Goal: Task Accomplishment & Management: Use online tool/utility

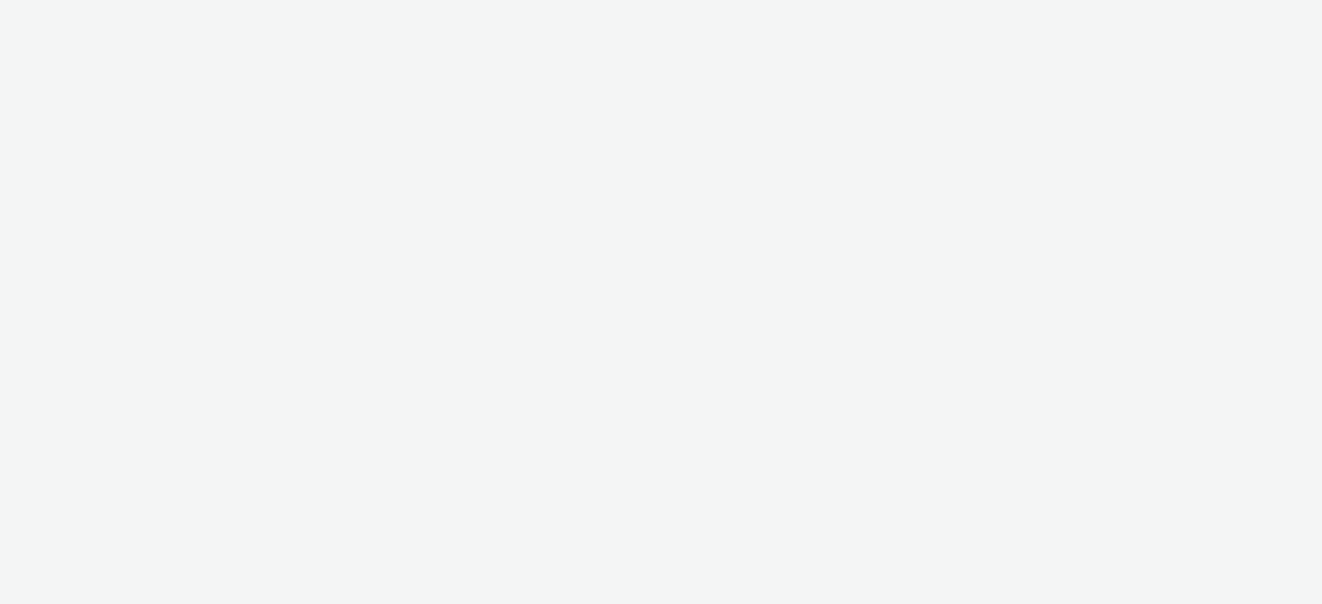
select select "08a58170-7f08-4922-abc8-b2d1eb407230"
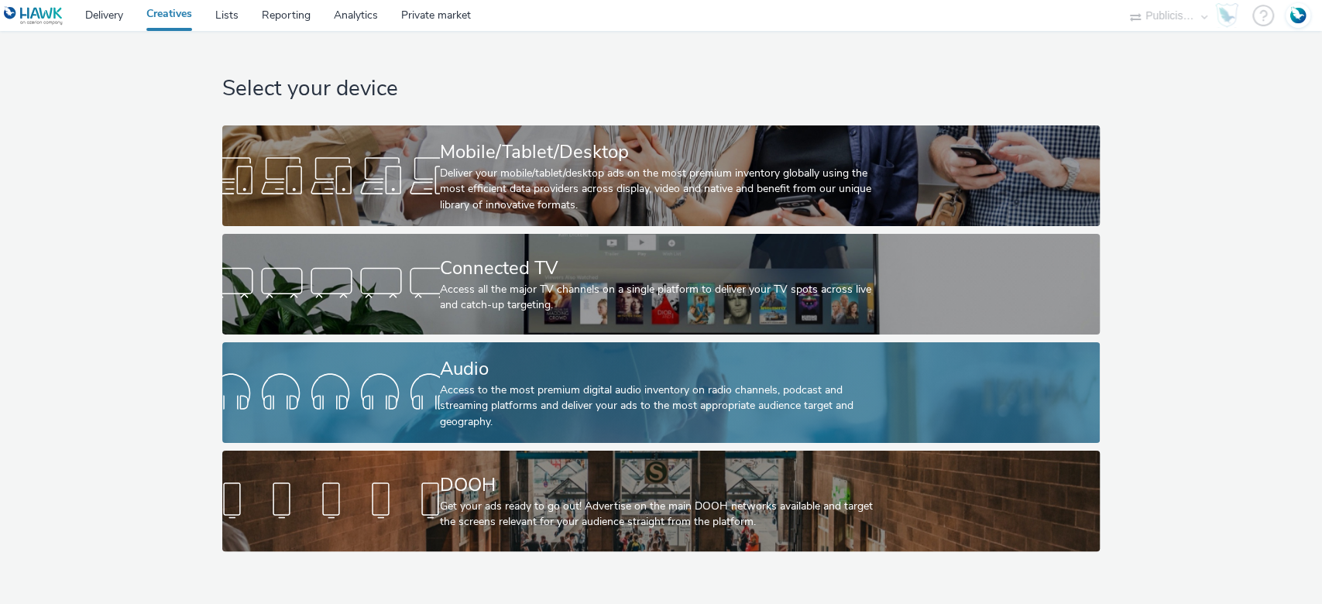
click at [537, 388] on div "Access to the most premium digital audio inventory on radio channels, podcast a…" at bounding box center [658, 406] width 436 height 47
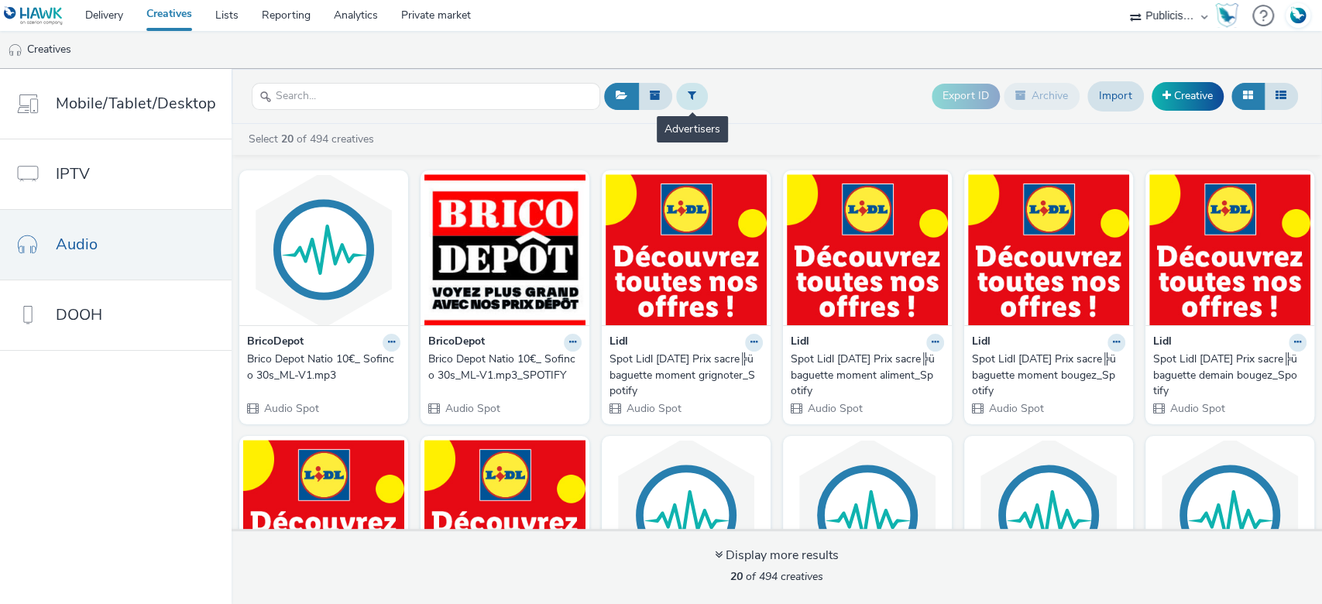
click at [694, 95] on button at bounding box center [692, 96] width 32 height 26
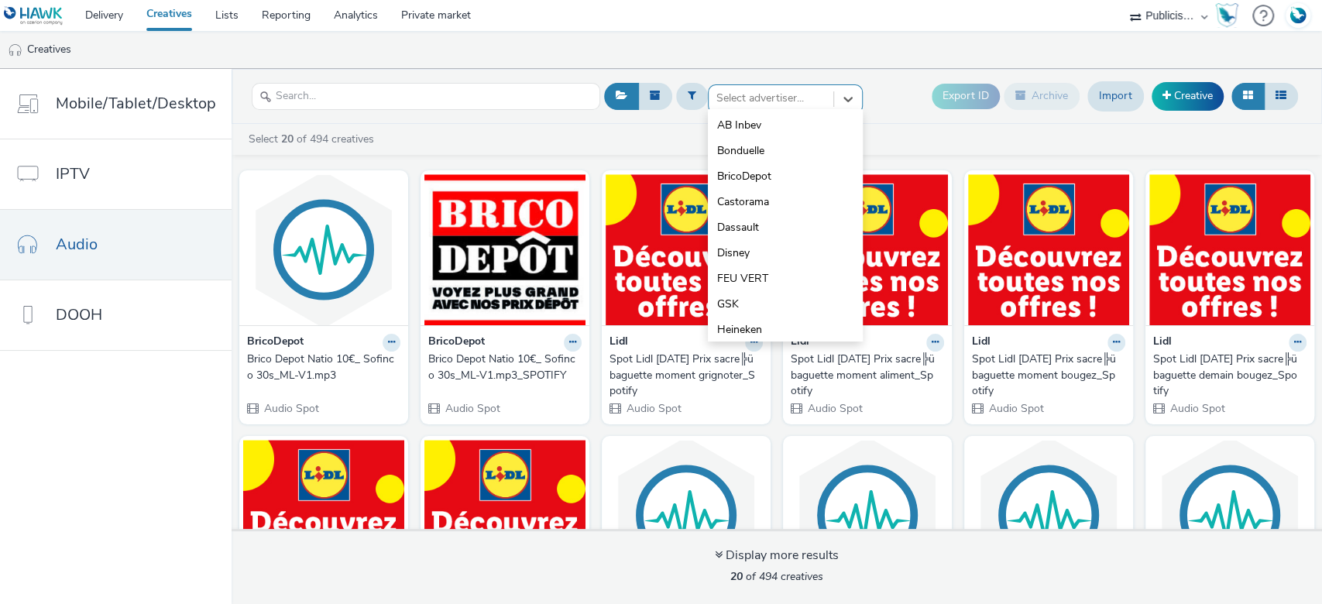
click at [751, 86] on div "Select advertiser..." at bounding box center [771, 98] width 125 height 25
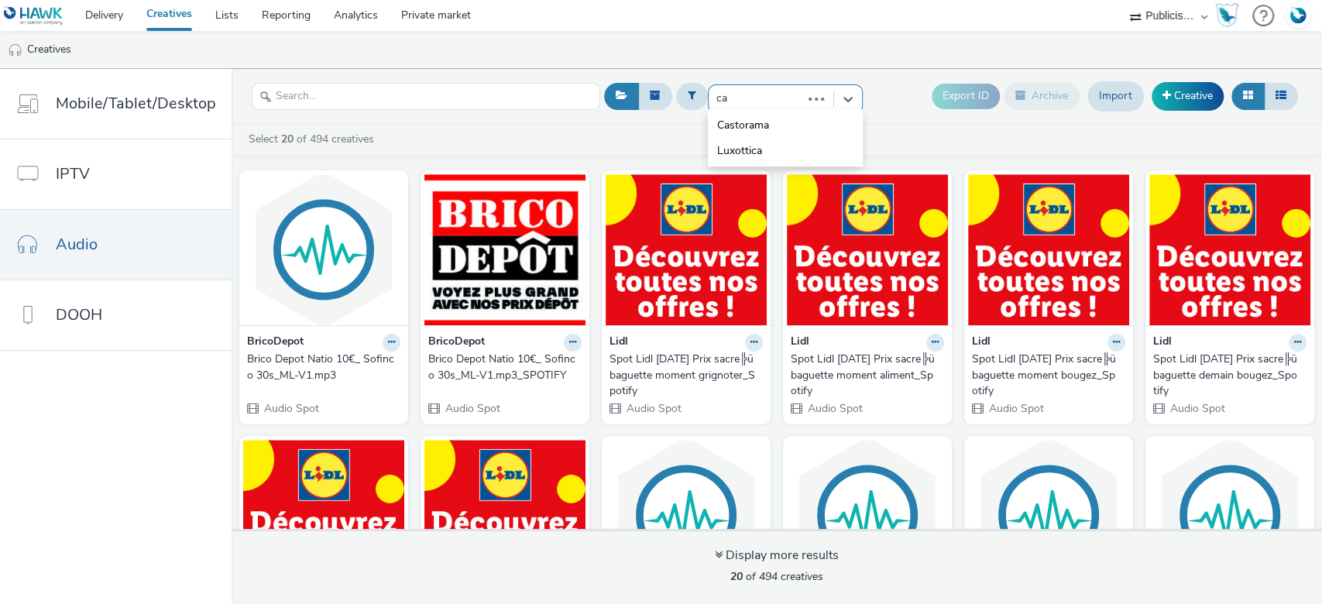
type input "cas"
click at [759, 118] on span "Castorama" at bounding box center [743, 125] width 52 height 15
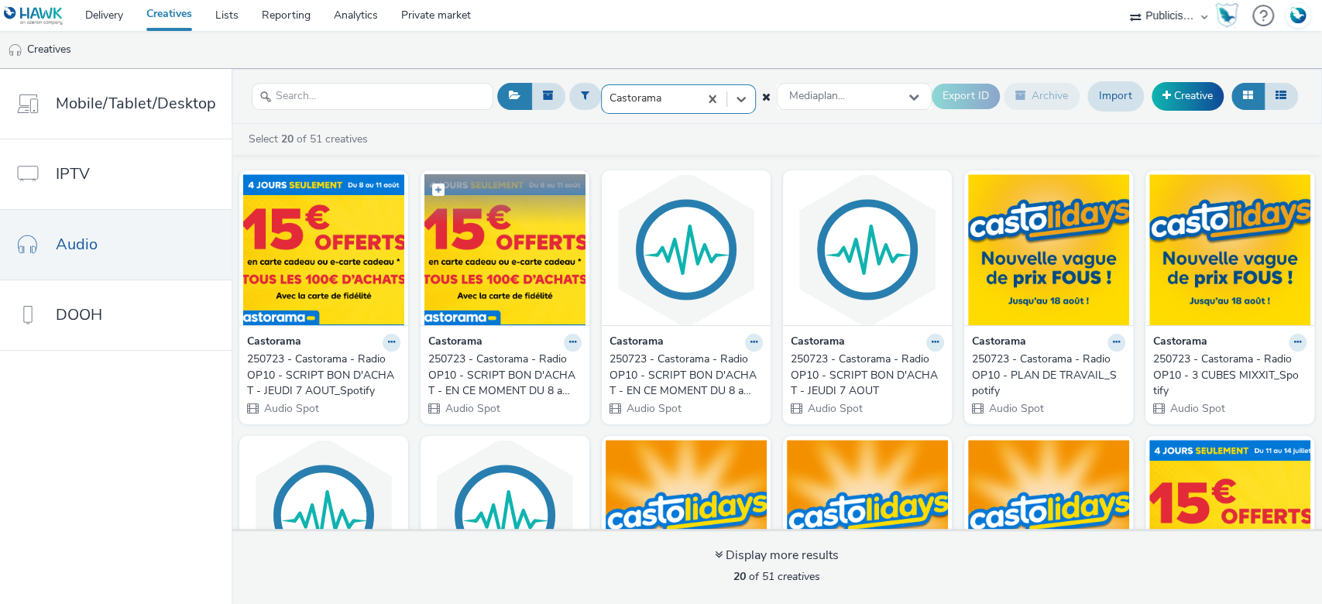
scroll to position [206, 0]
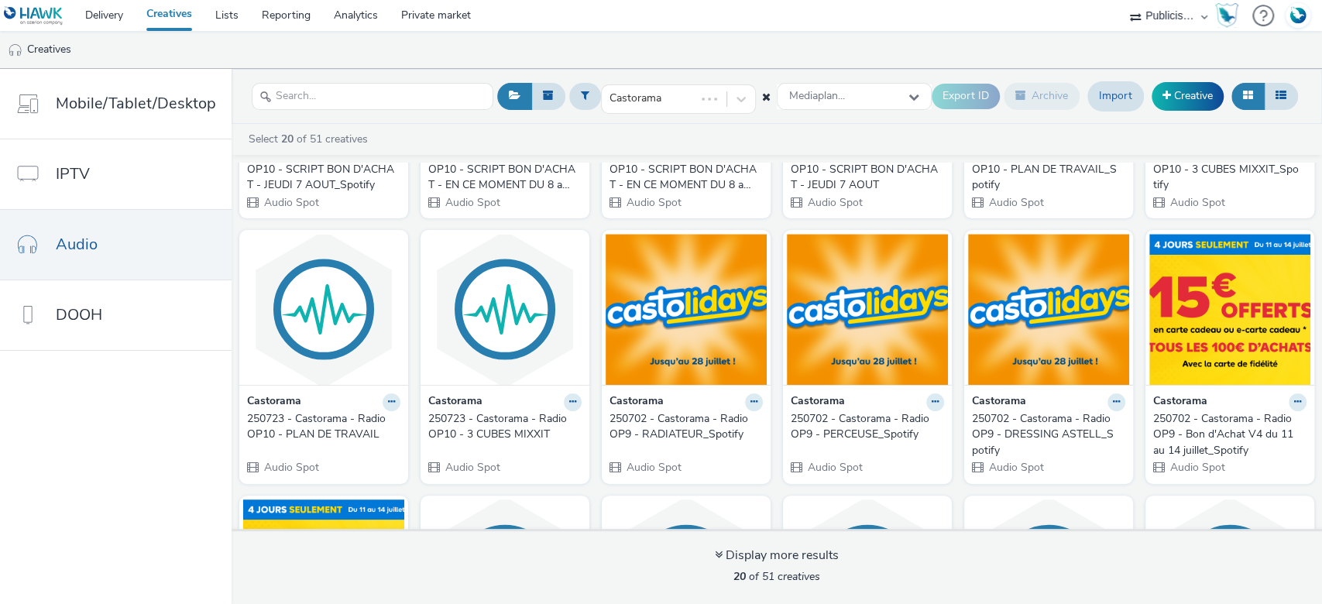
click at [159, 435] on nav "Mobile/Tablet/Desktop IPTV Audio DOOH" at bounding box center [116, 336] width 232 height 535
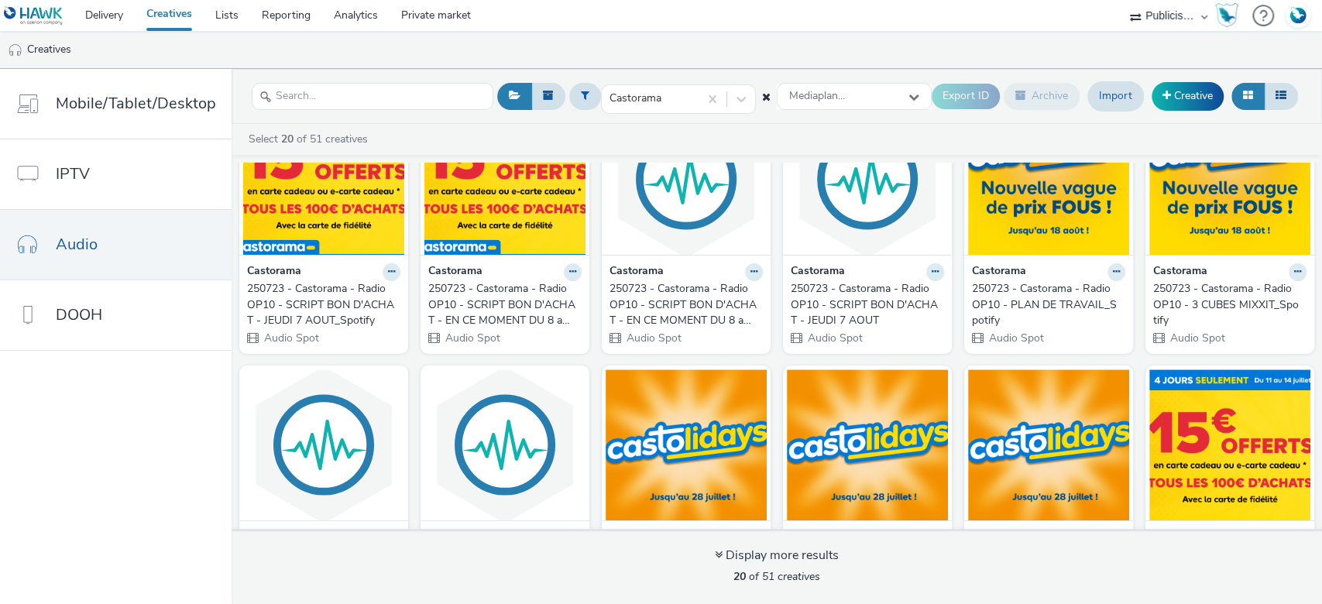
scroll to position [0, 0]
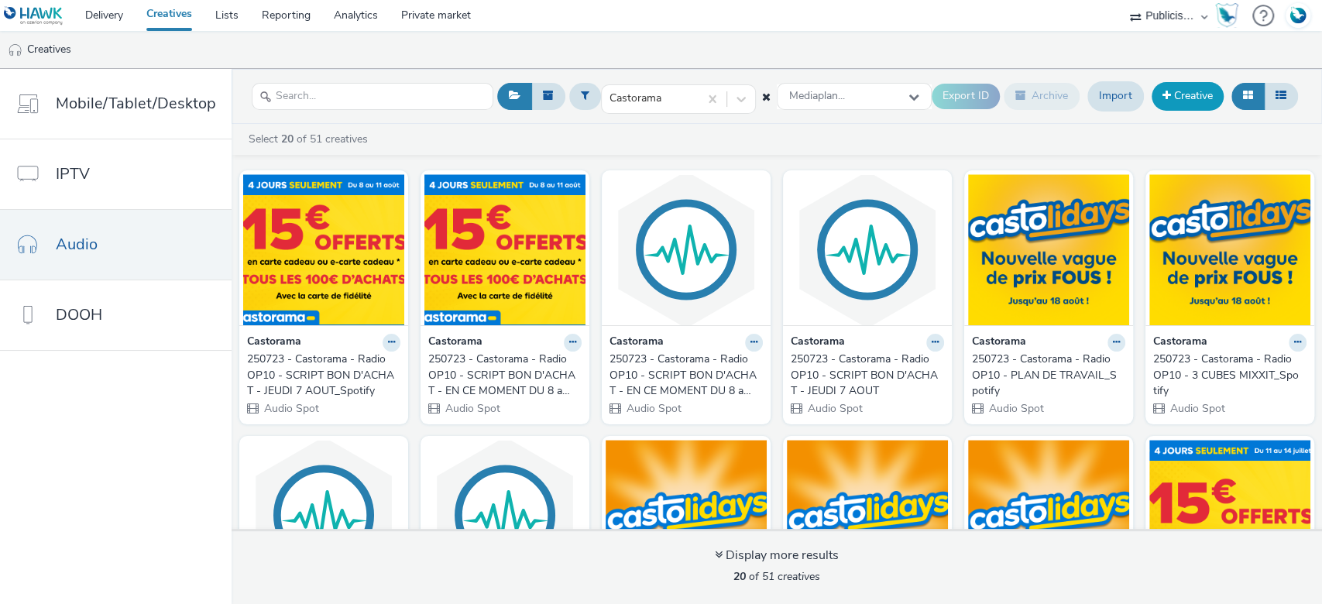
click at [1197, 93] on link "Creative" at bounding box center [1188, 96] width 72 height 28
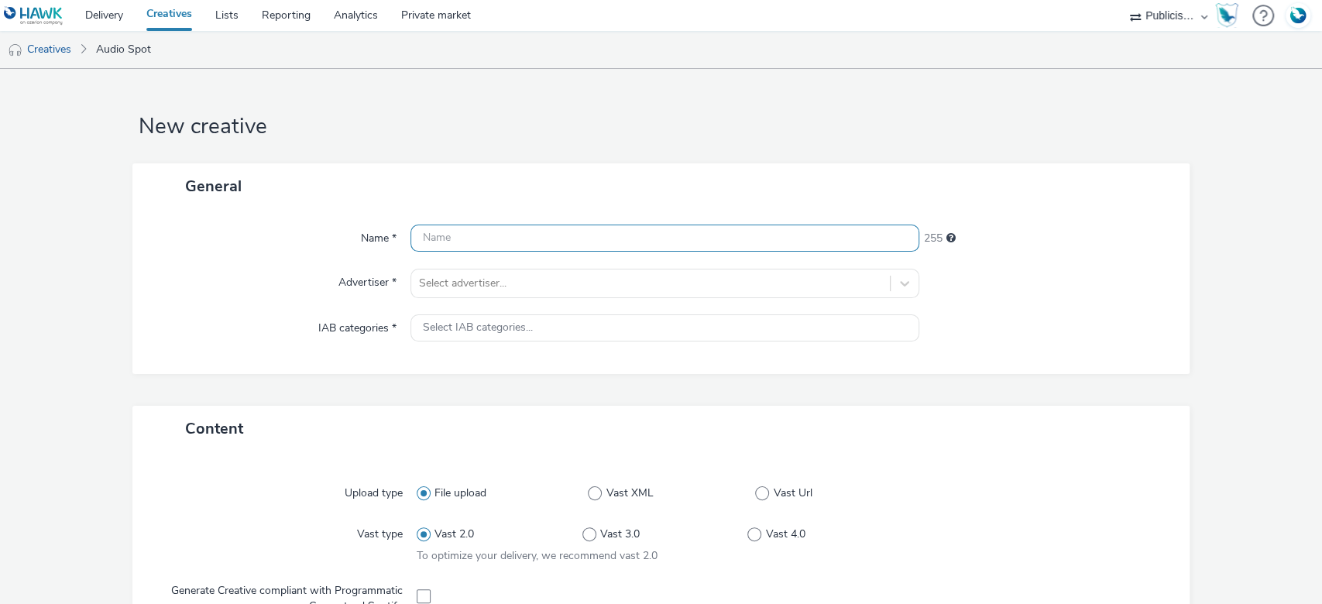
click at [471, 225] on input "text" at bounding box center [665, 238] width 510 height 27
paste input "250812 - Castorama - Radio OP11 - Grand Jeu"
type input "250812 - Castorama - Radio OP11 - Grand Jeu"
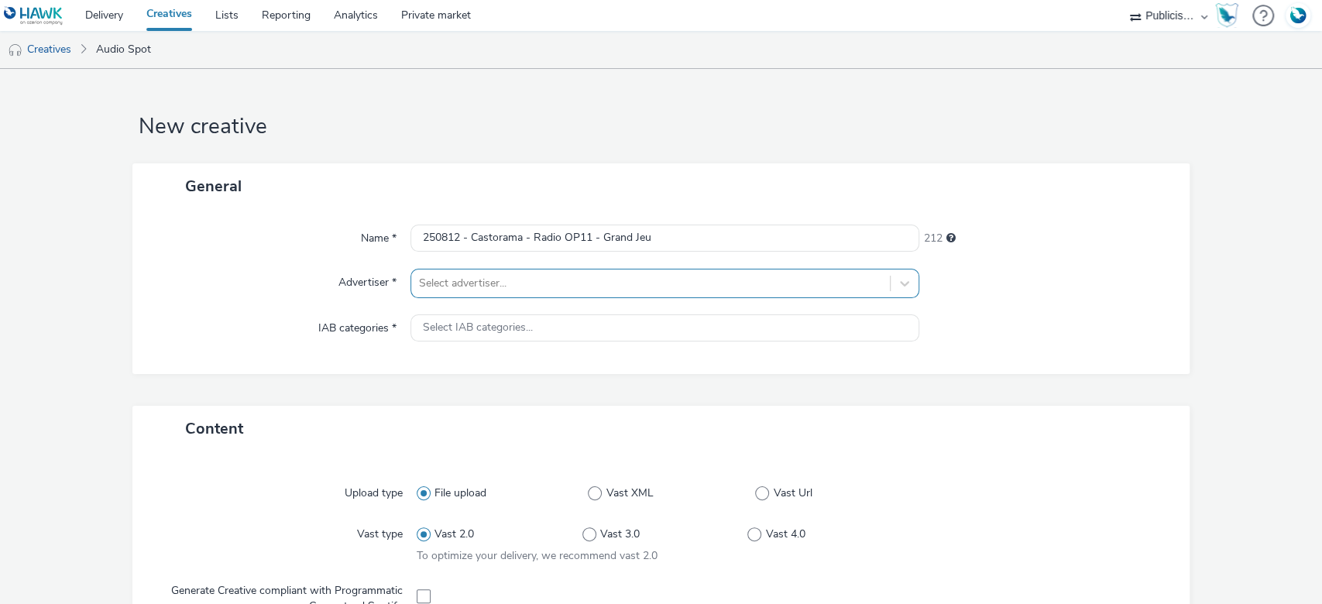
click at [510, 285] on div at bounding box center [651, 283] width 464 height 19
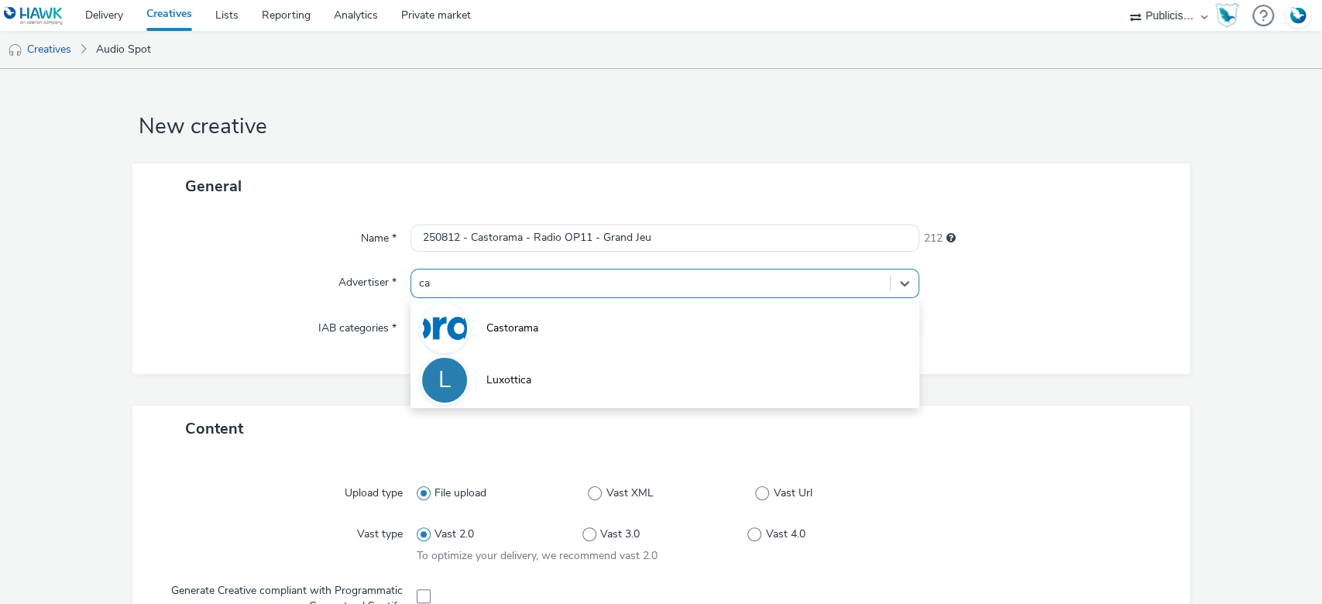
type input "cas"
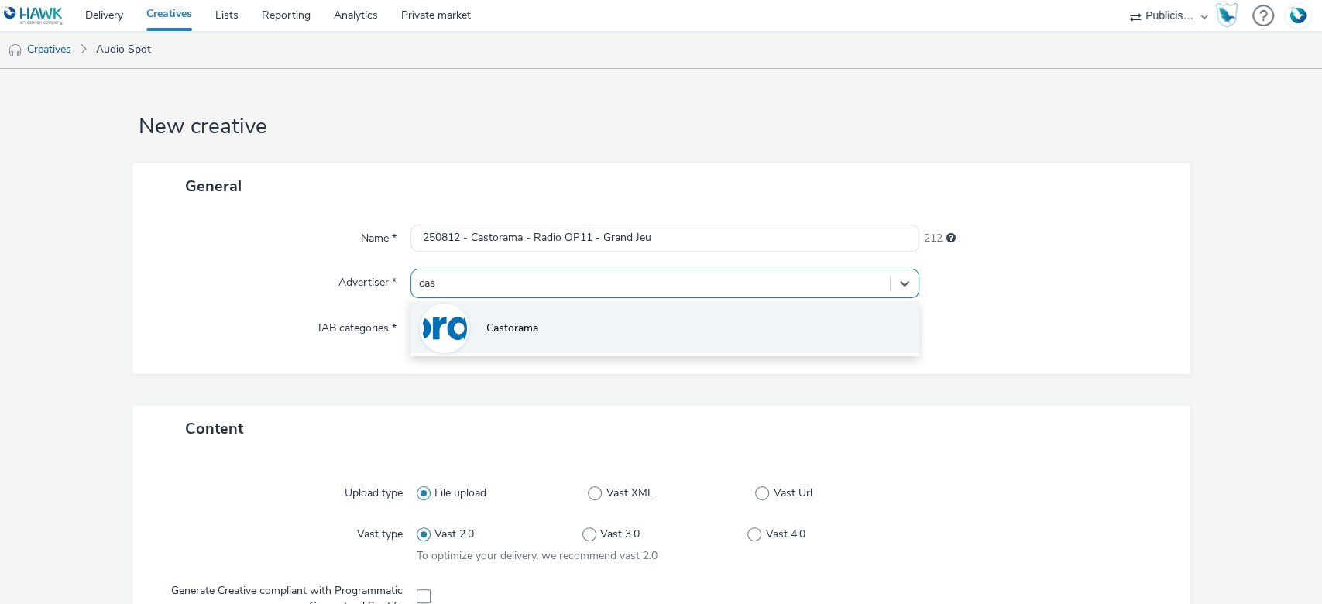
click at [524, 325] on span "Castorama" at bounding box center [512, 328] width 52 height 15
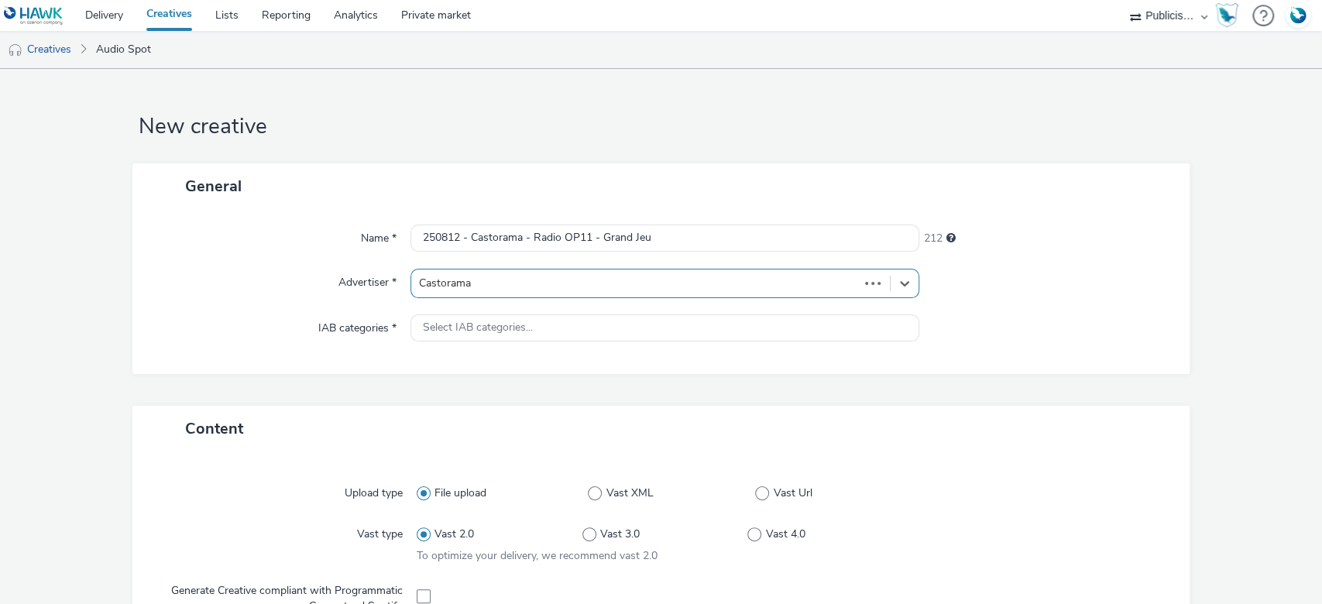
type input "[URL][DOMAIN_NAME]"
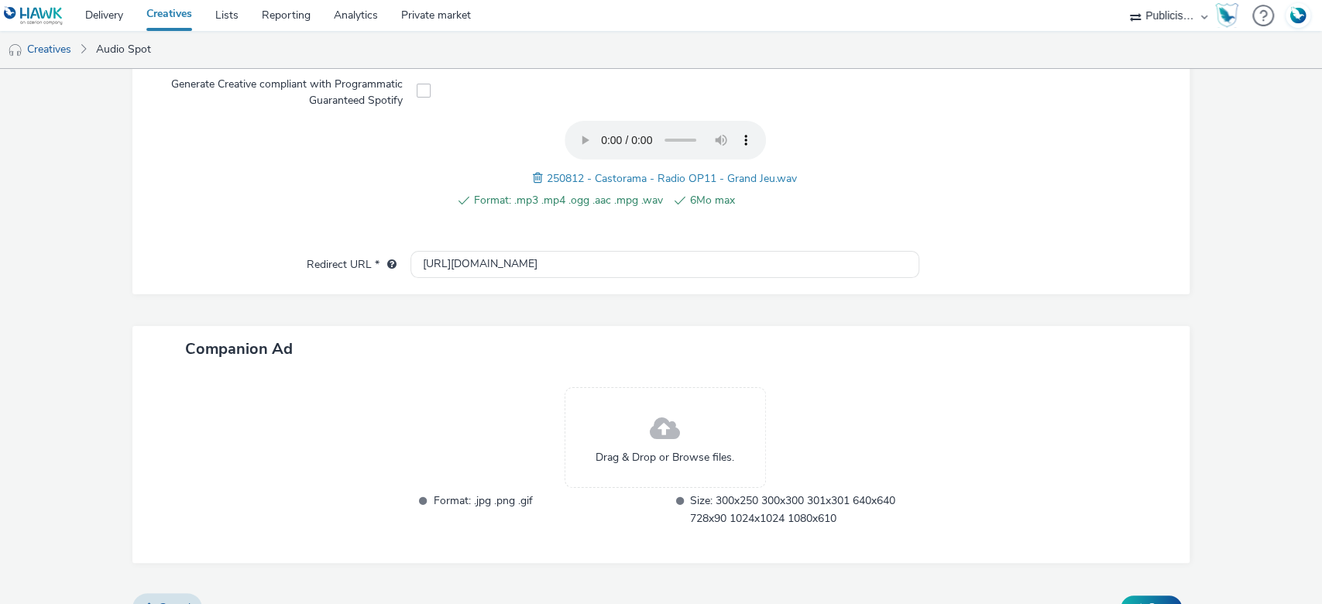
scroll to position [543, 0]
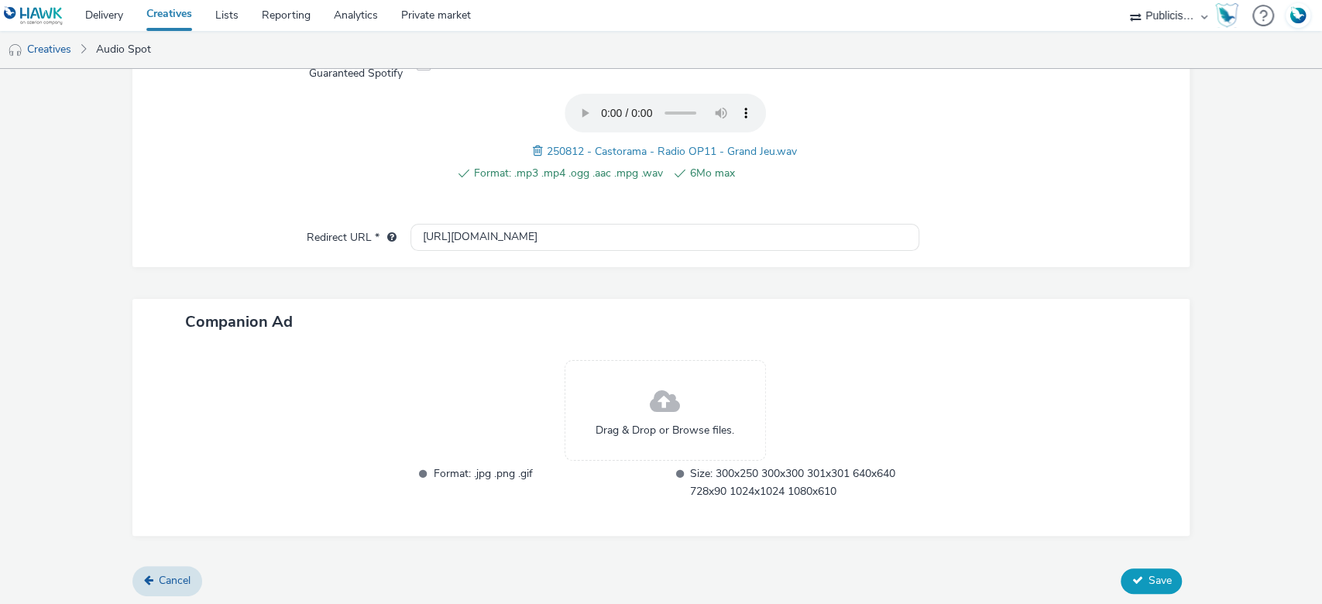
click at [1148, 575] on span "Save" at bounding box center [1159, 580] width 23 height 15
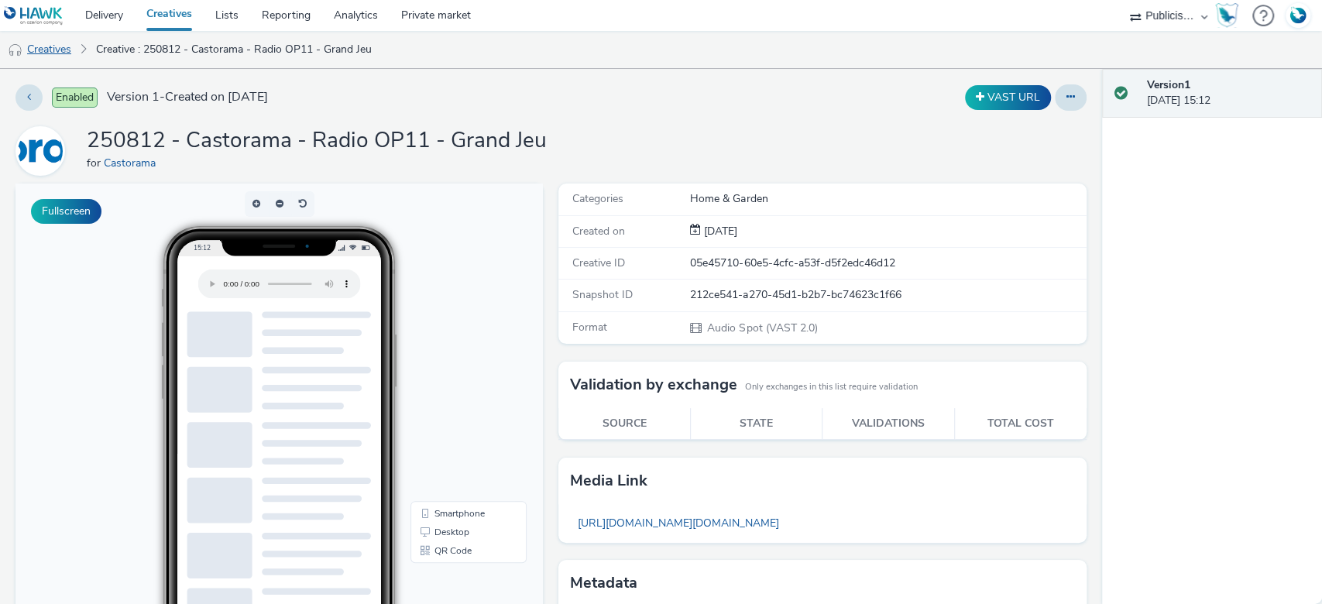
click at [50, 46] on link "Creatives" at bounding box center [39, 49] width 79 height 37
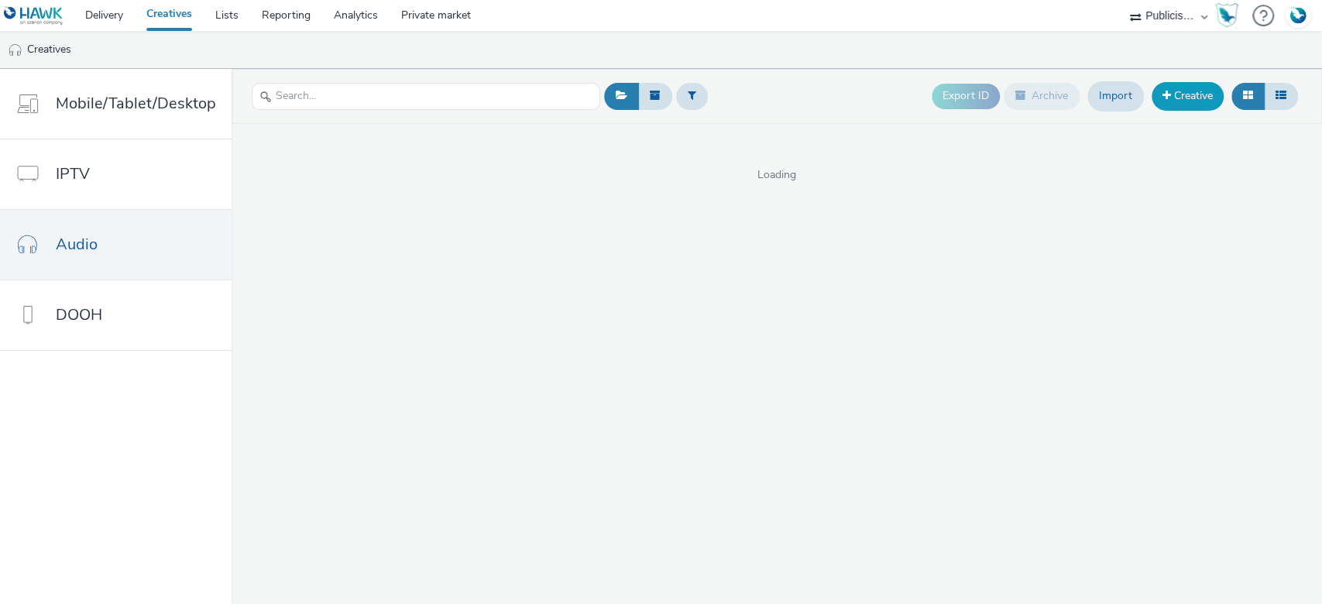
click at [1208, 105] on link "Creative" at bounding box center [1188, 96] width 72 height 28
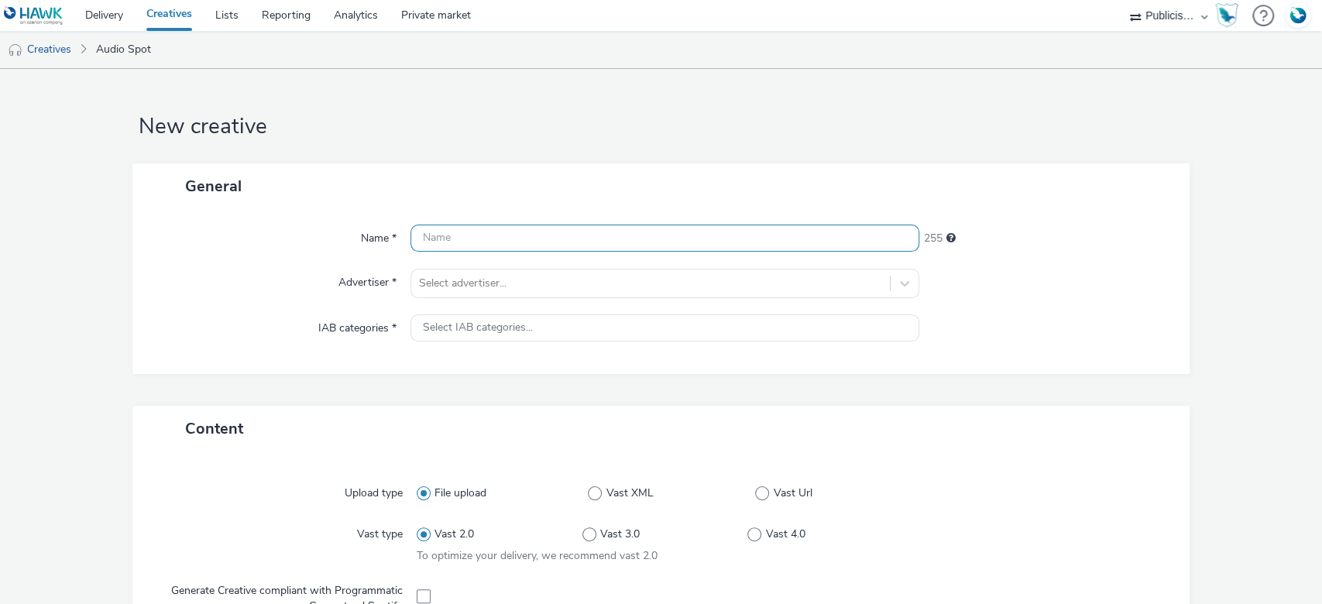
click at [502, 238] on input "text" at bounding box center [665, 238] width 510 height 27
paste input "250812 - Castorama - Radio OP11 - Perceuse"
type input "250812 - Castorama - Radio OP11 - Perceuse"
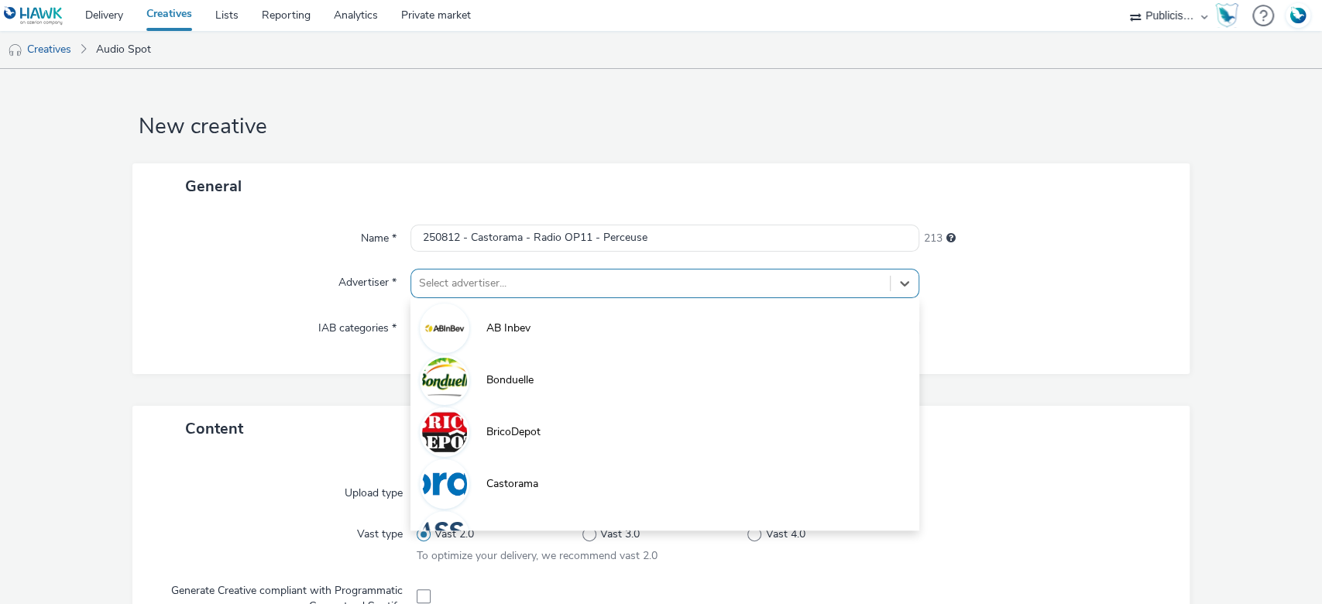
click at [482, 287] on div at bounding box center [651, 283] width 464 height 19
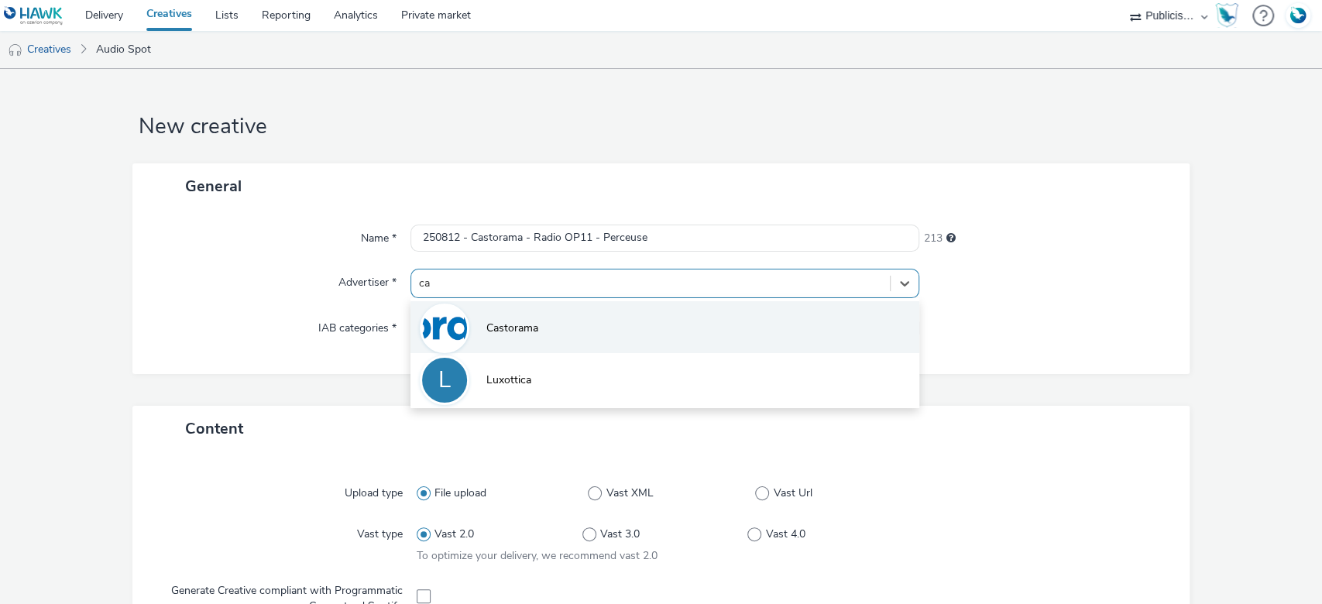
type input "cas"
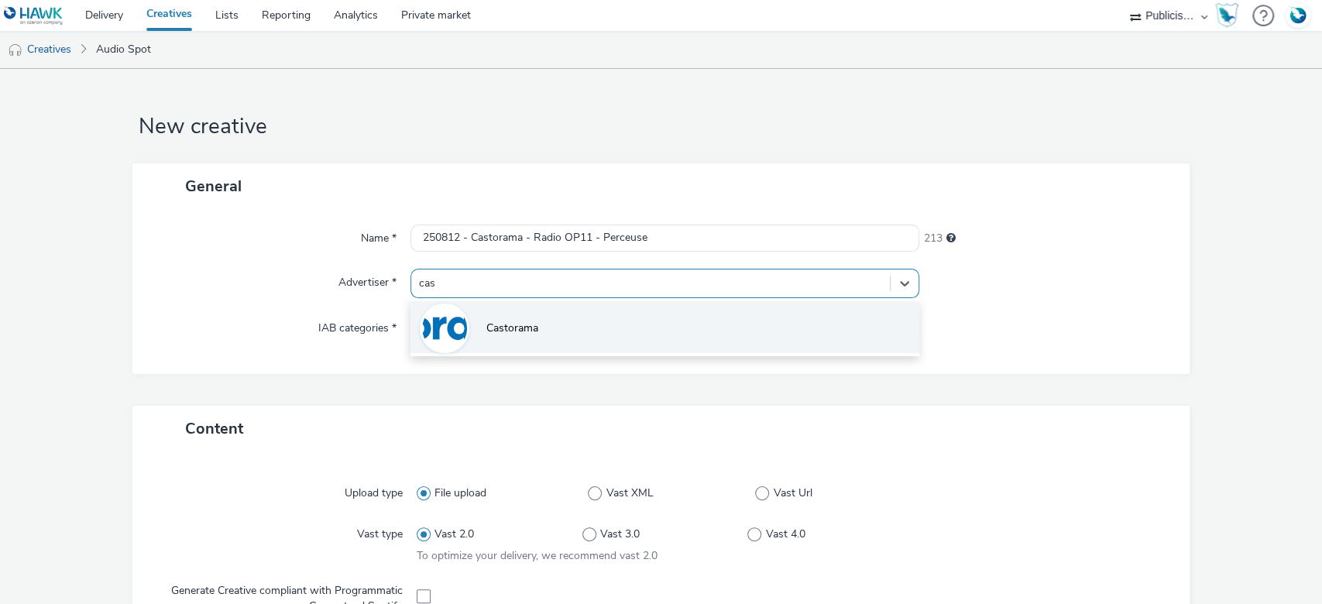
click at [525, 330] on span "Castorama" at bounding box center [512, 328] width 52 height 15
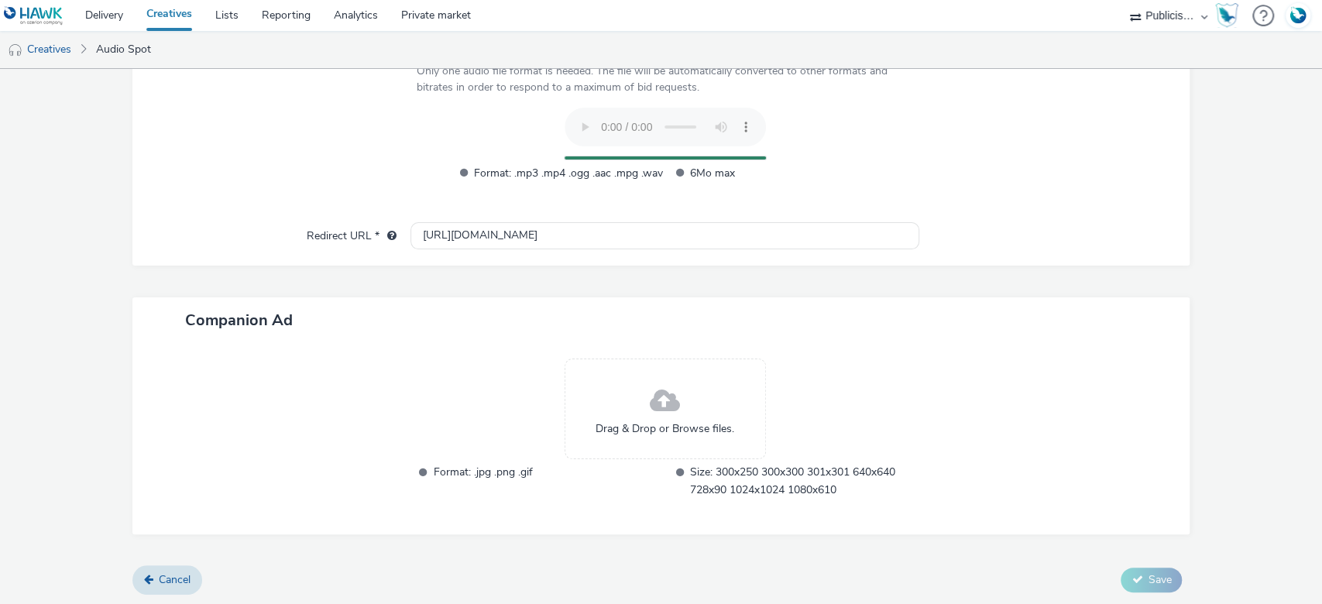
scroll to position [543, 0]
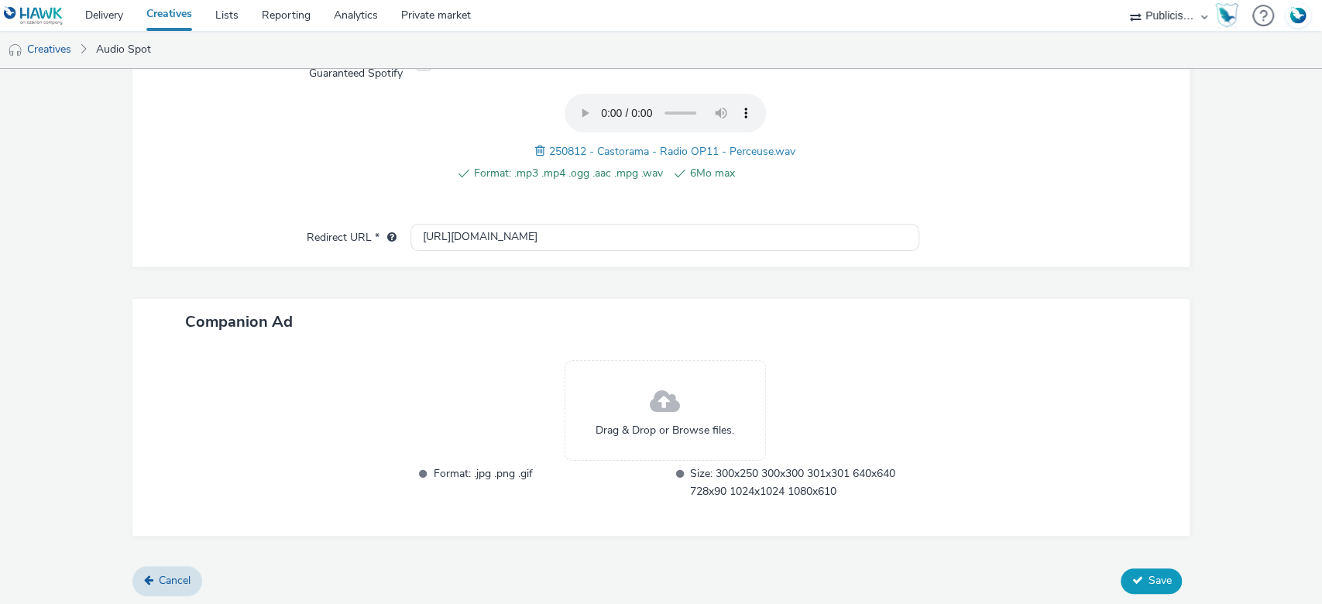
click at [1132, 581] on button "Save" at bounding box center [1151, 580] width 61 height 25
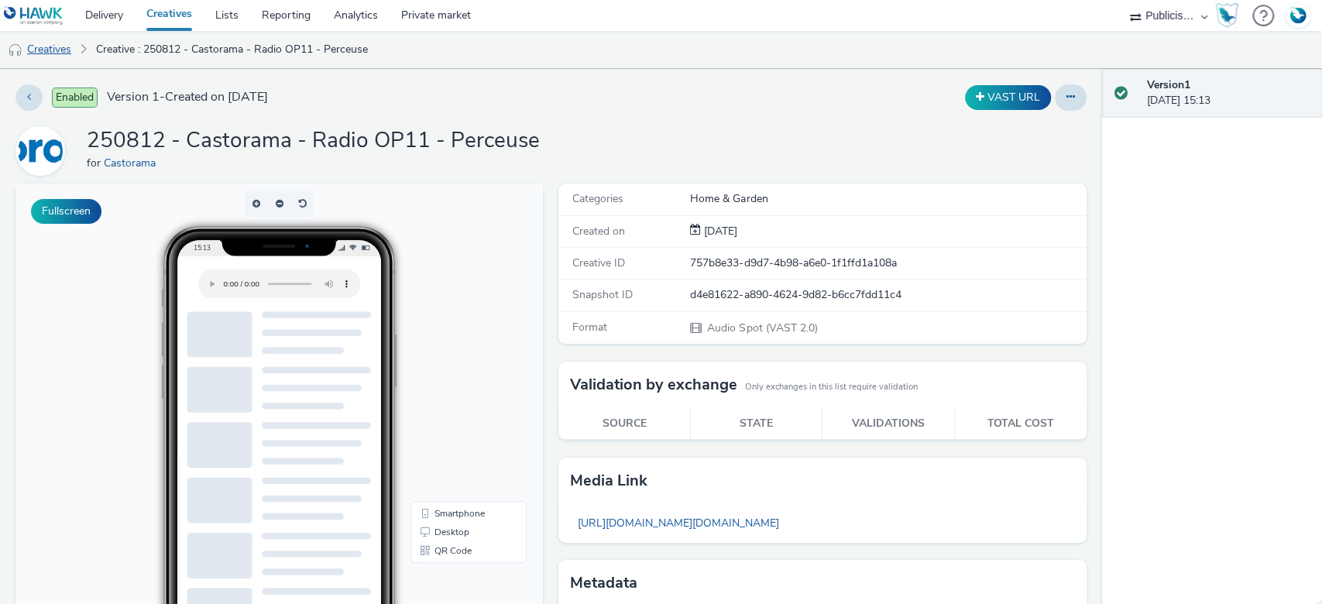
click at [67, 58] on link "Creatives" at bounding box center [39, 49] width 79 height 37
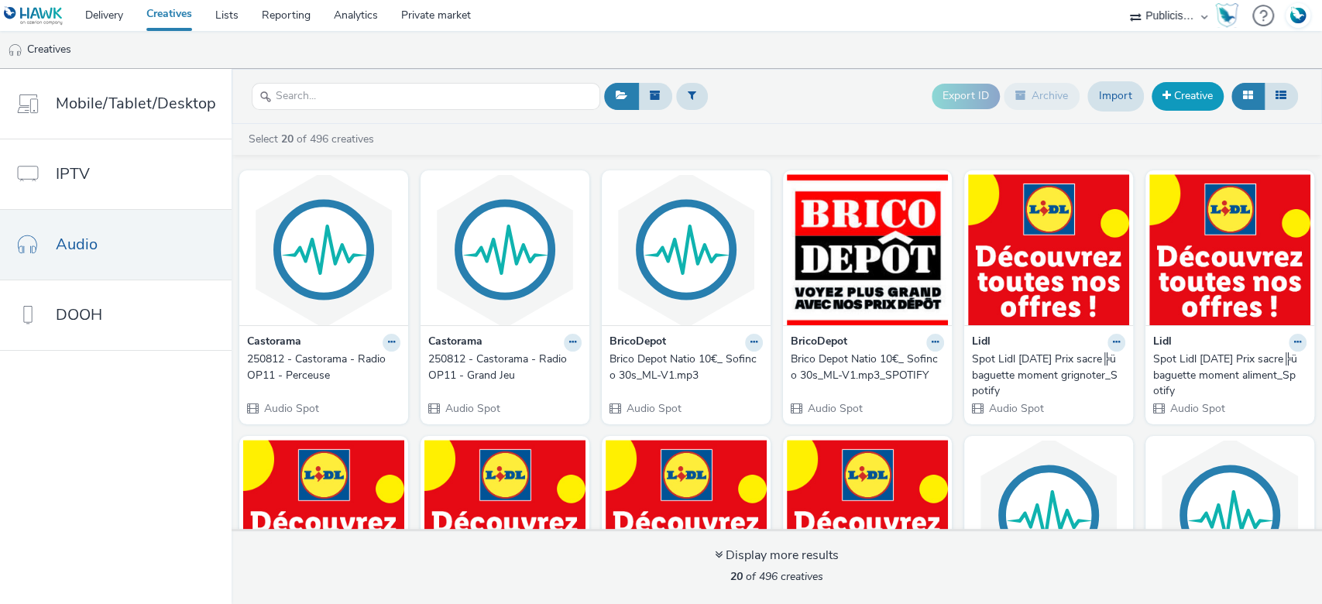
click at [1197, 101] on link "Creative" at bounding box center [1188, 96] width 72 height 28
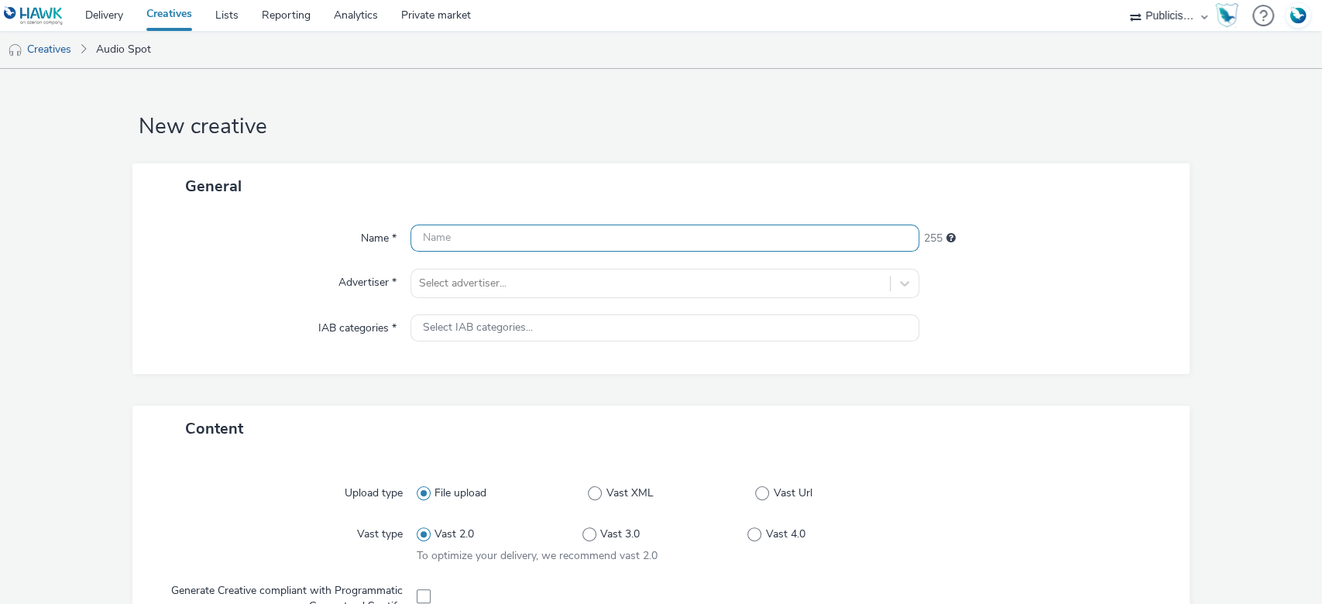
click at [594, 245] on input "text" at bounding box center [665, 238] width 510 height 27
paste input "250812 - Castorama - Radio OP11 - Radiateur"
type input "250812 - Castorama - Radio OP11 - Radiateur"
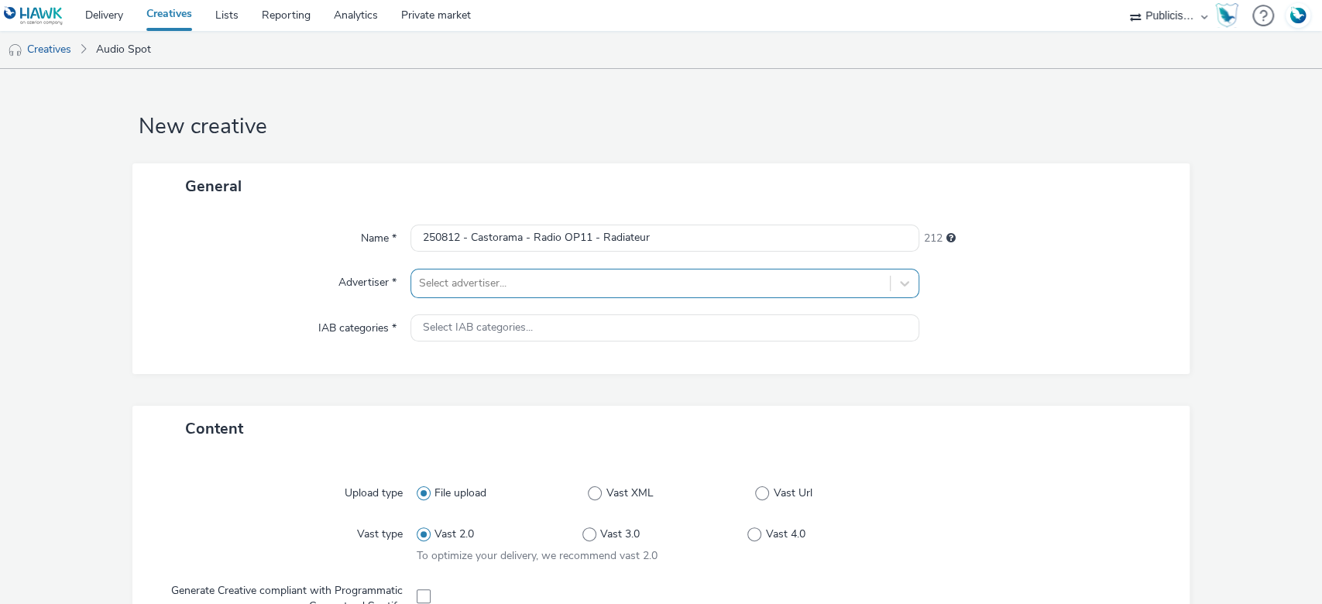
click at [540, 297] on div "Select advertiser..." at bounding box center [665, 283] width 510 height 29
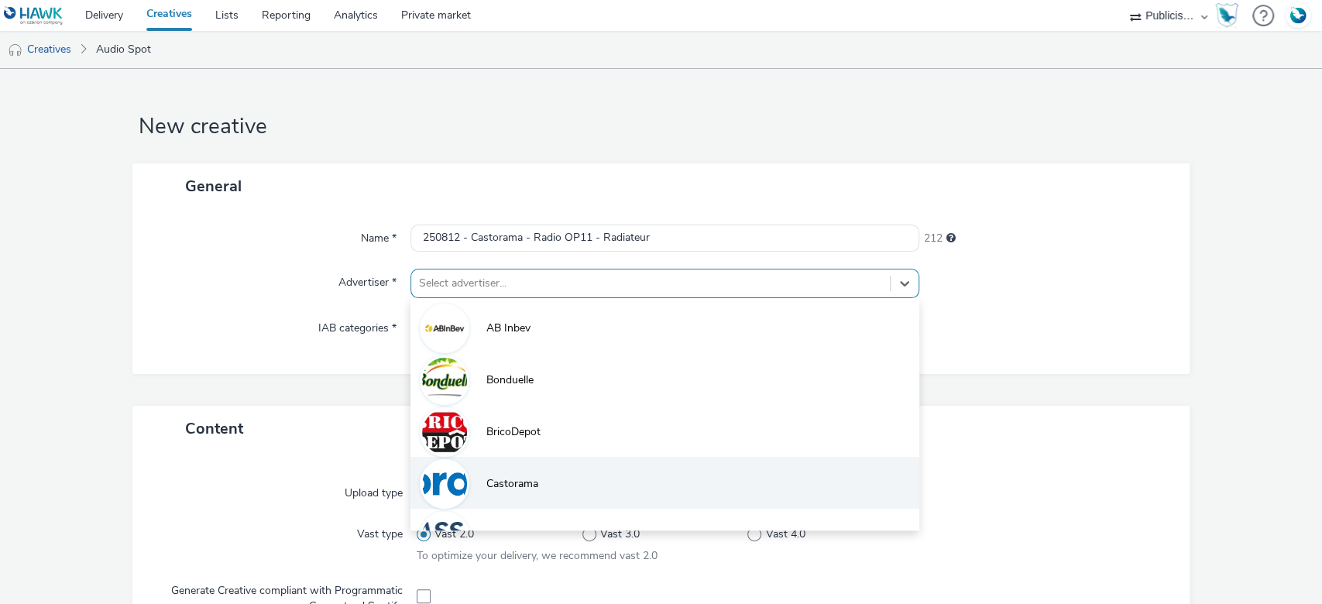
click at [528, 482] on span "Castorama" at bounding box center [512, 483] width 52 height 15
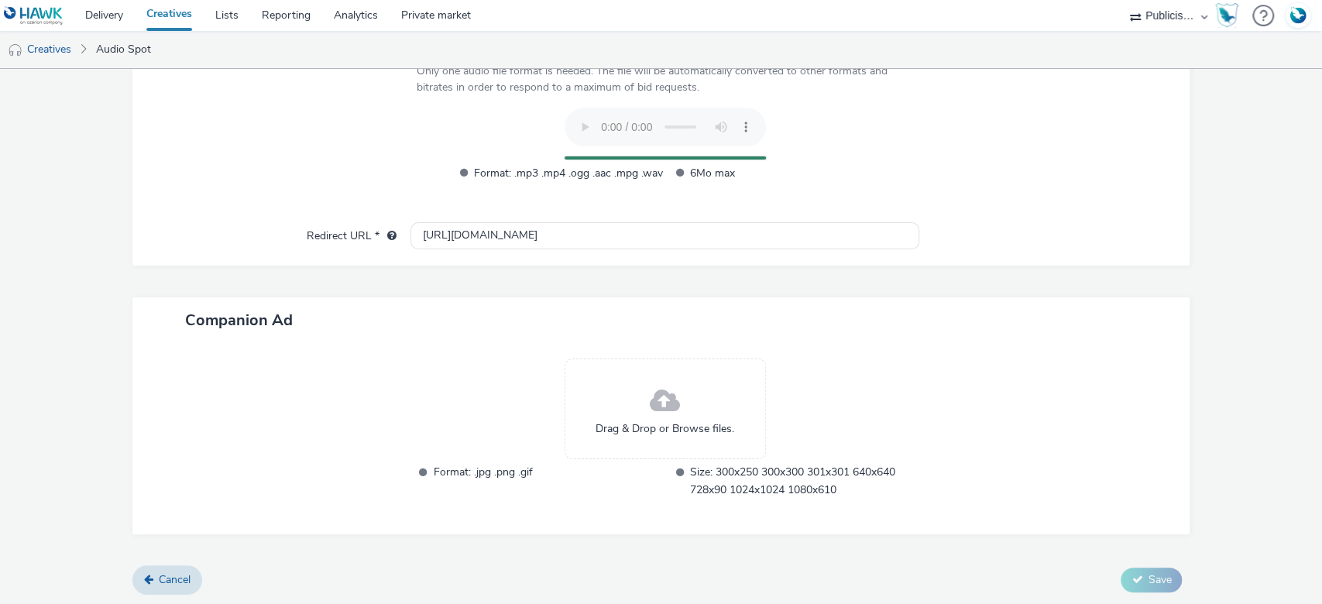
scroll to position [529, 0]
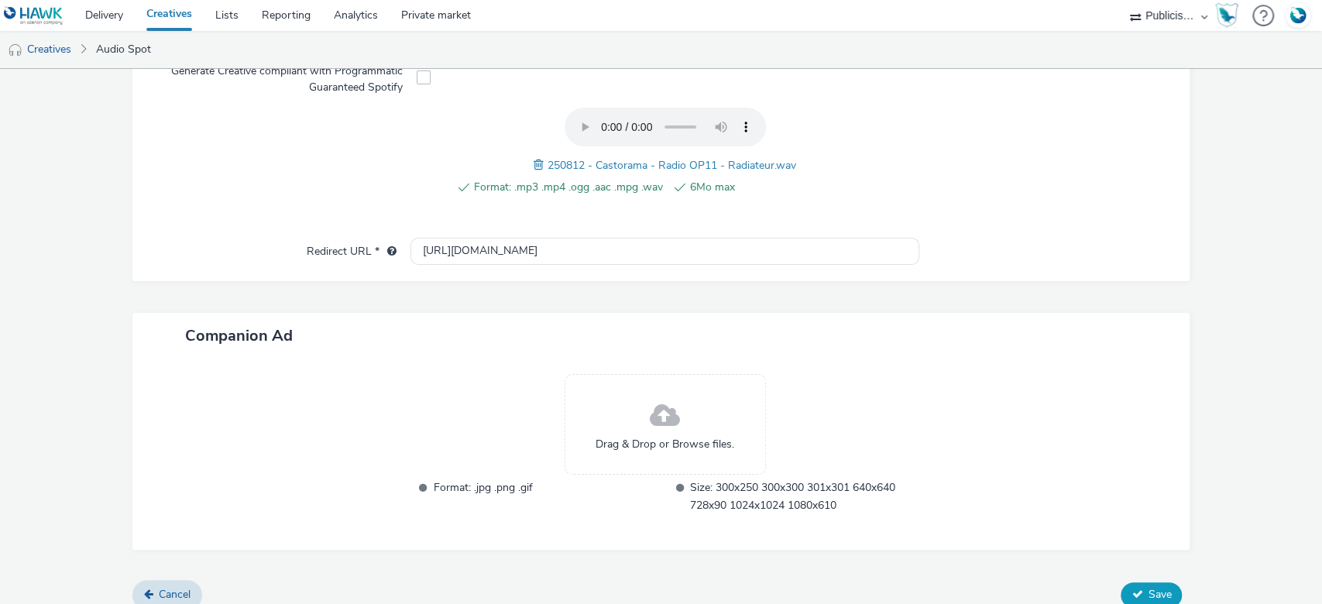
click at [1148, 587] on span "Save" at bounding box center [1159, 594] width 23 height 15
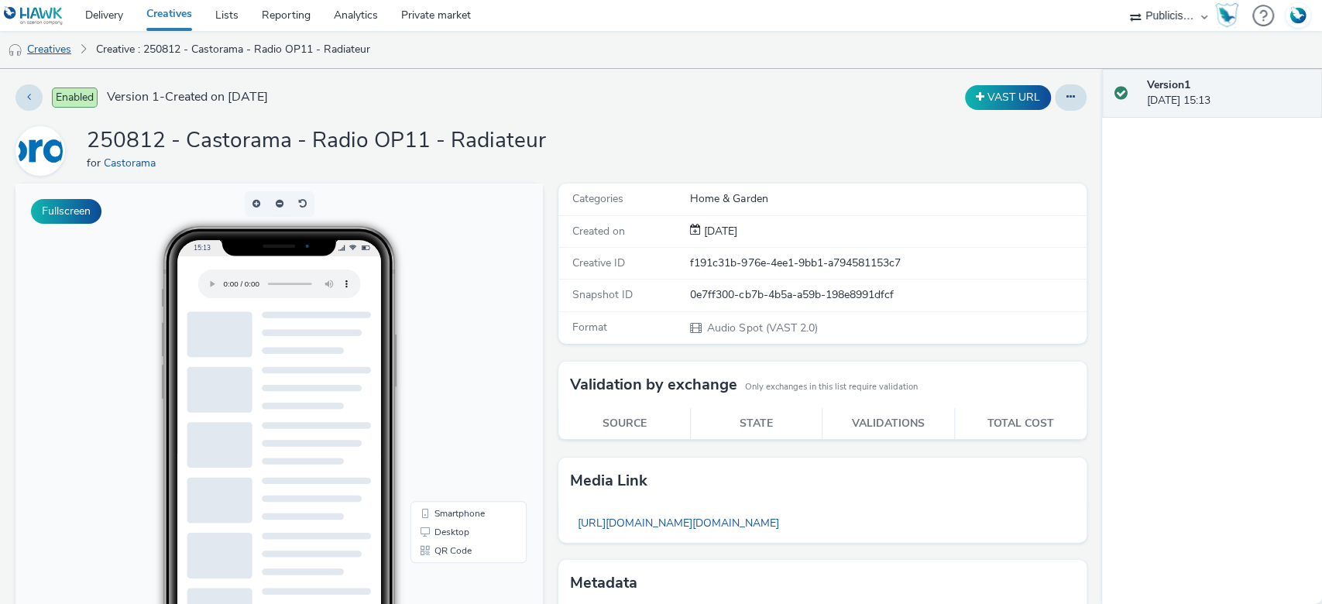
click at [50, 54] on link "Creatives" at bounding box center [39, 49] width 79 height 37
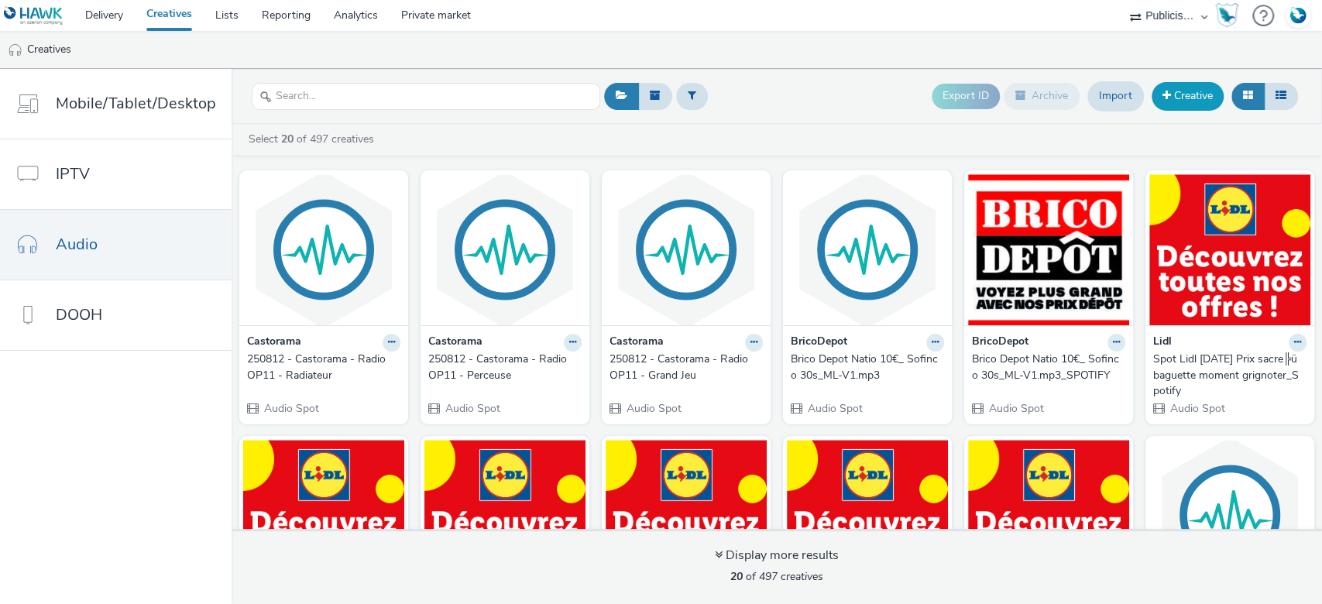
click at [1193, 105] on link "Creative" at bounding box center [1188, 96] width 72 height 28
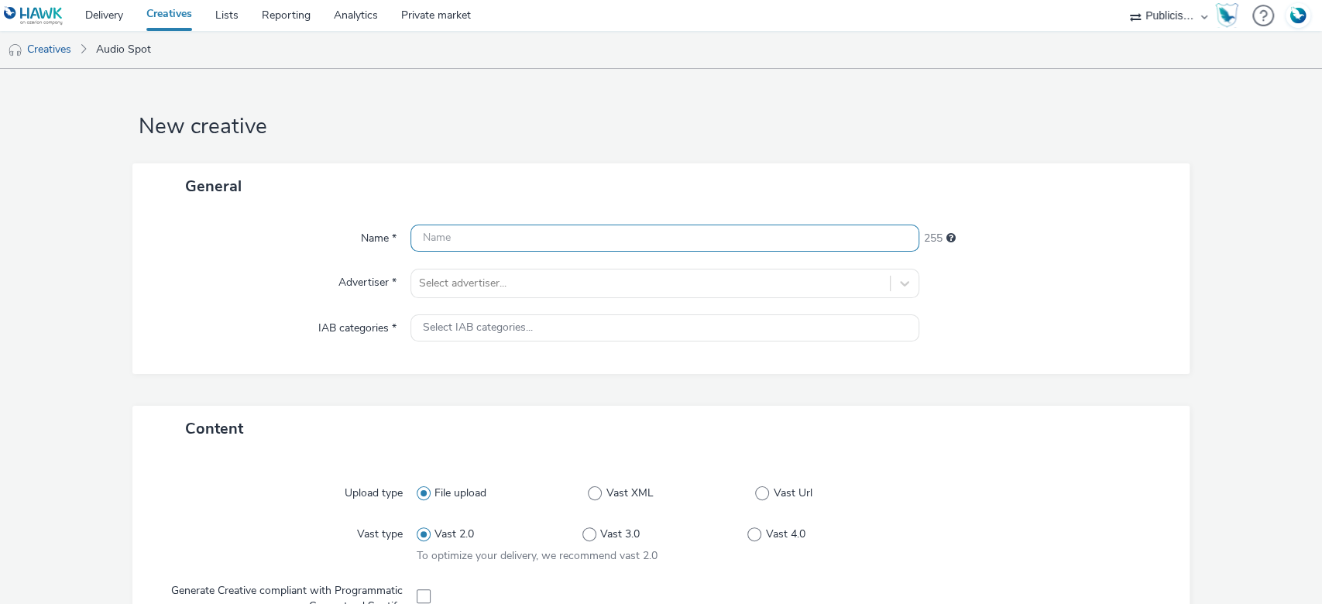
click at [465, 239] on input "text" at bounding box center [665, 238] width 510 height 27
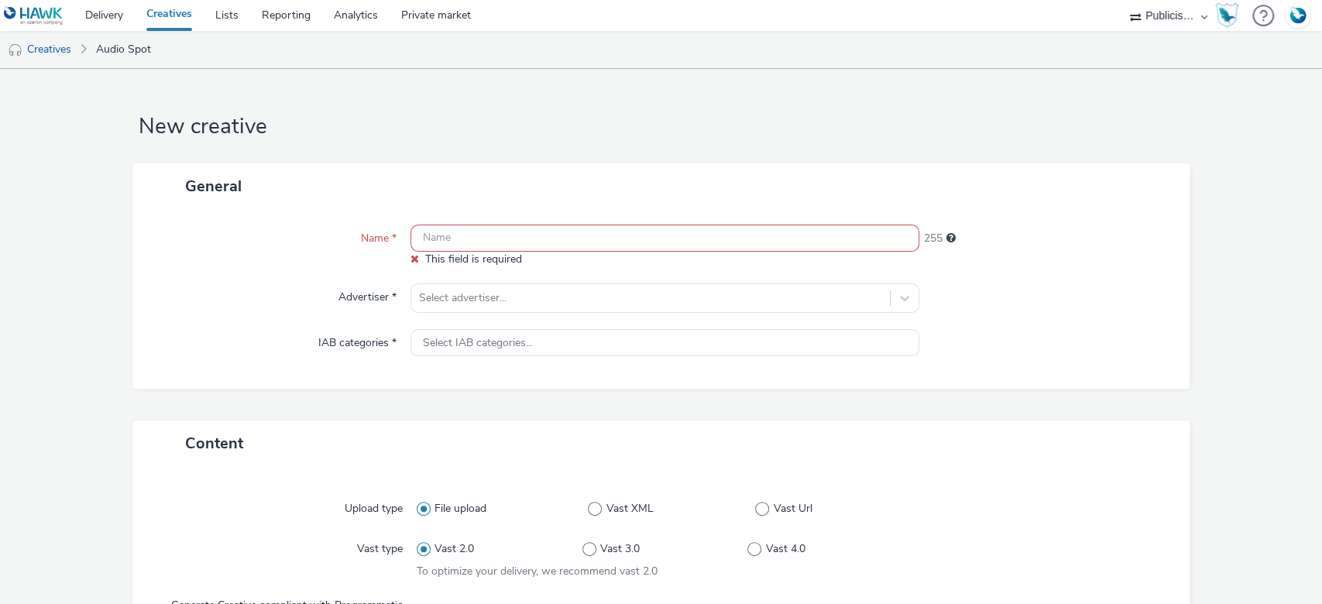
click at [458, 239] on input "text" at bounding box center [665, 238] width 510 height 27
paste input "250812 - Castorama - Radio OP11 - Radiateur"
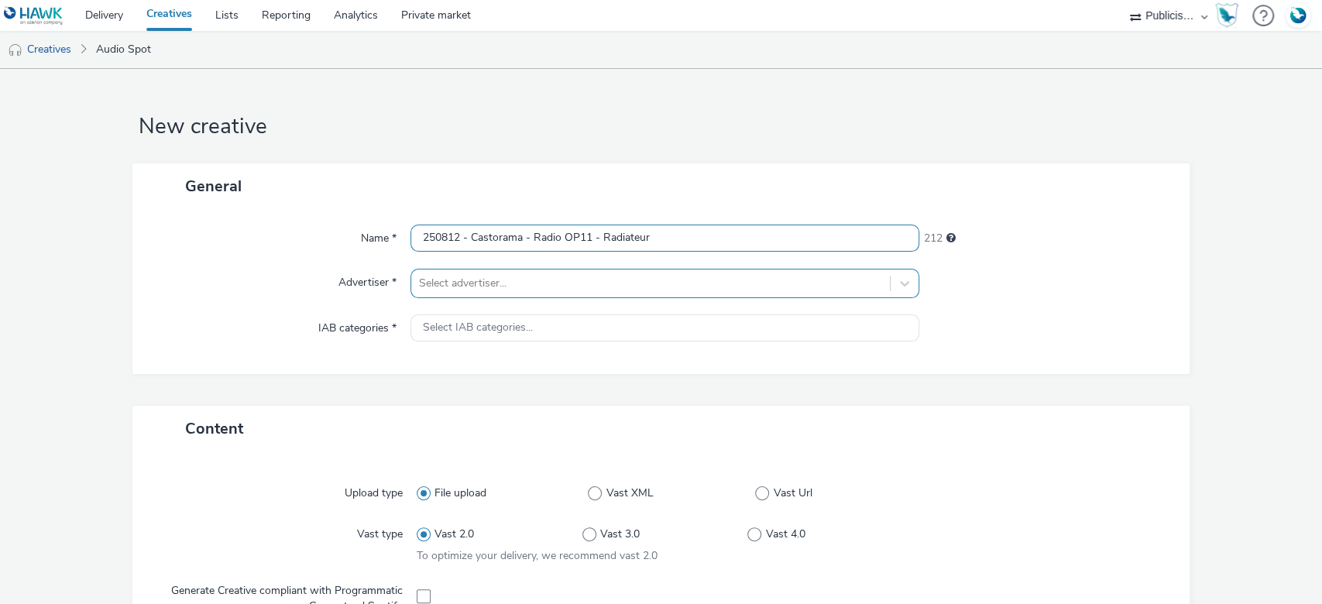
type input "250812 - Castorama - Radio OP11 - Radiateur"
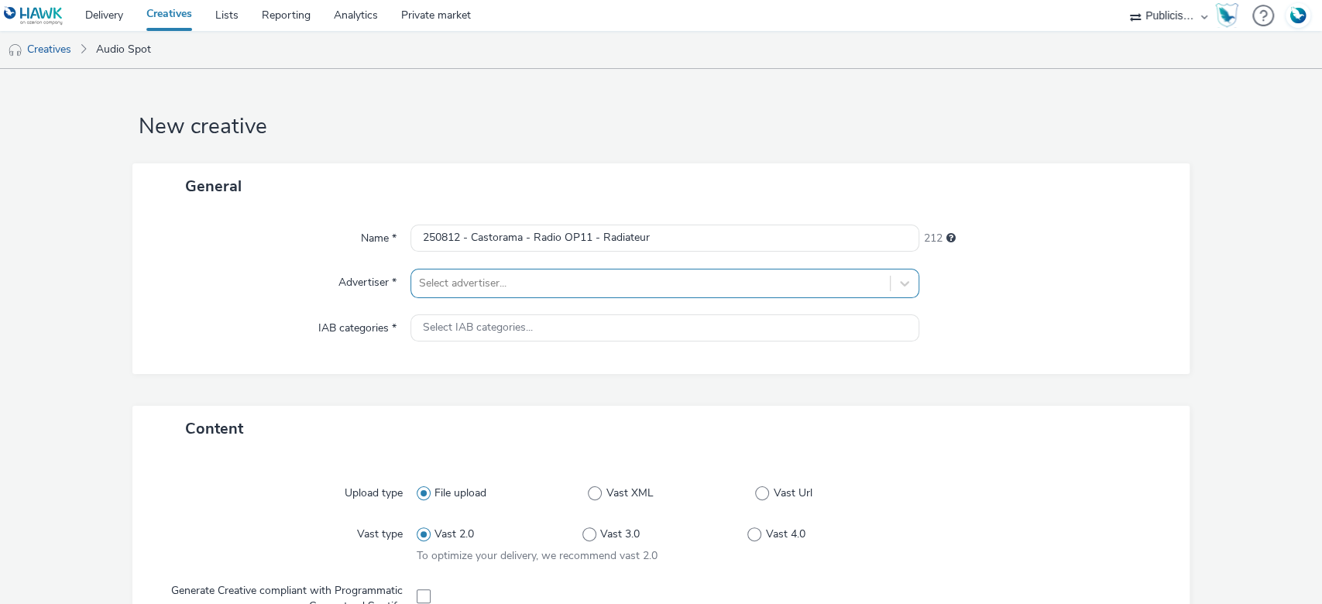
click at [469, 290] on div at bounding box center [651, 283] width 464 height 19
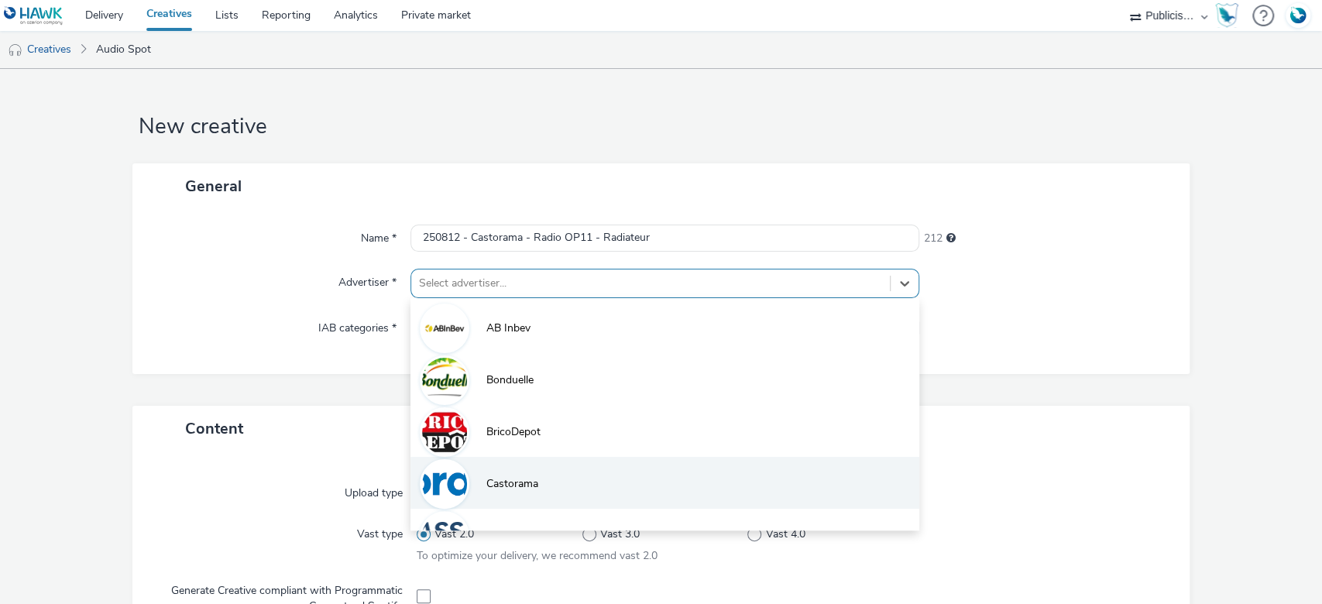
click at [480, 486] on li "Castorama" at bounding box center [665, 483] width 510 height 52
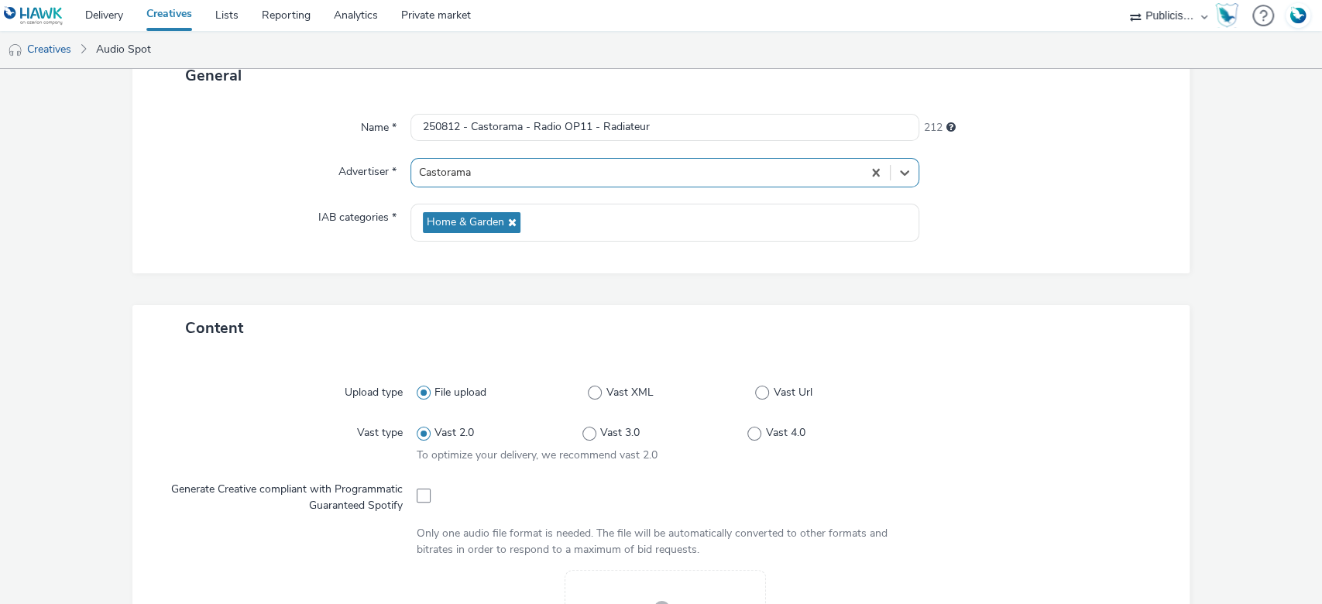
scroll to position [206, 0]
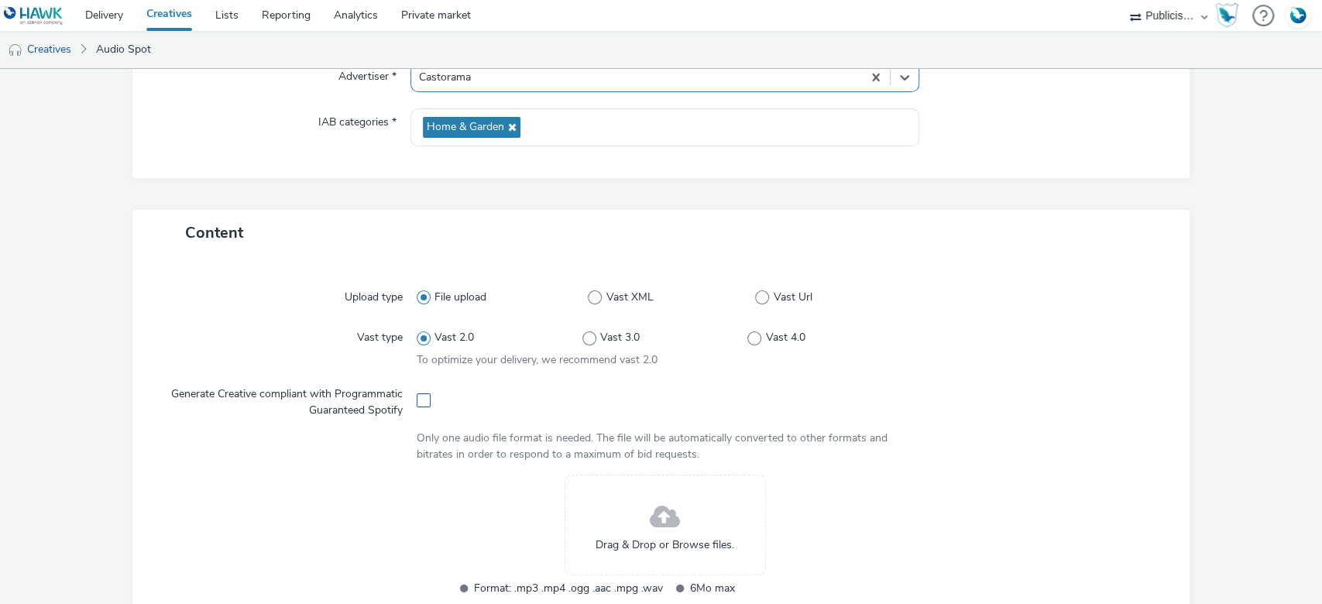
click at [417, 399] on span at bounding box center [424, 400] width 14 height 14
checkbox input "true"
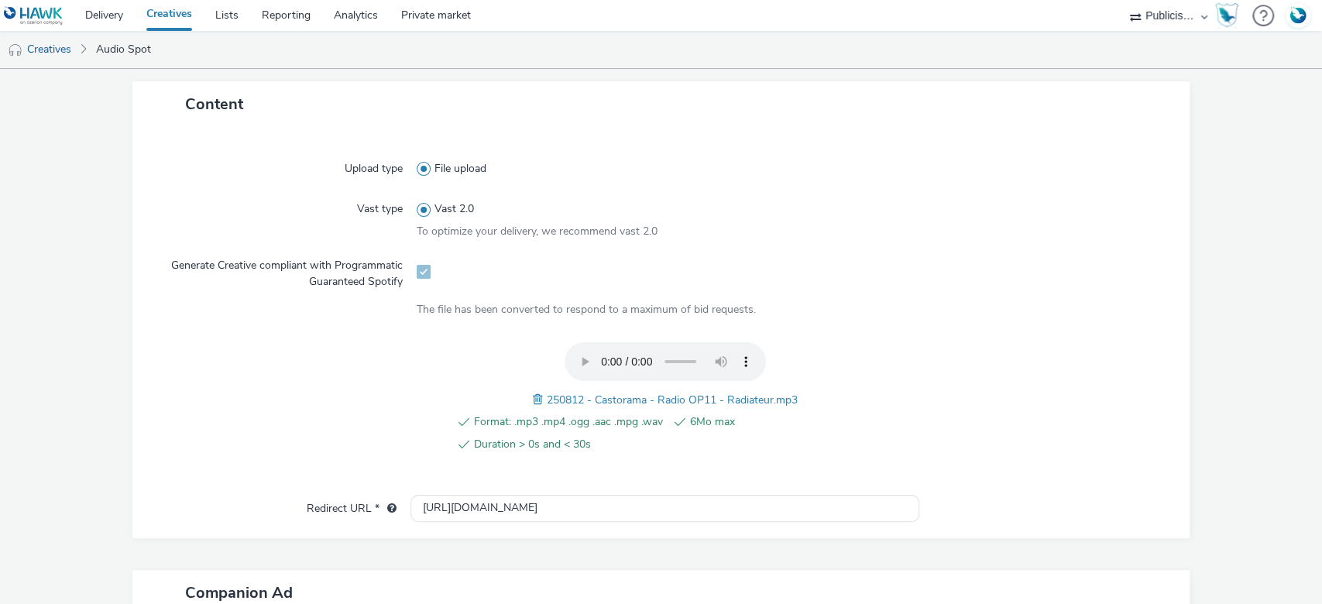
scroll to position [610, 0]
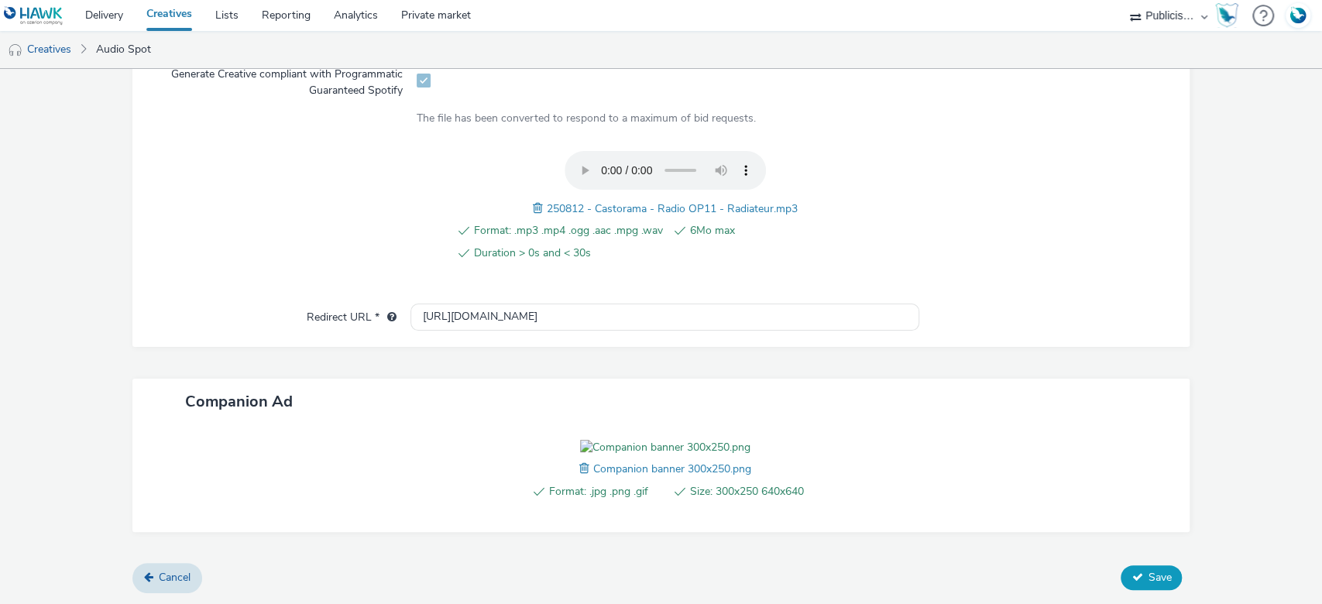
click at [1148, 578] on span "Save" at bounding box center [1159, 577] width 23 height 15
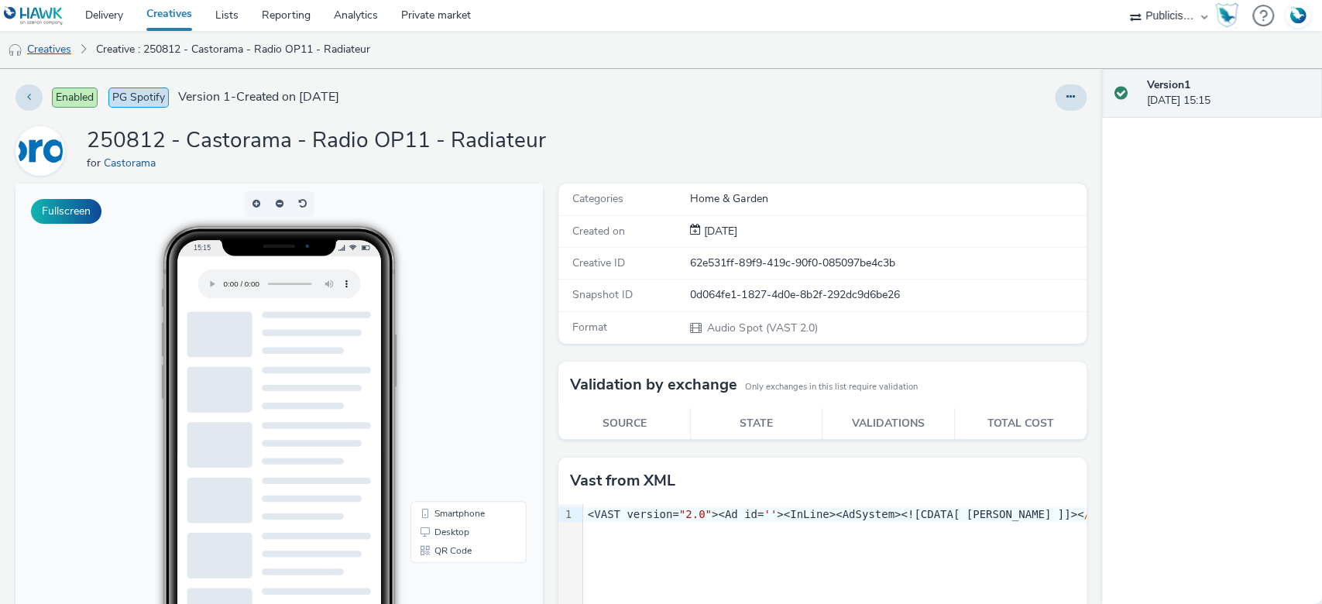
click at [56, 53] on link "Creatives" at bounding box center [39, 49] width 79 height 37
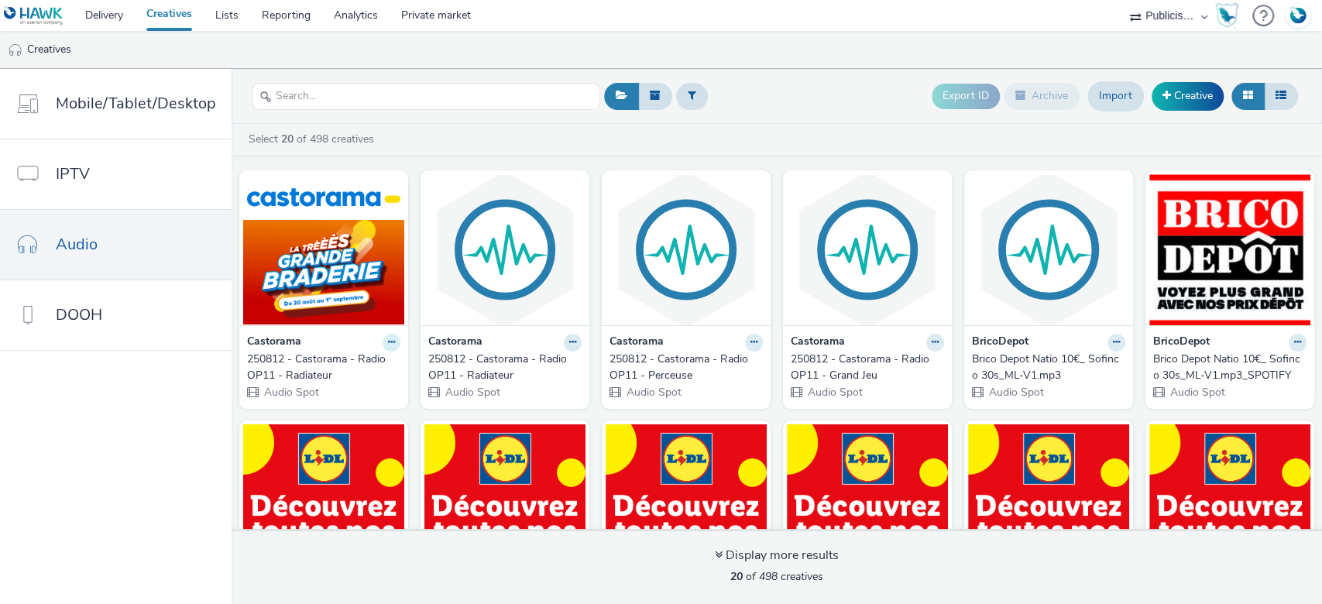
click at [388, 346] on icon at bounding box center [391, 342] width 7 height 9
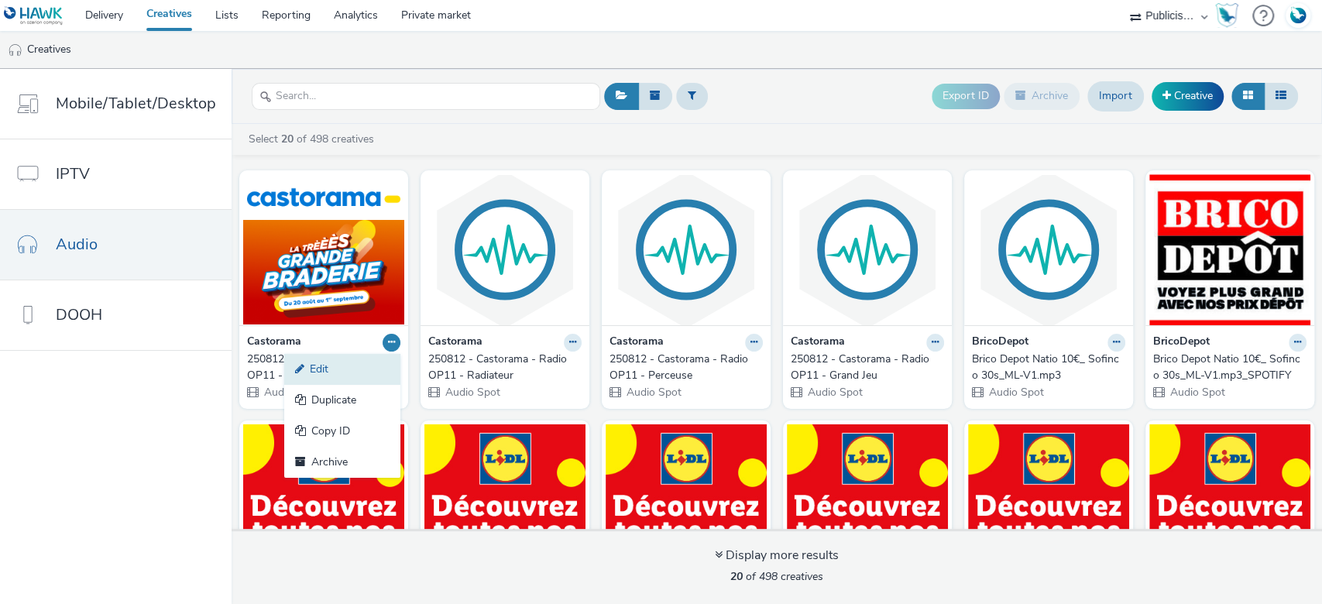
click at [345, 365] on link "Edit" at bounding box center [342, 369] width 116 height 31
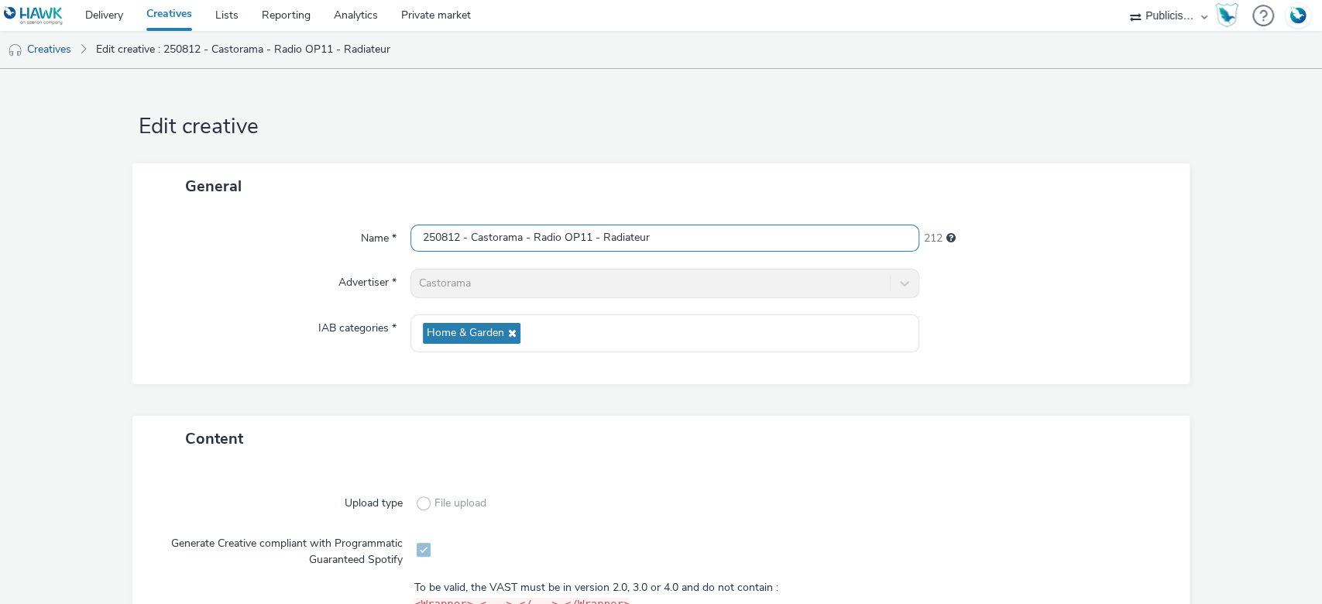
click at [678, 232] on input "250812 - Castorama - Radio OP11 - Radiateur" at bounding box center [665, 238] width 510 height 27
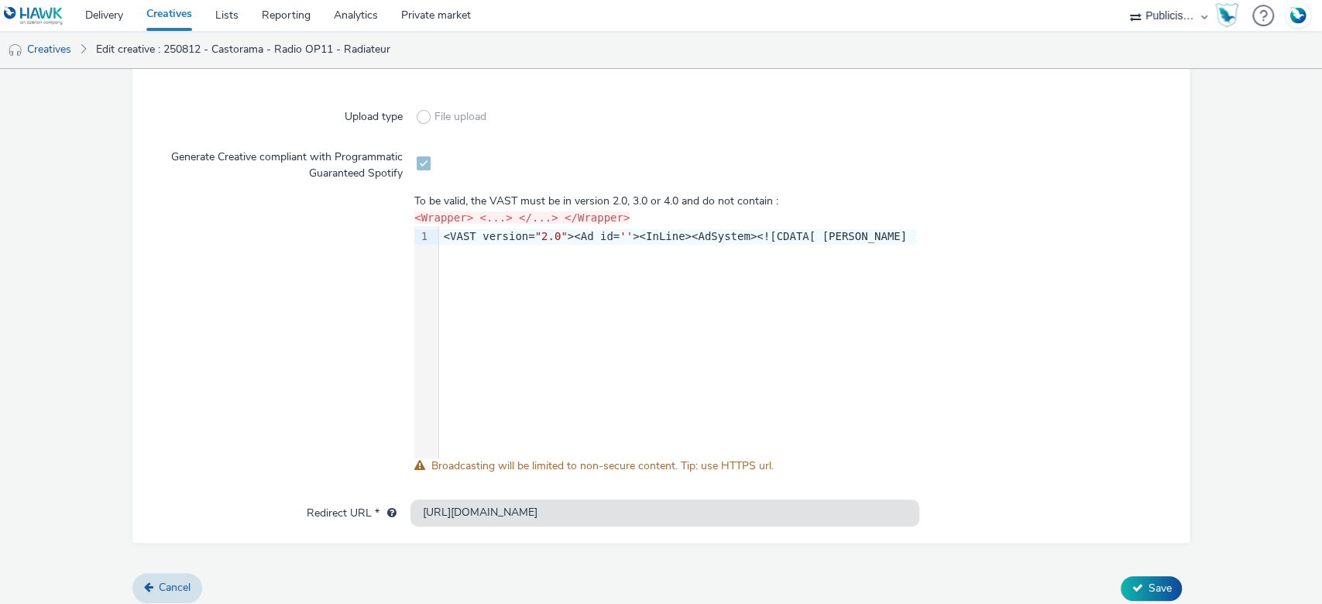
scroll to position [395, 0]
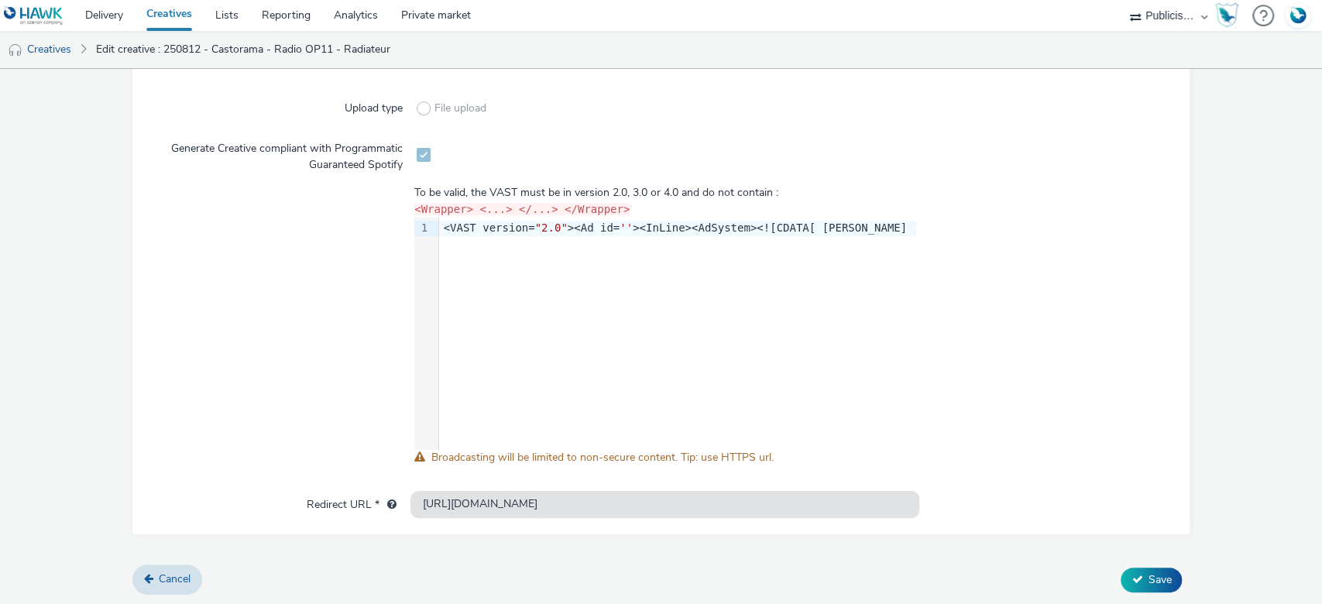
type input "250812 - Castorama - Radio OP11 - Radiateur - SPOTIFY"
click at [1148, 572] on span "Save" at bounding box center [1159, 579] width 23 height 15
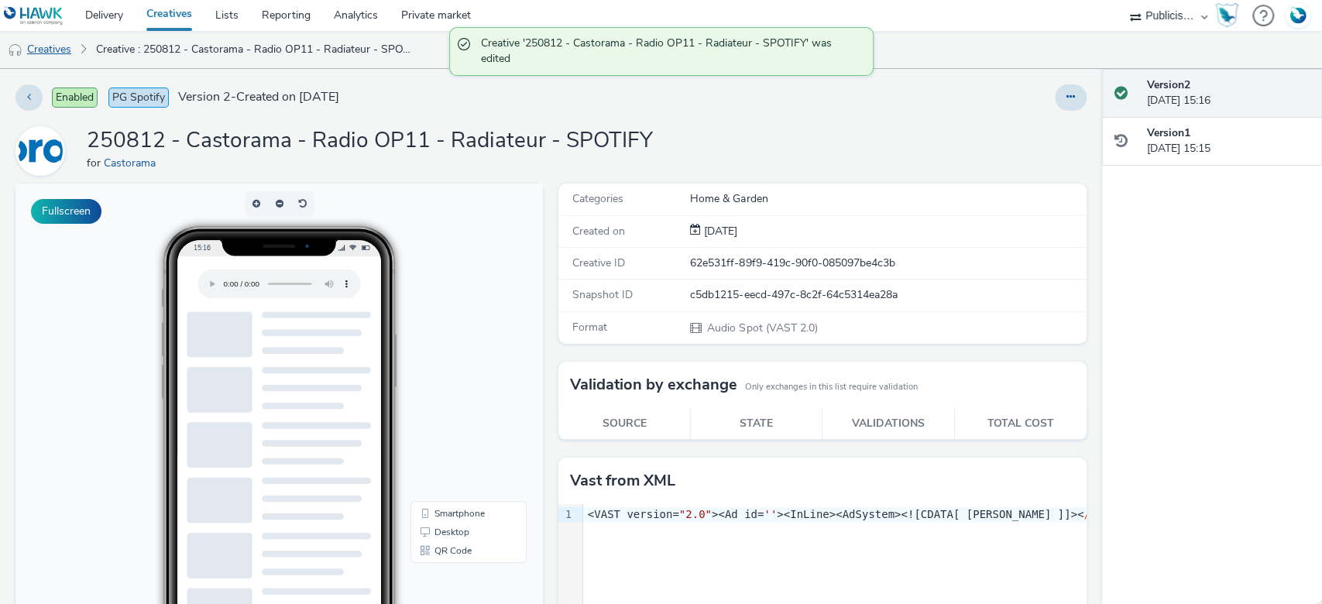
click at [62, 50] on link "Creatives" at bounding box center [39, 49] width 79 height 37
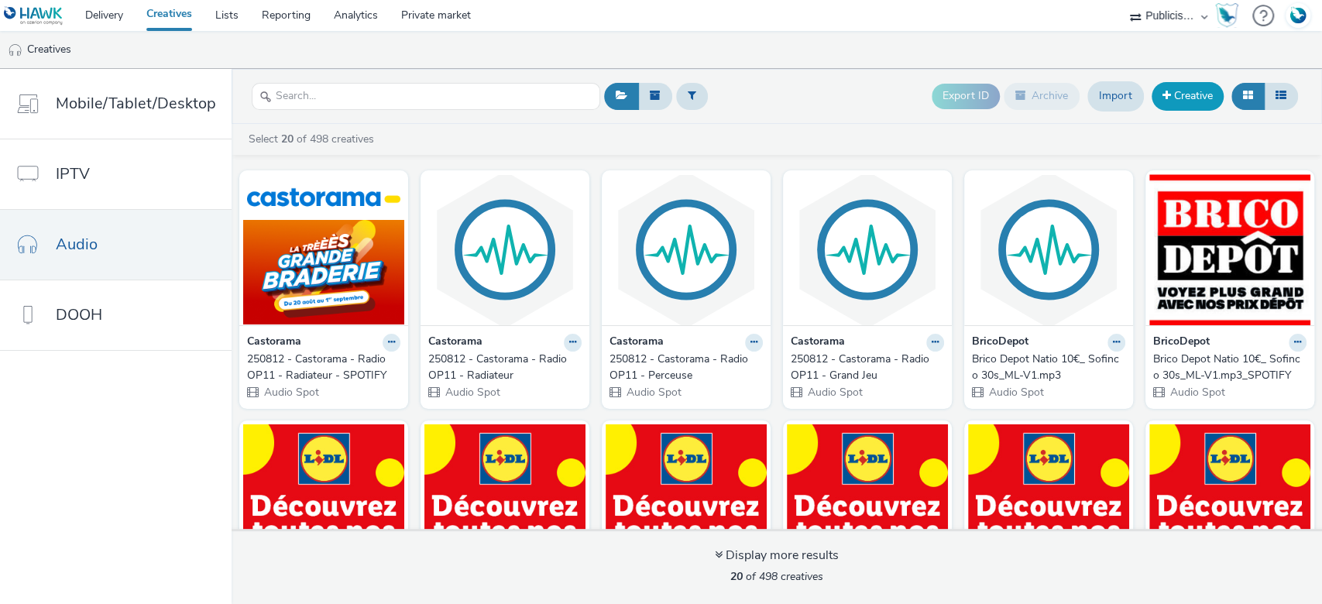
click at [1162, 90] on span at bounding box center [1166, 95] width 9 height 11
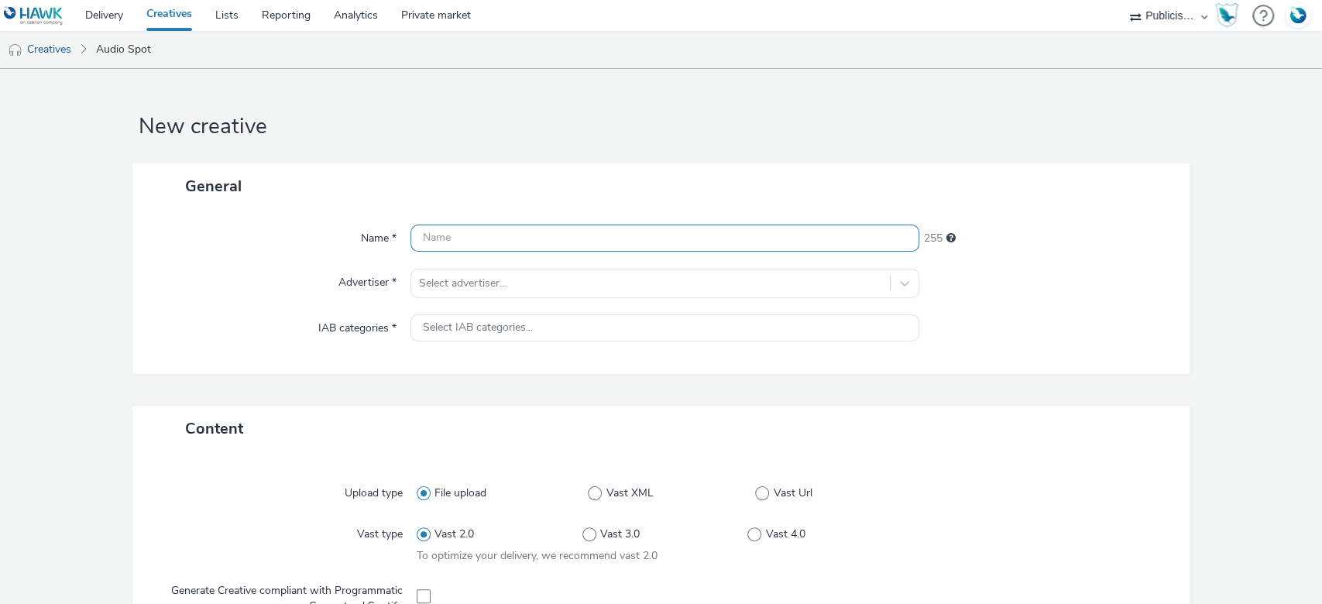
click at [451, 243] on input "text" at bounding box center [665, 238] width 510 height 27
paste input "250812 - Castorama - Radio OP11 - Perceuse"
type input "250812 - Castorama - Radio OP11 - Perceuse"
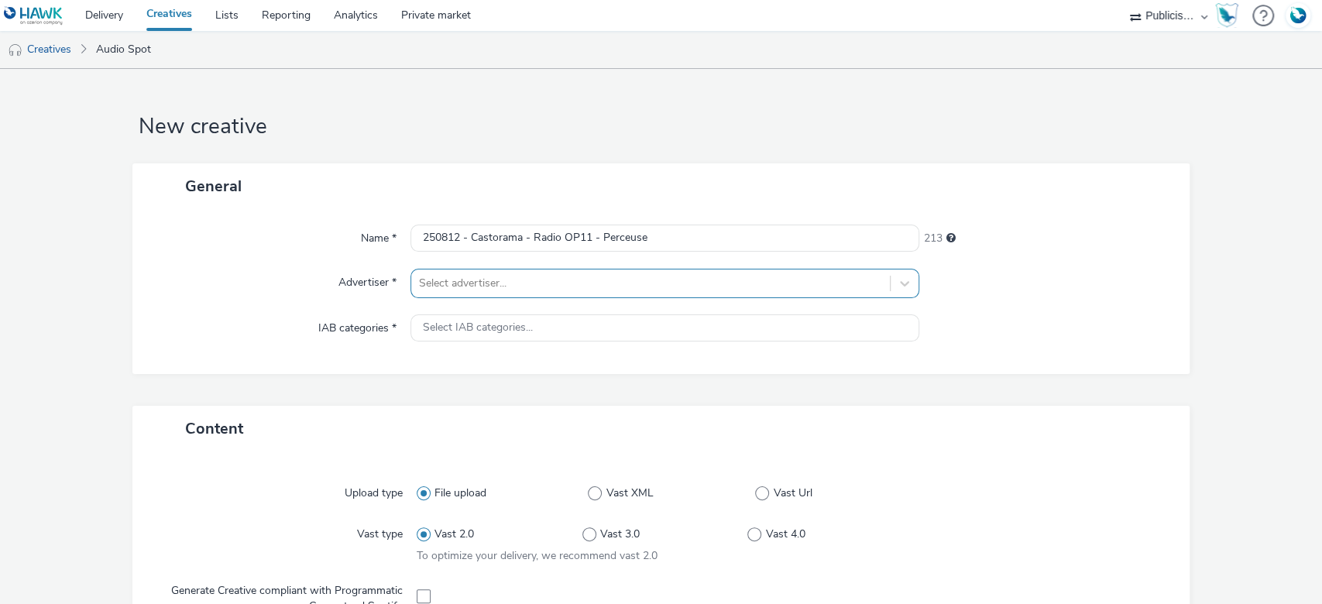
click at [459, 284] on div at bounding box center [651, 283] width 464 height 19
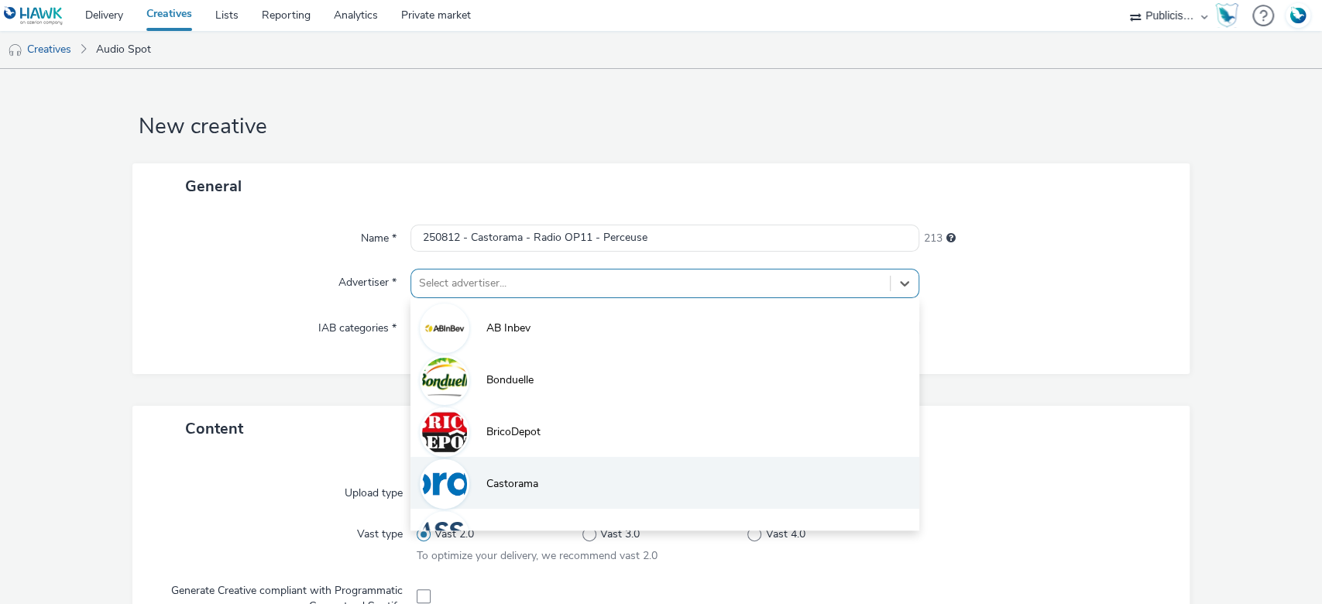
click at [505, 479] on span "Castorama" at bounding box center [512, 483] width 52 height 15
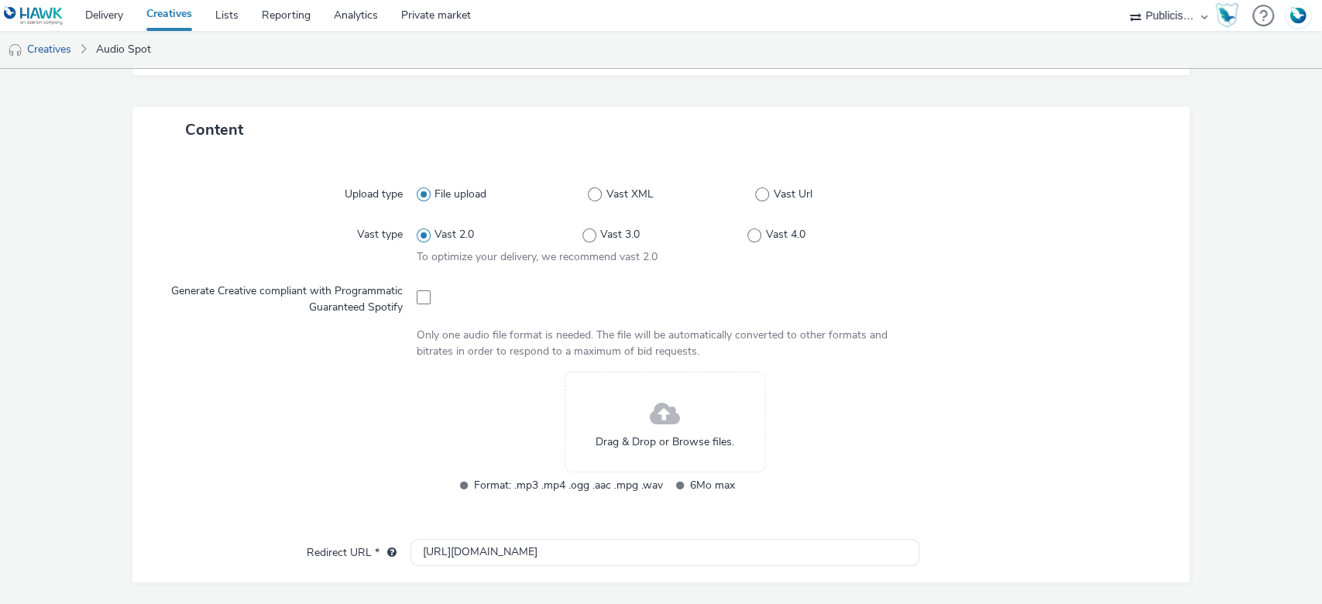
scroll to position [310, 0]
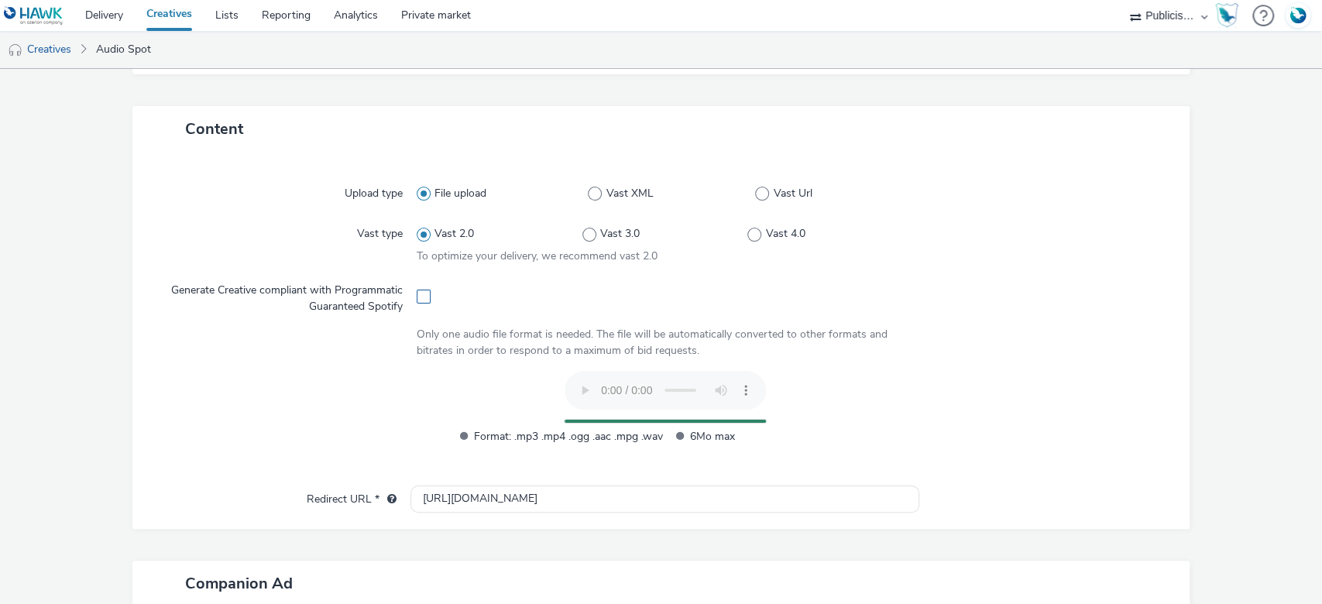
click at [421, 294] on span at bounding box center [424, 297] width 14 height 14
checkbox input "true"
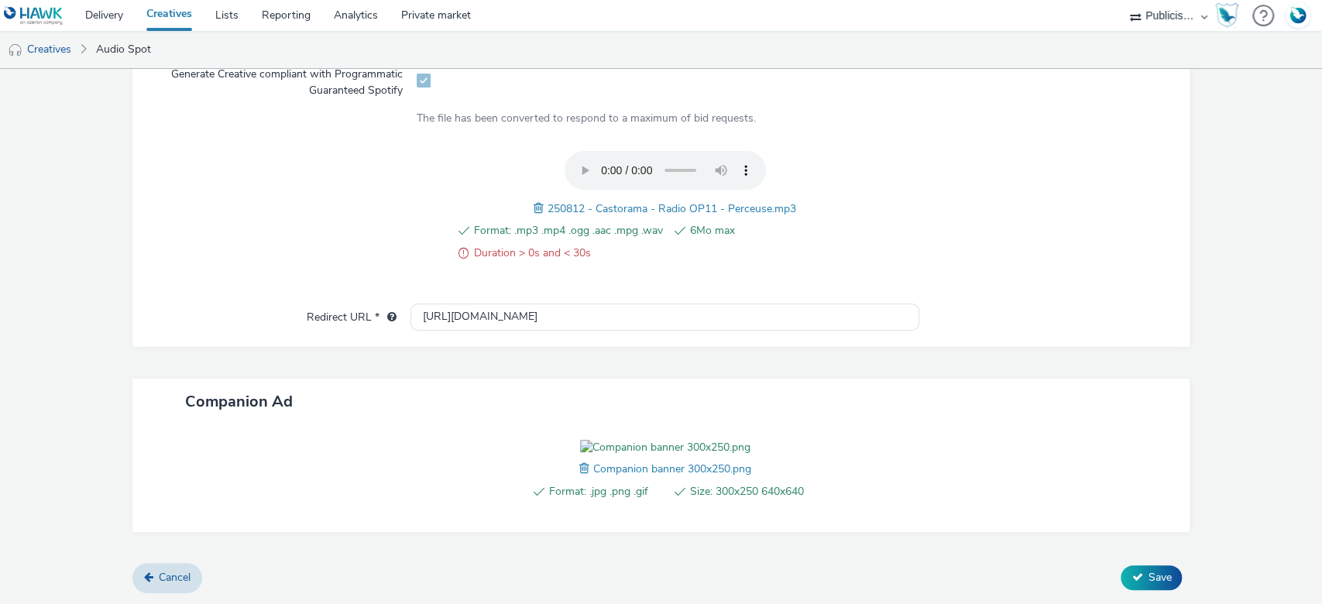
scroll to position [610, 0]
click at [1149, 585] on button "Save" at bounding box center [1151, 577] width 61 height 25
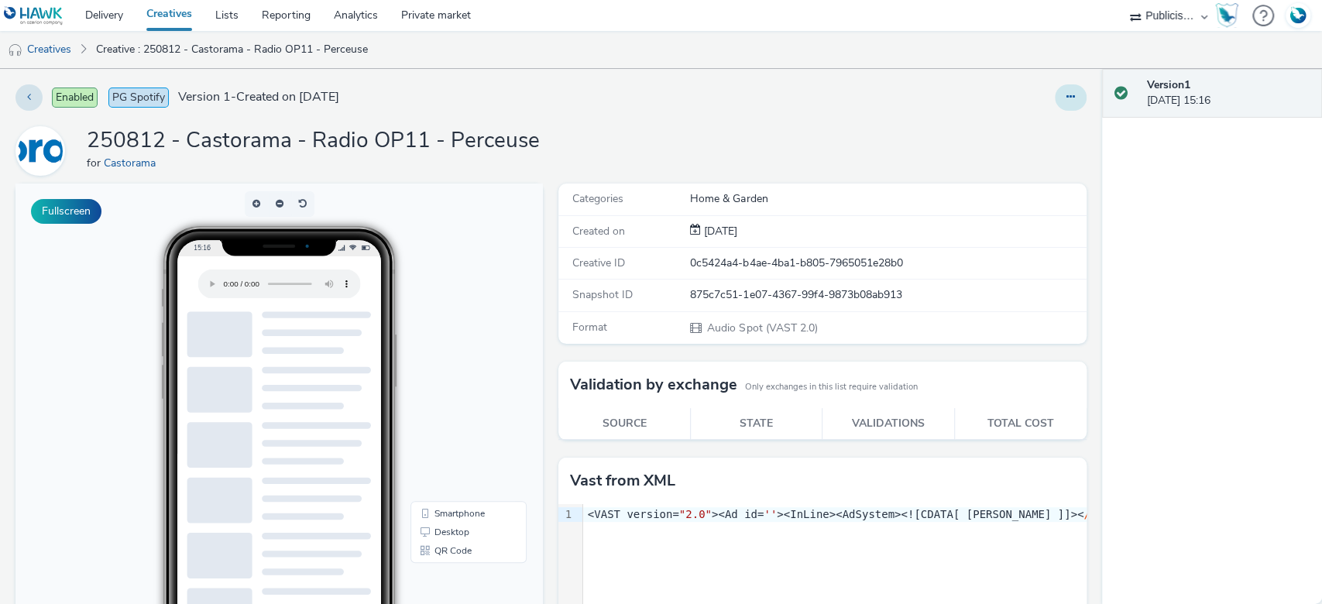
click at [1063, 108] on button at bounding box center [1071, 97] width 32 height 26
click at [1025, 132] on link "Edit" at bounding box center [1028, 128] width 116 height 31
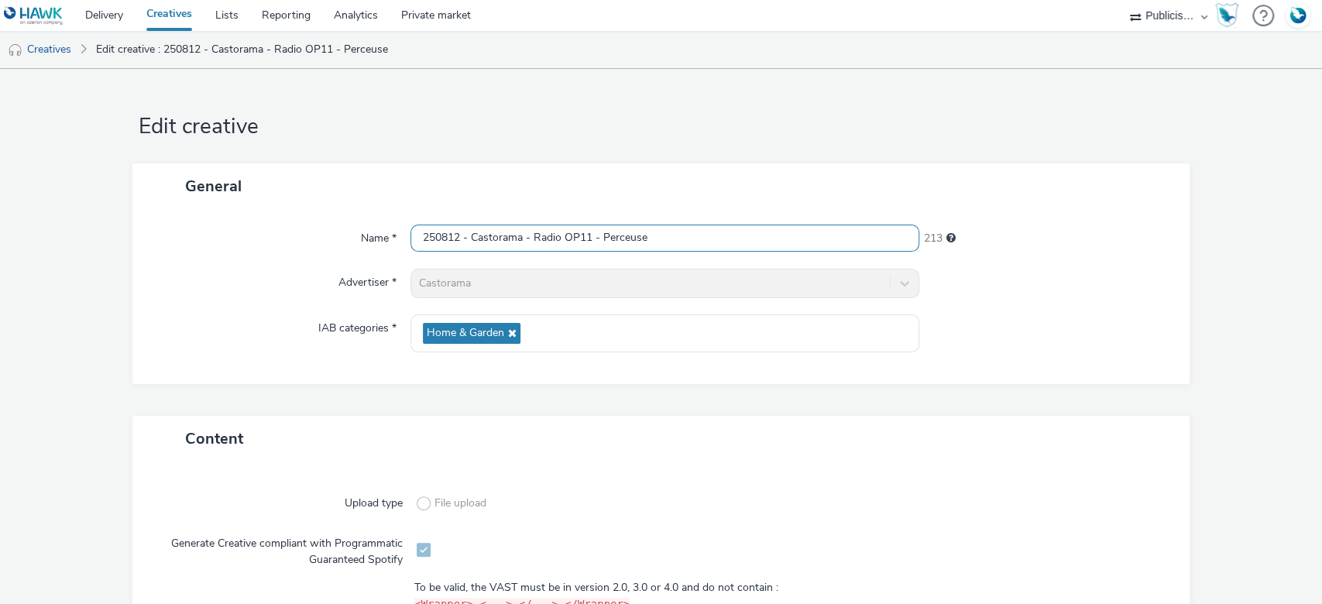
click at [678, 237] on input "250812 - Castorama - Radio OP11 - Perceuse" at bounding box center [665, 238] width 510 height 27
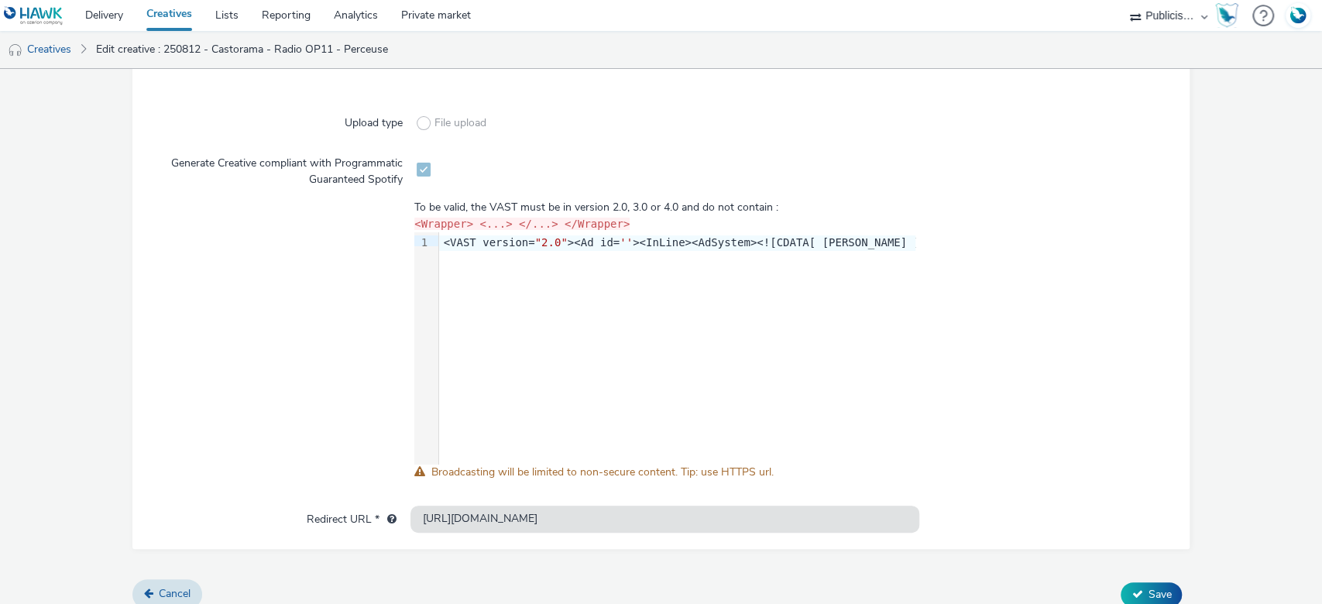
scroll to position [395, 0]
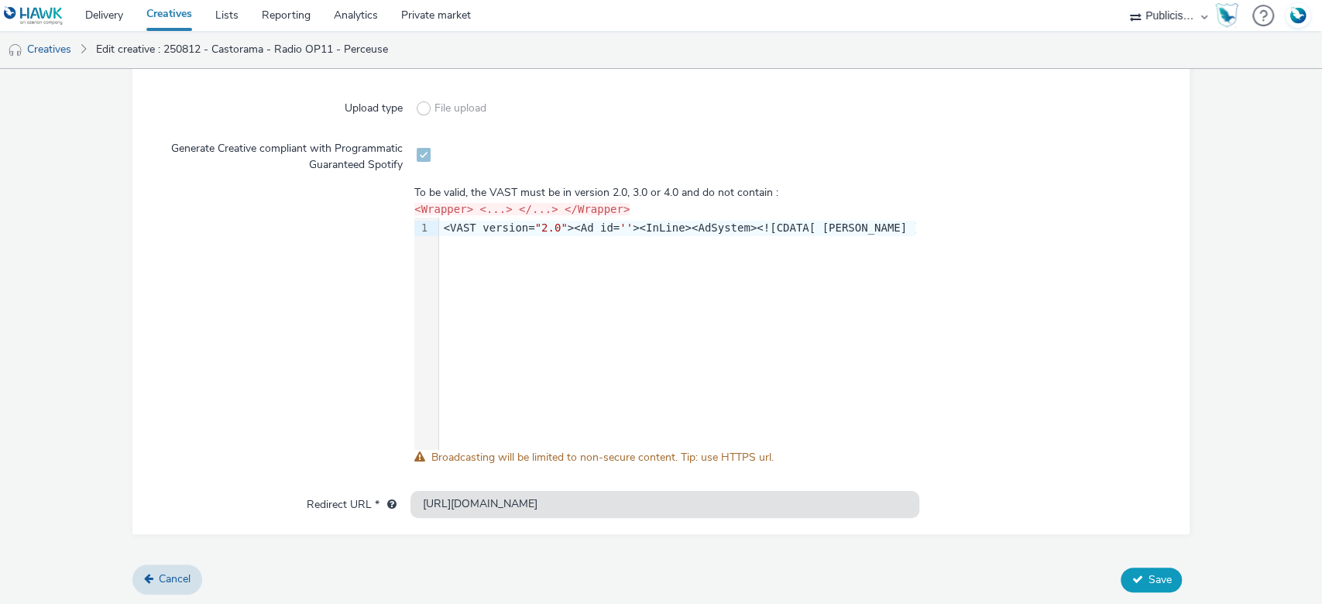
type input "250812 - Castorama - Radio OP11 - Perceuse - Spotify"
click at [1148, 579] on span "Save" at bounding box center [1159, 579] width 23 height 15
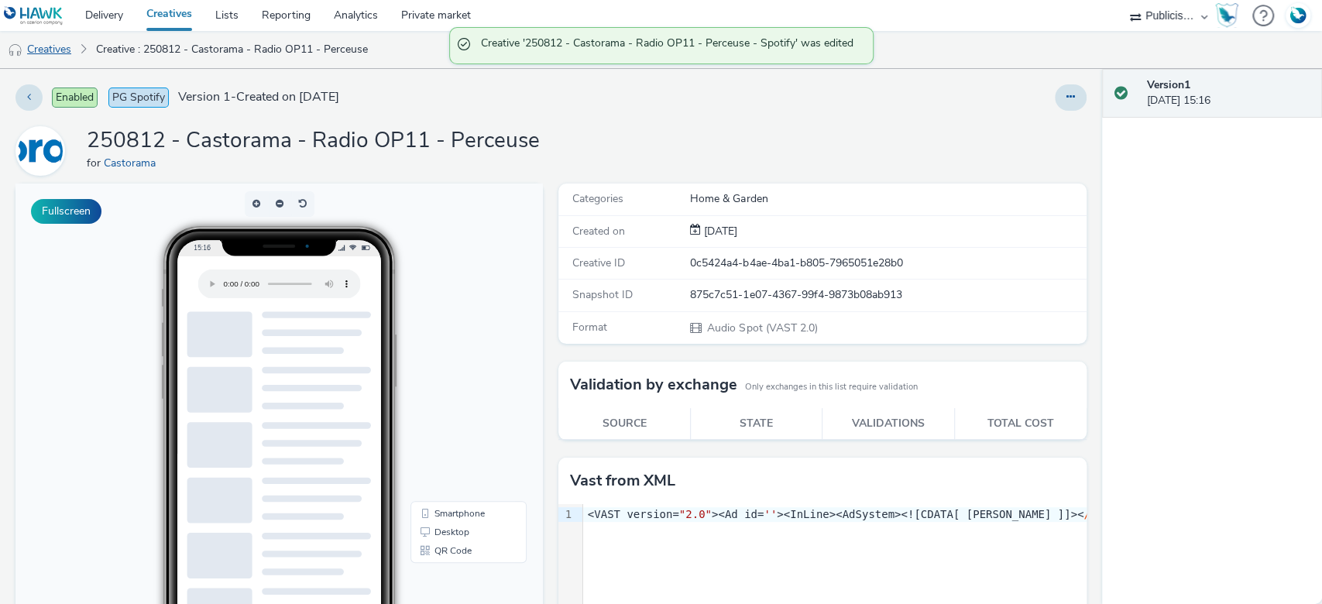
click at [62, 46] on link "Creatives" at bounding box center [39, 49] width 79 height 37
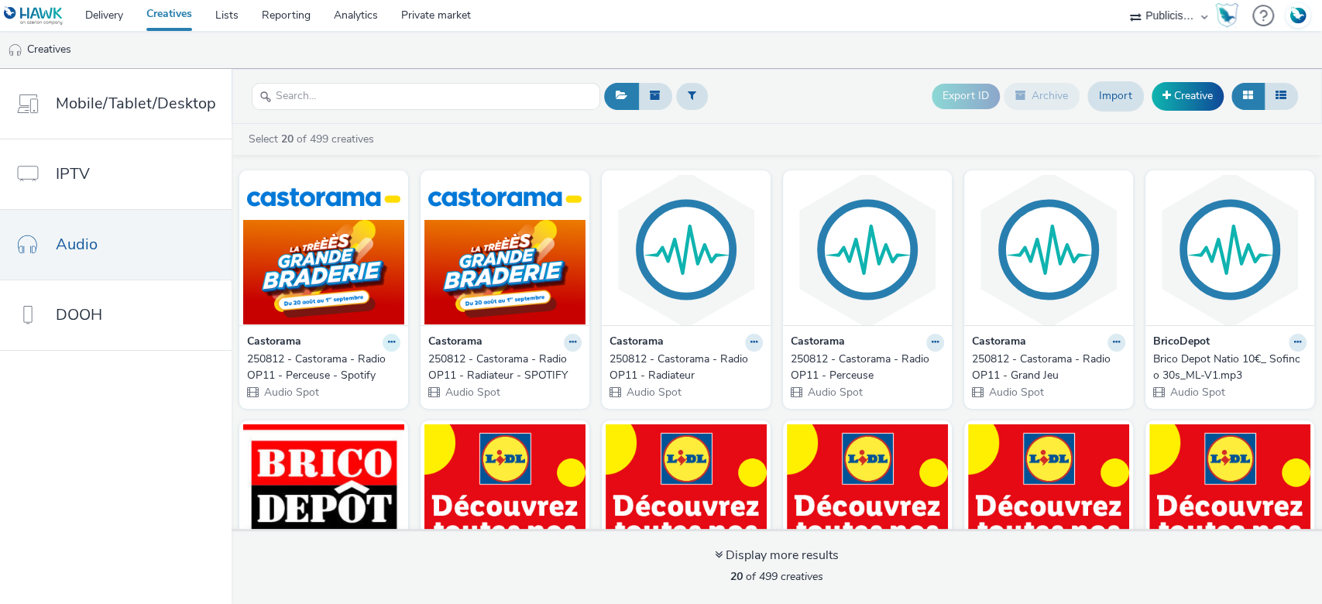
click at [388, 340] on icon at bounding box center [391, 342] width 7 height 9
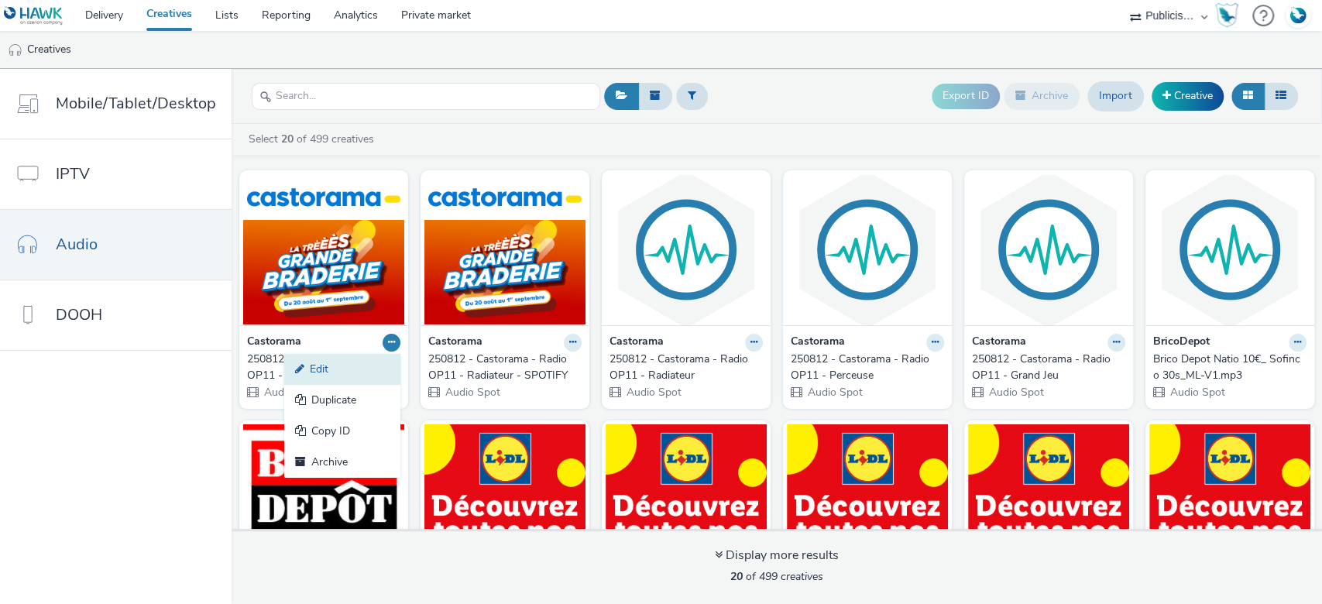
click at [316, 371] on link "Edit" at bounding box center [342, 369] width 116 height 31
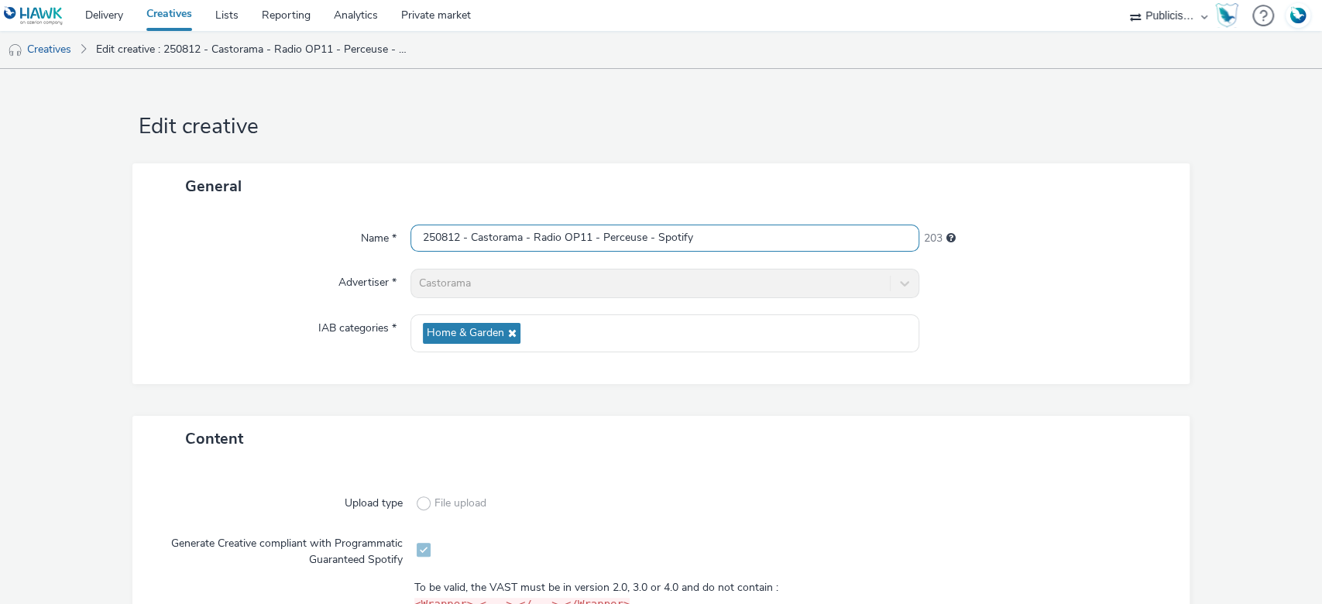
drag, startPoint x: 702, startPoint y: 231, endPoint x: 661, endPoint y: 242, distance: 43.4
click at [661, 242] on input "250812 - Castorama - Radio OP11 - Perceuse - Spotify" at bounding box center [665, 238] width 510 height 27
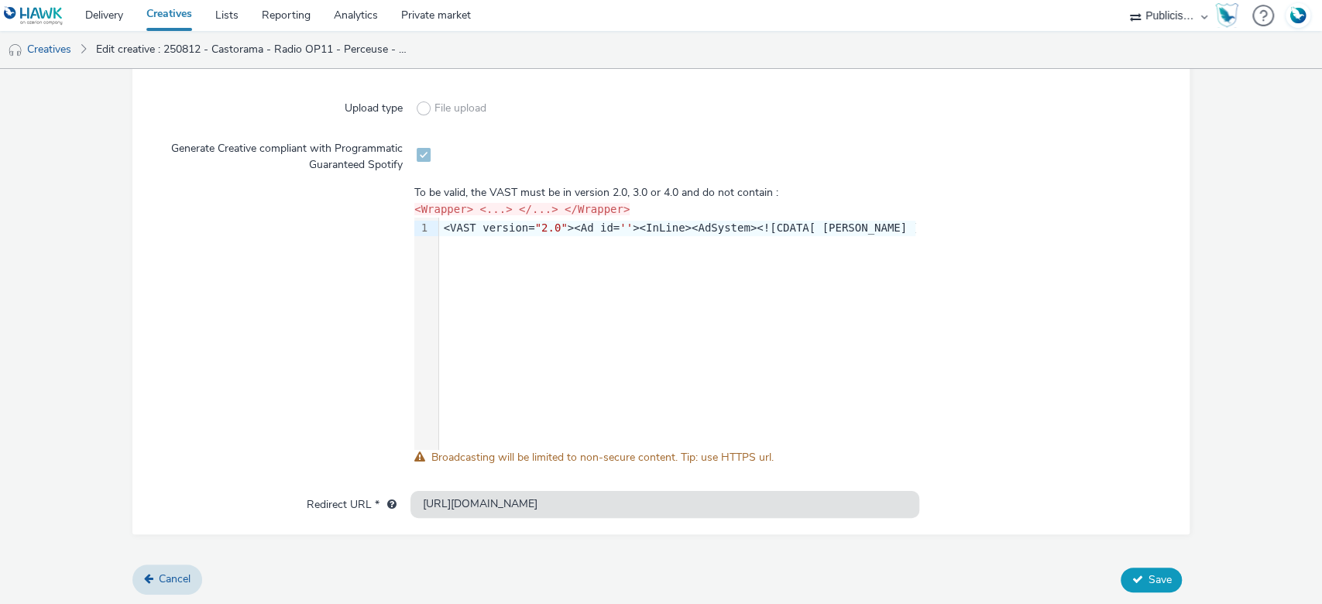
type input "250812 - Castorama - Radio OP11 - Perceuse - SPOTIFY"
click at [1132, 575] on icon at bounding box center [1137, 579] width 11 height 11
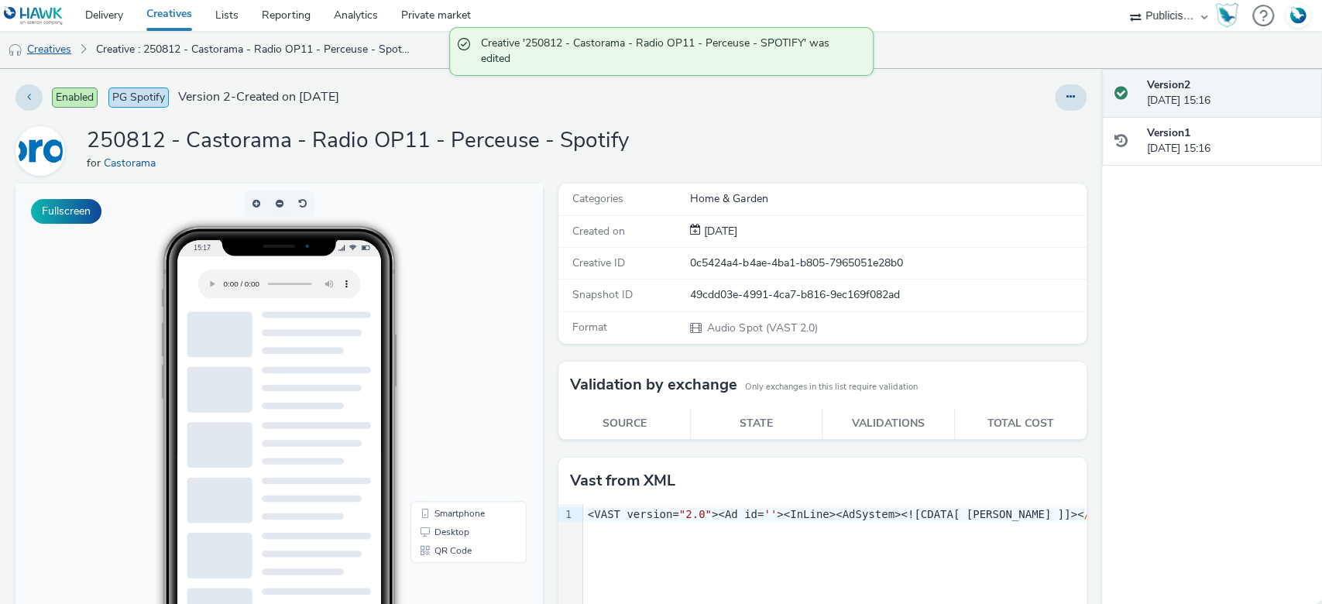
click at [48, 43] on link "Creatives" at bounding box center [39, 49] width 79 height 37
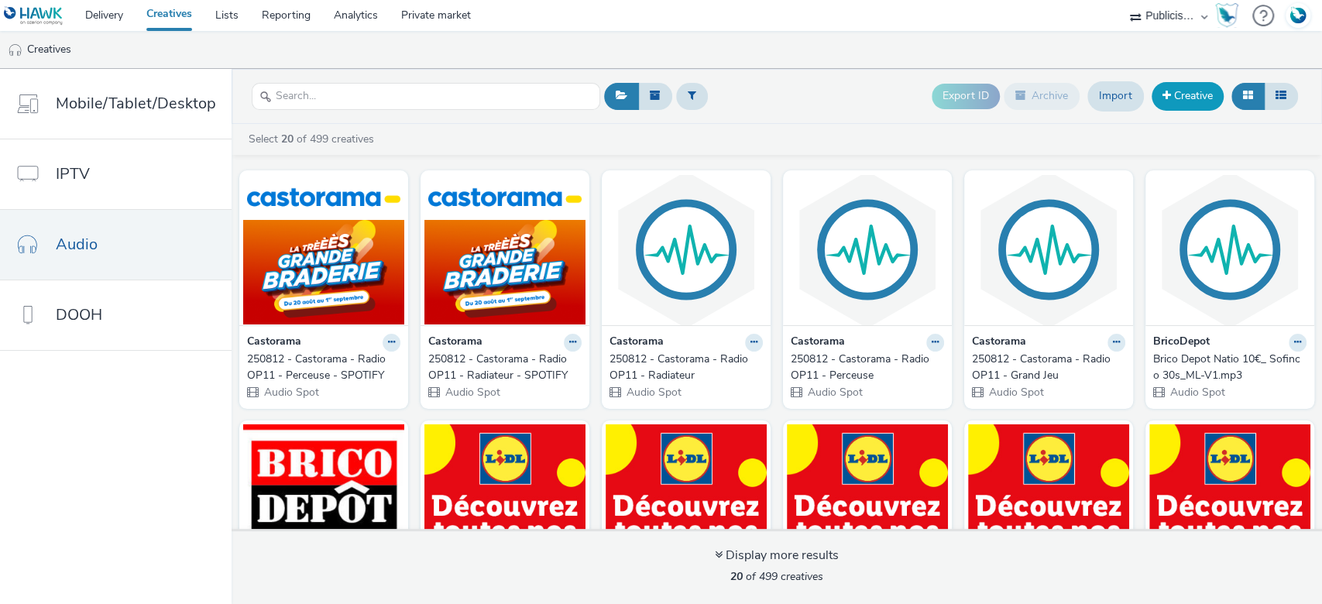
click at [1190, 99] on link "Creative" at bounding box center [1188, 96] width 72 height 28
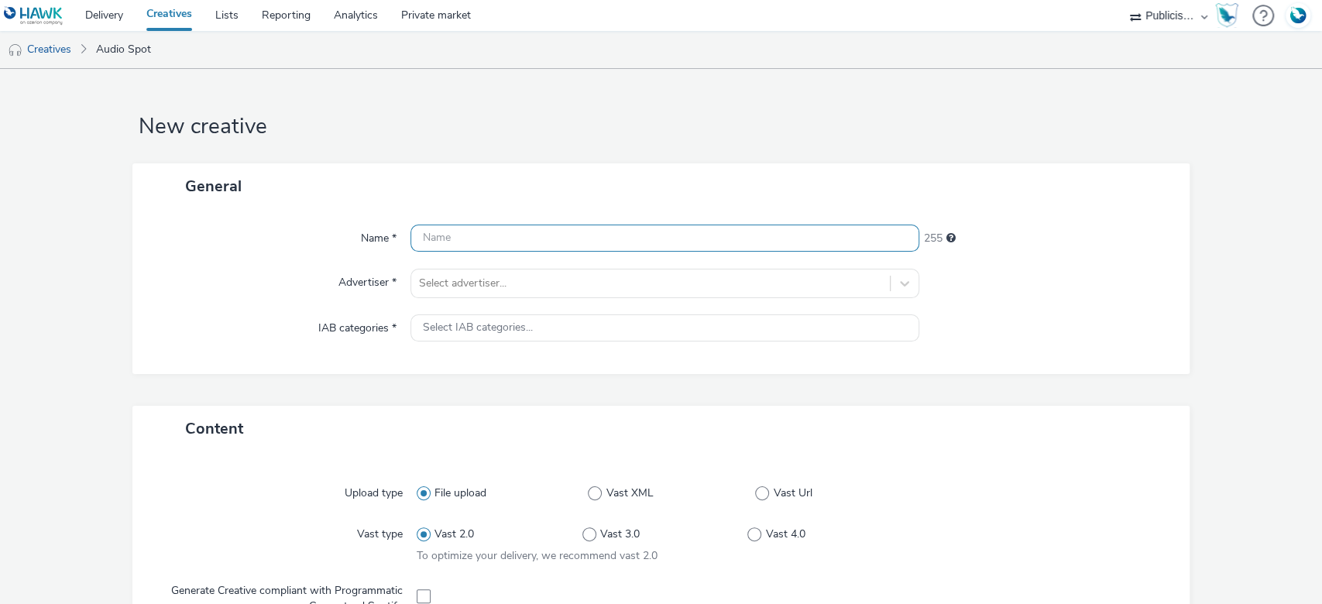
click at [483, 238] on input "text" at bounding box center [665, 238] width 510 height 27
paste input "250812 - Castorama - Radio OP11 - Grand Jeu"
type input "250812 - Castorama - Radio OP11 - Grand Jeu"
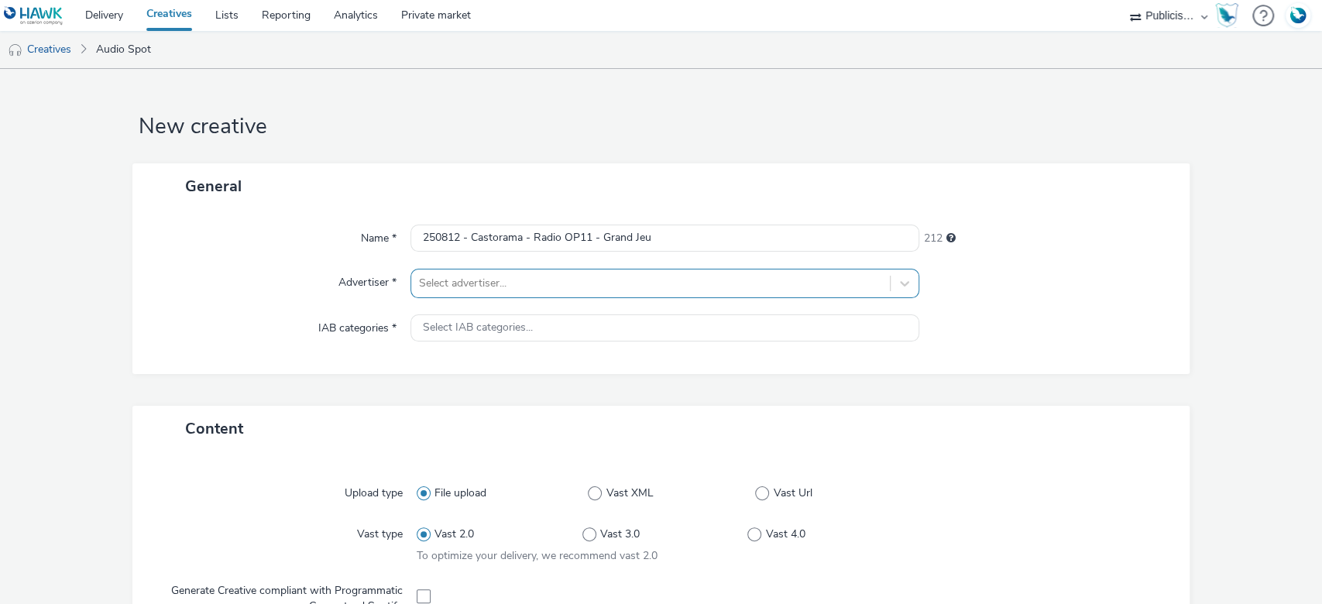
click at [477, 280] on div at bounding box center [651, 283] width 464 height 19
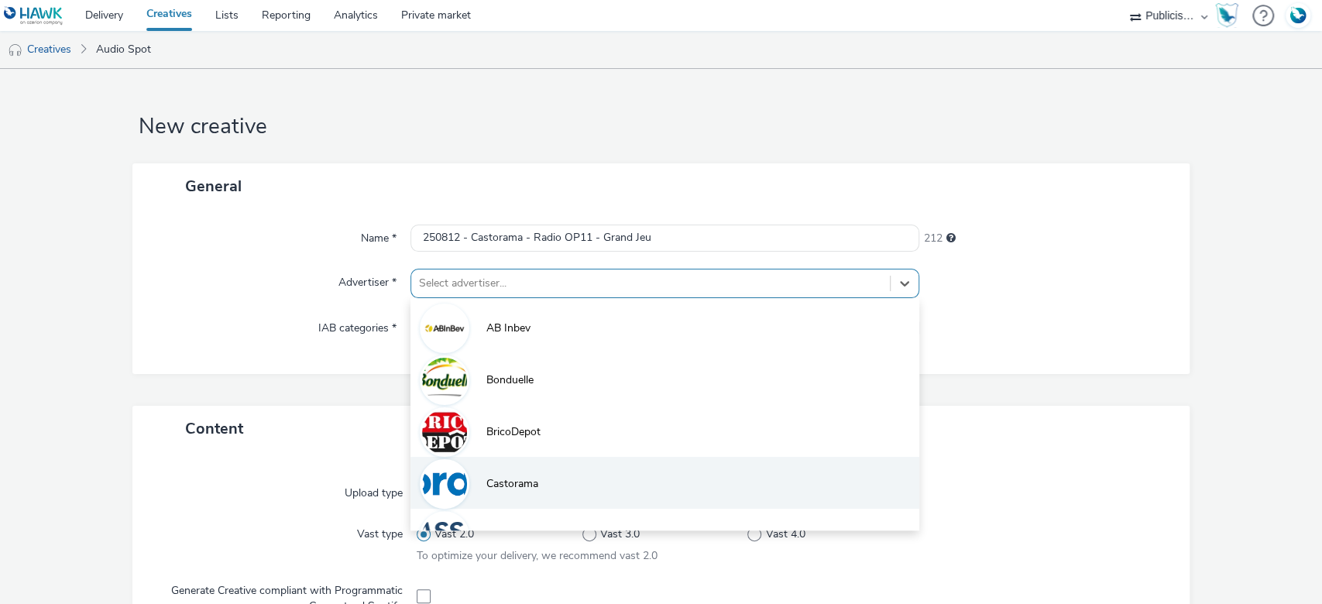
click at [493, 479] on span "Castorama" at bounding box center [512, 483] width 52 height 15
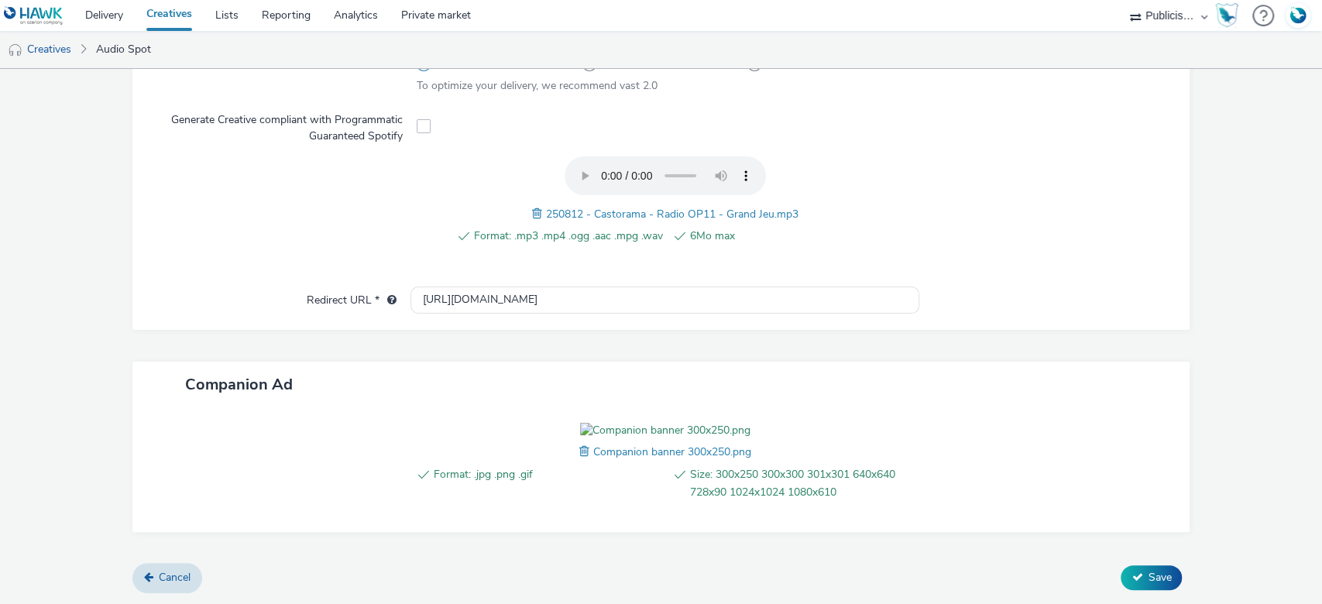
scroll to position [565, 0]
click at [1148, 585] on span "Save" at bounding box center [1159, 577] width 23 height 15
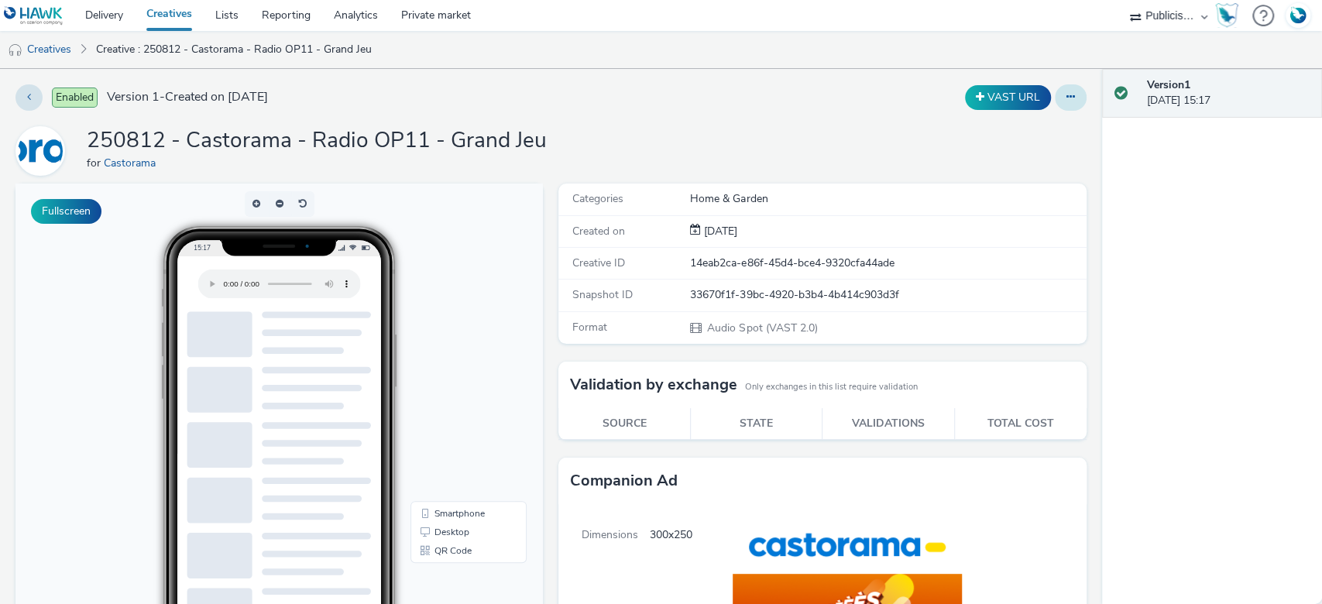
click at [1055, 104] on button at bounding box center [1071, 97] width 32 height 26
click at [1002, 131] on link "Edit" at bounding box center [1028, 128] width 116 height 31
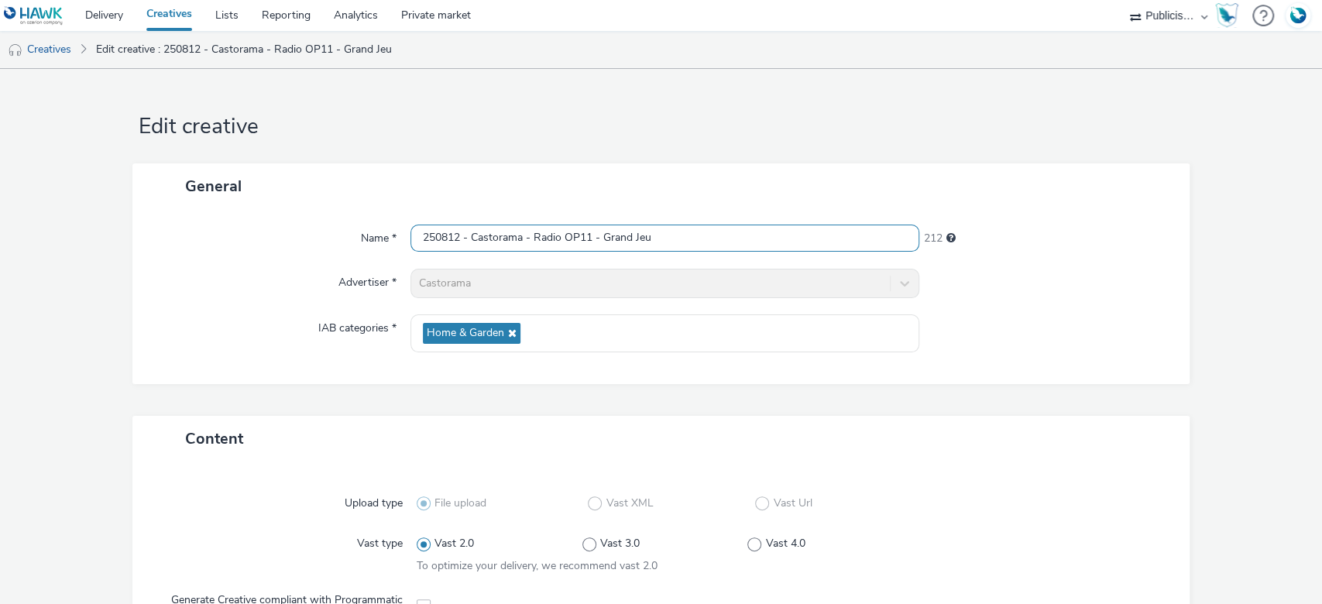
click at [670, 241] on input "250812 - Castorama - Radio OP11 - Grand Jeu" at bounding box center [665, 238] width 510 height 27
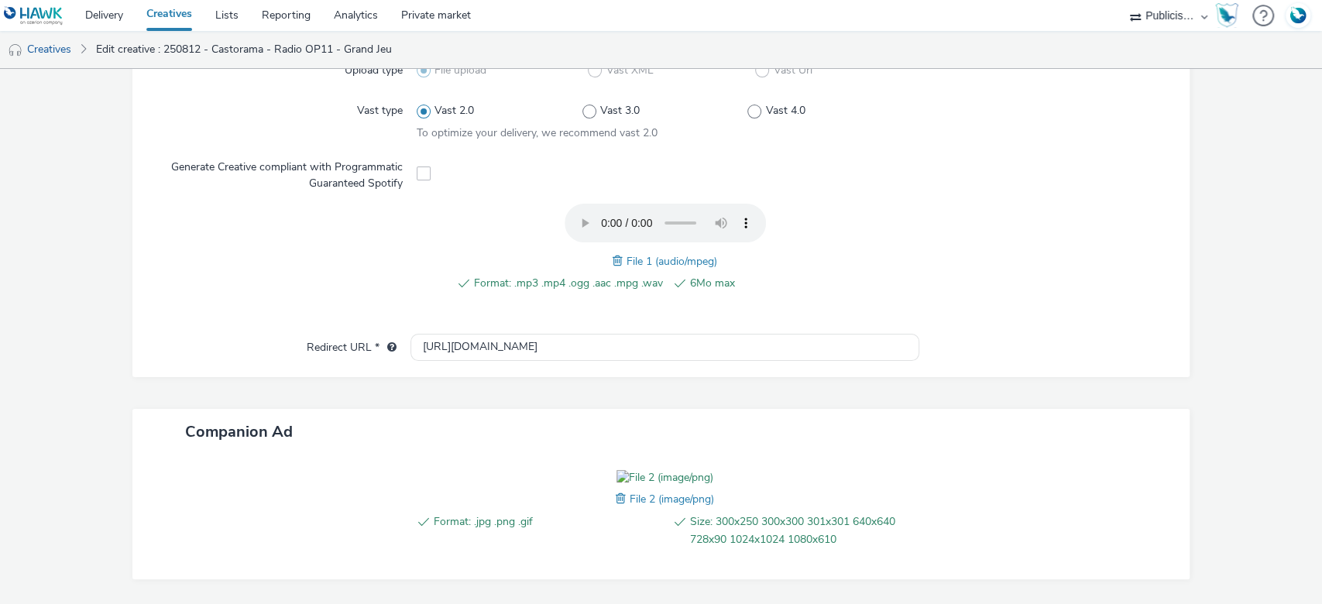
scroll to position [565, 0]
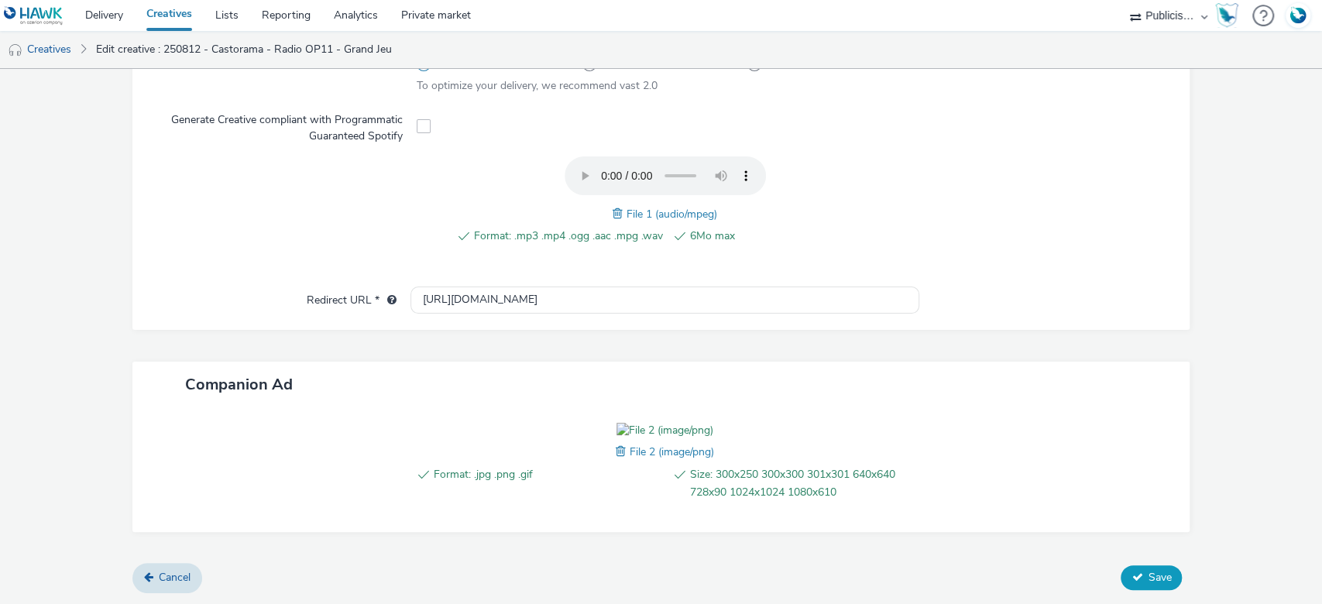
type input "250812 - Castorama - Radio OP11 - Grand Jeu - SPOTIFY"
click at [1148, 575] on span "Save" at bounding box center [1159, 577] width 23 height 15
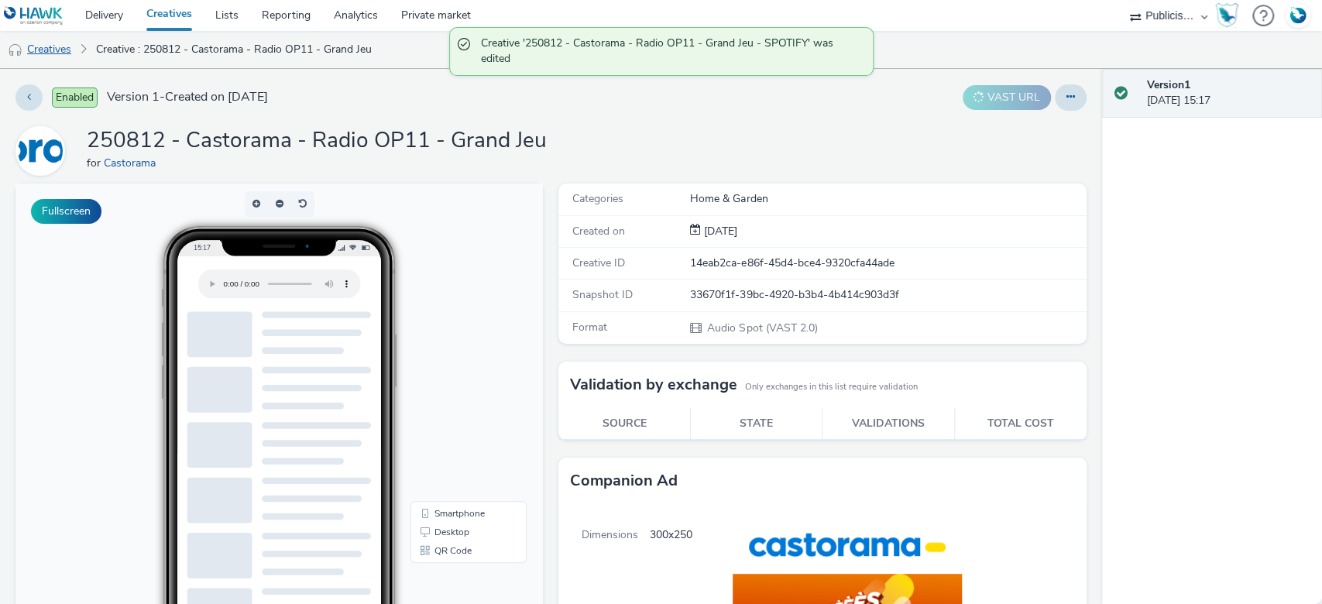
click at [37, 59] on link "Creatives" at bounding box center [39, 49] width 79 height 37
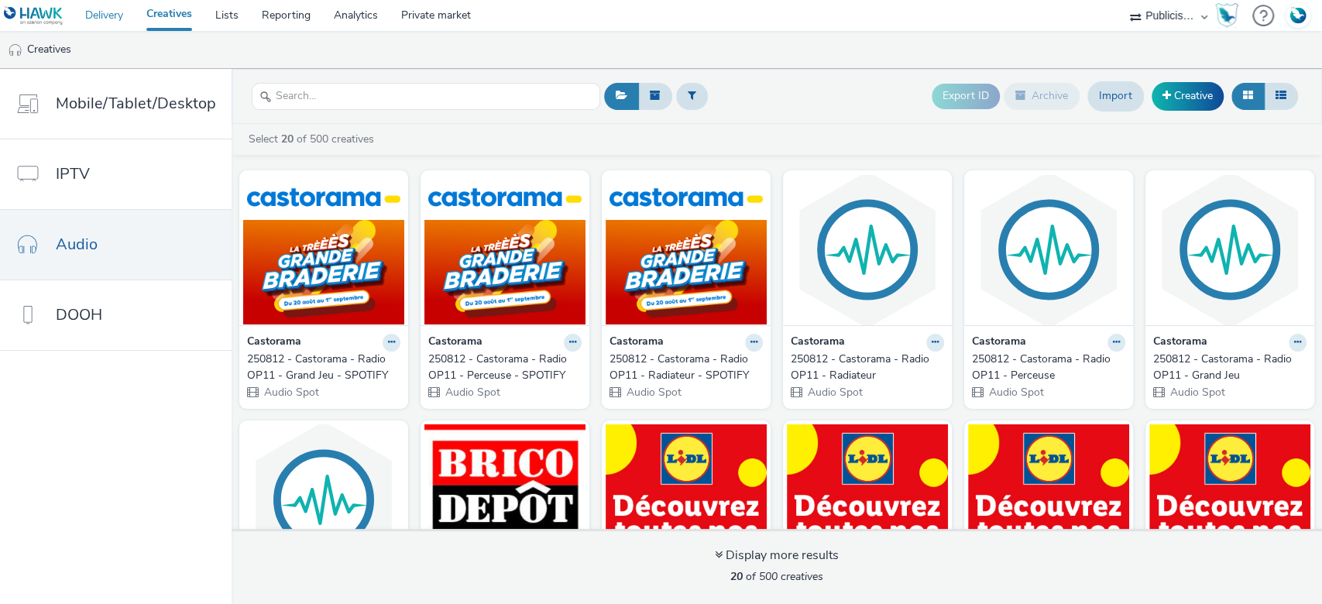
click at [110, 10] on link "Delivery" at bounding box center [104, 15] width 61 height 31
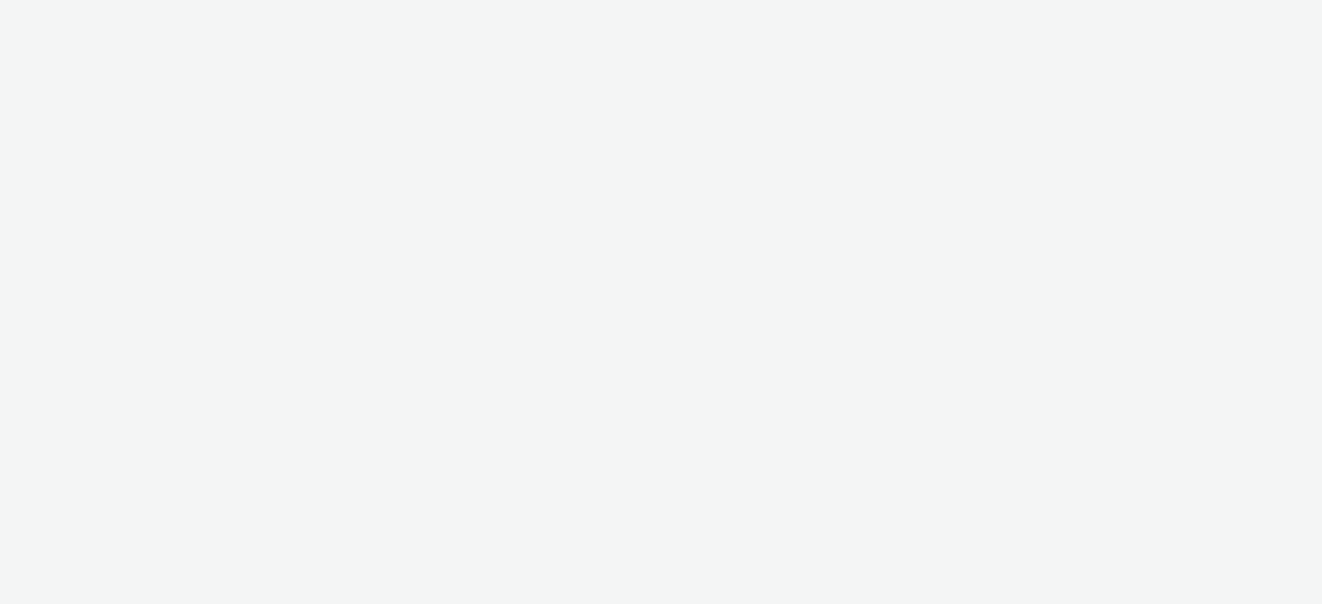
select select "08a58170-7f08-4922-abc8-b2d1eb407230"
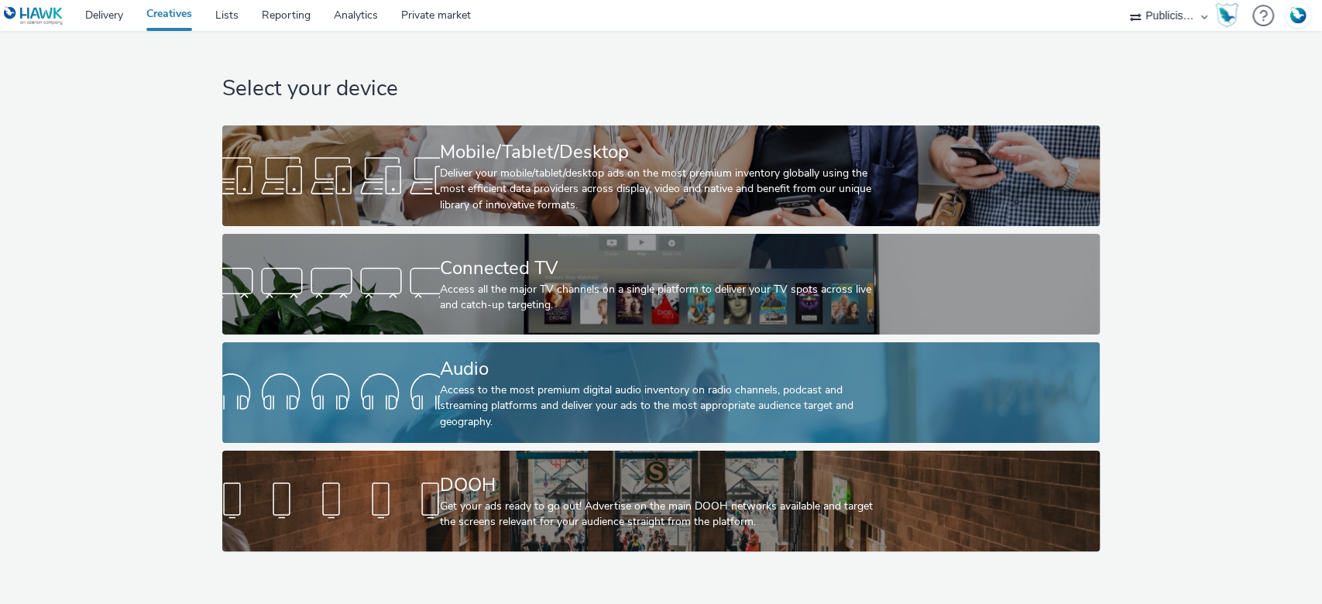
click at [448, 400] on div "Access to the most premium digital audio inventory on radio channels, podcast a…" at bounding box center [658, 406] width 436 height 47
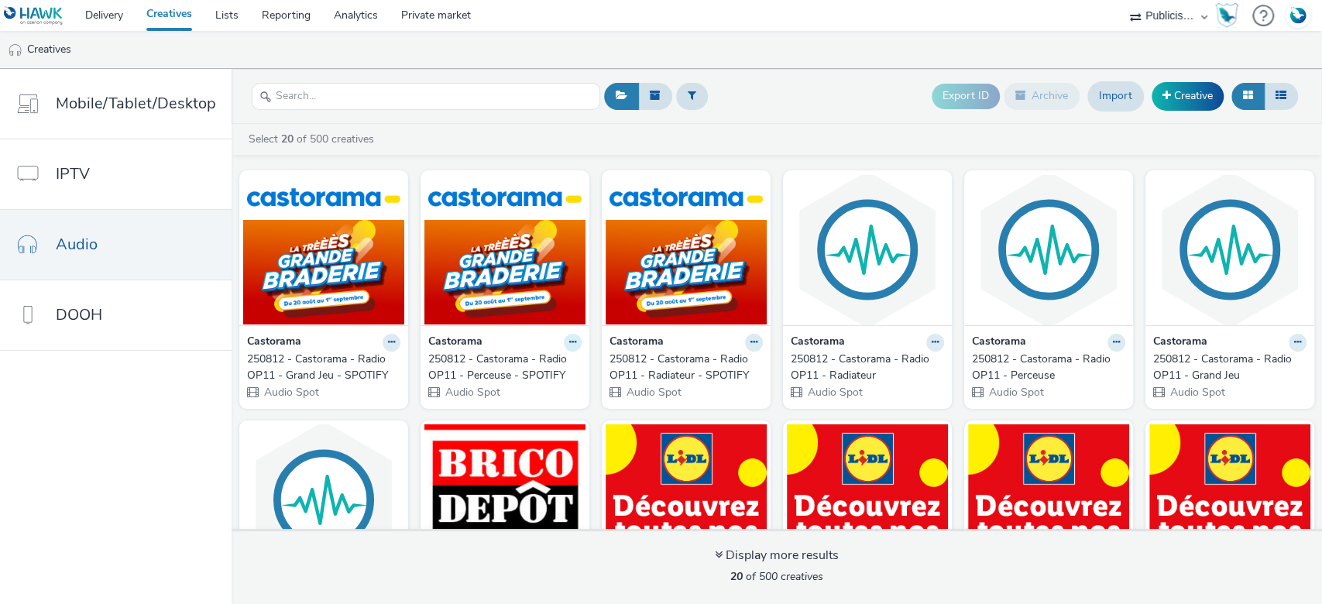
click at [395, 340] on icon at bounding box center [391, 342] width 7 height 9
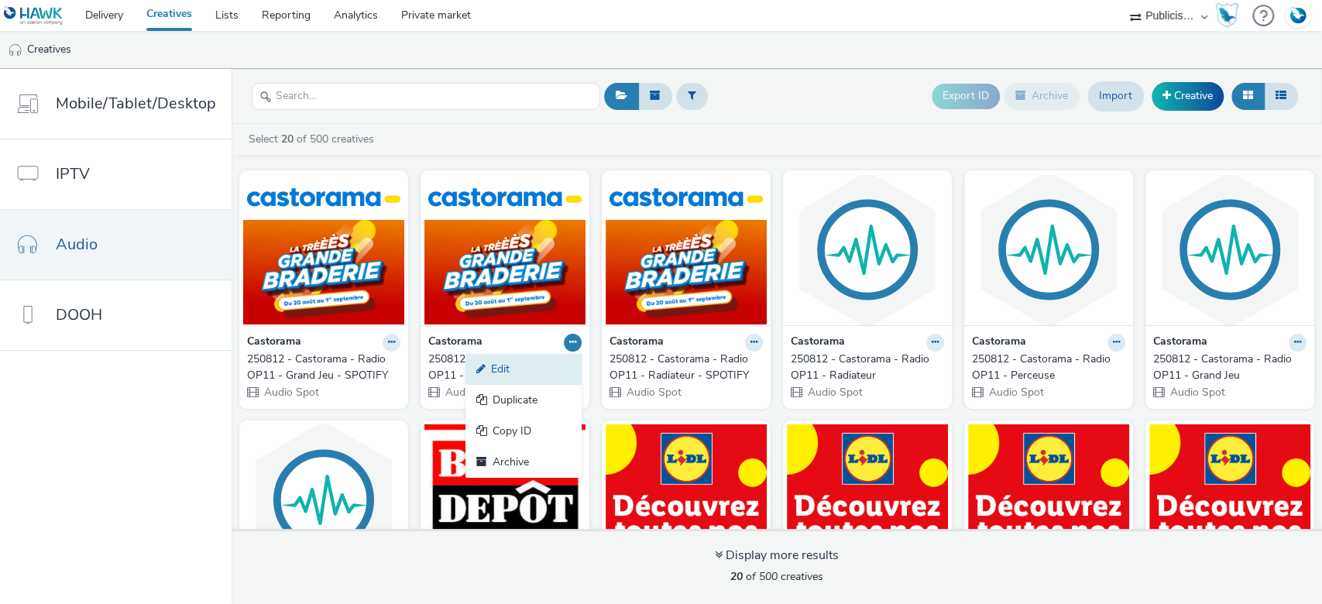
click at [546, 369] on link "Edit" at bounding box center [523, 369] width 116 height 31
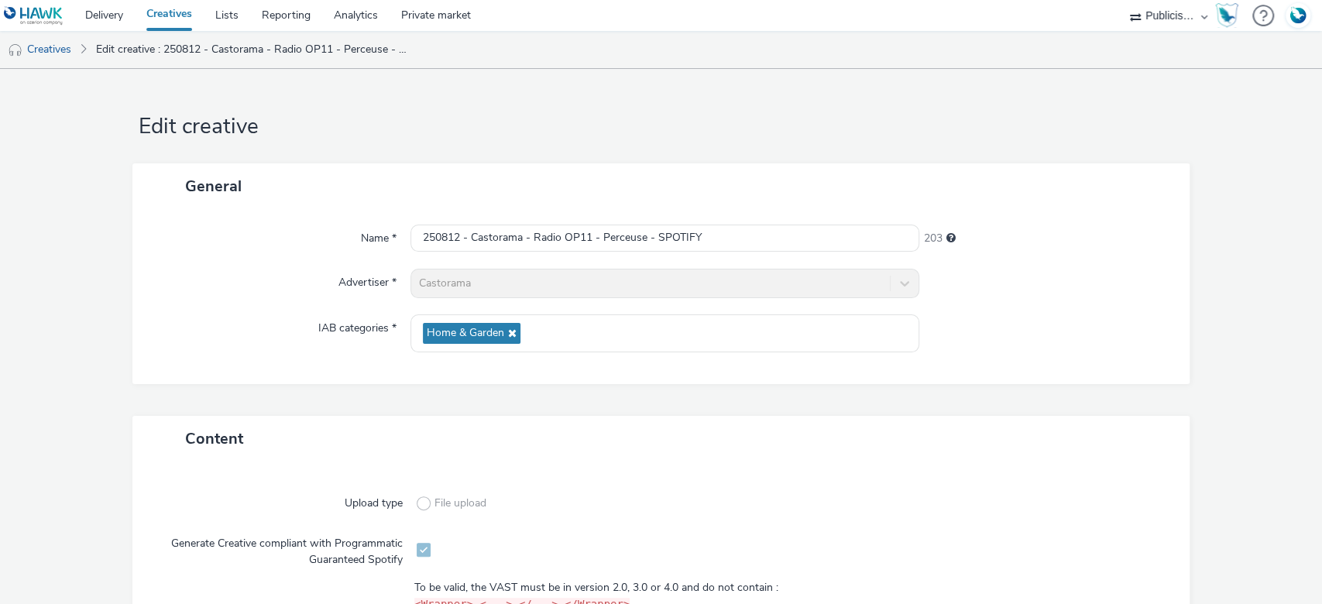
scroll to position [395, 0]
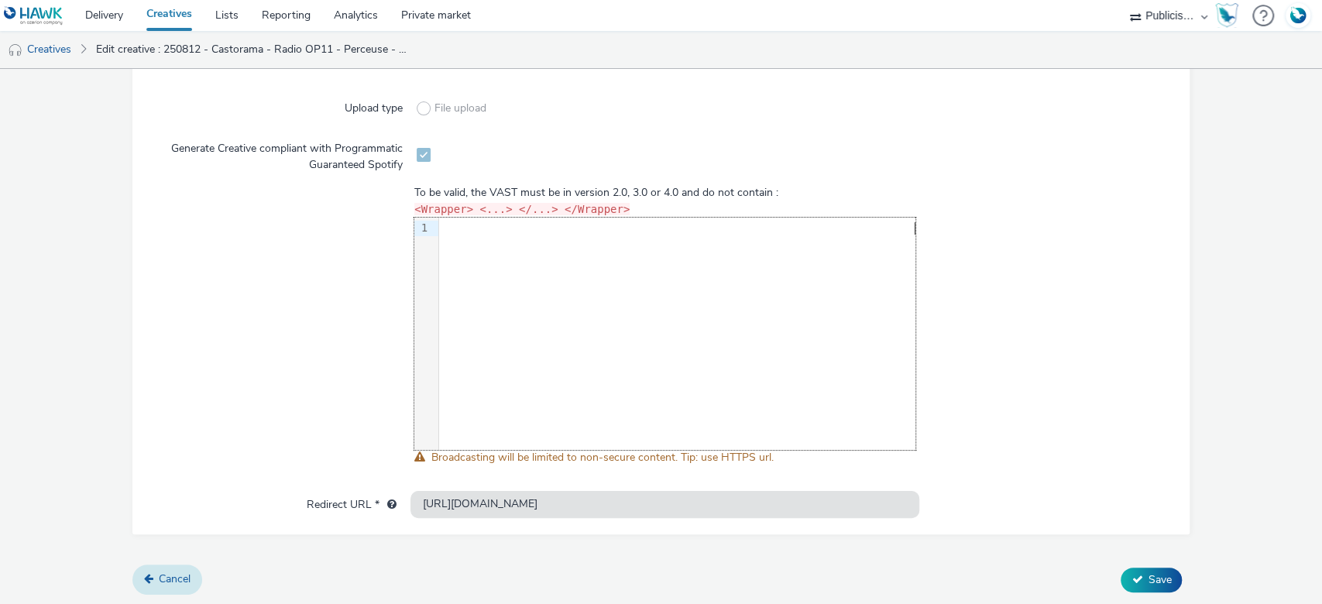
click at [189, 585] on link "Cancel" at bounding box center [167, 579] width 70 height 29
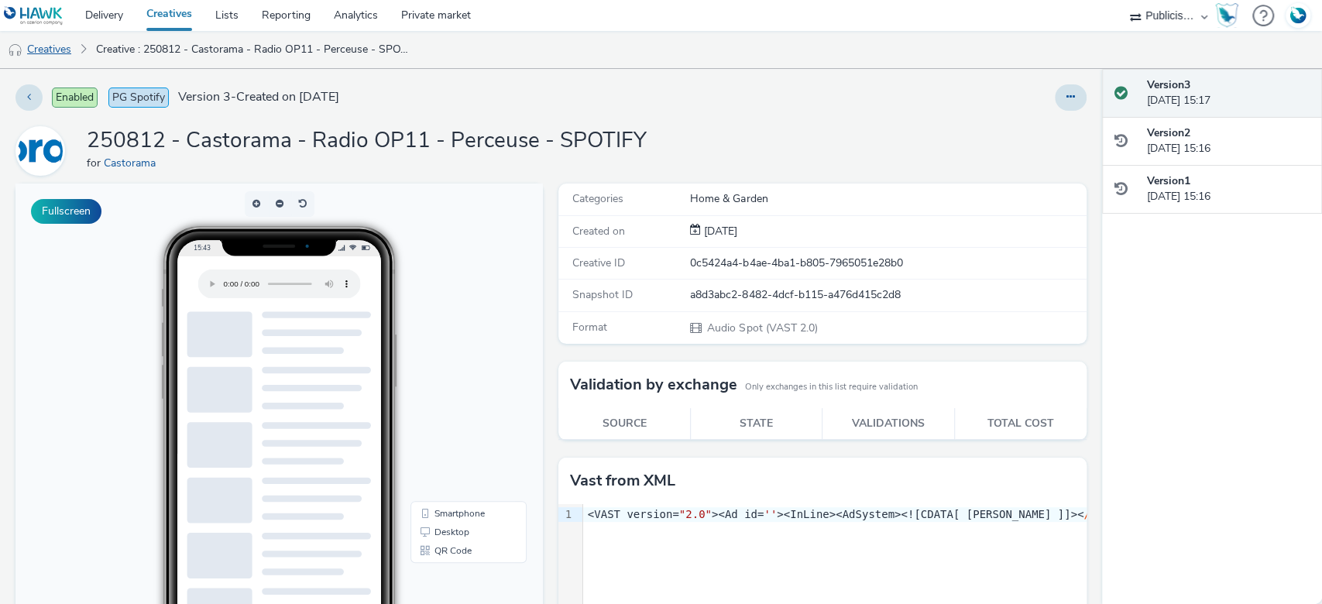
click at [69, 46] on link "Creatives" at bounding box center [39, 49] width 79 height 37
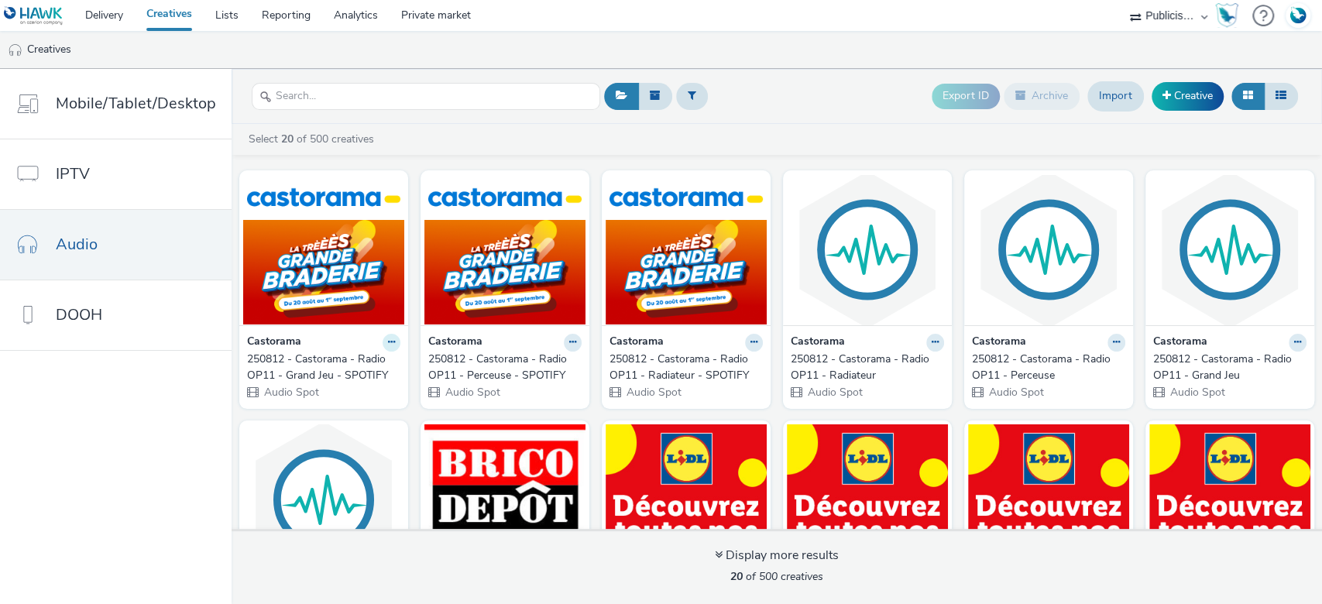
click at [383, 347] on button at bounding box center [392, 343] width 18 height 18
click at [358, 378] on link "Edit" at bounding box center [342, 369] width 116 height 31
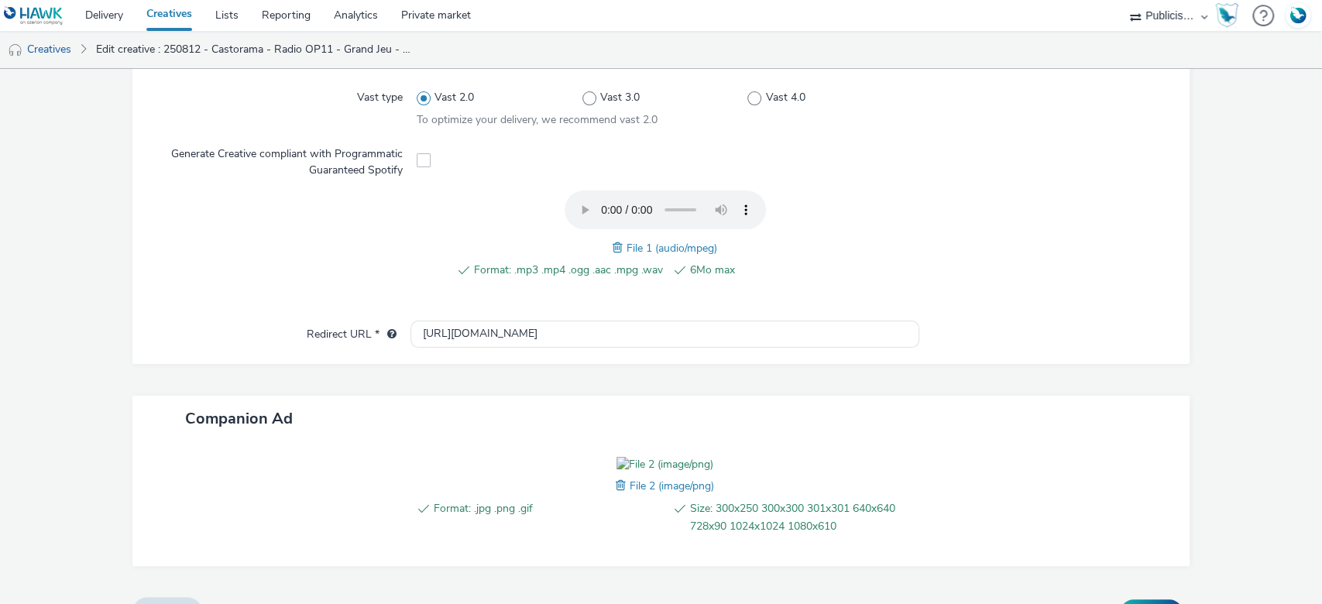
scroll to position [359, 0]
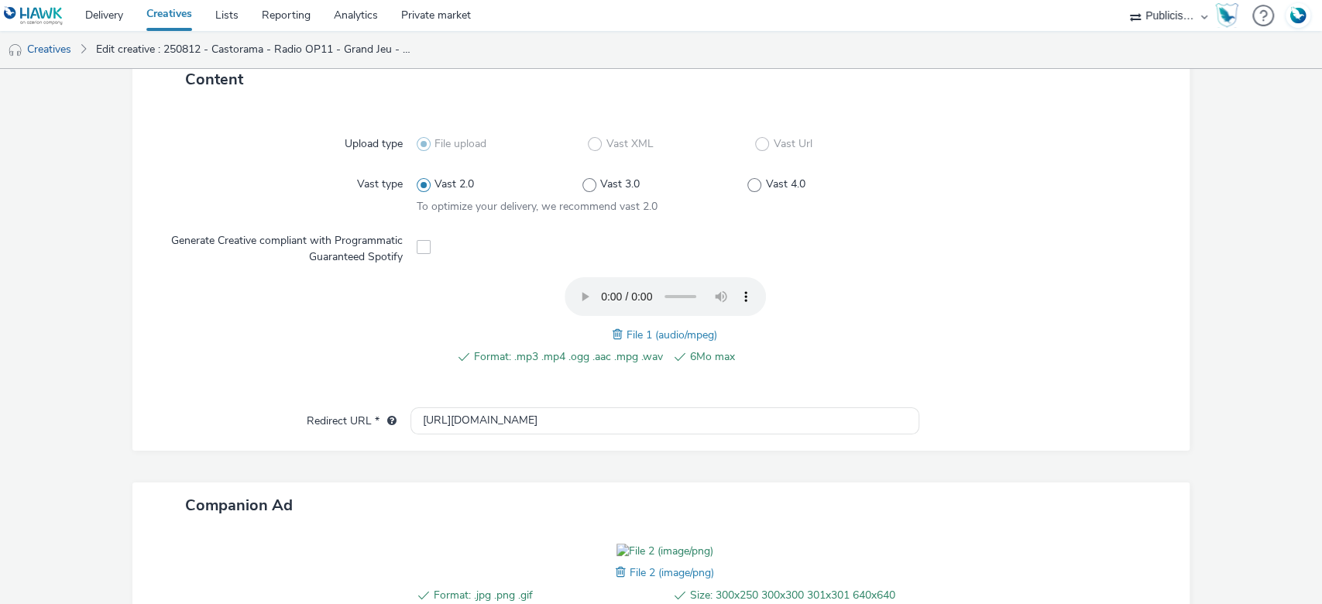
click at [417, 249] on span at bounding box center [424, 247] width 14 height 14
click at [418, 246] on span at bounding box center [424, 247] width 14 height 14
click at [422, 243] on span at bounding box center [424, 247] width 14 height 14
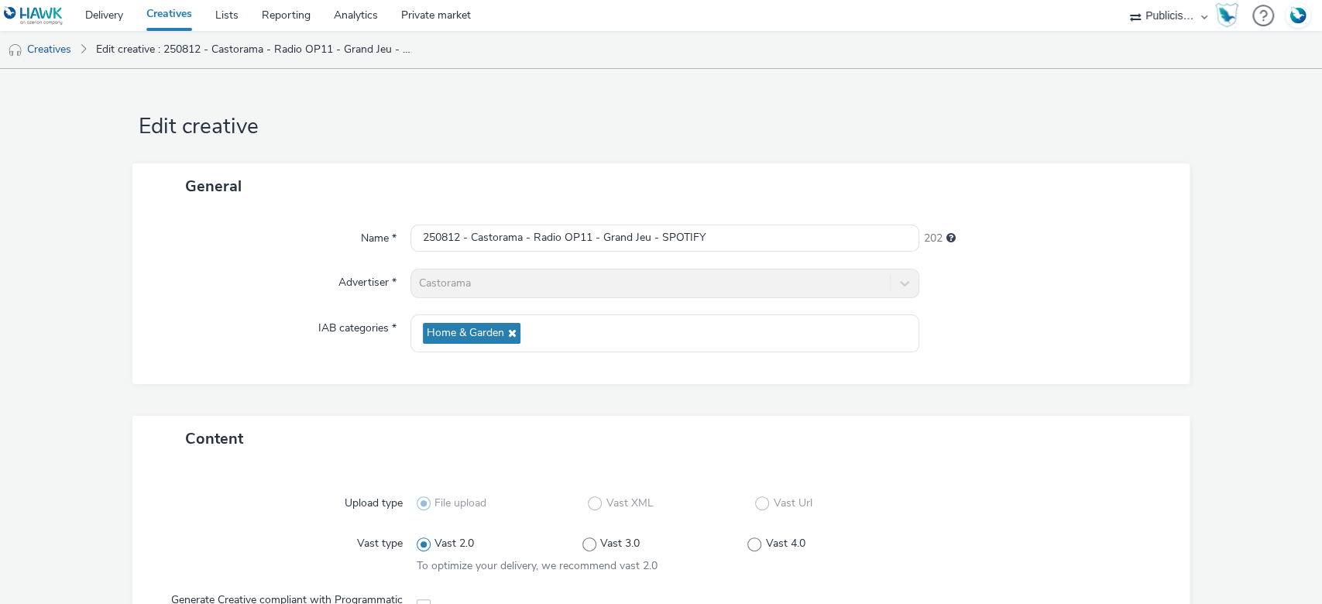
scroll to position [516, 0]
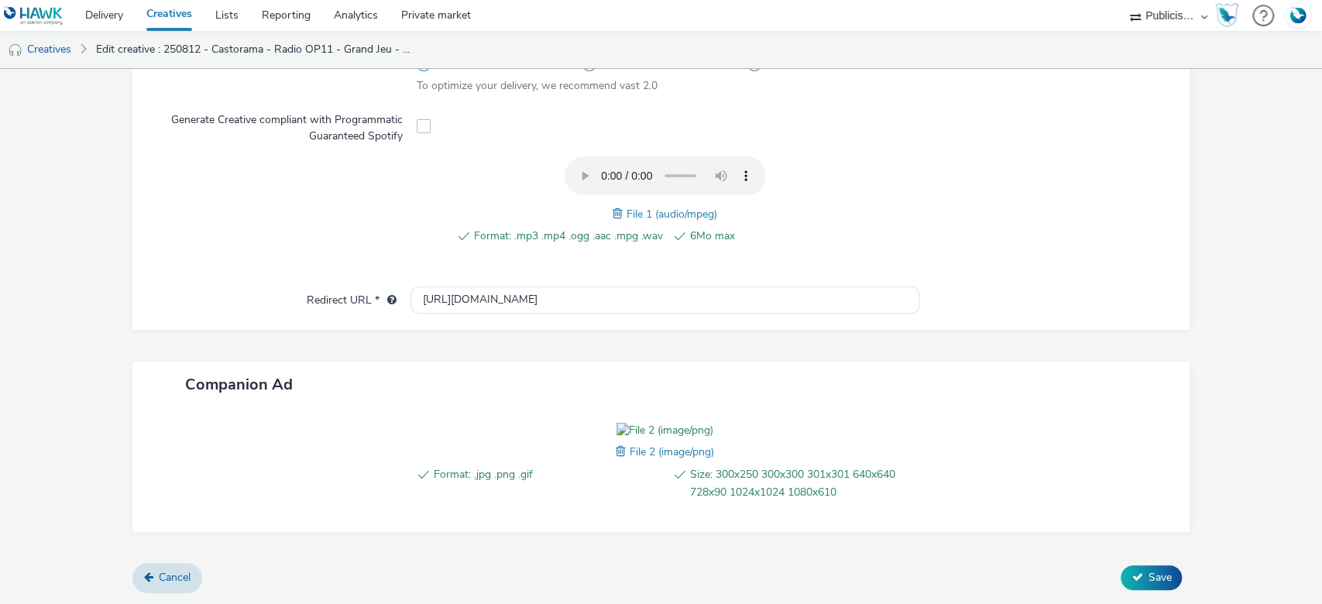
click at [422, 119] on span at bounding box center [424, 126] width 14 height 14
click at [180, 581] on span "Cancel" at bounding box center [175, 577] width 32 height 15
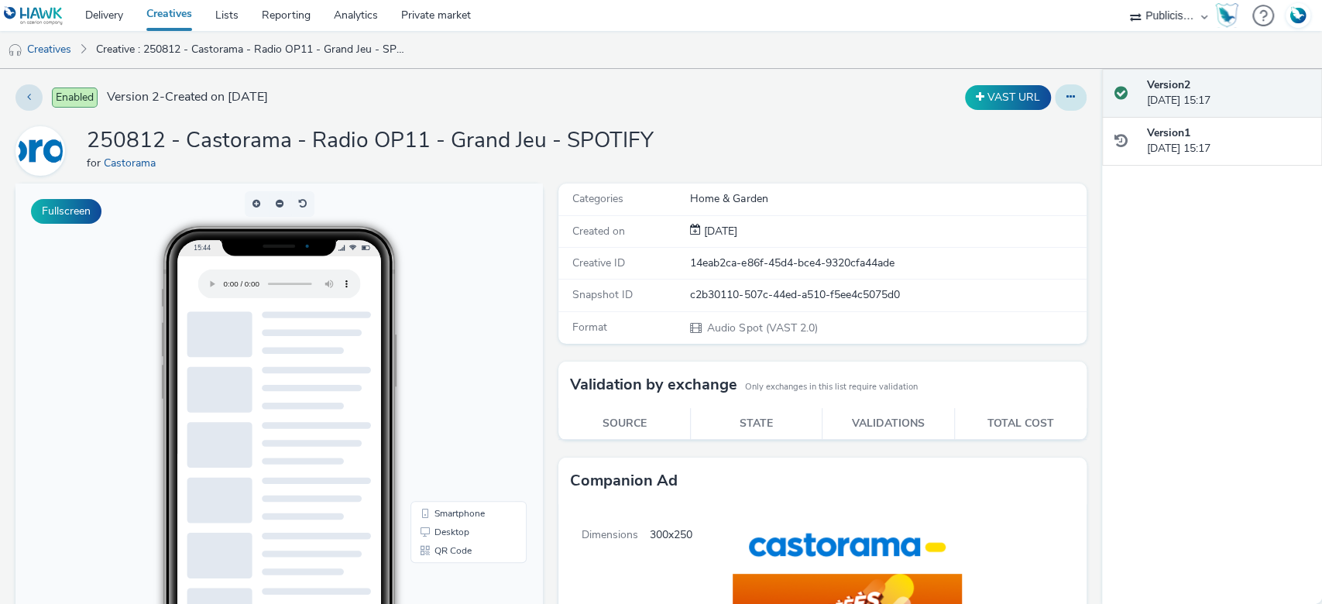
click at [1066, 99] on button at bounding box center [1071, 97] width 32 height 26
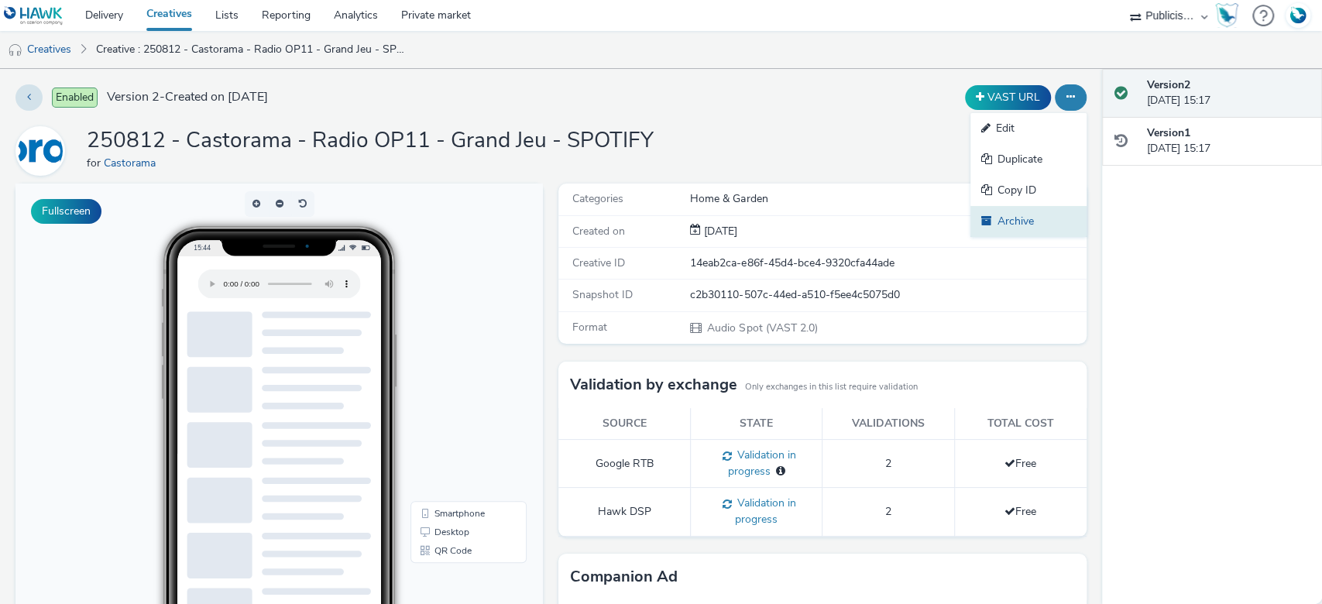
click at [993, 229] on link "Archive" at bounding box center [1028, 221] width 116 height 31
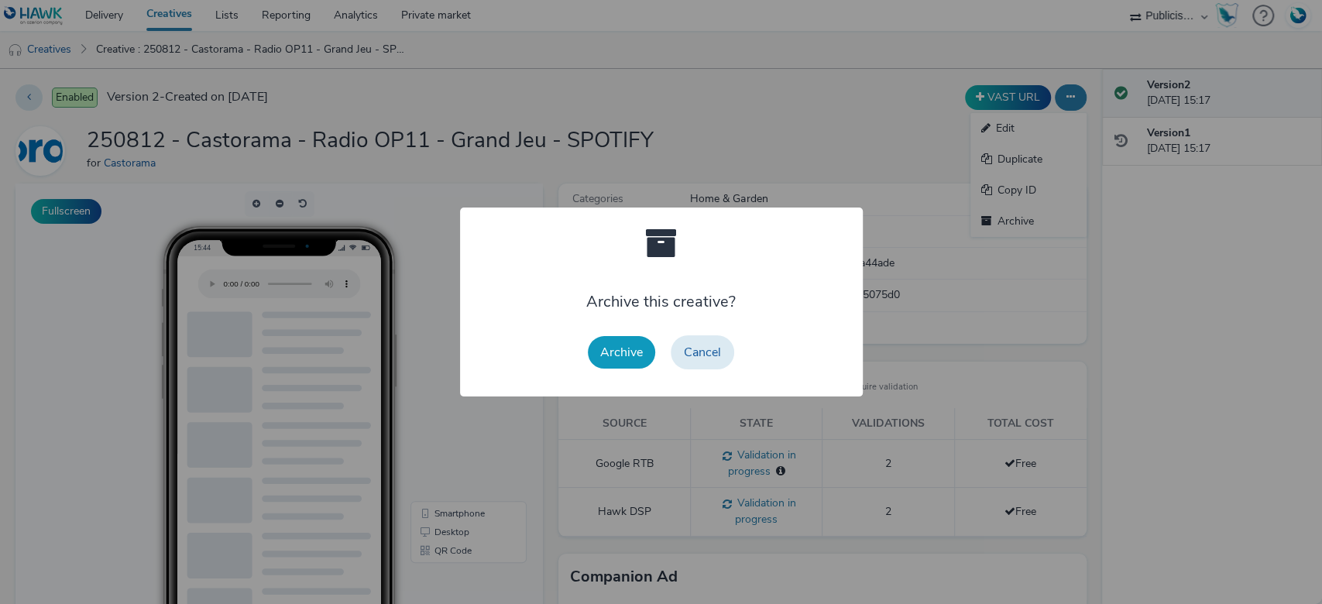
click at [601, 344] on button "Archive" at bounding box center [621, 352] width 67 height 33
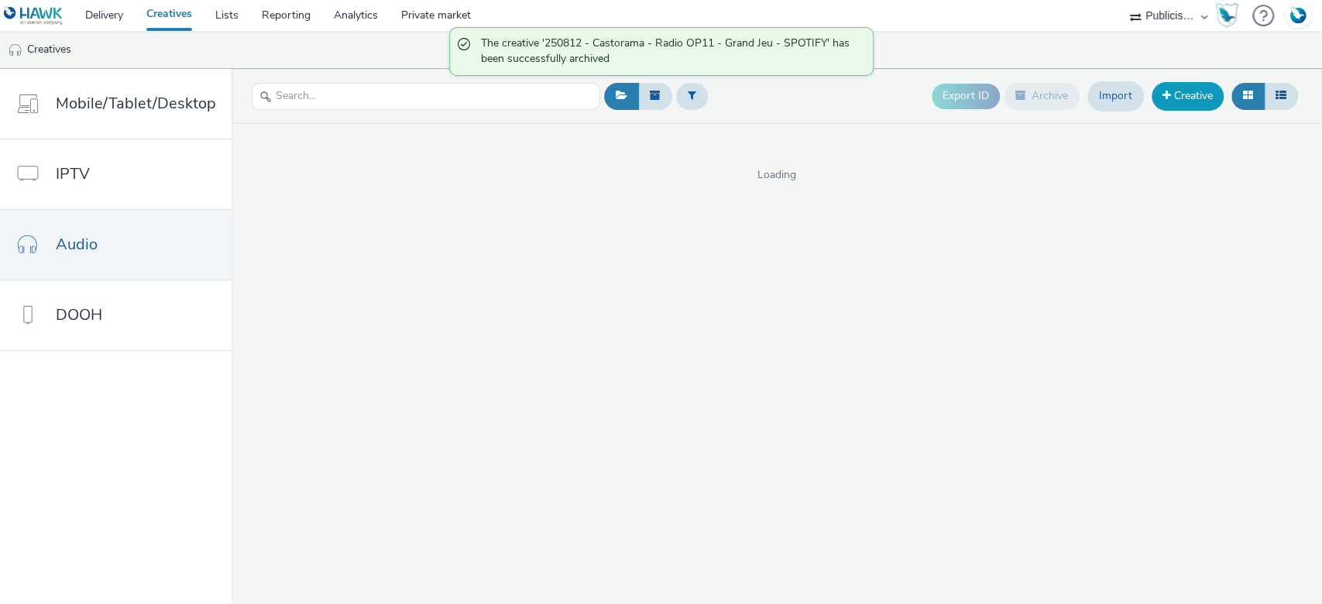
click at [1176, 101] on link "Creative" at bounding box center [1188, 96] width 72 height 28
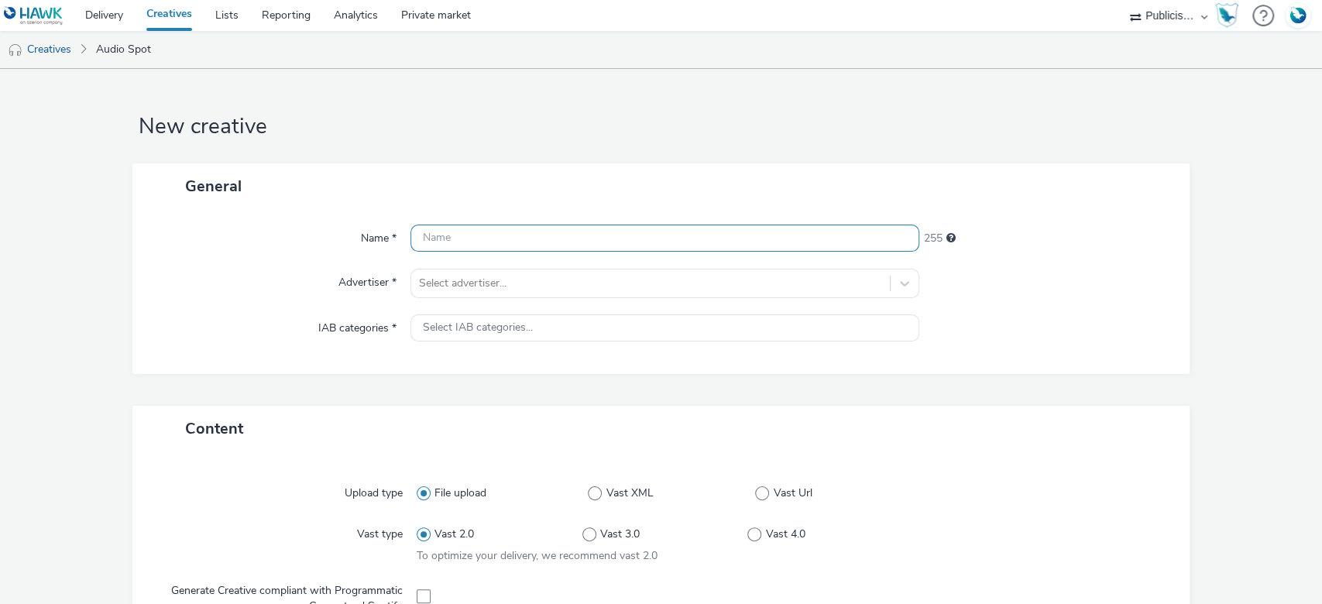
click at [476, 246] on input "text" at bounding box center [665, 238] width 510 height 27
paste input "250812 - Castorama - Radio OP11 - Grand Jeu"
type input "250812 - Castorama - Radio OP11 - Grand Jeu - SPOTIFY"
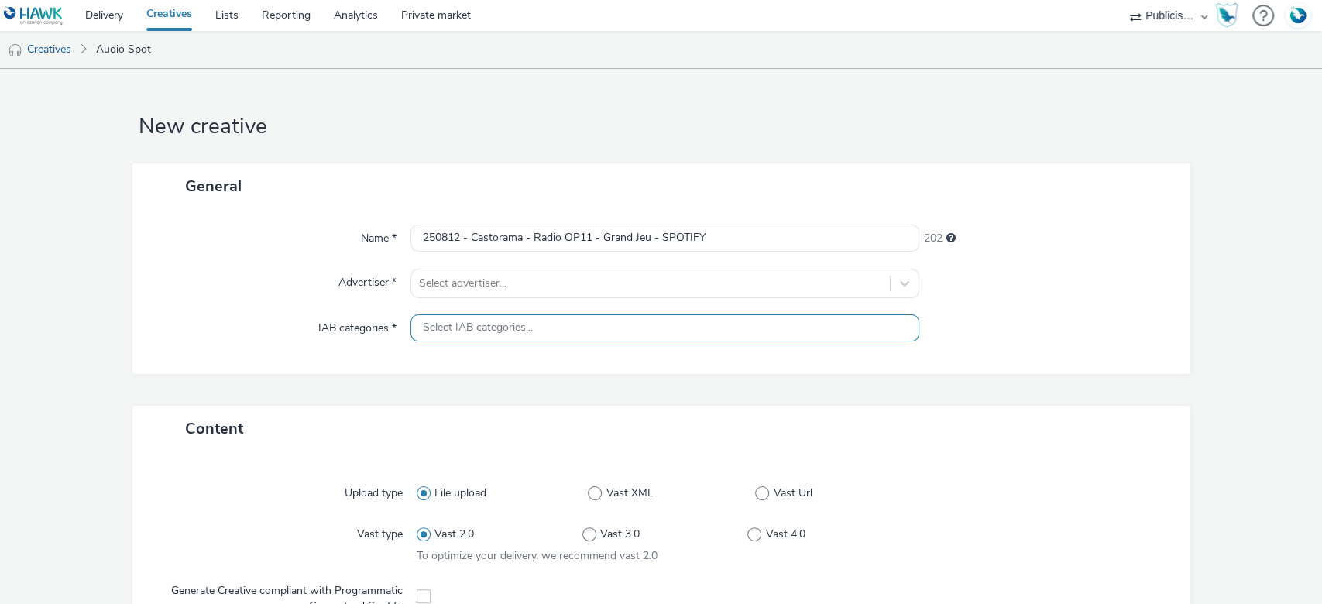
click at [501, 329] on span "Select IAB categories..." at bounding box center [478, 327] width 110 height 13
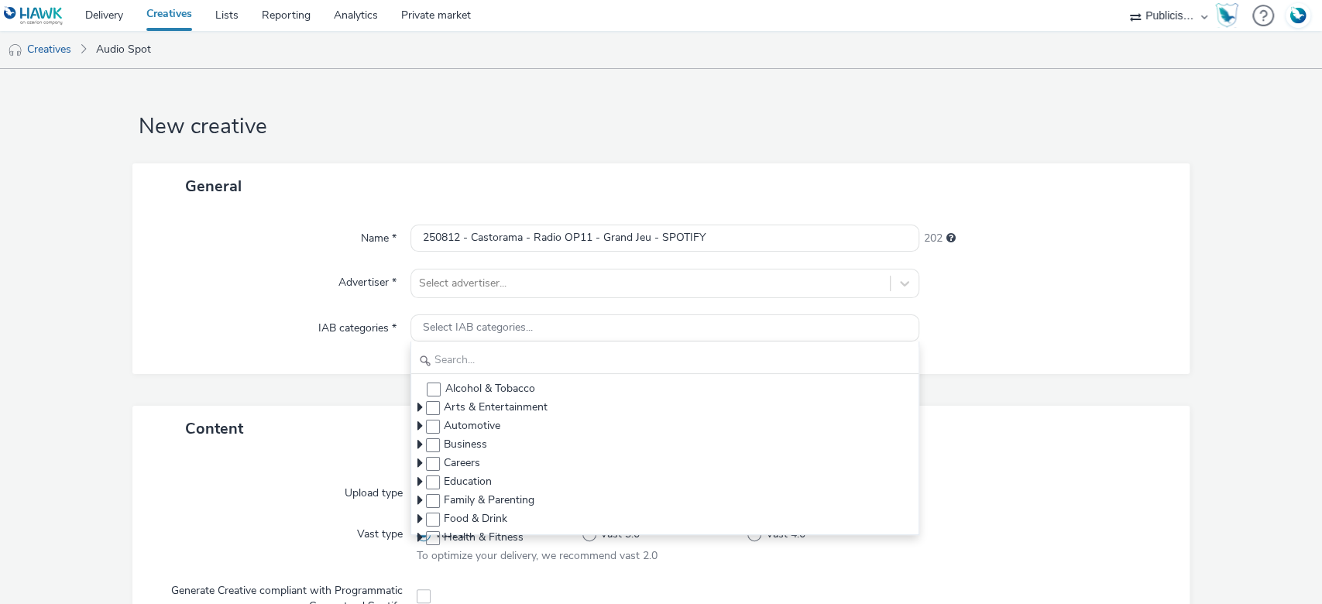
click at [241, 289] on div "Advertiser *" at bounding box center [279, 283] width 263 height 29
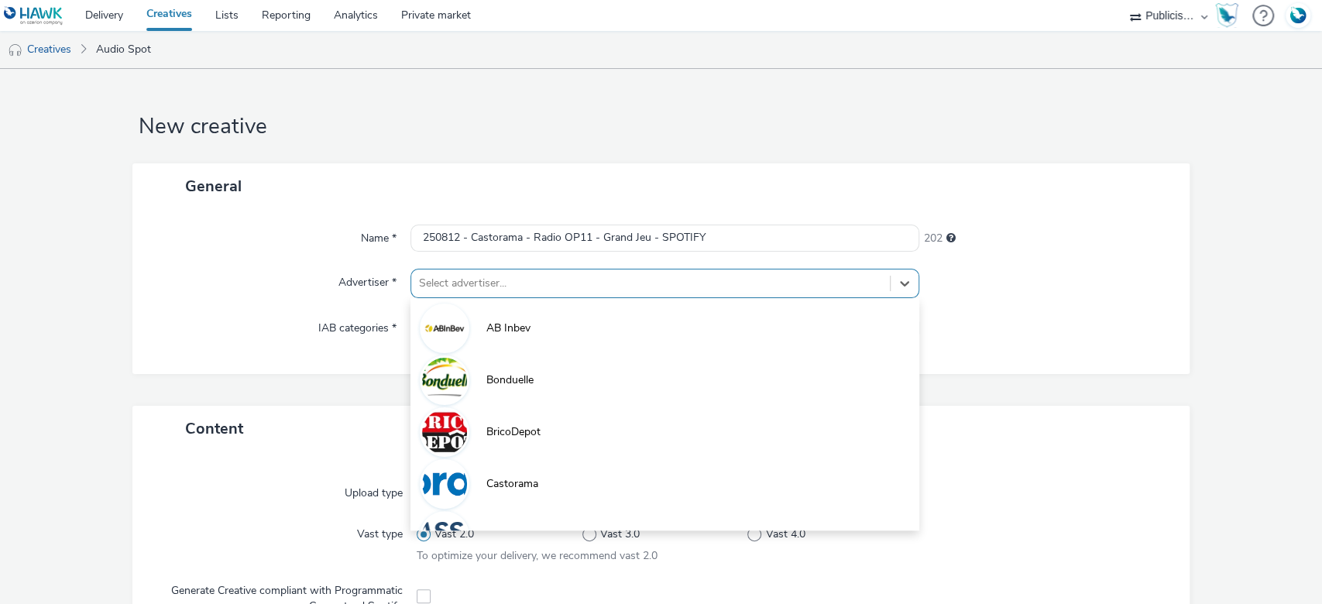
click at [470, 280] on div at bounding box center [651, 283] width 464 height 19
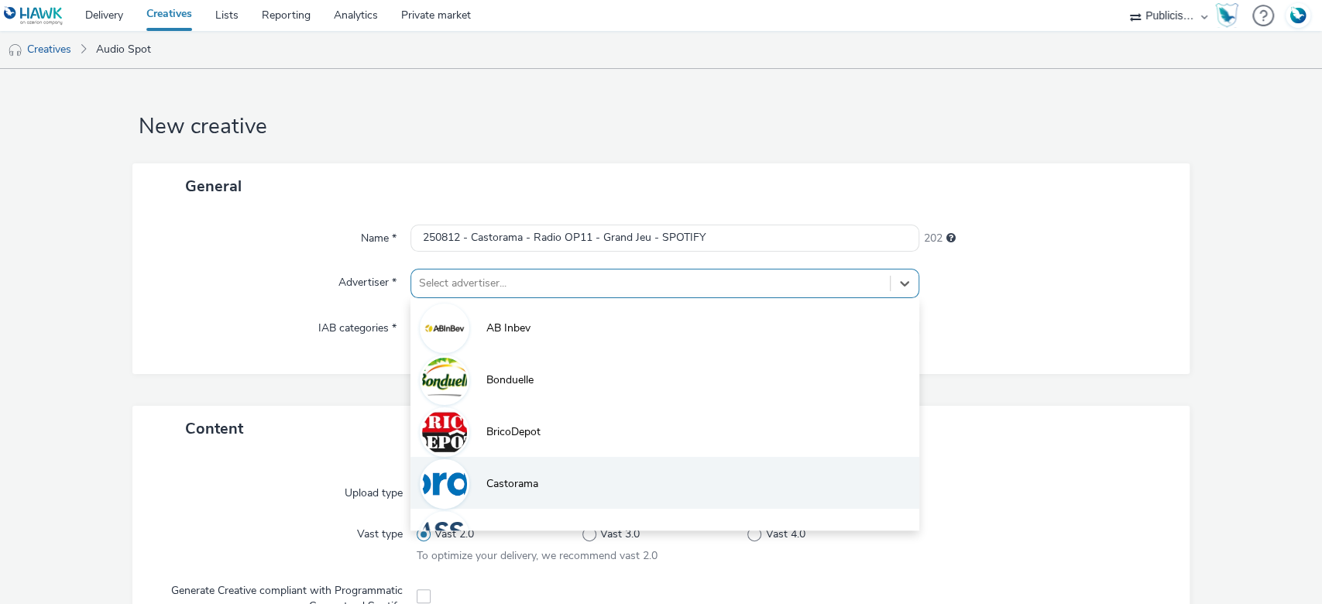
click at [501, 481] on span "Castorama" at bounding box center [512, 483] width 52 height 15
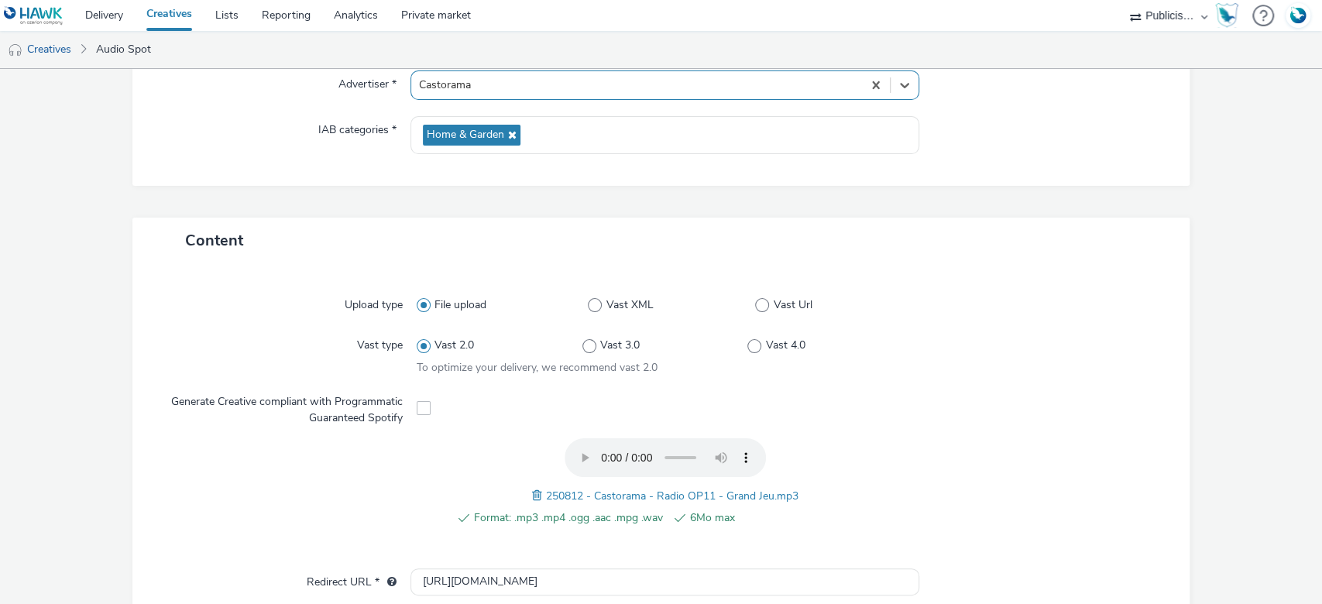
scroll to position [413, 0]
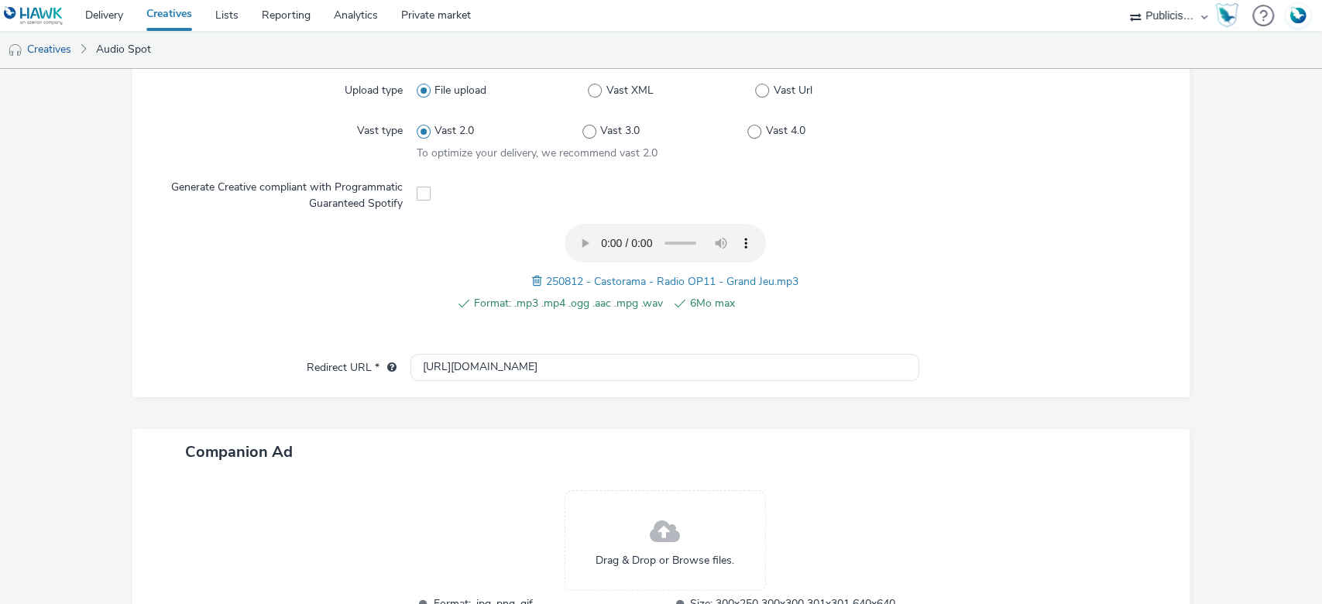
click at [419, 194] on span at bounding box center [424, 194] width 14 height 14
click at [425, 195] on div at bounding box center [665, 192] width 497 height 38
click at [421, 195] on span at bounding box center [424, 194] width 14 height 14
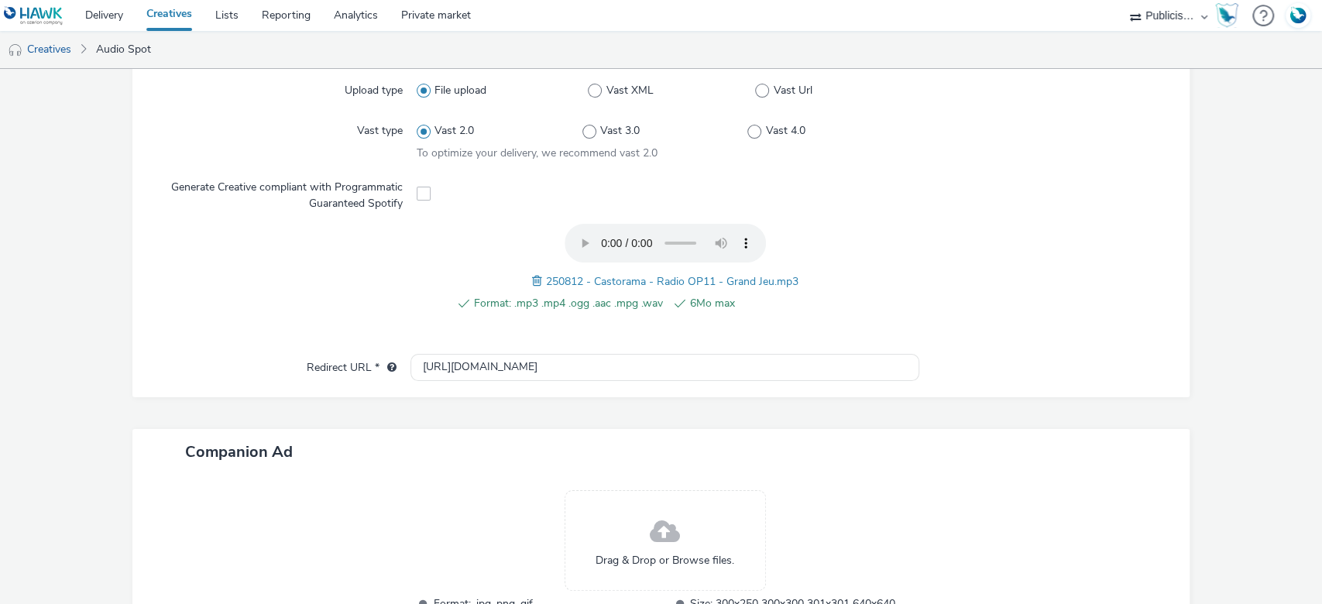
click at [421, 195] on span at bounding box center [424, 194] width 14 height 14
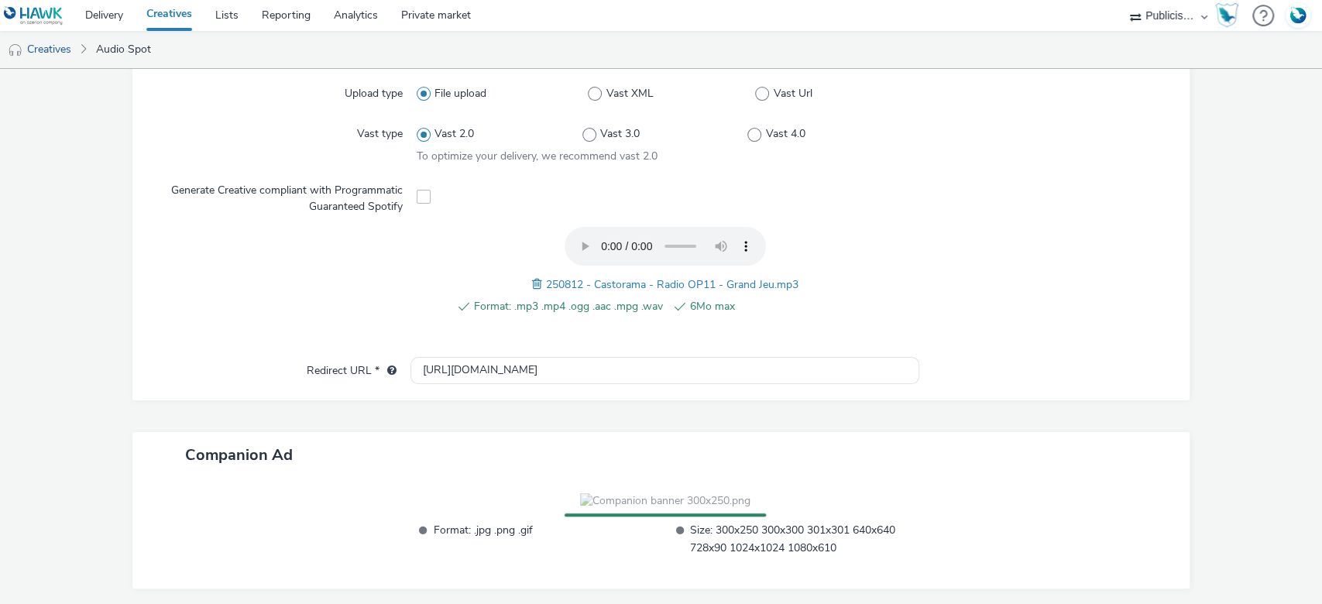
scroll to position [336, 0]
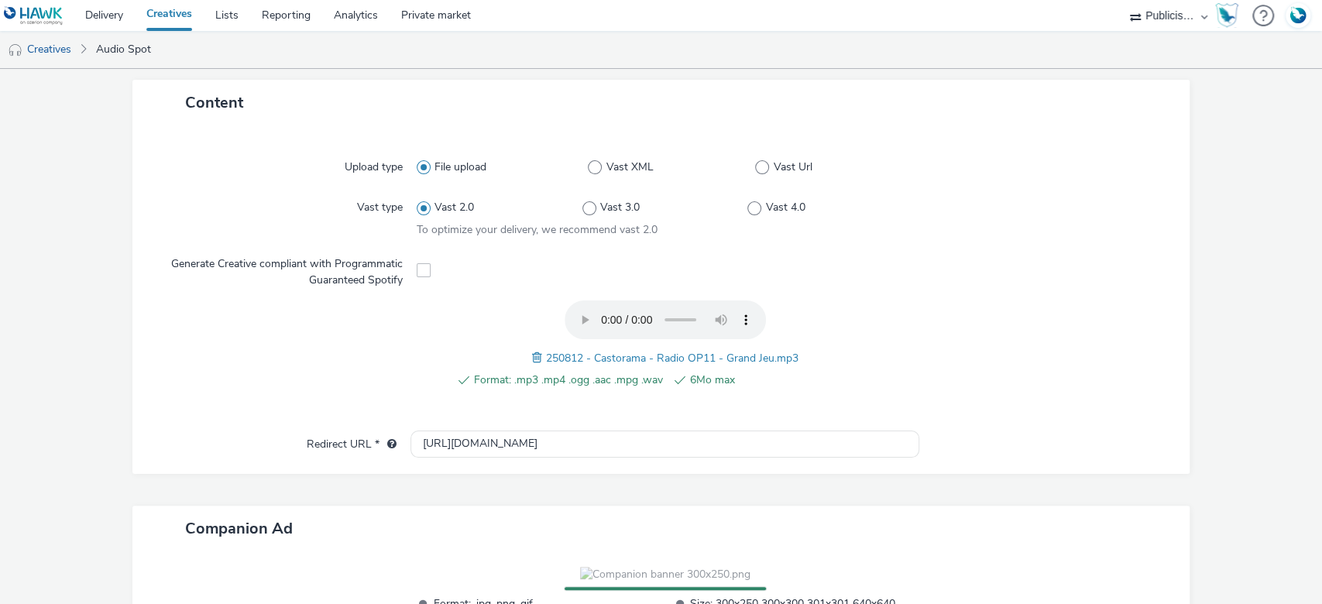
click at [421, 270] on span at bounding box center [424, 270] width 14 height 14
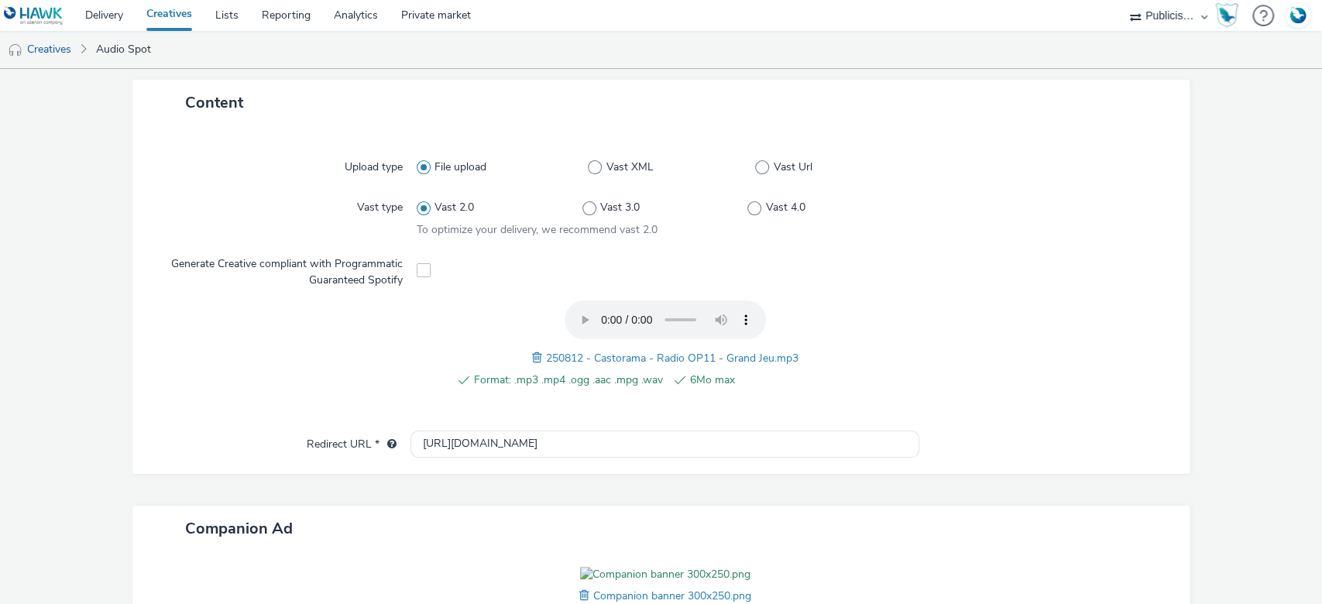
click at [421, 270] on span at bounding box center [424, 270] width 14 height 14
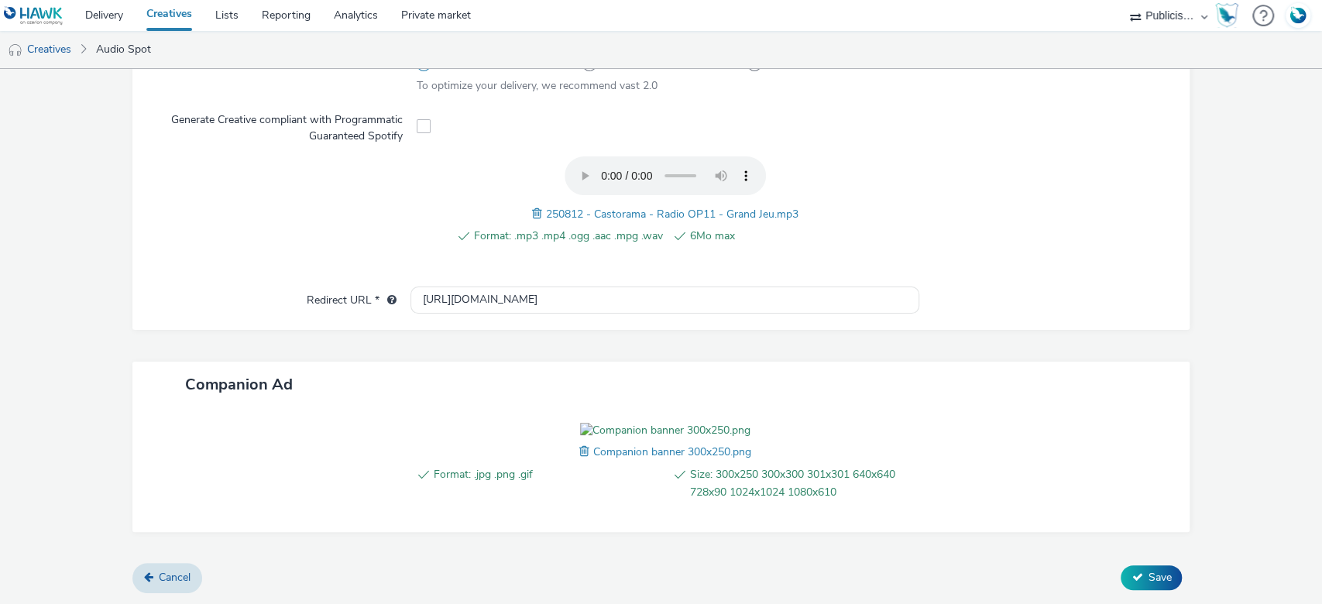
scroll to position [565, 0]
click at [153, 579] on link "Cancel" at bounding box center [167, 577] width 70 height 29
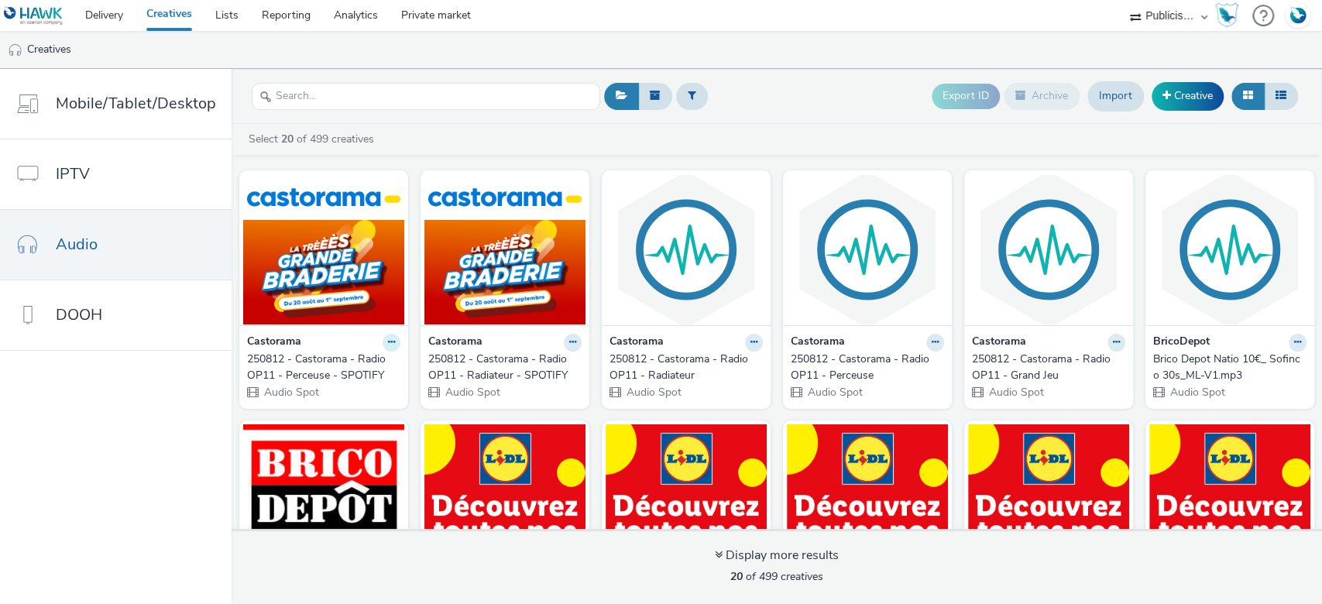
click at [388, 344] on icon at bounding box center [391, 342] width 7 height 9
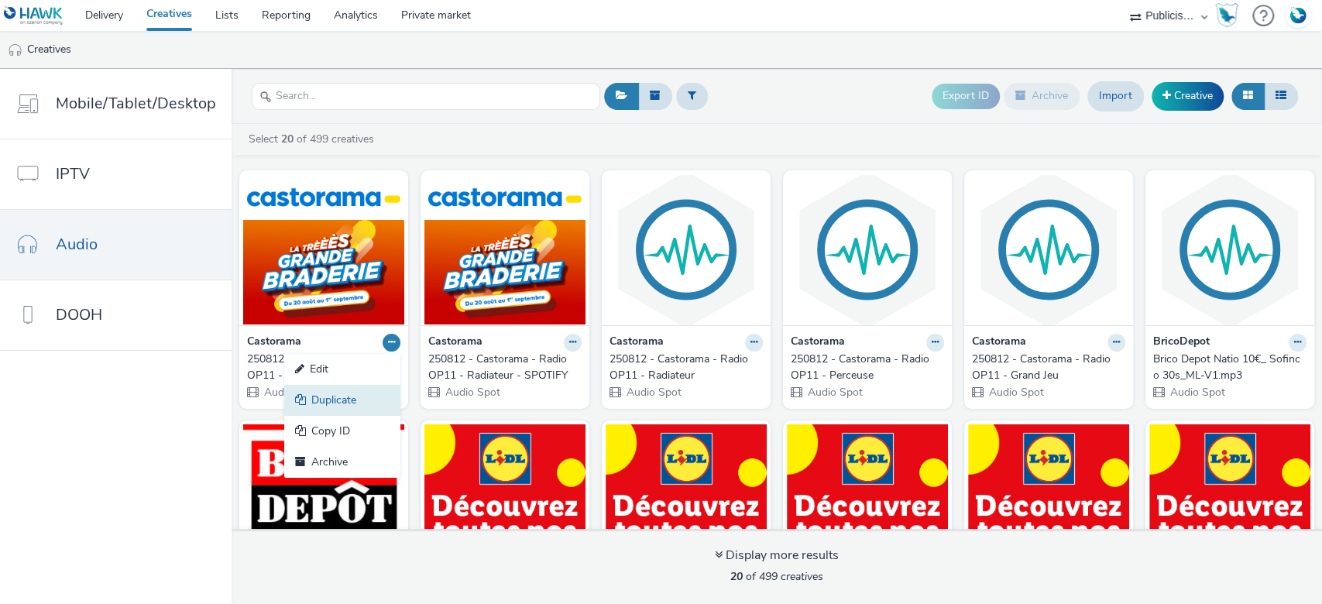
click at [376, 401] on link "Duplicate" at bounding box center [342, 400] width 116 height 31
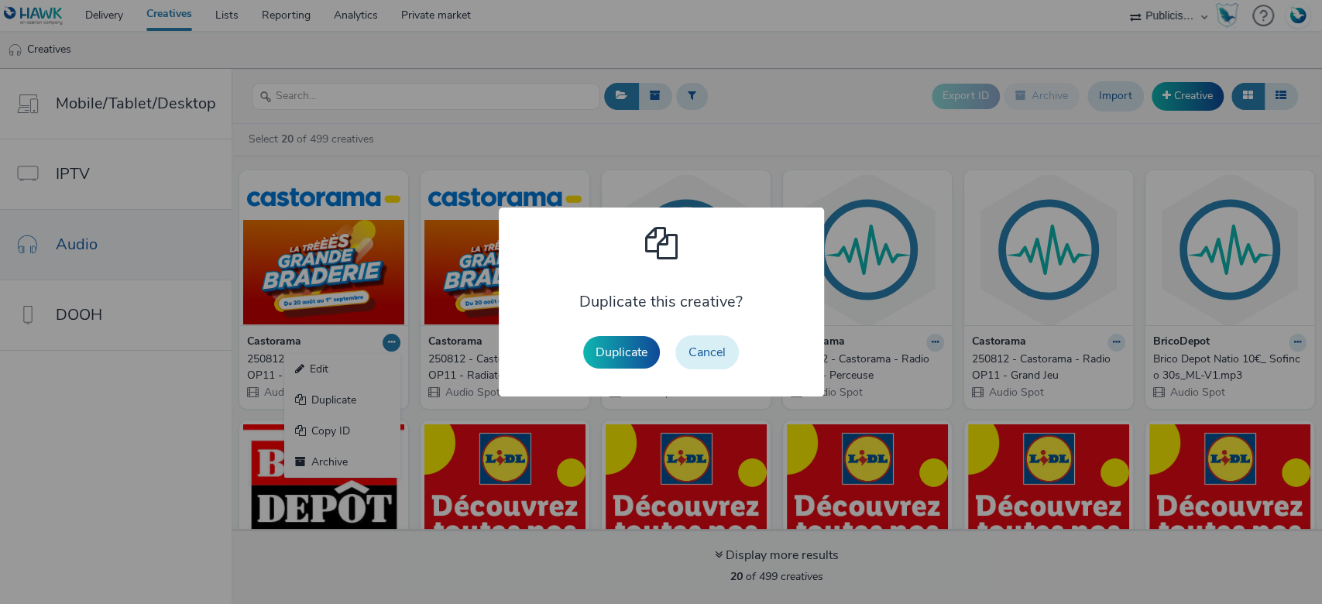
click at [715, 345] on button "Cancel" at bounding box center [707, 352] width 64 height 34
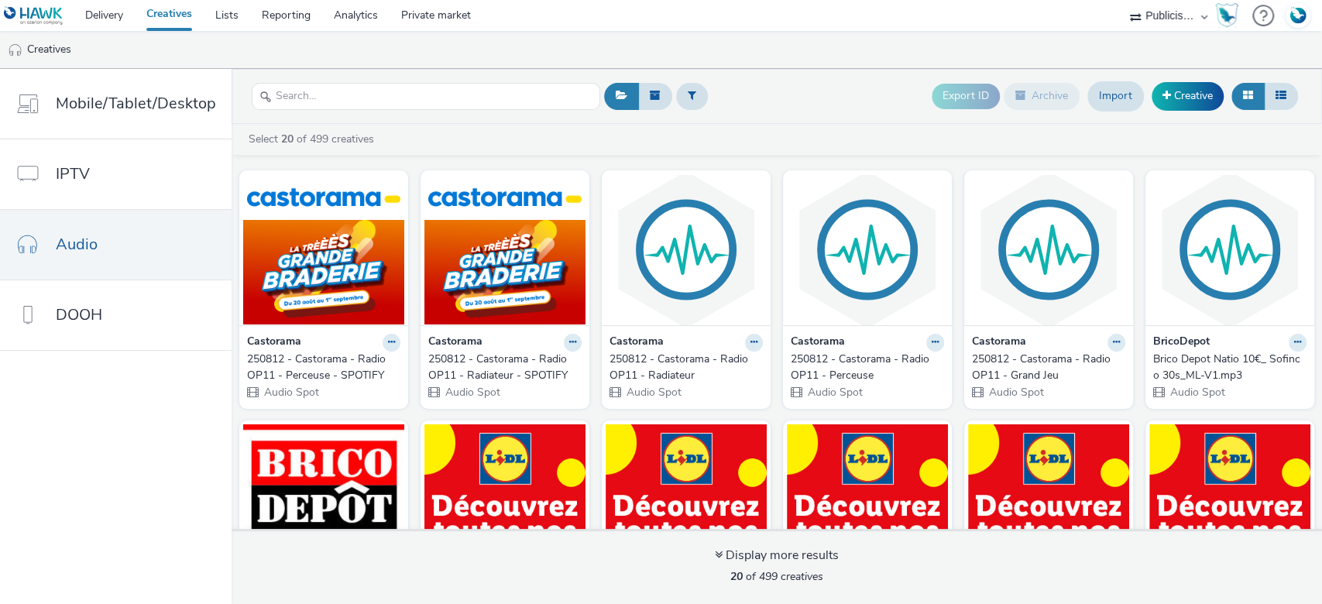
click at [798, 84] on div "Export ID Archive Import Creative" at bounding box center [951, 96] width 702 height 38
click at [1202, 96] on link "Creative" at bounding box center [1188, 96] width 72 height 28
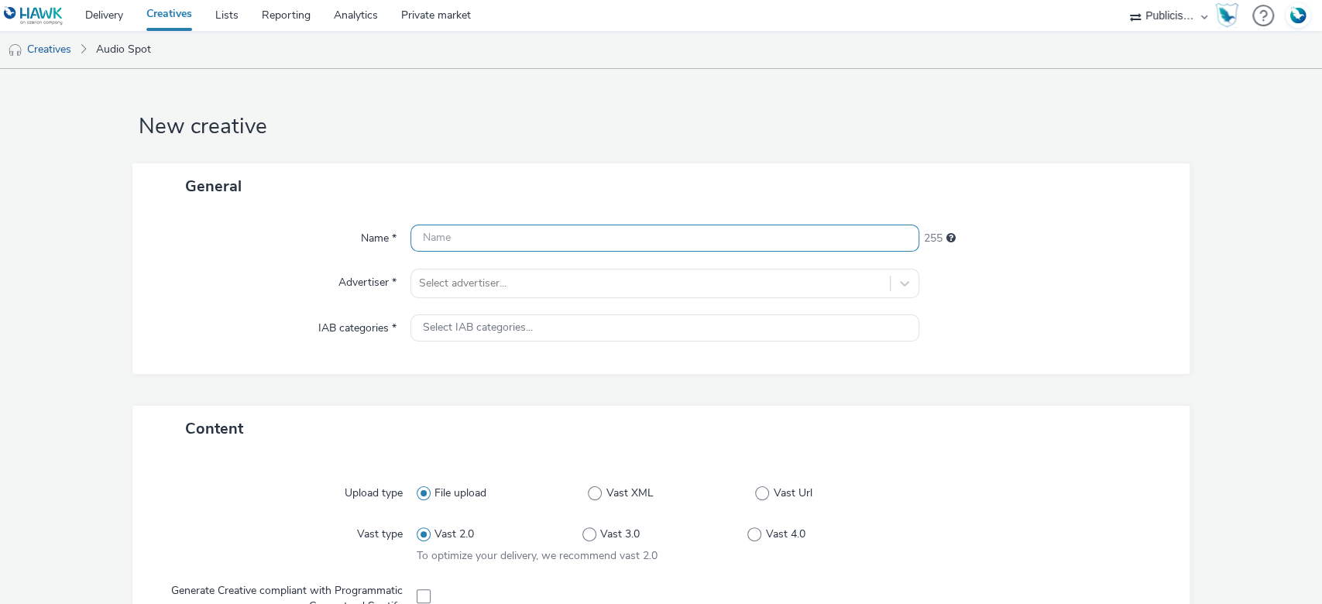
click at [624, 239] on input "text" at bounding box center [665, 238] width 510 height 27
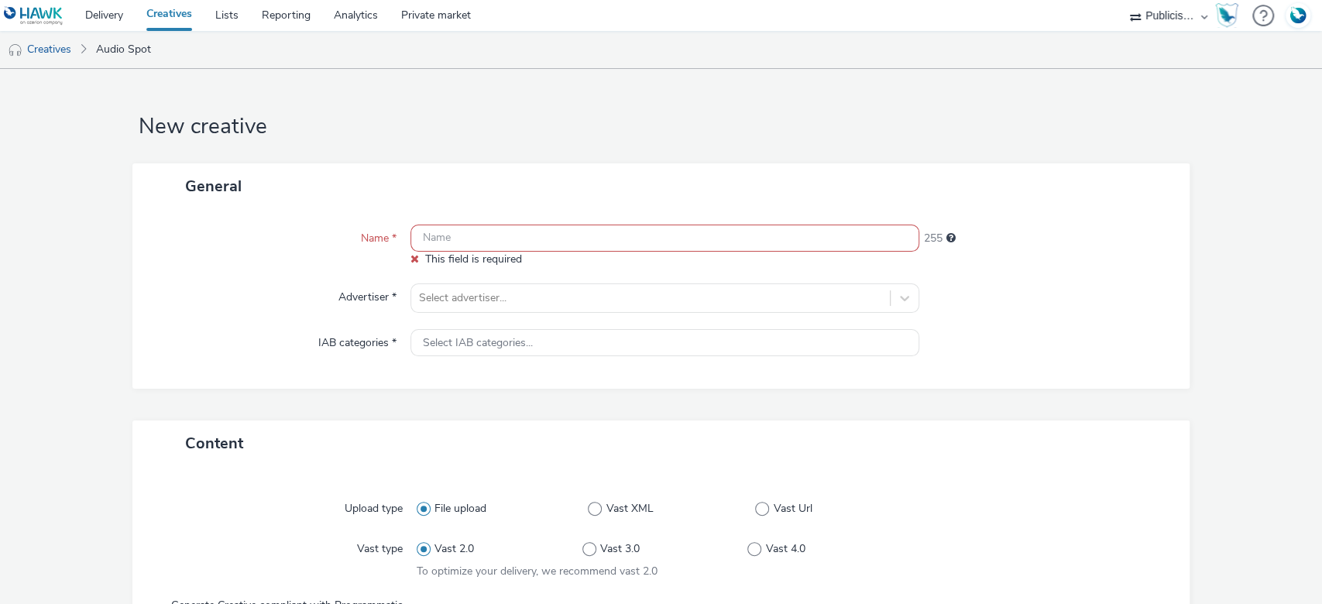
click at [469, 249] on input "text" at bounding box center [665, 238] width 510 height 27
paste input "250812 - Castorama - Radio OP11 - Grand Jeu"
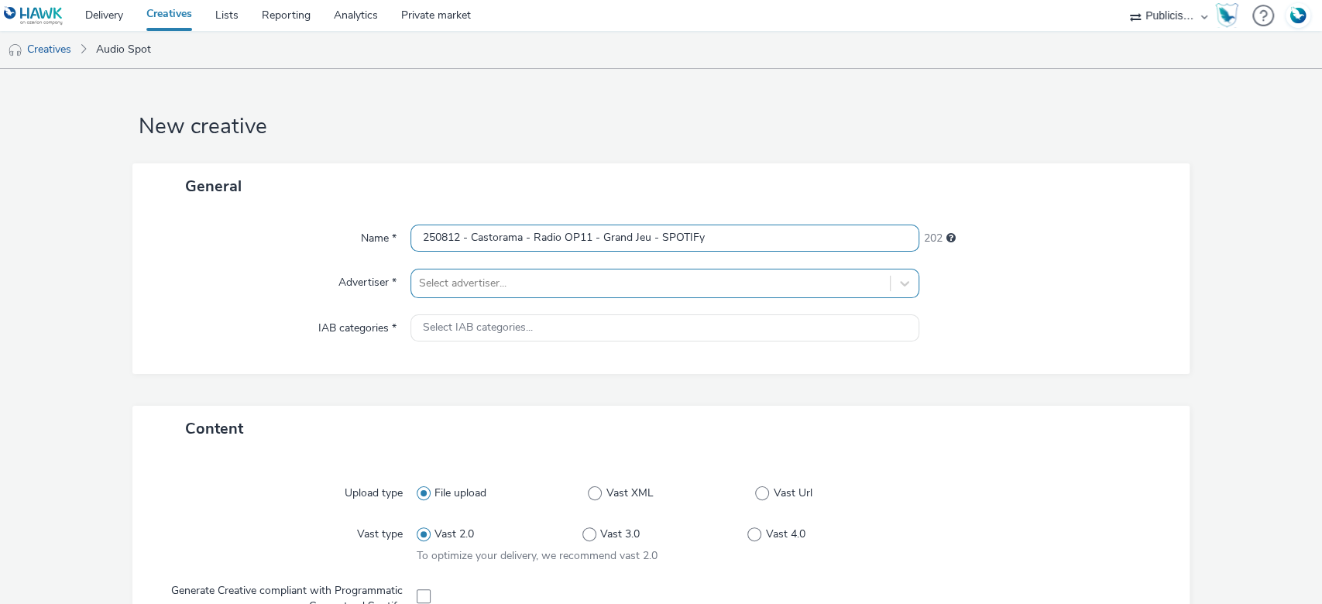
type input "250812 - Castorama - Radio OP11 - Grand Jeu - SPOTIFy"
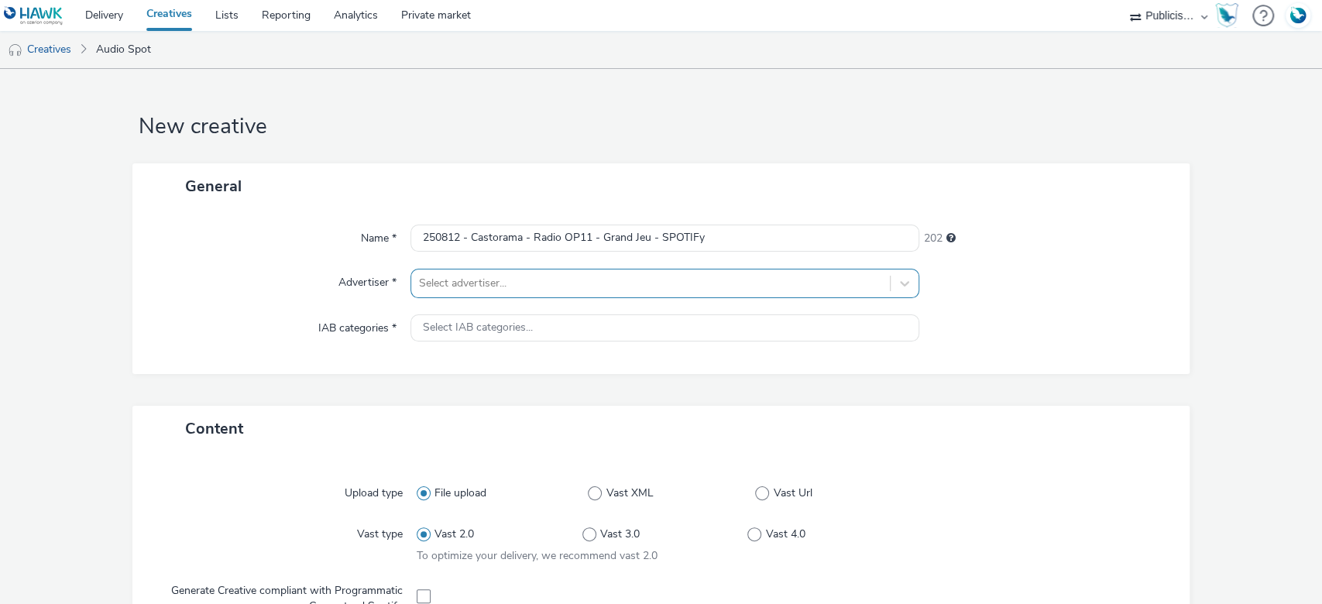
click at [479, 274] on div at bounding box center [651, 283] width 464 height 19
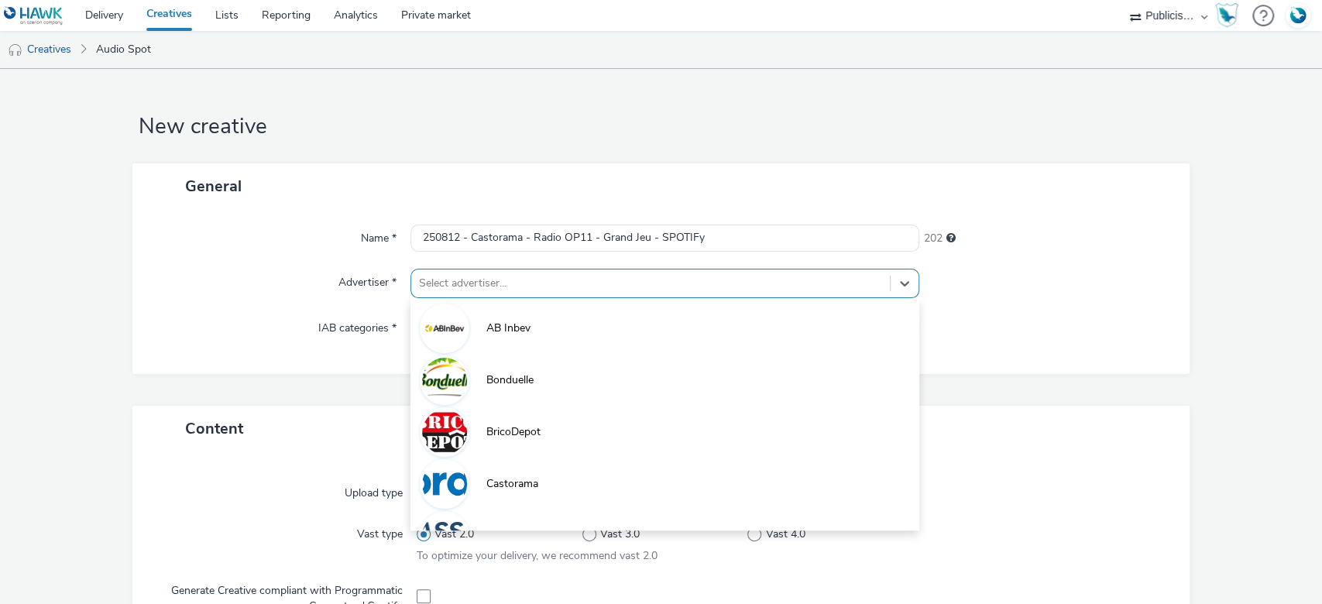
click at [506, 498] on li "Castorama" at bounding box center [665, 483] width 510 height 52
type input "[URL][DOMAIN_NAME]"
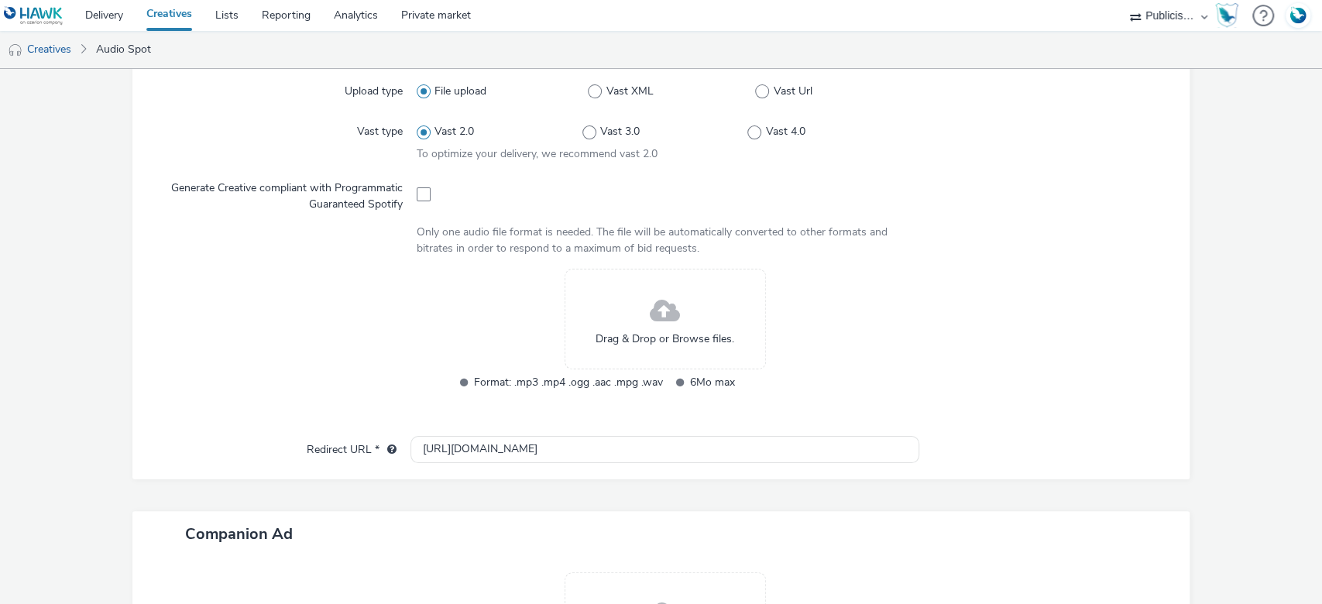
scroll to position [413, 0]
click at [426, 196] on div at bounding box center [665, 192] width 497 height 38
click at [424, 196] on span at bounding box center [424, 194] width 14 height 14
checkbox input "true"
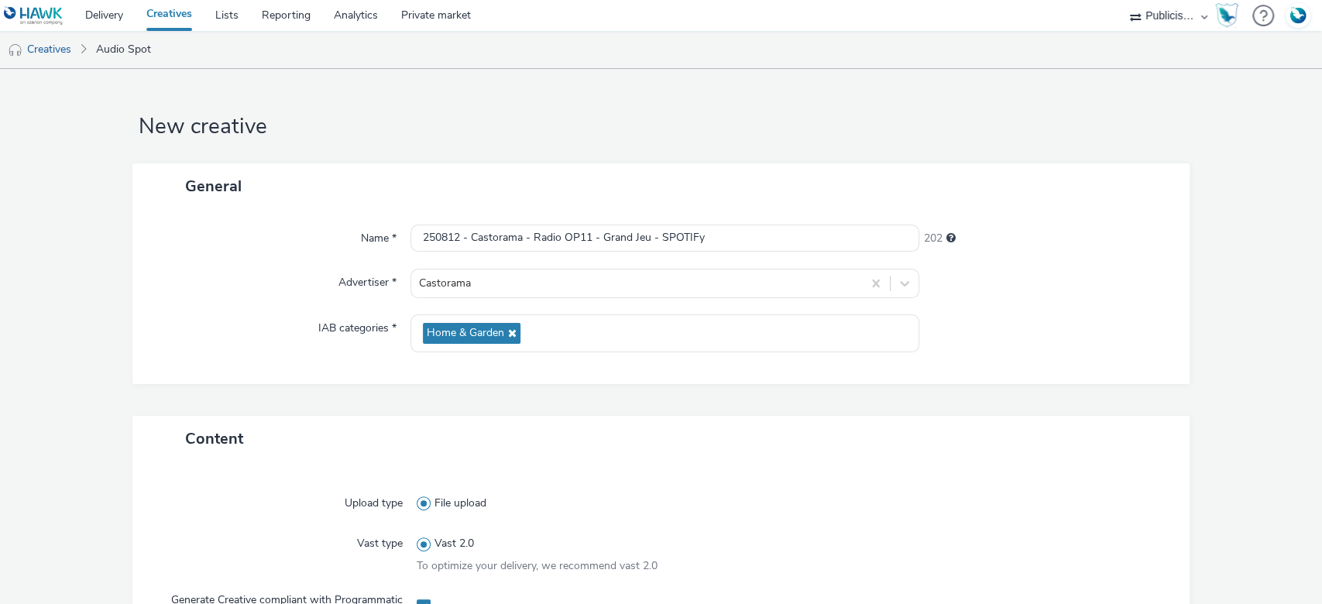
scroll to position [103, 0]
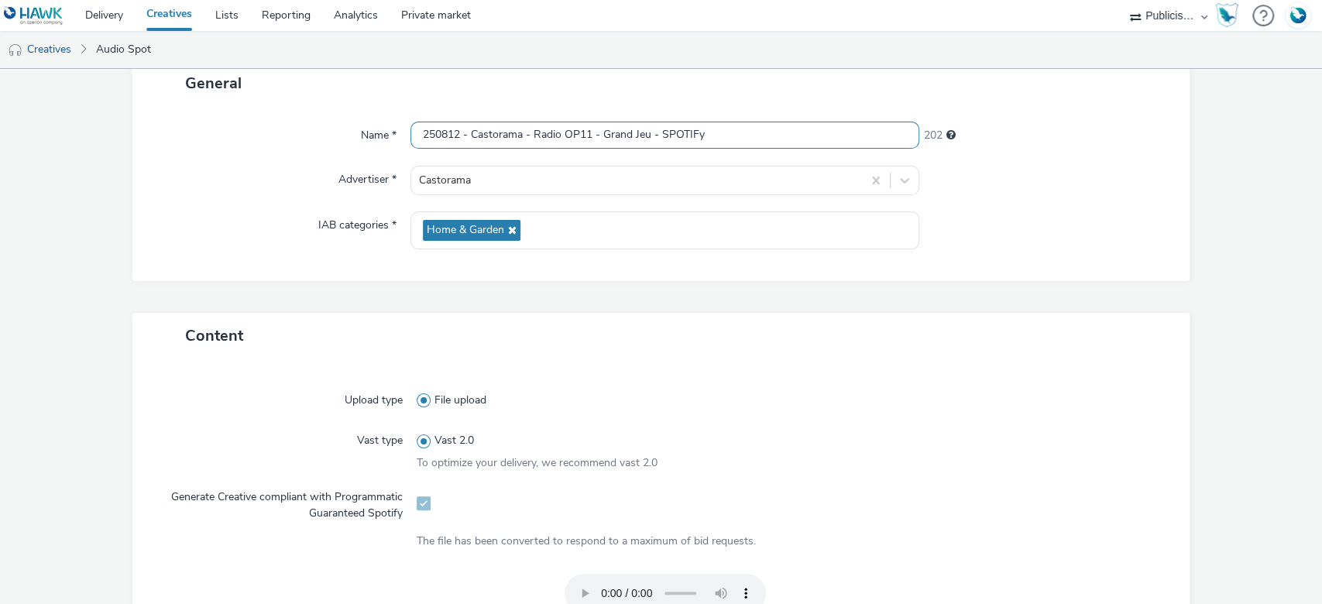
click at [721, 129] on input "250812 - Castorama - Radio OP11 - Grand Jeu - SPOTIFy" at bounding box center [665, 135] width 510 height 27
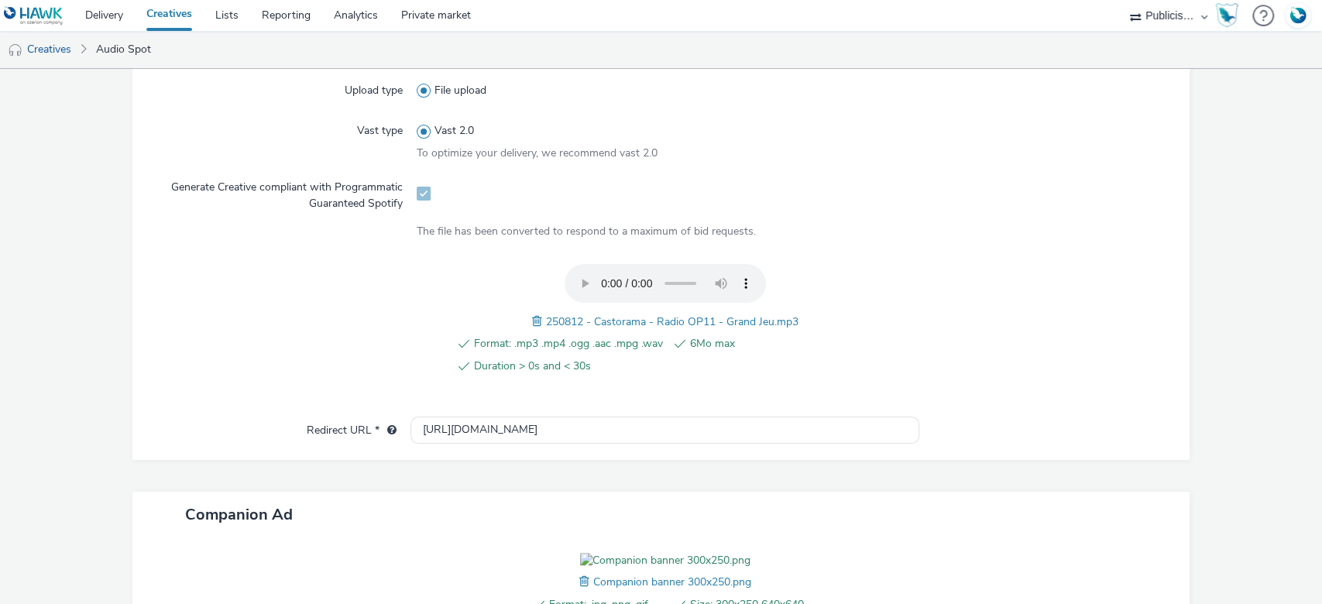
scroll to position [610, 0]
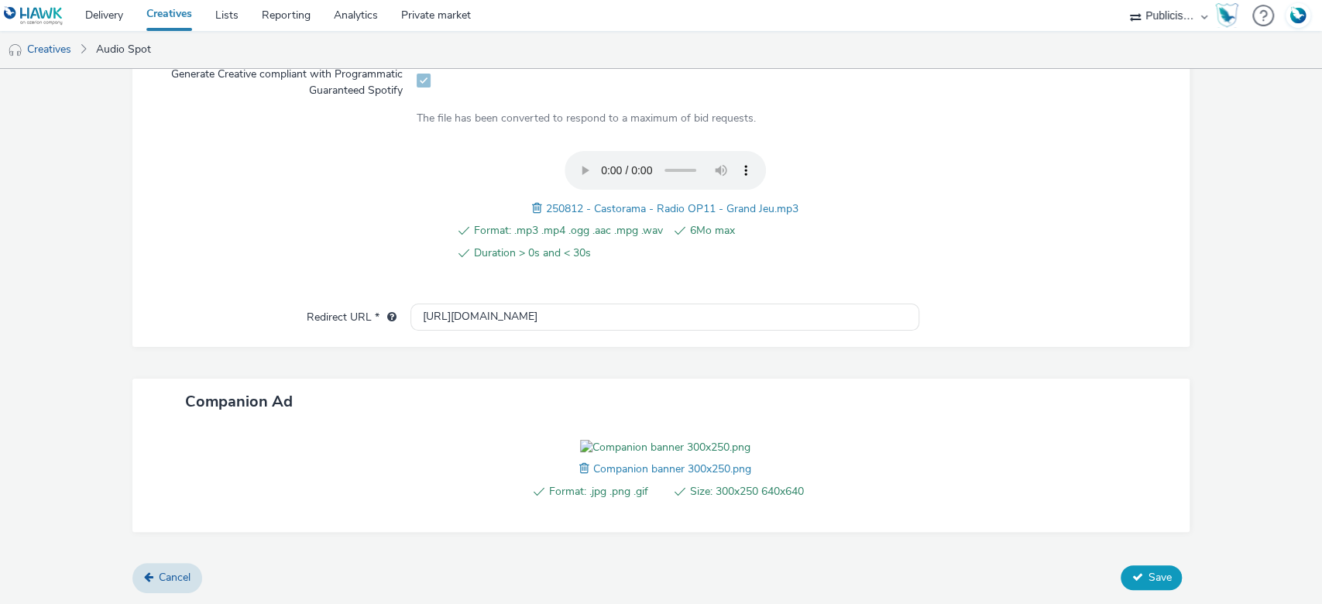
type input "250812 - Castorama - Radio OP11 - Grand Jeu - SPOTIFY"
click at [1121, 573] on button "Save" at bounding box center [1151, 577] width 61 height 25
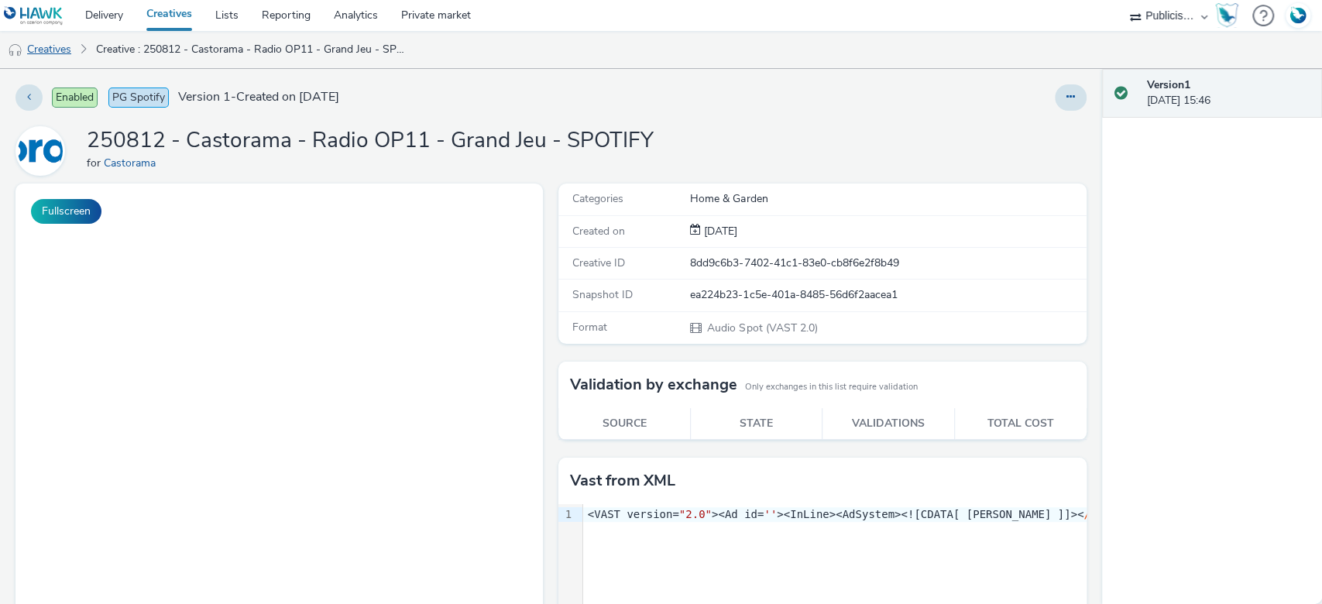
click at [57, 53] on link "Creatives" at bounding box center [39, 49] width 79 height 37
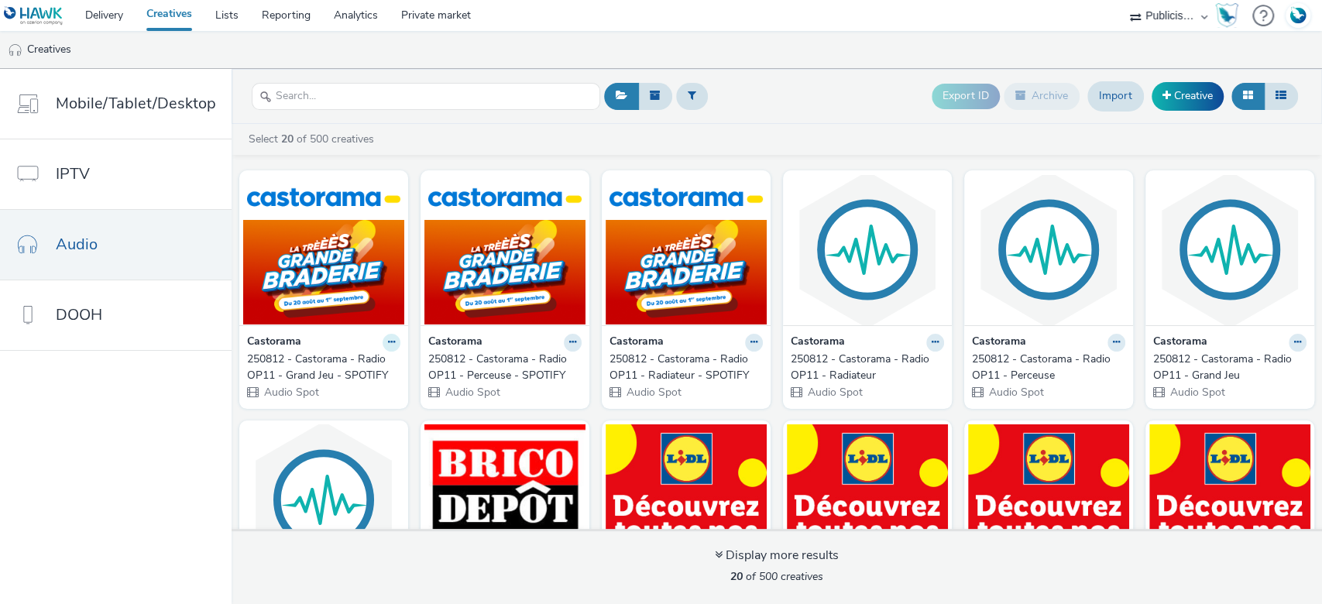
click at [388, 344] on icon at bounding box center [391, 342] width 7 height 9
click at [340, 369] on link "Edit" at bounding box center [342, 369] width 116 height 31
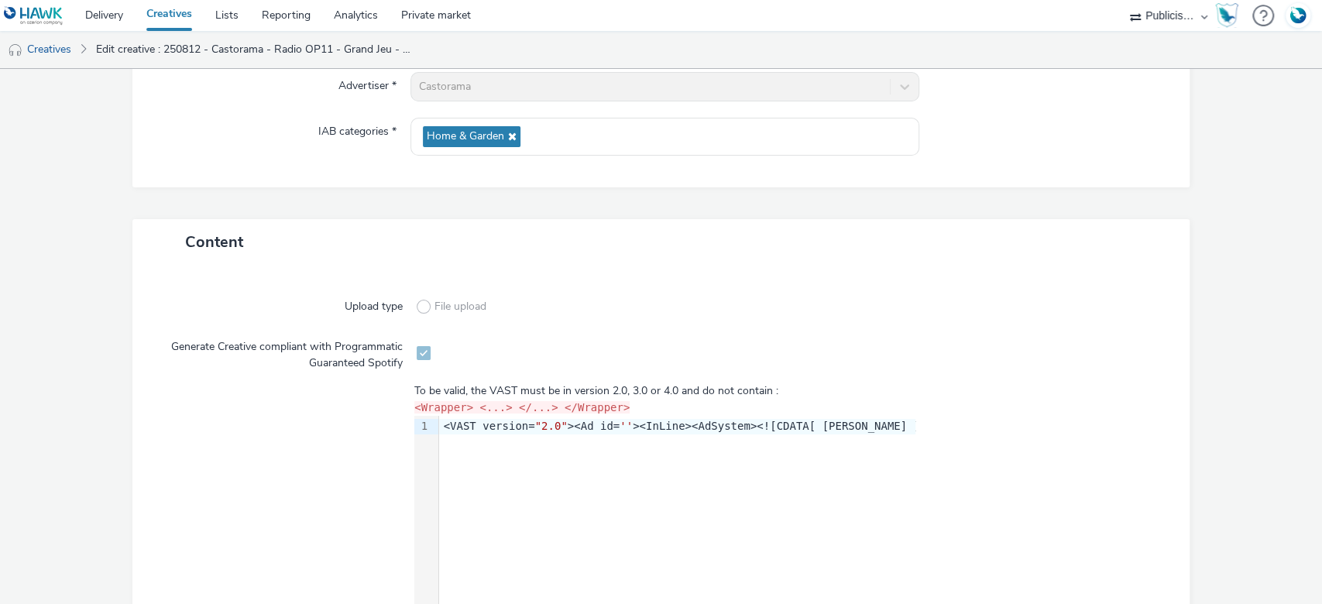
scroll to position [395, 0]
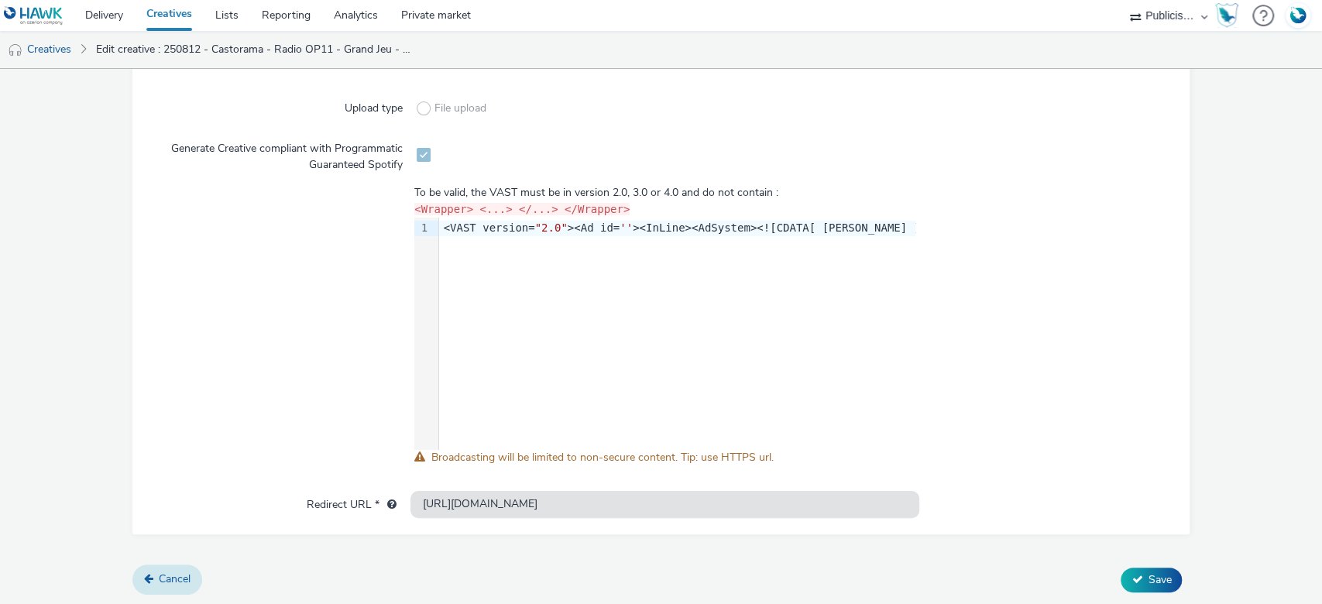
click at [172, 575] on span "Cancel" at bounding box center [175, 579] width 32 height 15
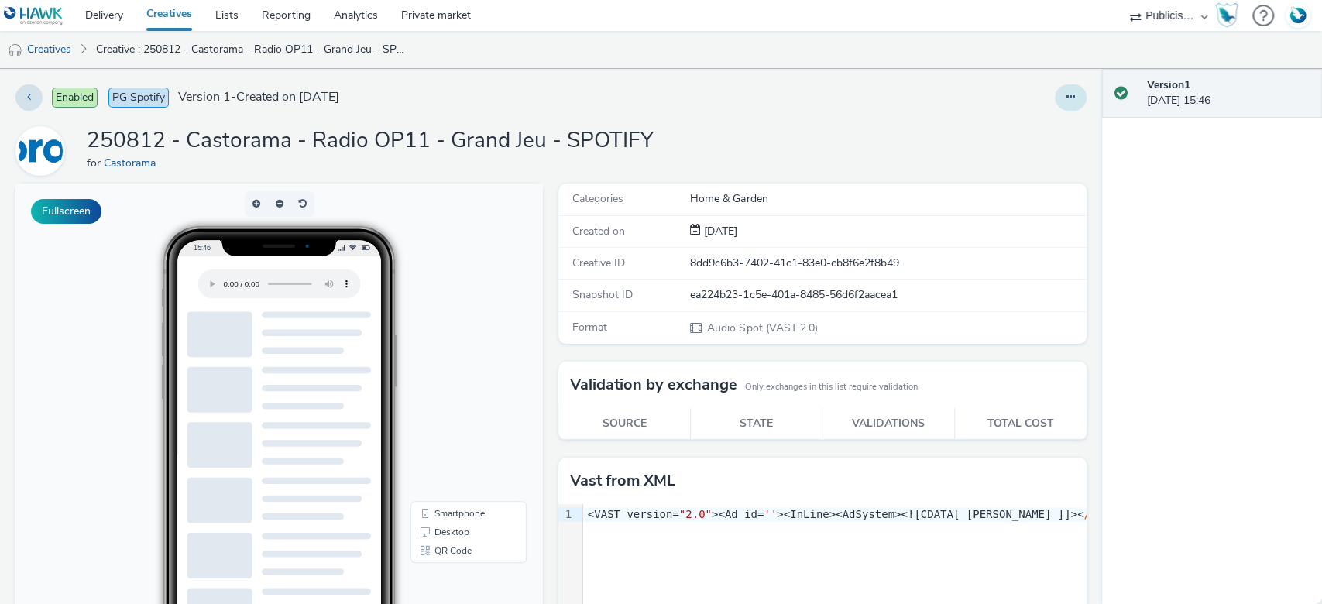
click at [1066, 92] on icon at bounding box center [1070, 96] width 9 height 11
click at [998, 222] on link "Archive" at bounding box center [1028, 221] width 116 height 31
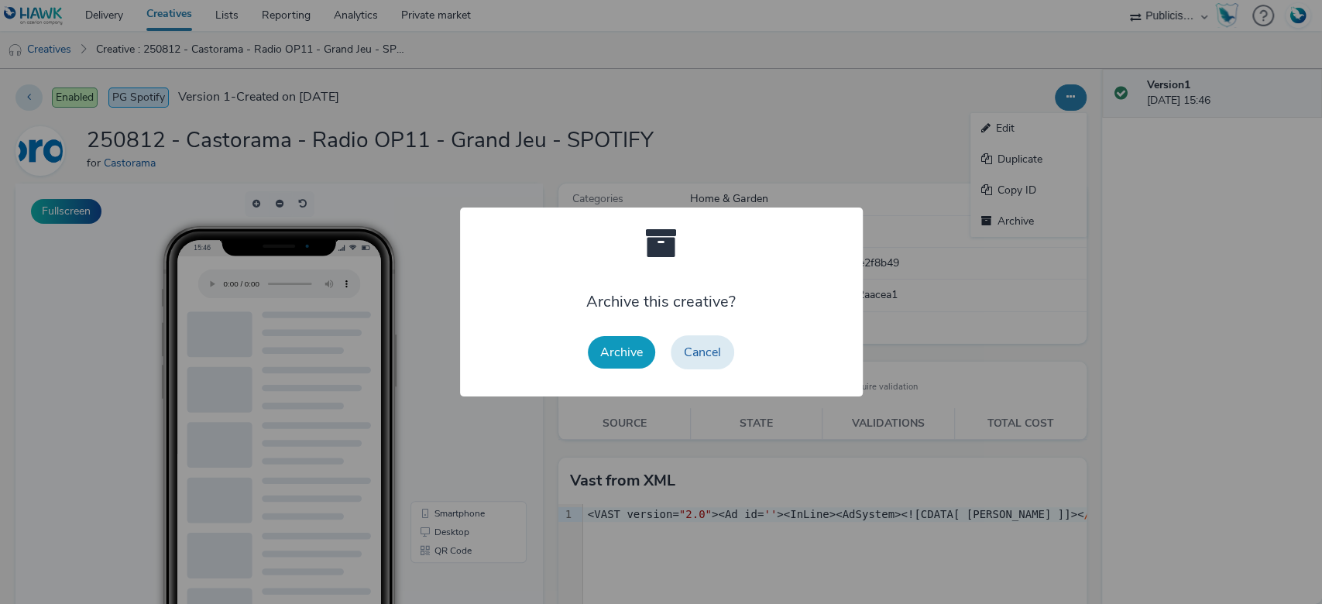
click at [634, 348] on button "Archive" at bounding box center [621, 352] width 67 height 33
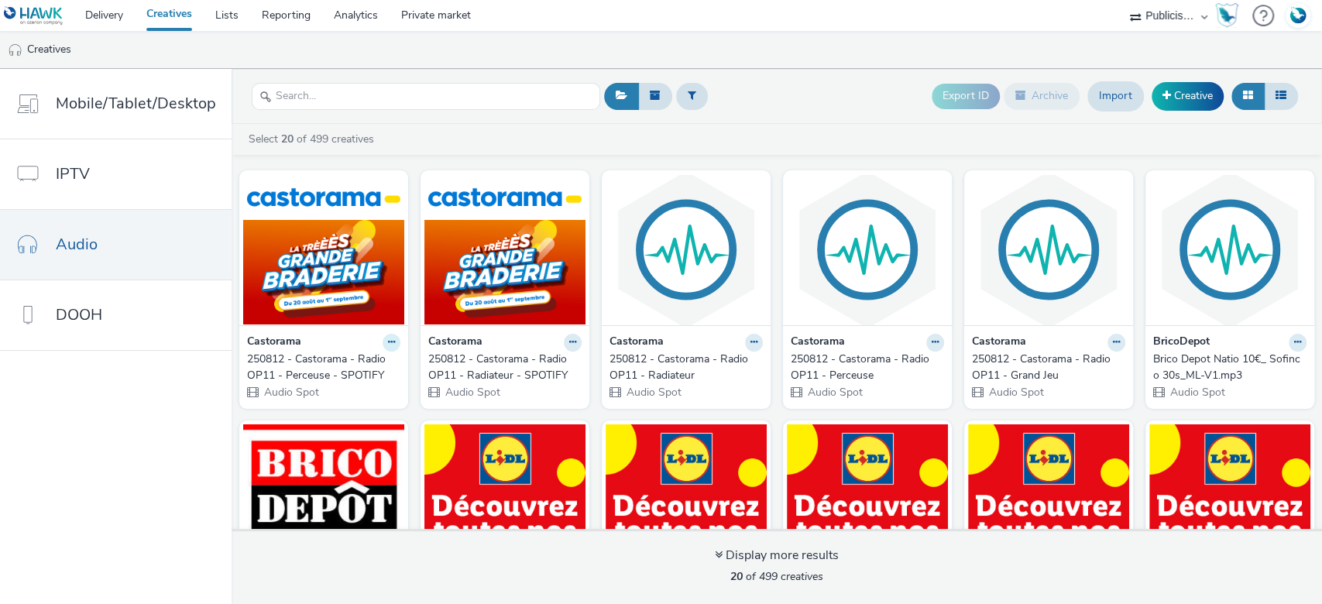
click at [388, 343] on icon at bounding box center [391, 342] width 7 height 9
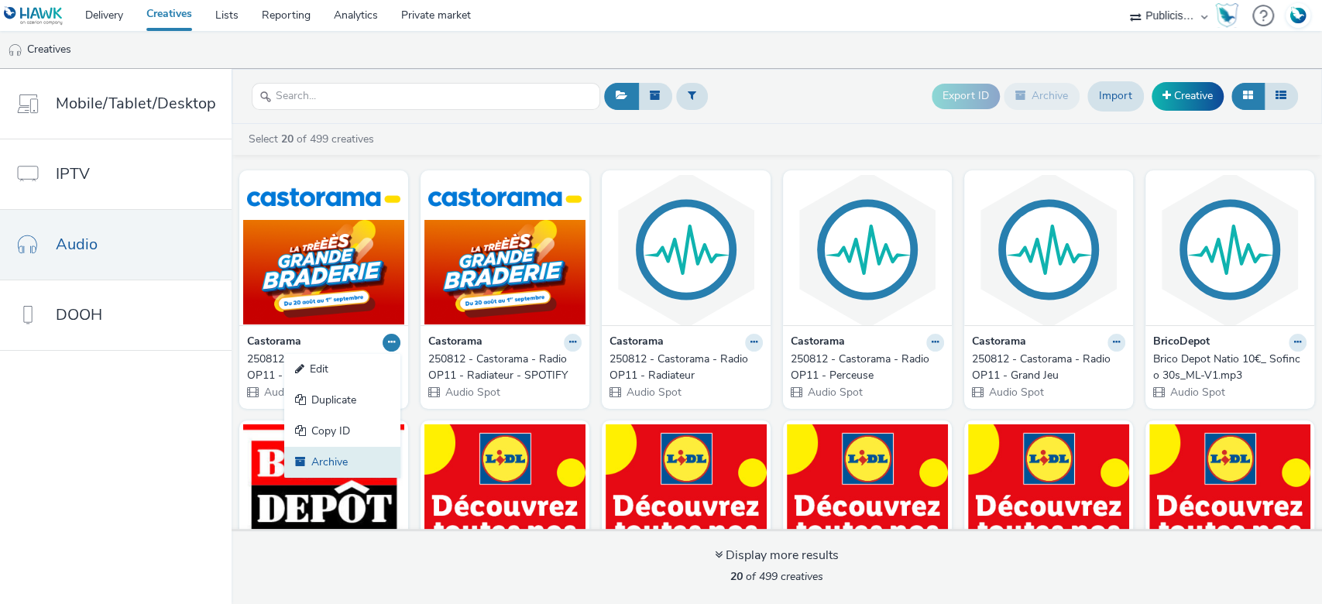
click at [342, 454] on link "Archive" at bounding box center [342, 462] width 116 height 31
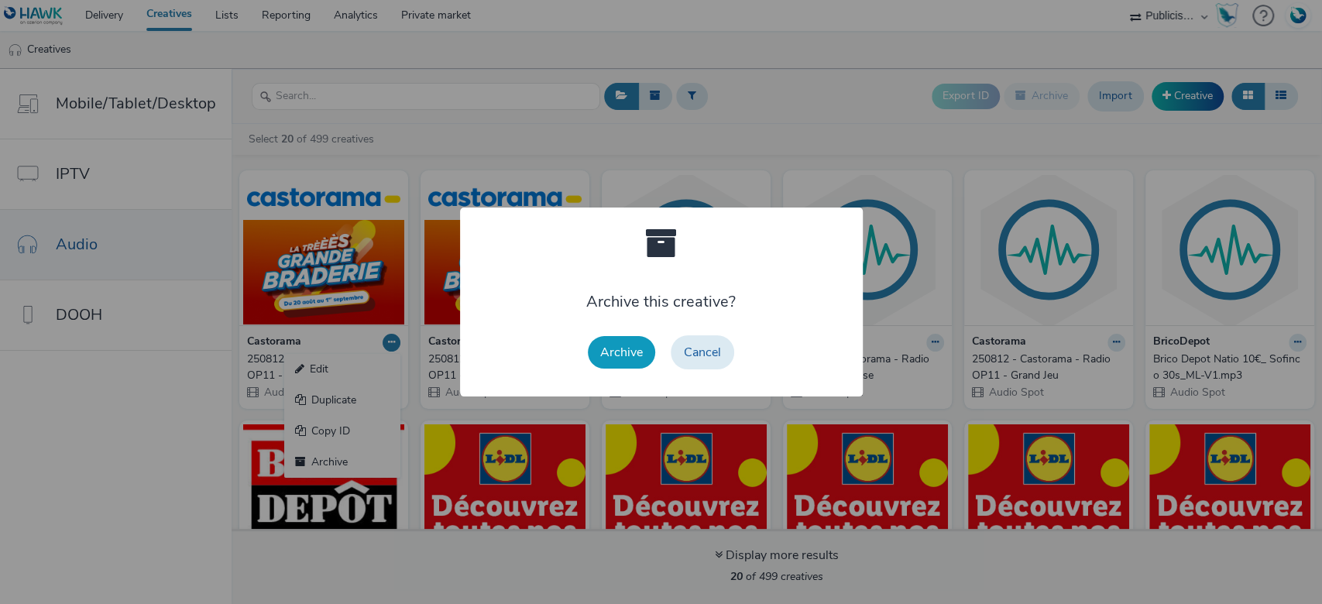
click at [613, 336] on button "Archive" at bounding box center [621, 352] width 67 height 33
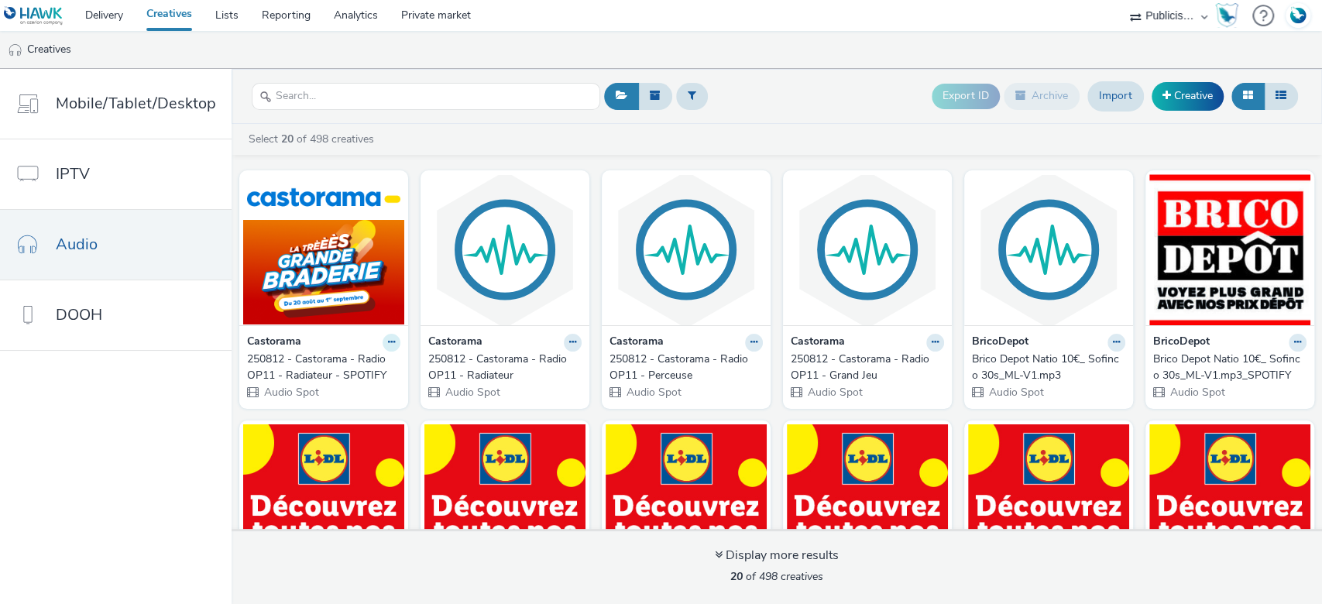
click at [383, 347] on button at bounding box center [392, 343] width 18 height 18
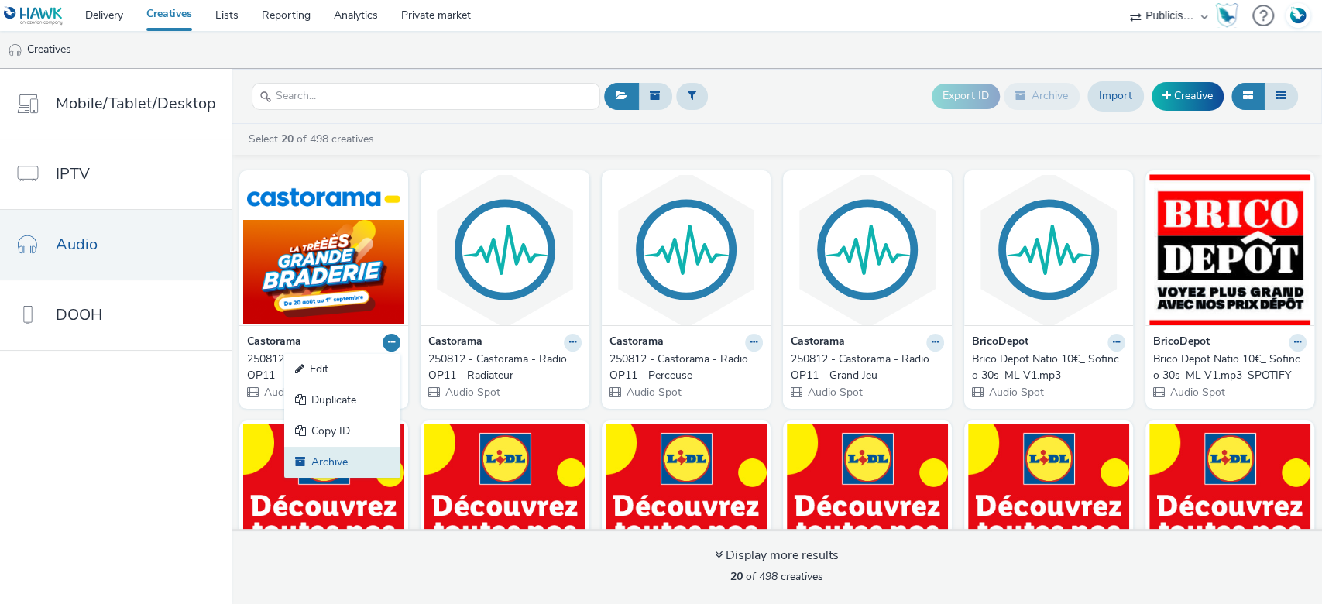
click at [342, 462] on link "Archive" at bounding box center [342, 462] width 116 height 31
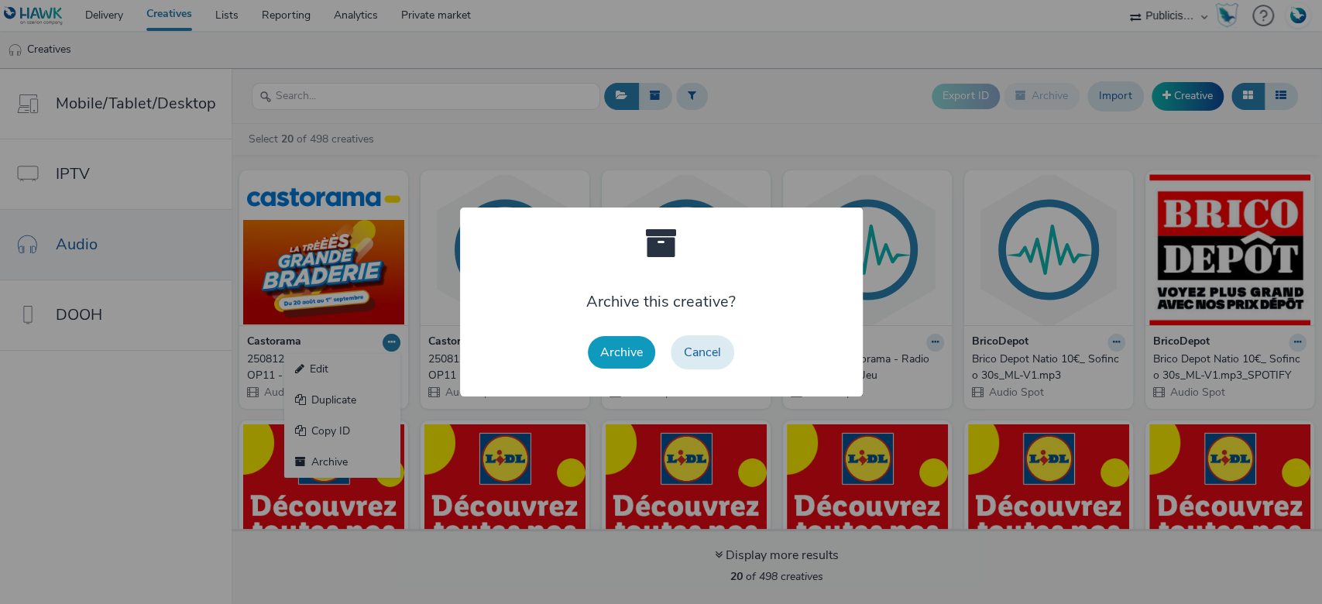
click at [636, 352] on button "Archive" at bounding box center [621, 352] width 67 height 33
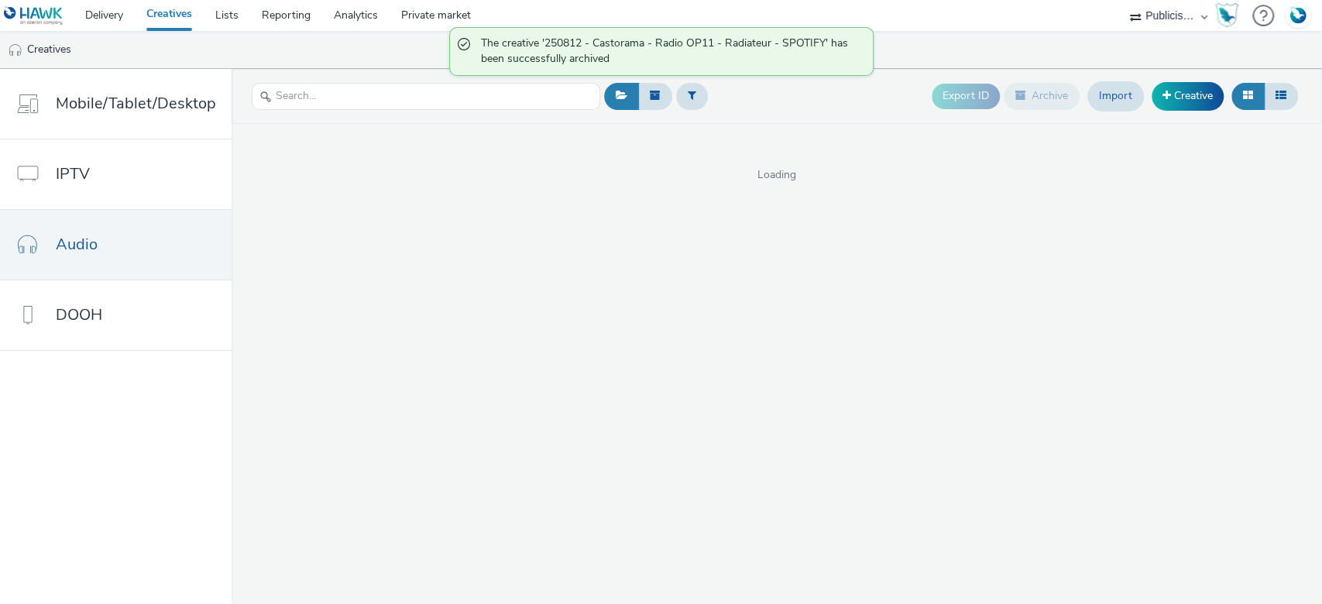
click at [892, 107] on div "Export ID Archive Import Creative" at bounding box center [951, 96] width 702 height 38
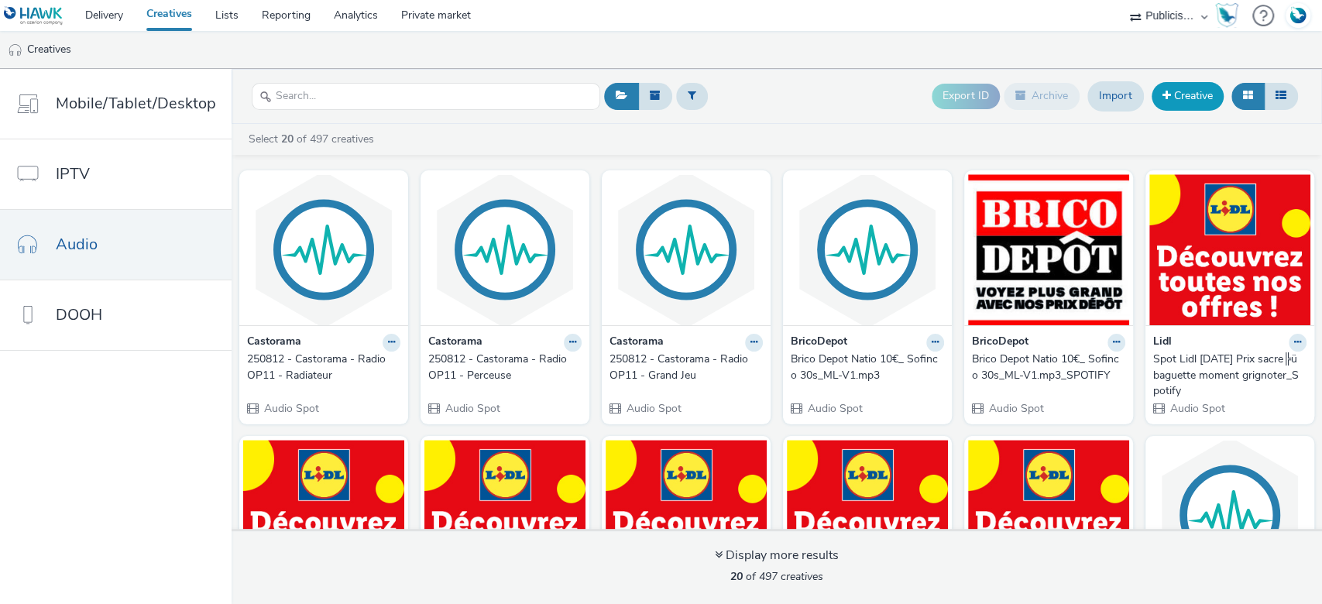
click at [1197, 94] on link "Creative" at bounding box center [1188, 96] width 72 height 28
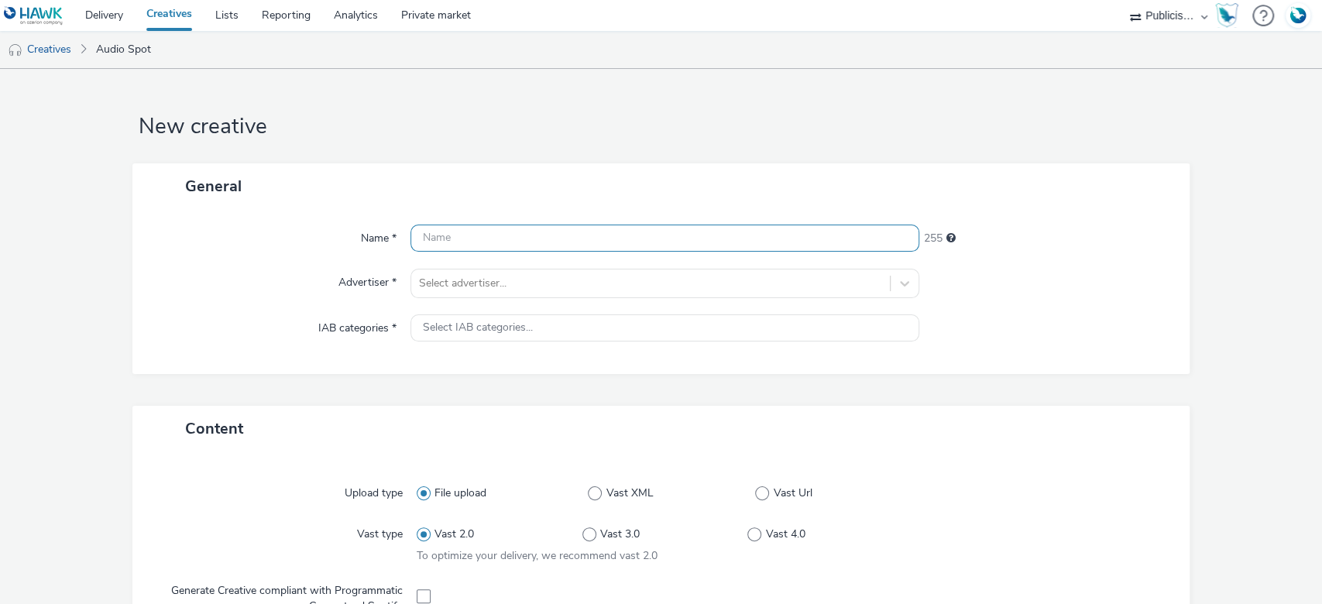
click at [452, 240] on input "text" at bounding box center [665, 238] width 510 height 27
paste input "250812 - Castorama - Radio OP11 - Radiateur"
type input "250812 - Castorama - Radio OP11 - Radiateur - spotify"
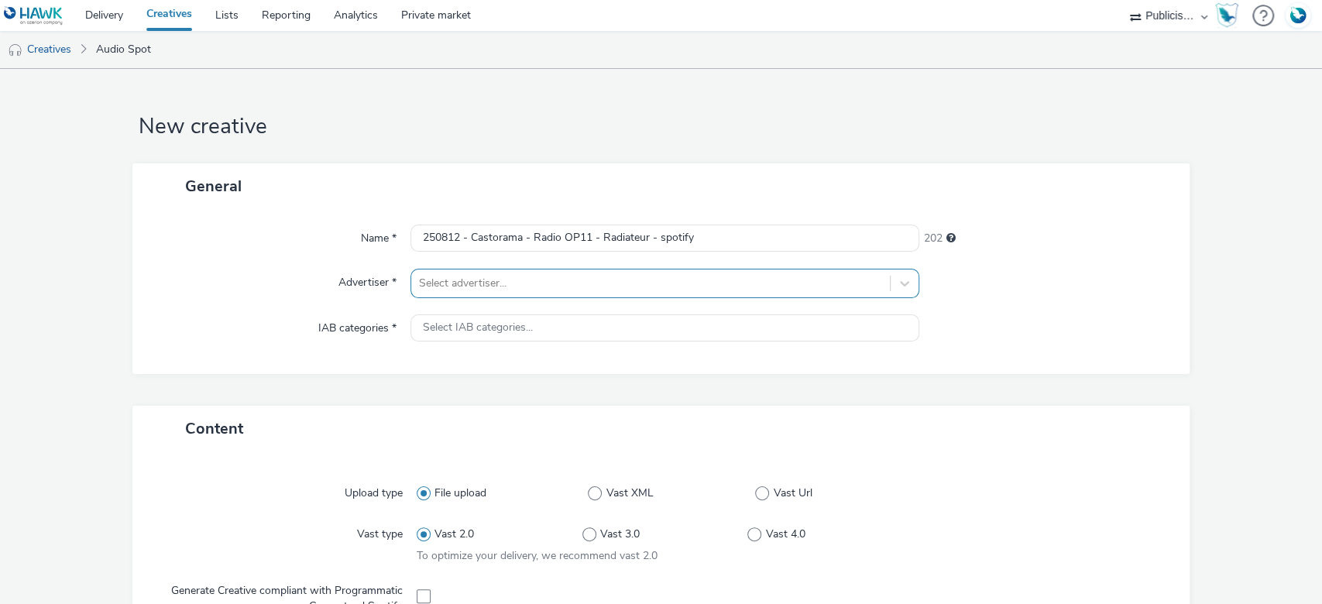
click at [472, 274] on div at bounding box center [651, 283] width 464 height 19
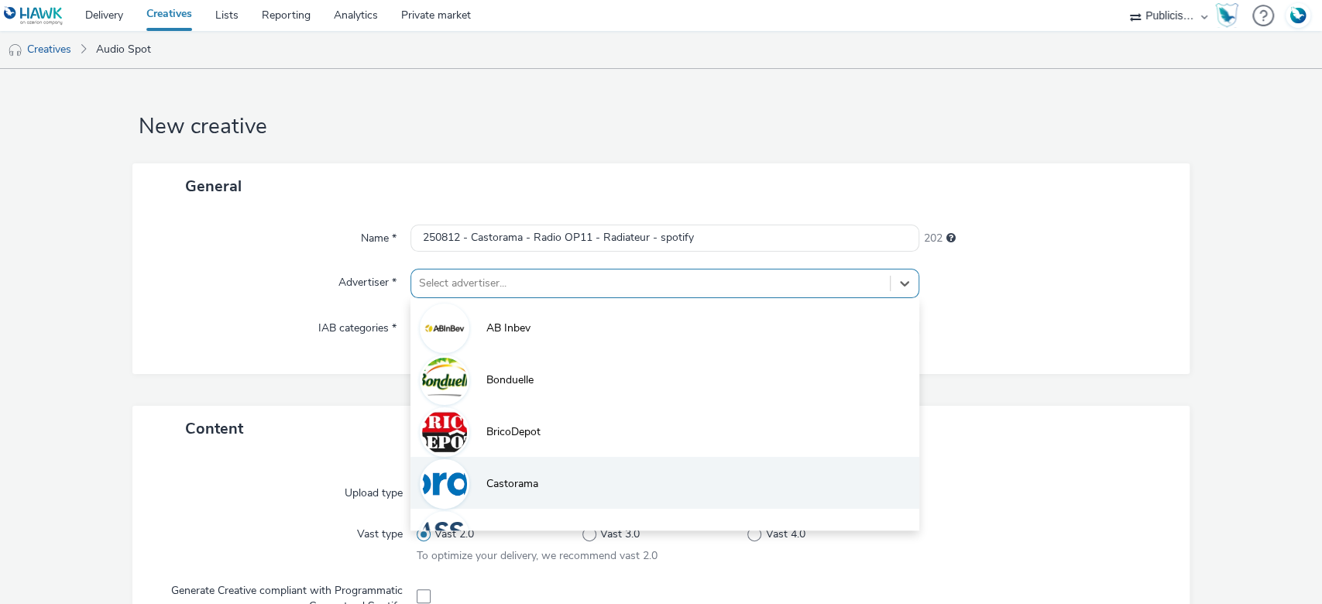
click at [512, 481] on span "Castorama" at bounding box center [512, 483] width 52 height 15
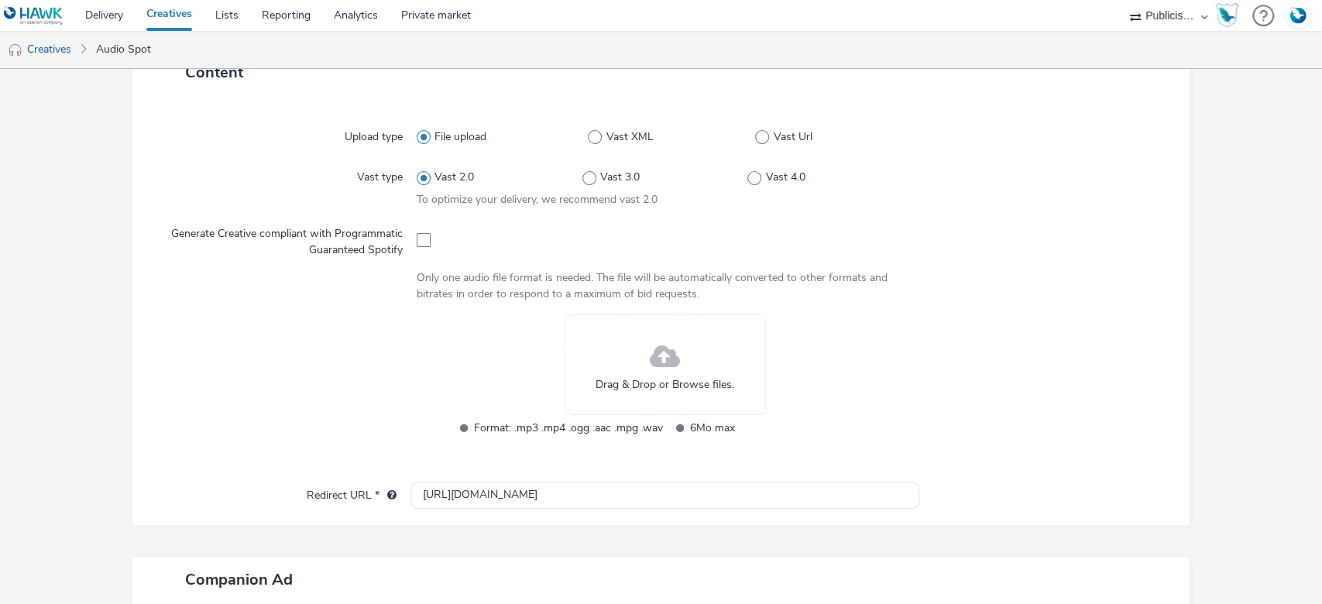
scroll to position [413, 0]
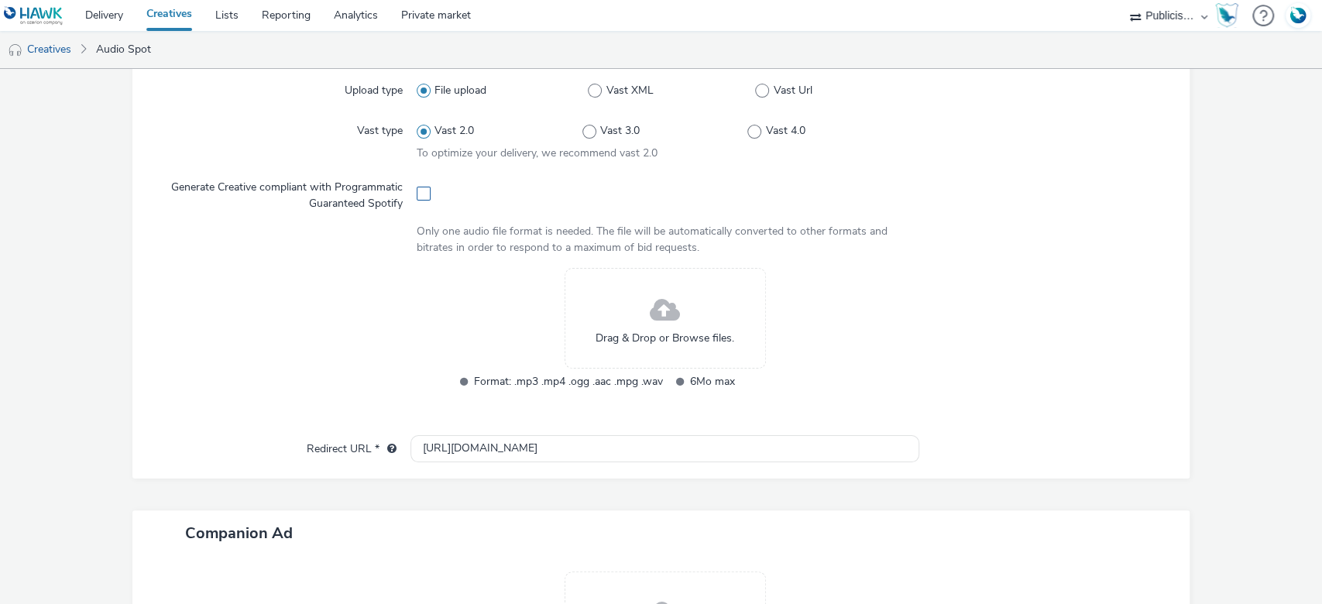
click at [417, 196] on span at bounding box center [424, 194] width 14 height 14
checkbox input "true"
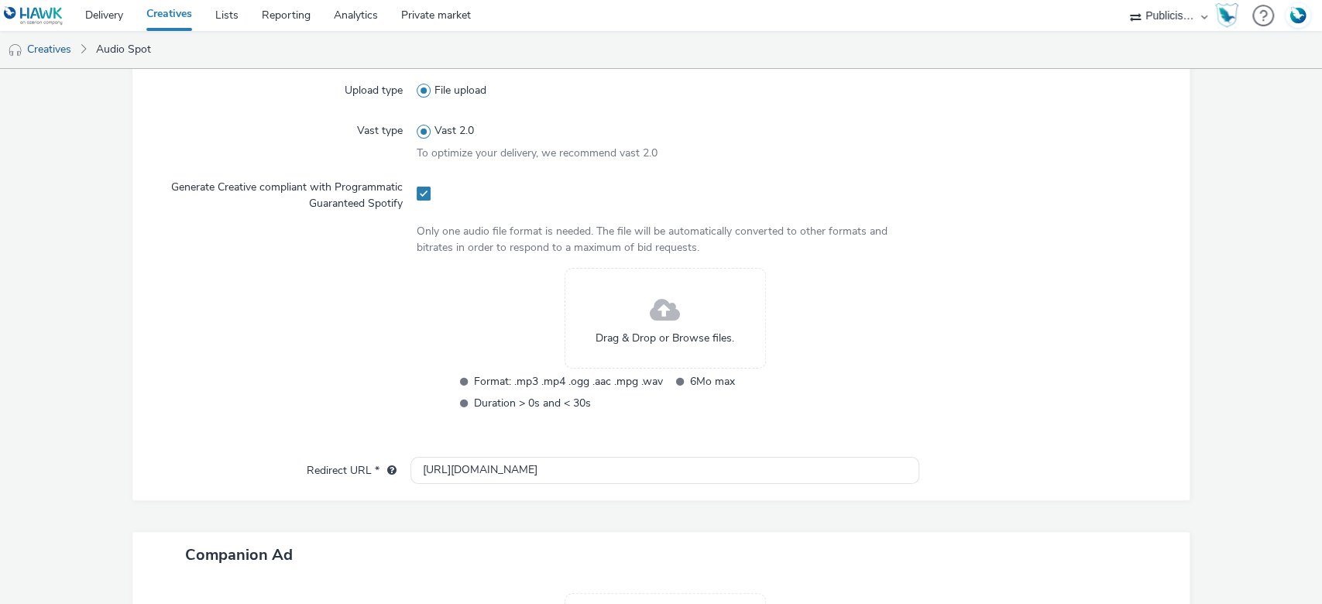
scroll to position [516, 0]
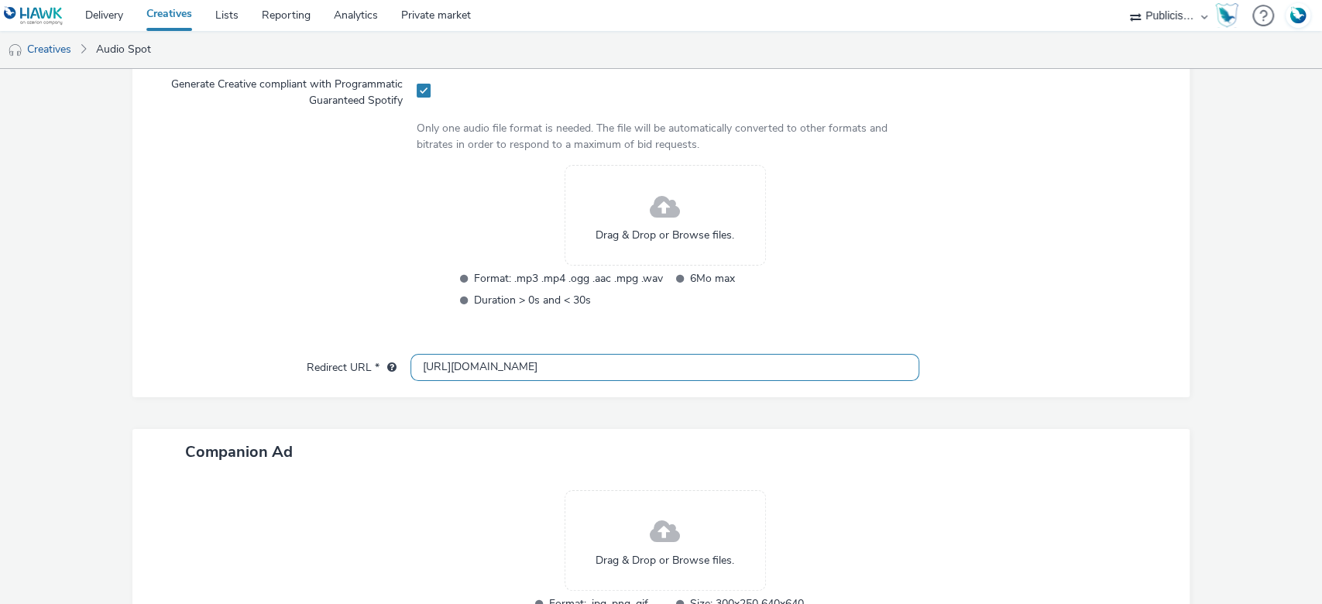
drag, startPoint x: 535, startPoint y: 364, endPoint x: 256, endPoint y: 364, distance: 278.8
click at [256, 364] on div "Redirect URL * http://castorama.fr" at bounding box center [661, 368] width 1027 height 28
paste input "s://www.castorama.fr/braderie/cat_id_5319.cat?utm_medium=audio&utm_source=digit…"
type input "https://www.castorama.fr/braderie/cat_id_5319.cat?utm_medium=audio&utm_source=d…"
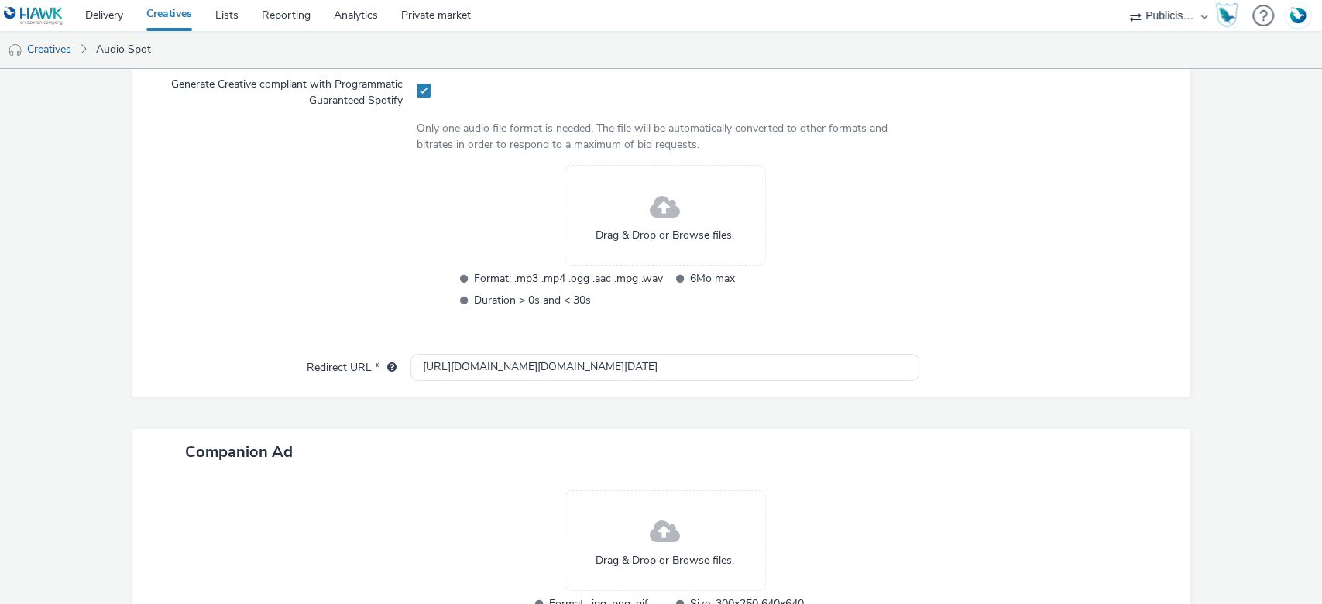
click at [1248, 458] on form "New creative General Name * 250812 - Castorama - Radio OP11 - Radiateur - spoti…" at bounding box center [661, 136] width 1322 height 1167
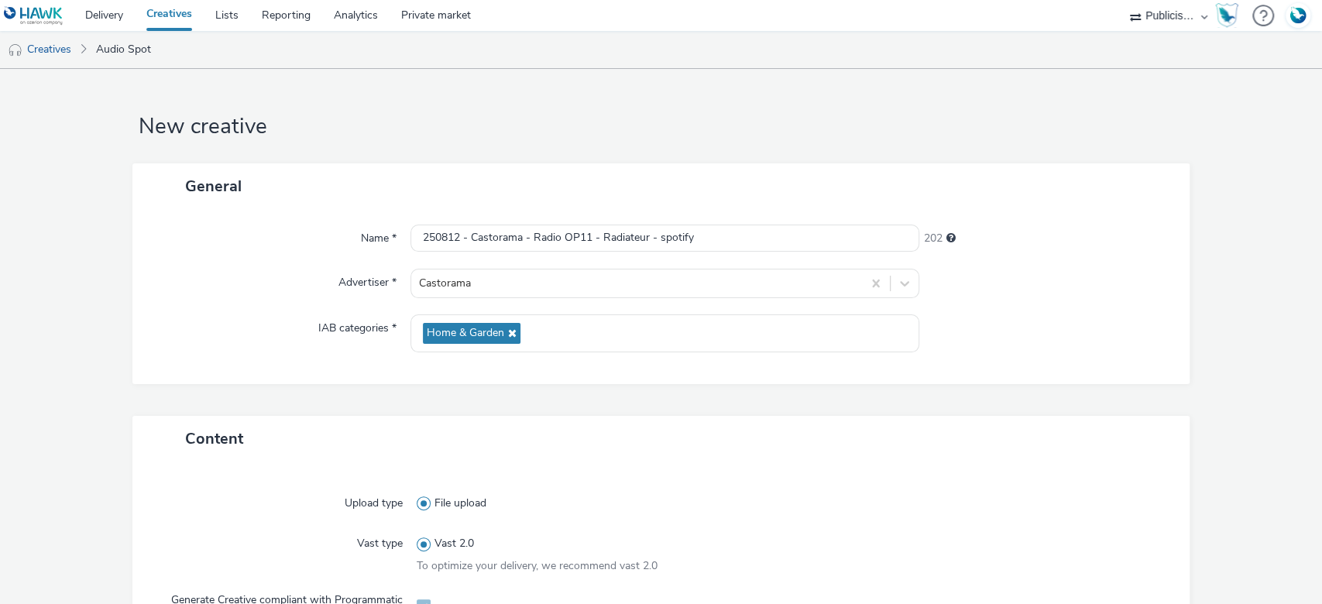
scroll to position [610, 0]
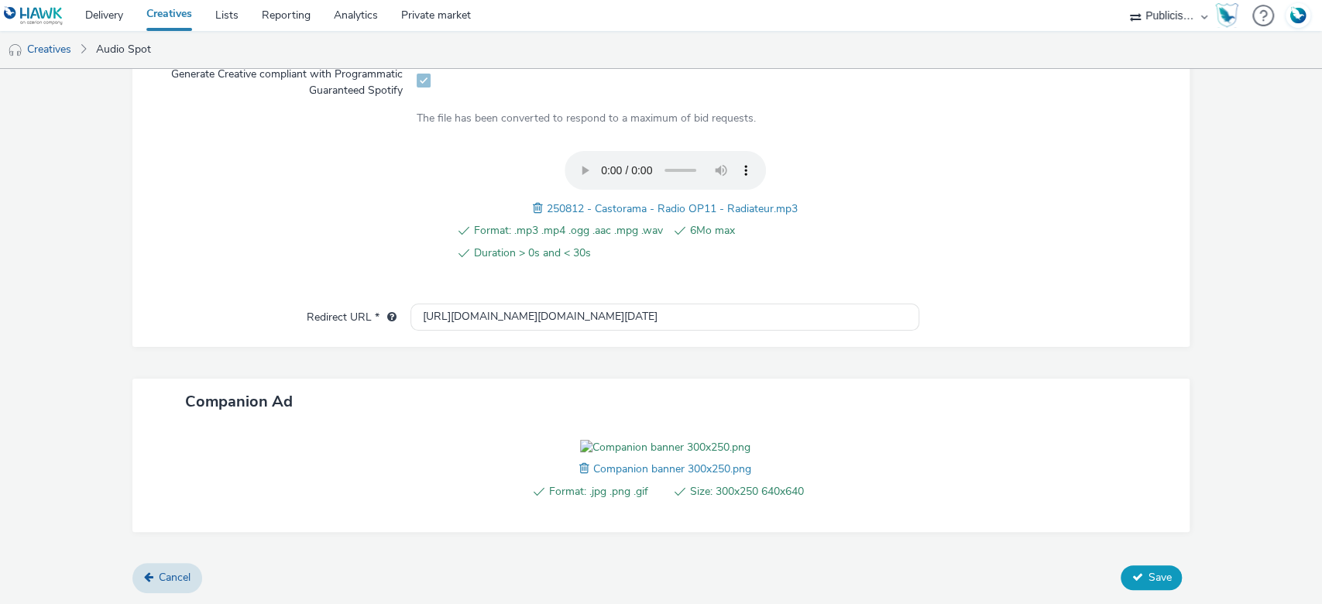
click at [1132, 572] on icon at bounding box center [1137, 577] width 11 height 11
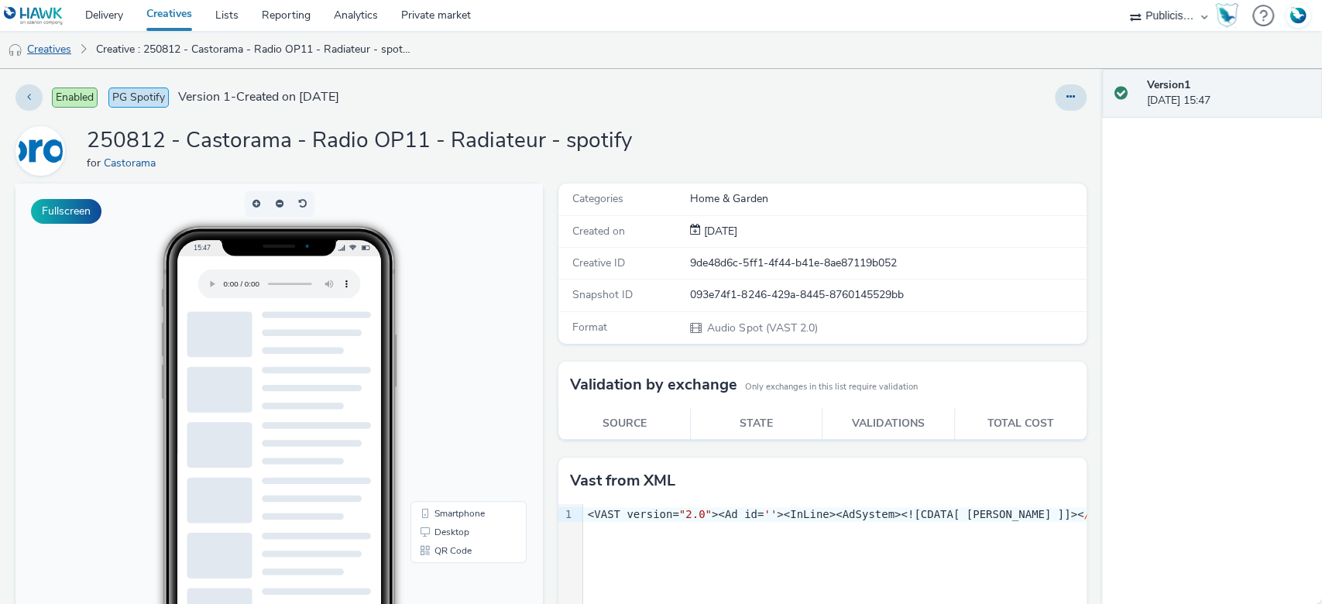
click at [73, 48] on link "Creatives" at bounding box center [39, 49] width 79 height 37
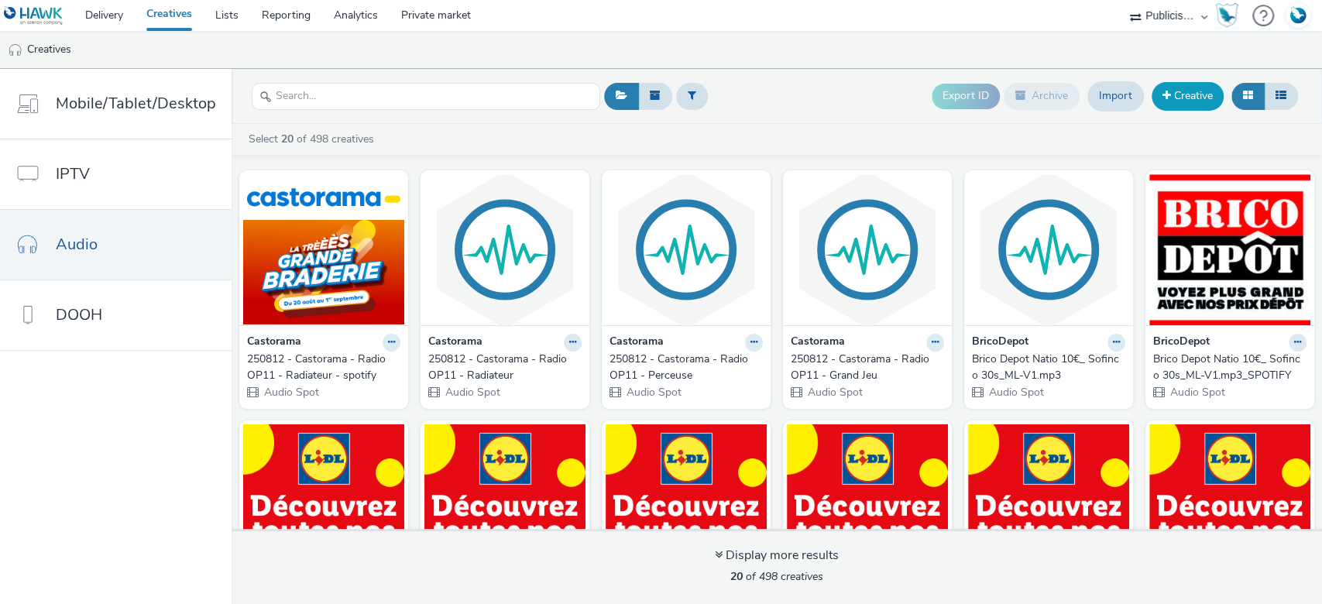
click at [1193, 104] on link "Creative" at bounding box center [1188, 96] width 72 height 28
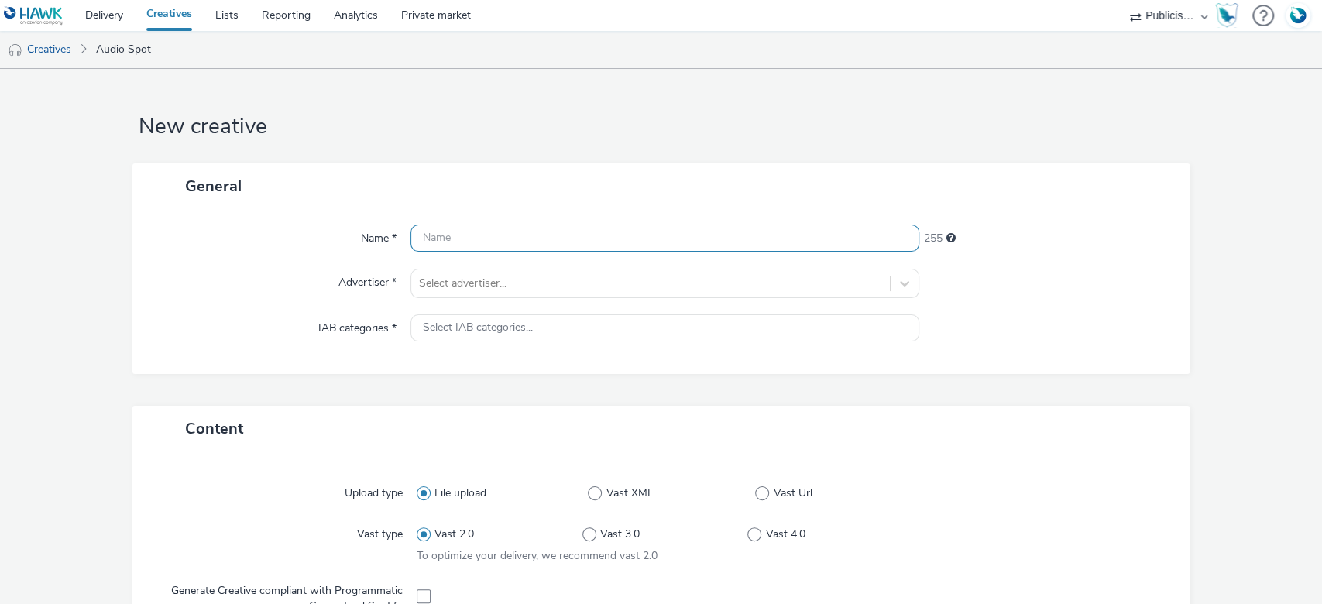
click at [440, 232] on input "text" at bounding box center [665, 238] width 510 height 27
paste input "250812 - Castorama - Radio OP11 - Perceuse"
type input "250812 - Castorama - Radio OP11 - Perceuse - spotify"
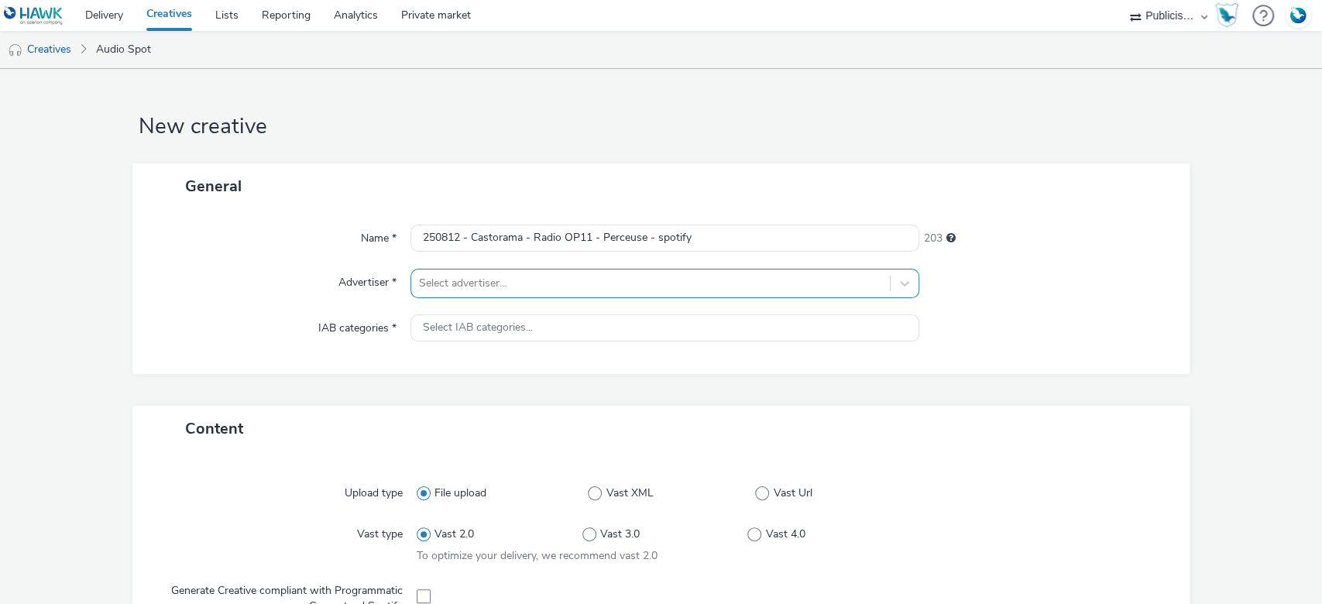
click at [477, 274] on div at bounding box center [651, 283] width 464 height 19
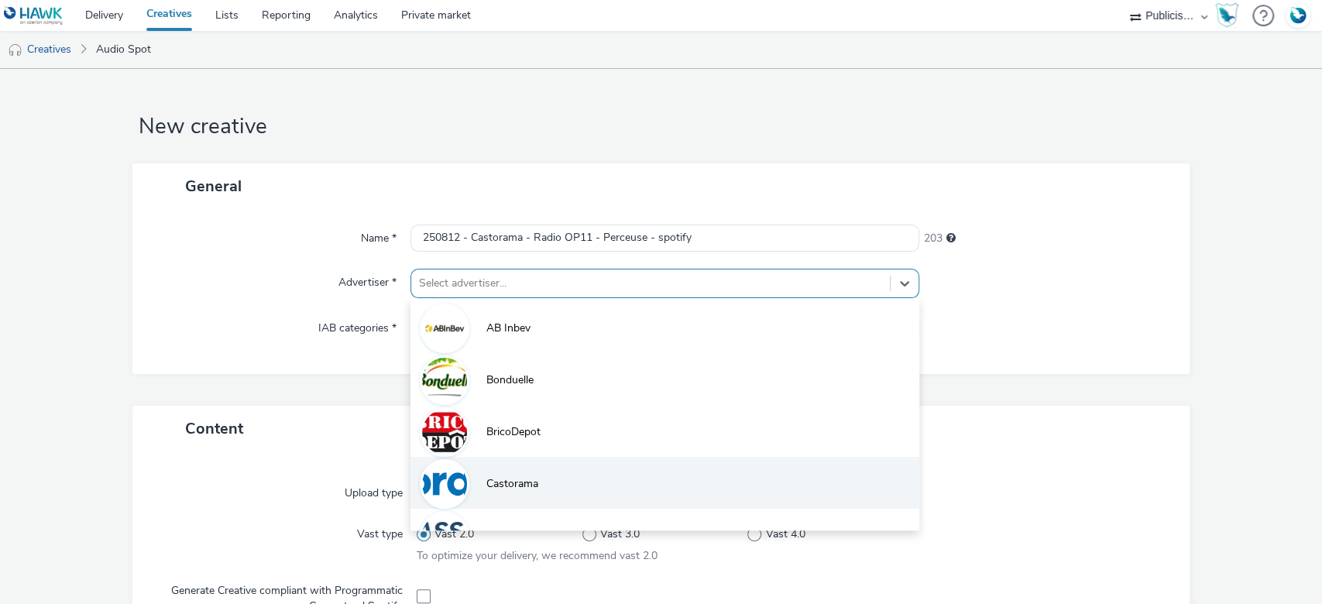
click at [501, 478] on span "Castorama" at bounding box center [512, 483] width 52 height 15
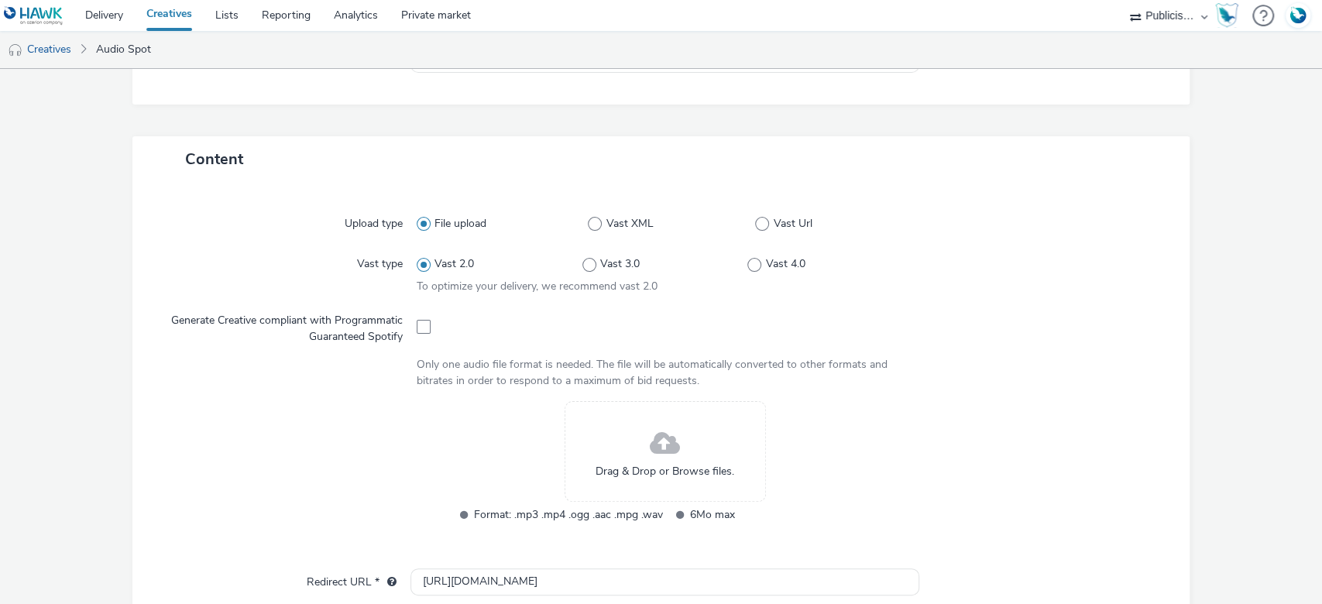
scroll to position [310, 0]
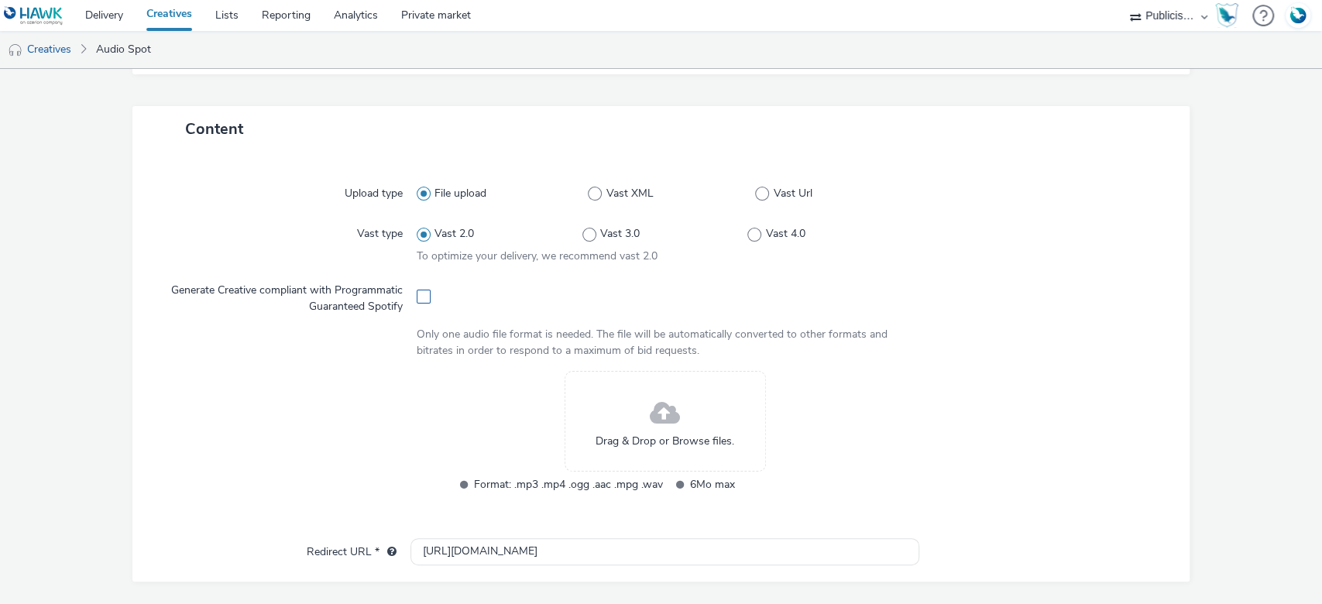
click at [417, 295] on span at bounding box center [424, 297] width 14 height 14
checkbox input "true"
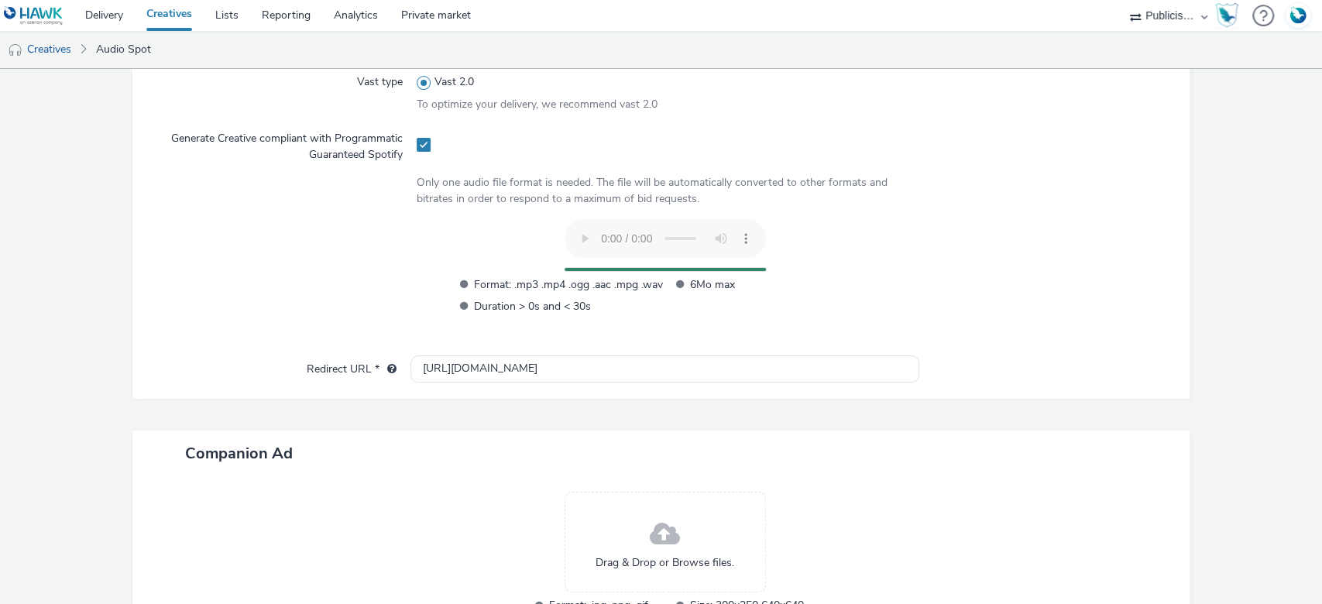
scroll to position [576, 0]
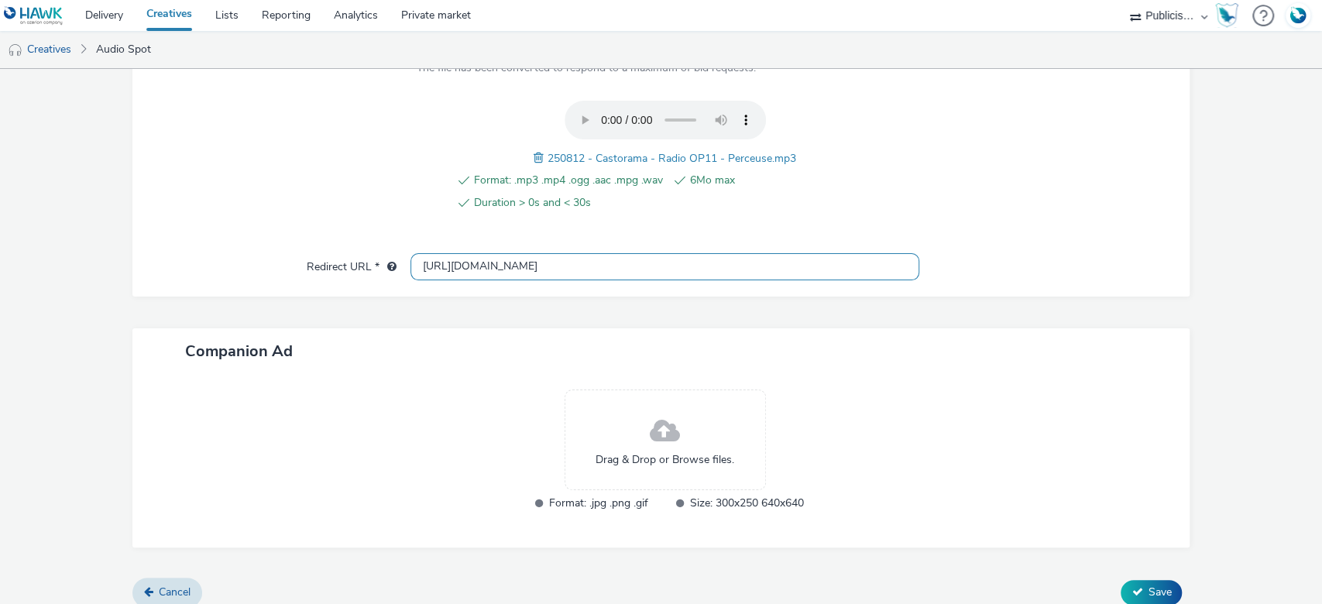
drag, startPoint x: 524, startPoint y: 255, endPoint x: 238, endPoint y: 235, distance: 286.4
click at [238, 235] on div "Upload type File upload Vast type Vast 2.0 To optimize your delivery, we recomm…" at bounding box center [661, 90] width 1058 height 411
paste input "s://www.castorama.fr/braderie/cat_id_5319.cat?utm_medium=audio&utm_source=digit…"
type input "https://www.castorama.fr/braderie/cat_id_5319.cat?utm_medium=audio&utm_source=d…"
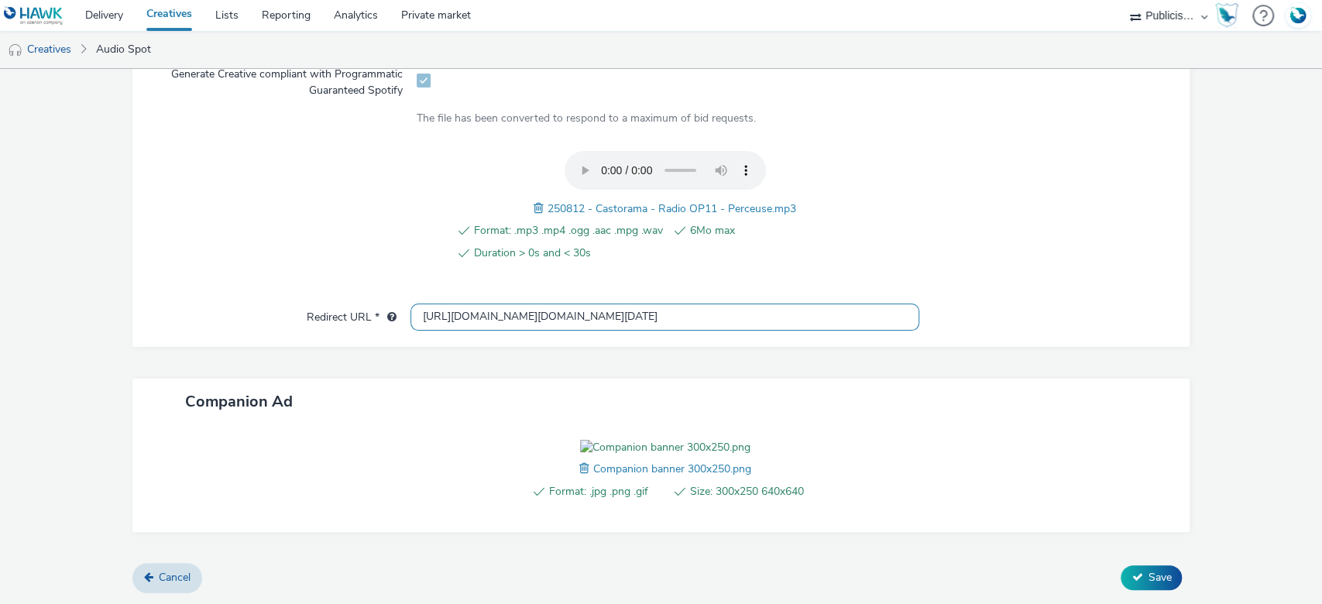
scroll to position [610, 0]
click at [1135, 568] on button "Save" at bounding box center [1151, 577] width 61 height 25
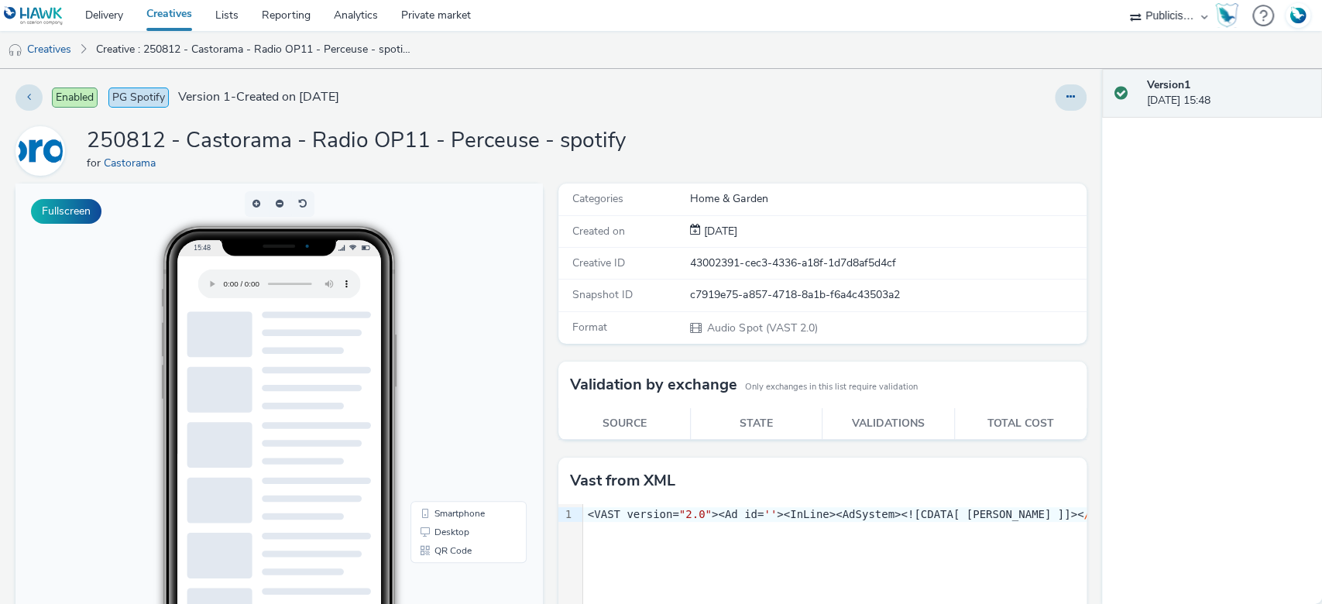
click at [170, 12] on link "Creatives" at bounding box center [169, 15] width 69 height 31
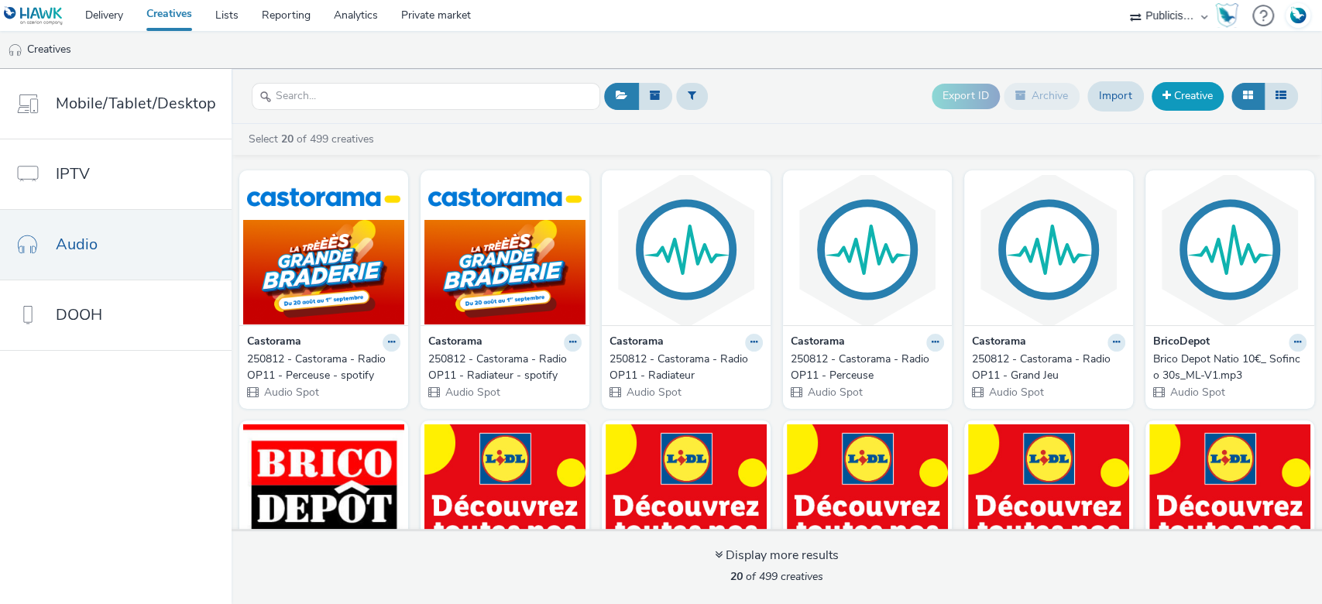
click at [1176, 102] on link "Creative" at bounding box center [1188, 96] width 72 height 28
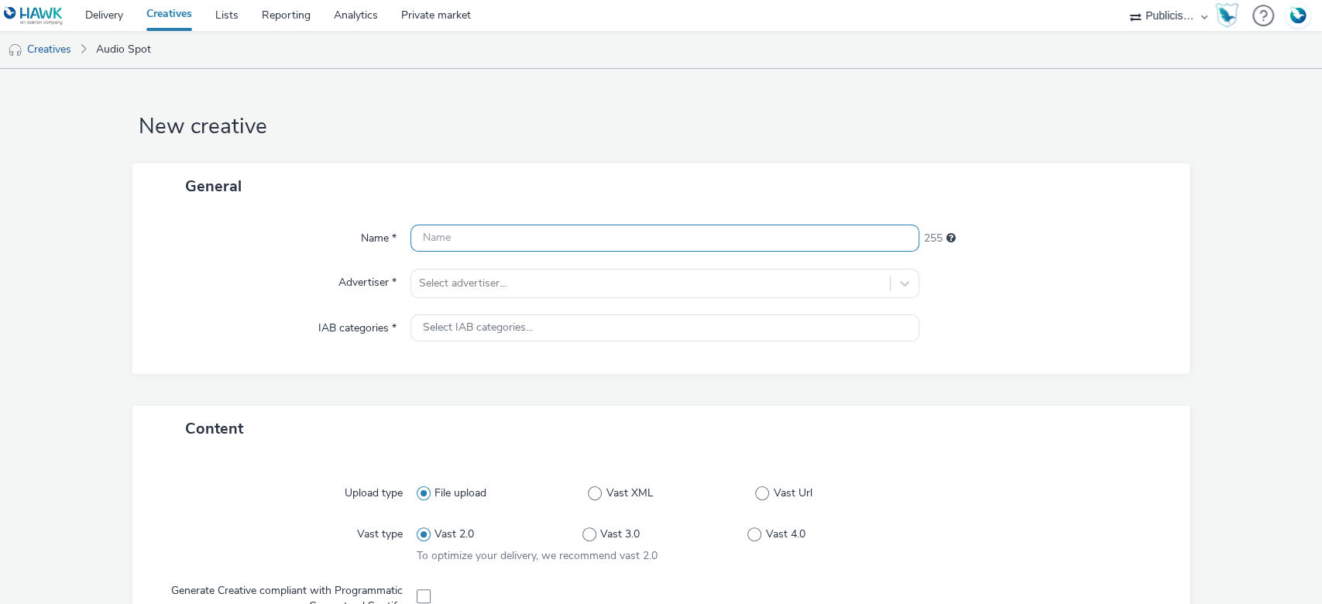
click at [489, 239] on input "text" at bounding box center [665, 238] width 510 height 27
paste input "250812 - Castorama - Radio OP11 - Grand Jeu"
type input "250812 - Castorama - Radio OP11 - Grand Jeu"
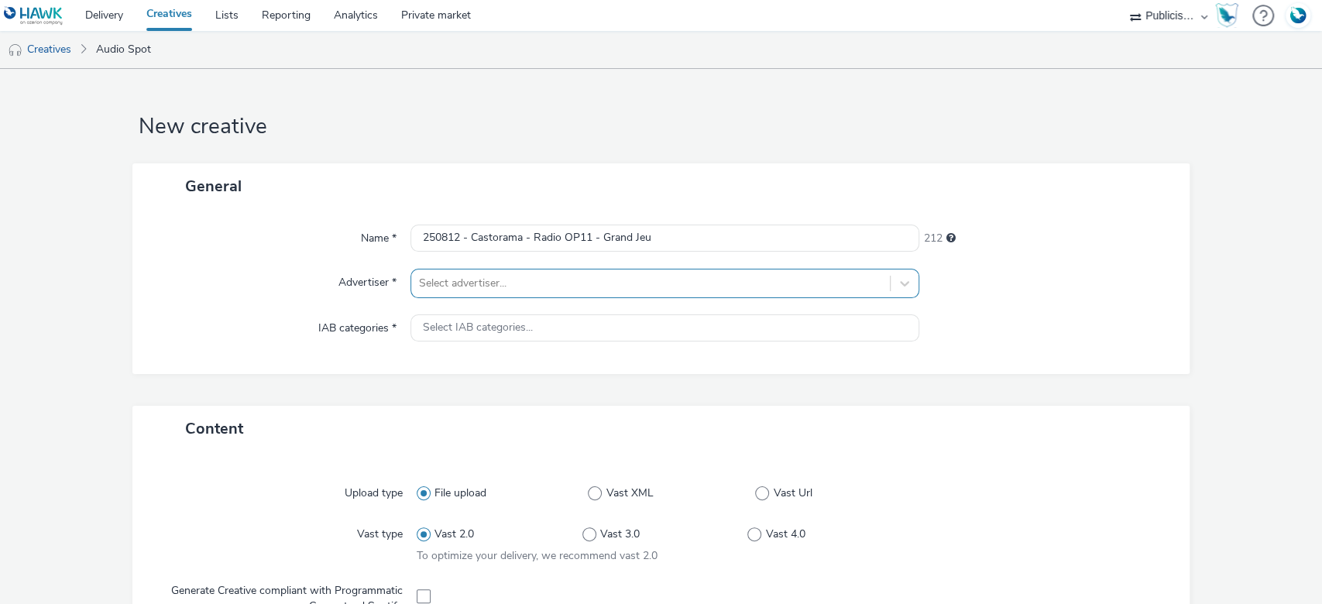
click at [479, 290] on div at bounding box center [651, 283] width 464 height 19
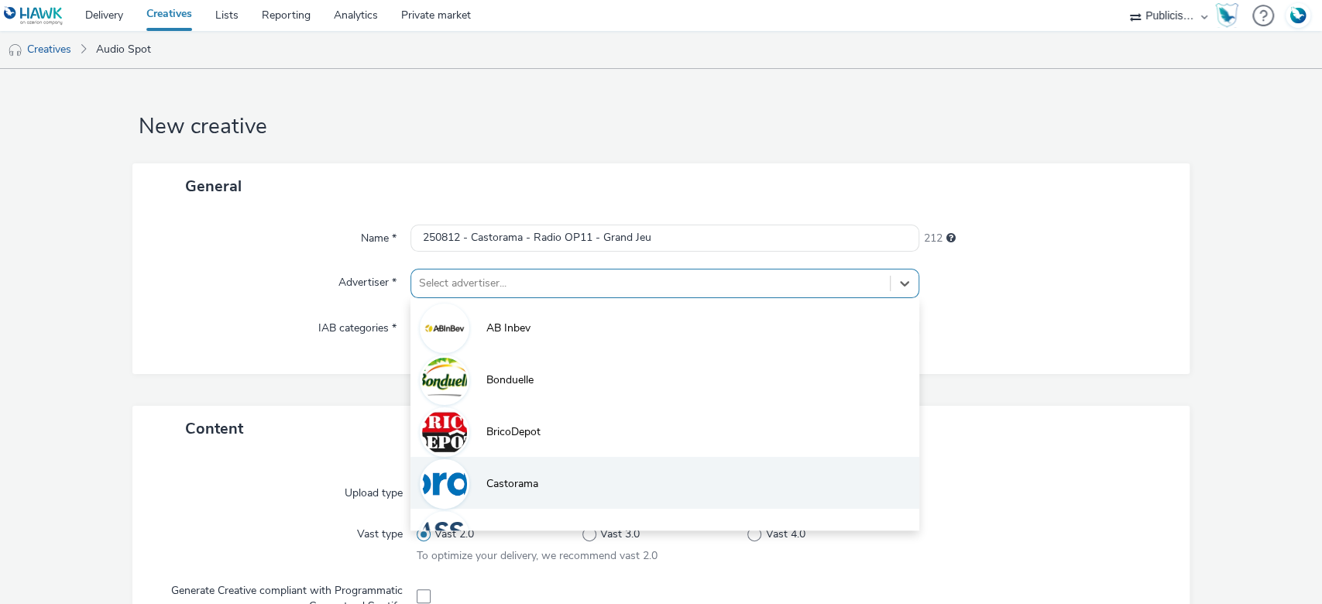
click at [514, 483] on span "Castorama" at bounding box center [512, 483] width 52 height 15
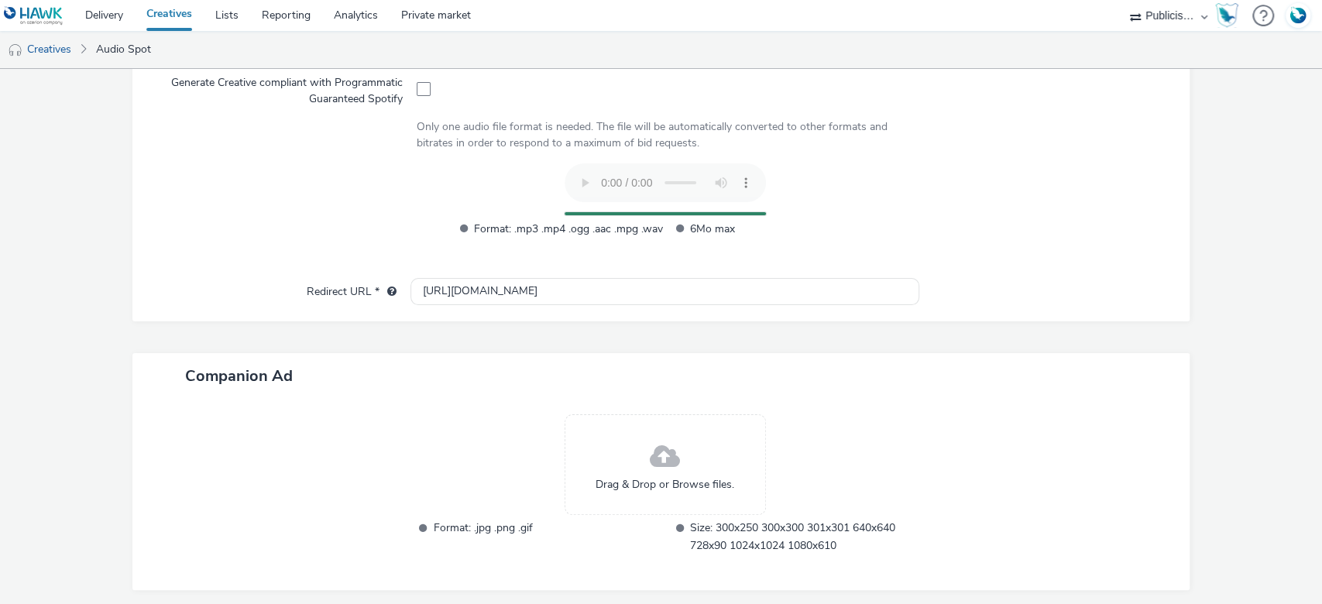
scroll to position [573, 0]
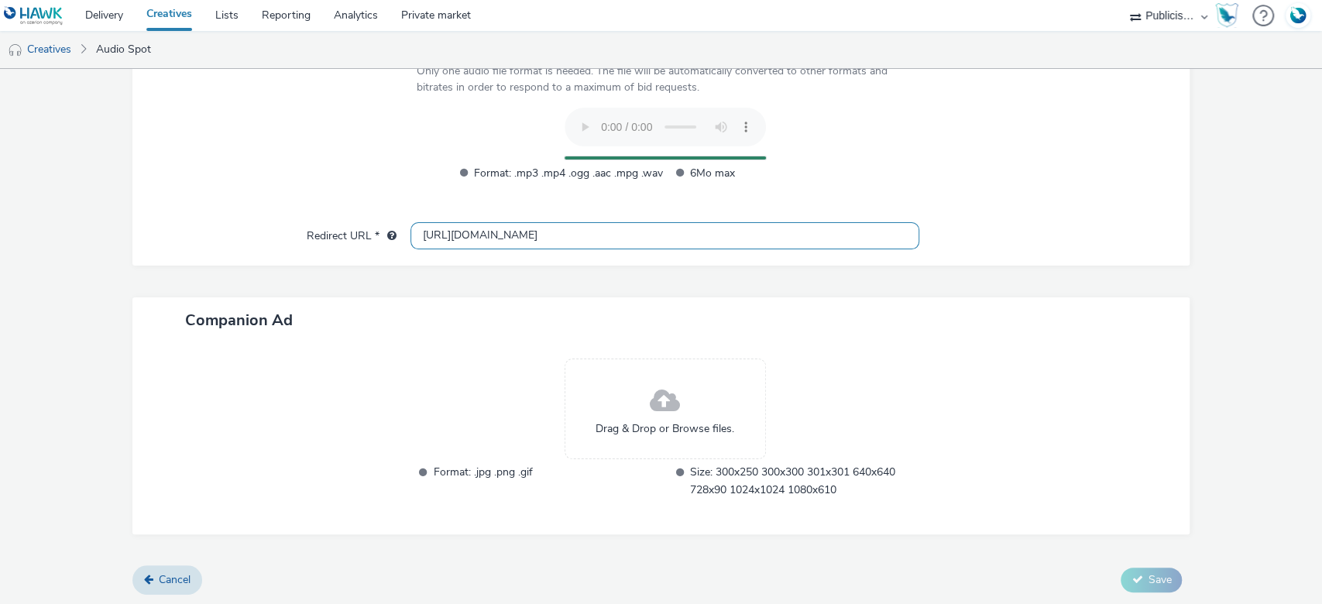
drag, startPoint x: 603, startPoint y: 239, endPoint x: 229, endPoint y: 236, distance: 373.3
click at [229, 236] on div "Redirect URL * http://castorama.fr" at bounding box center [661, 236] width 1027 height 28
paste input "s://www.castorama.fr/braderie/cat_id_5319.cat?utm_medium=audio&utm_source=digit…"
type input "https://www.castorama.fr/braderie/cat_id_5319.cat?utm_medium=audio&utm_source=d…"
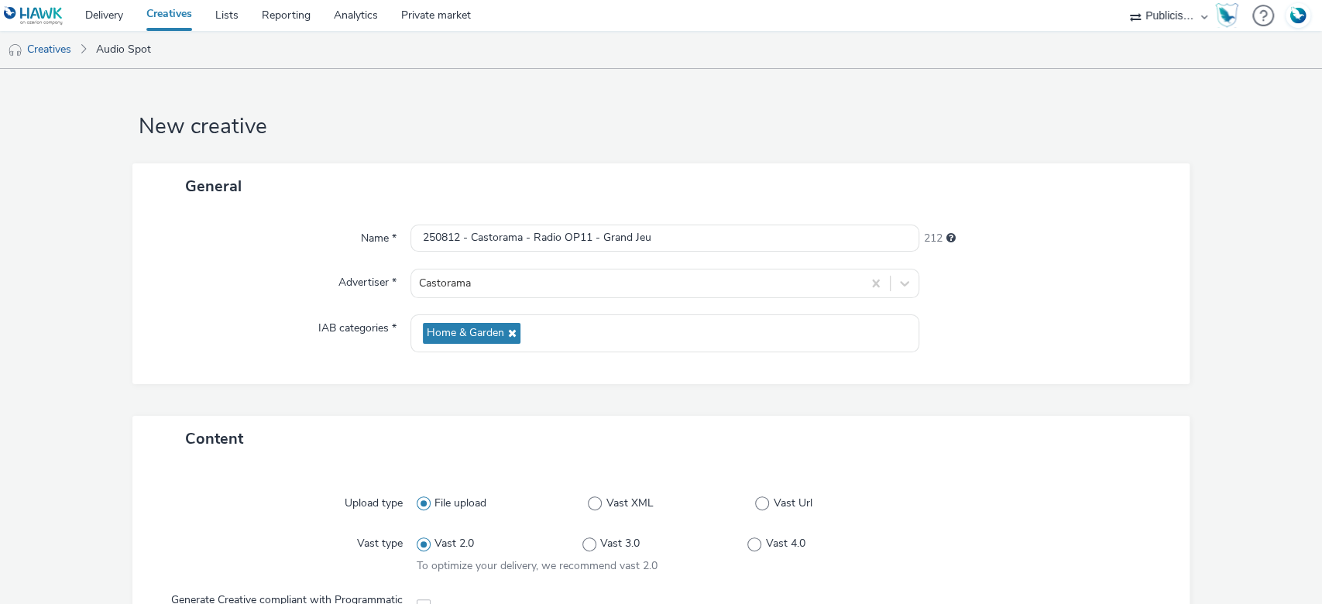
scroll to position [565, 0]
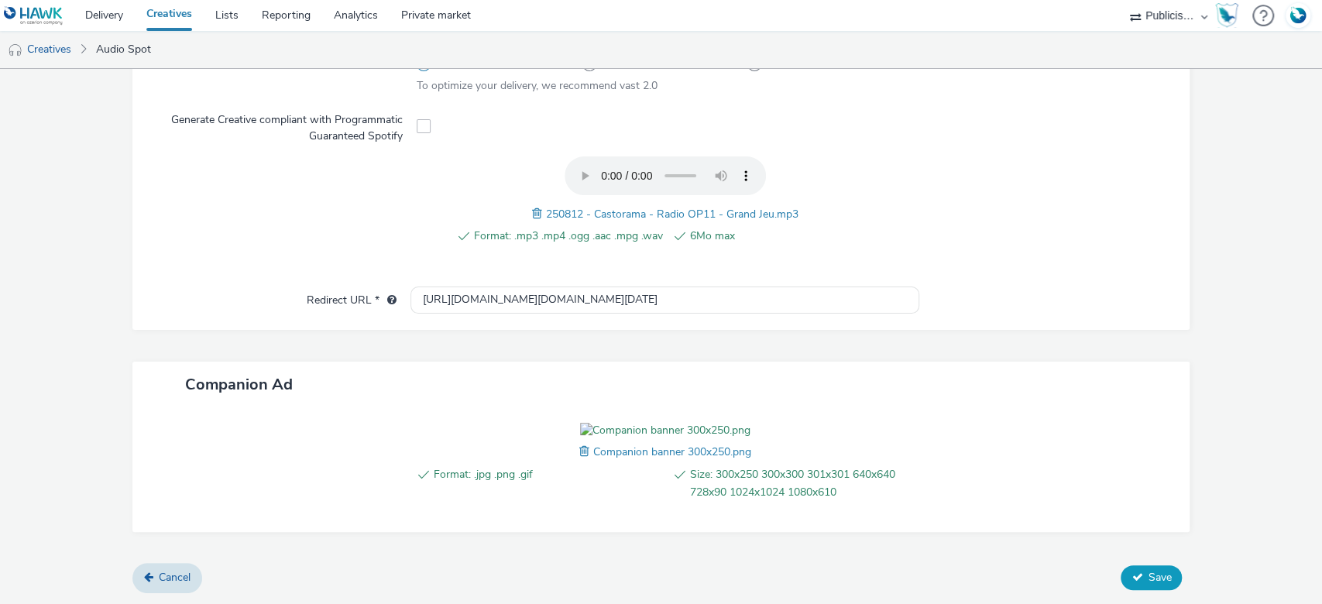
click at [1121, 585] on button "Save" at bounding box center [1151, 577] width 61 height 25
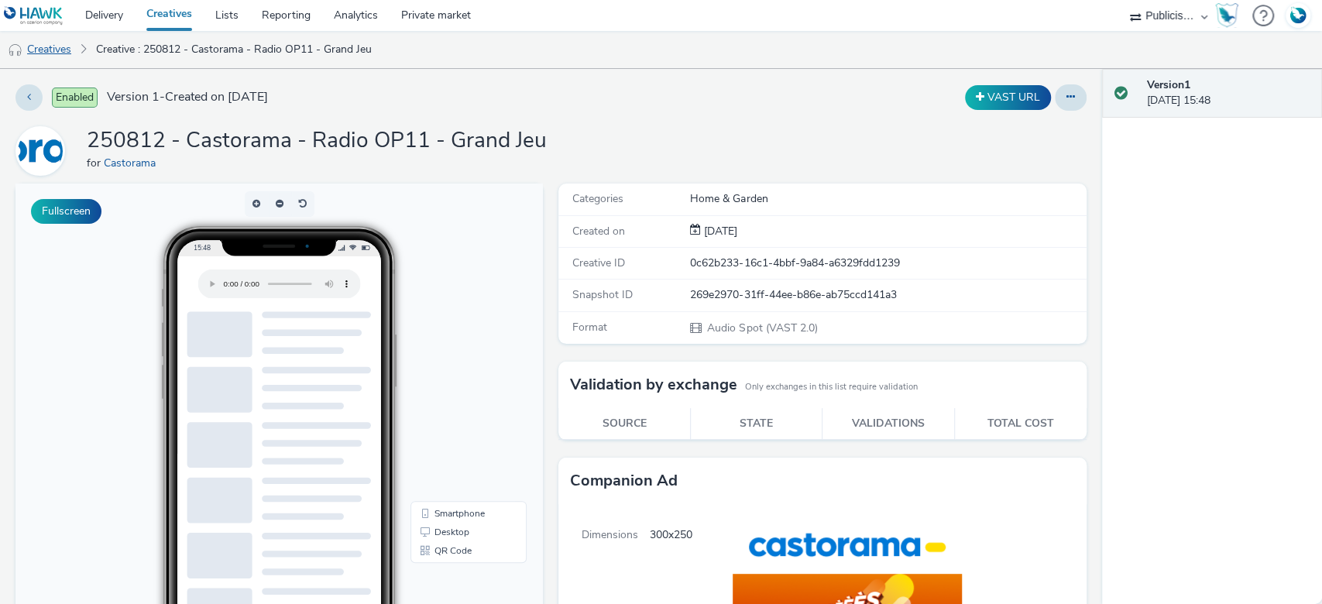
click at [53, 50] on link "Creatives" at bounding box center [39, 49] width 79 height 37
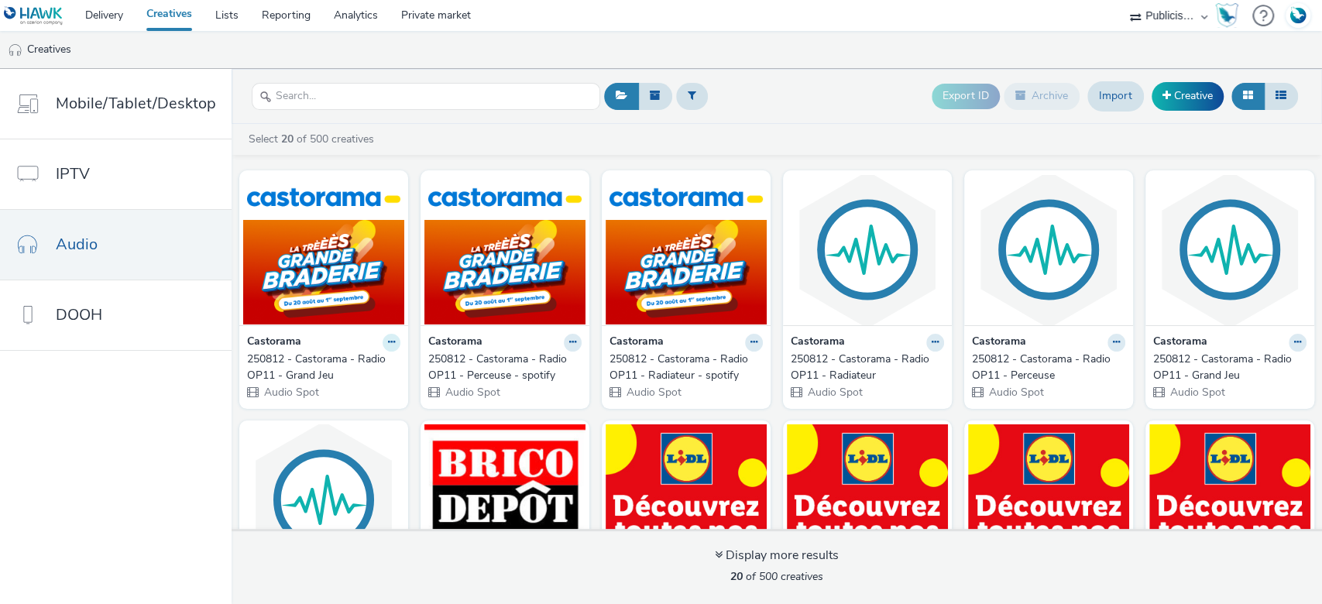
click at [388, 338] on icon at bounding box center [391, 342] width 7 height 9
click at [362, 362] on link "Edit" at bounding box center [342, 369] width 116 height 31
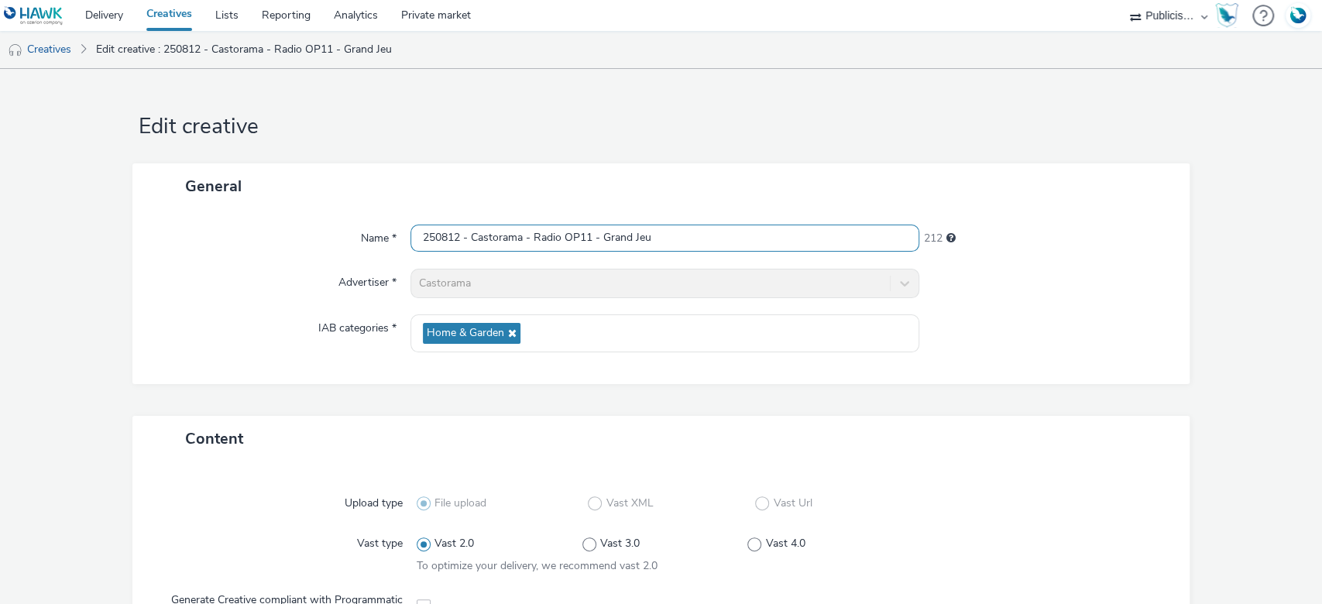
click at [663, 239] on input "250812 - Castorama - Radio OP11 - Grand Jeu" at bounding box center [665, 238] width 510 height 27
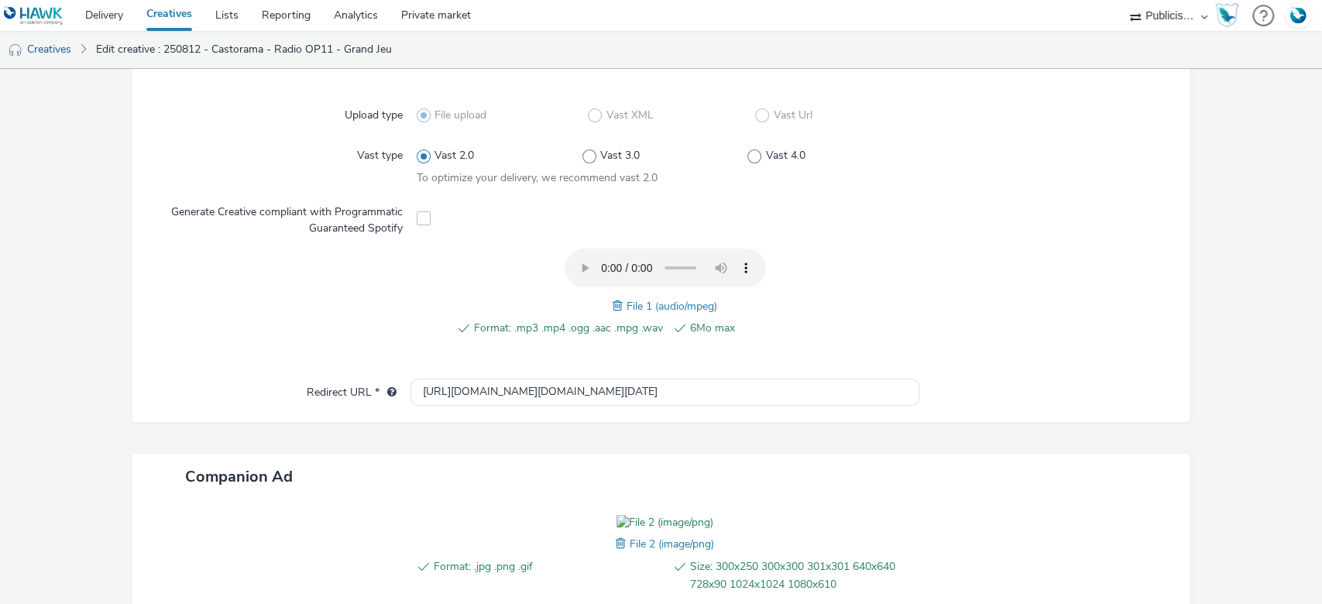
scroll to position [565, 0]
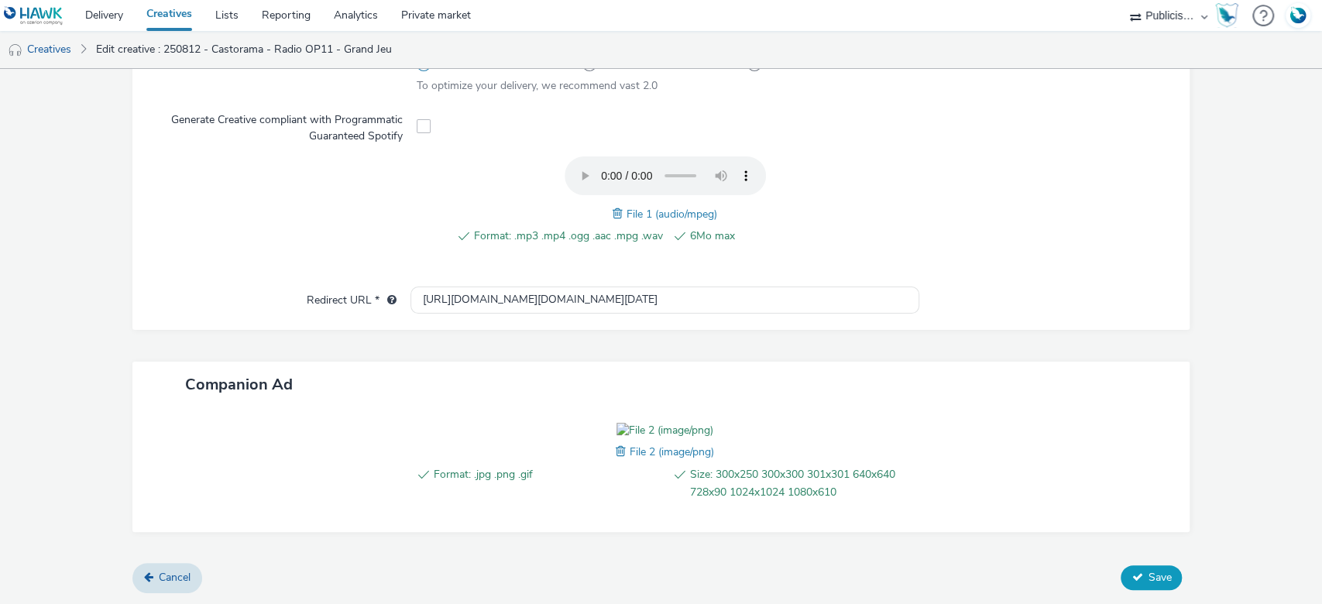
type input "250812 - Castorama - Radio OP11 - Grand Jeu - spotify"
click at [1132, 579] on icon at bounding box center [1137, 577] width 11 height 11
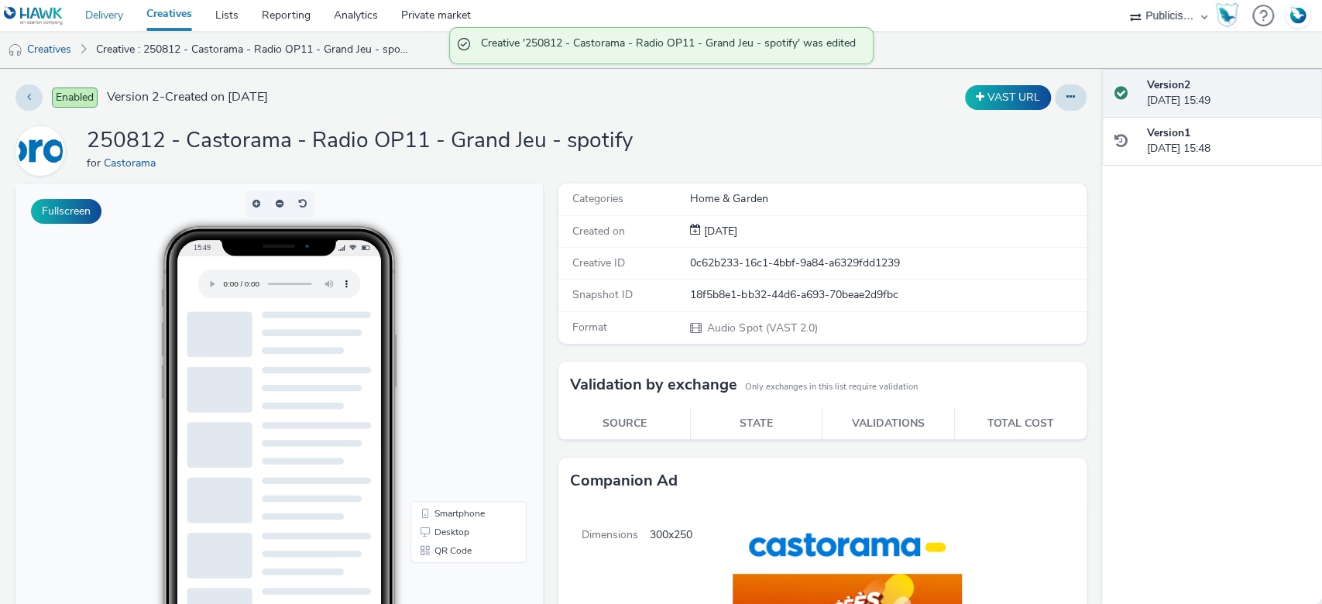
click at [102, 22] on link "Delivery" at bounding box center [104, 15] width 61 height 31
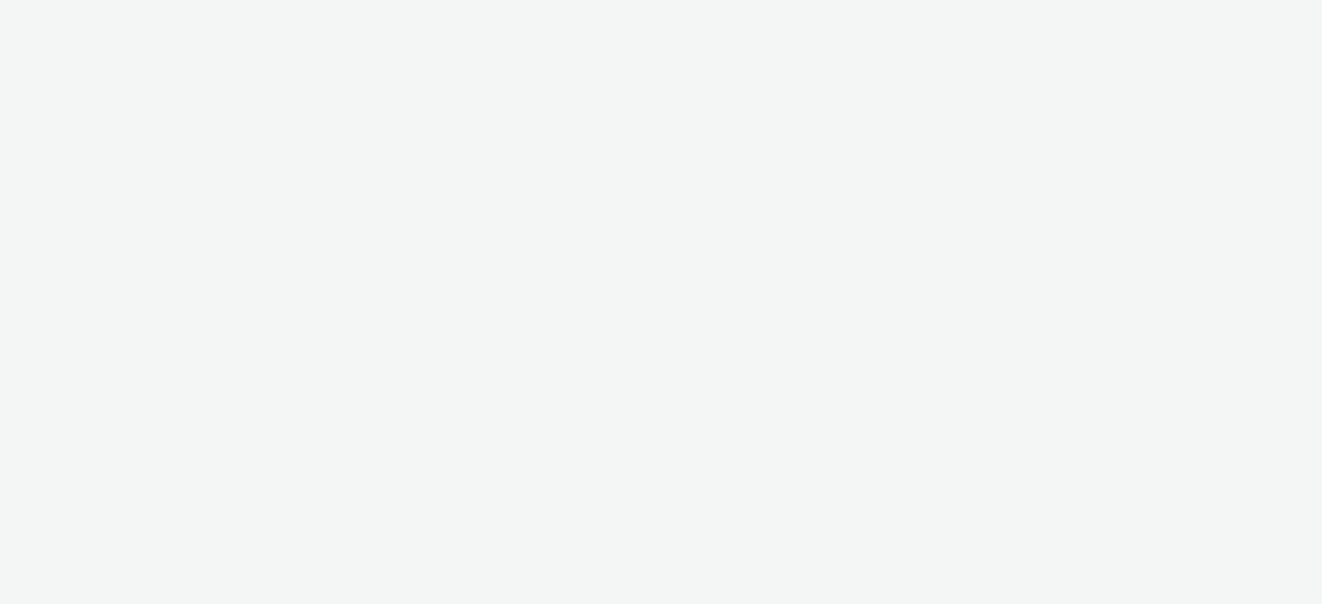
select select "08a58170-7f08-4922-abc8-b2d1eb407230"
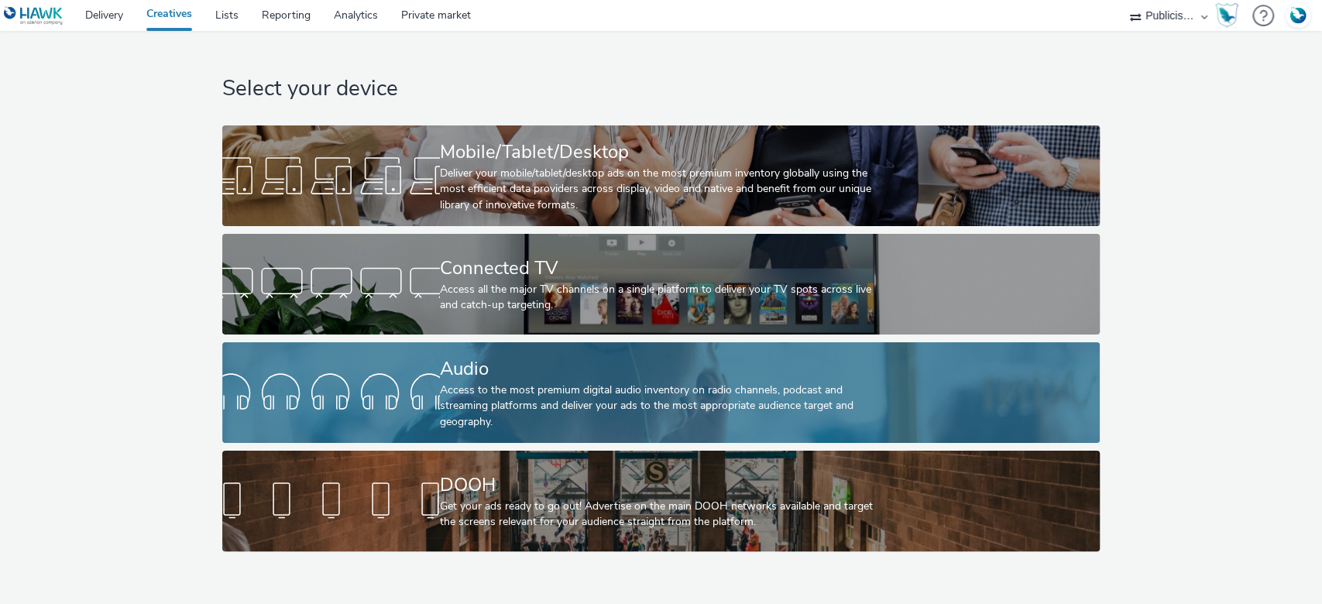
click at [583, 395] on div "Access to the most premium digital audio inventory on radio channels, podcast a…" at bounding box center [658, 406] width 436 height 47
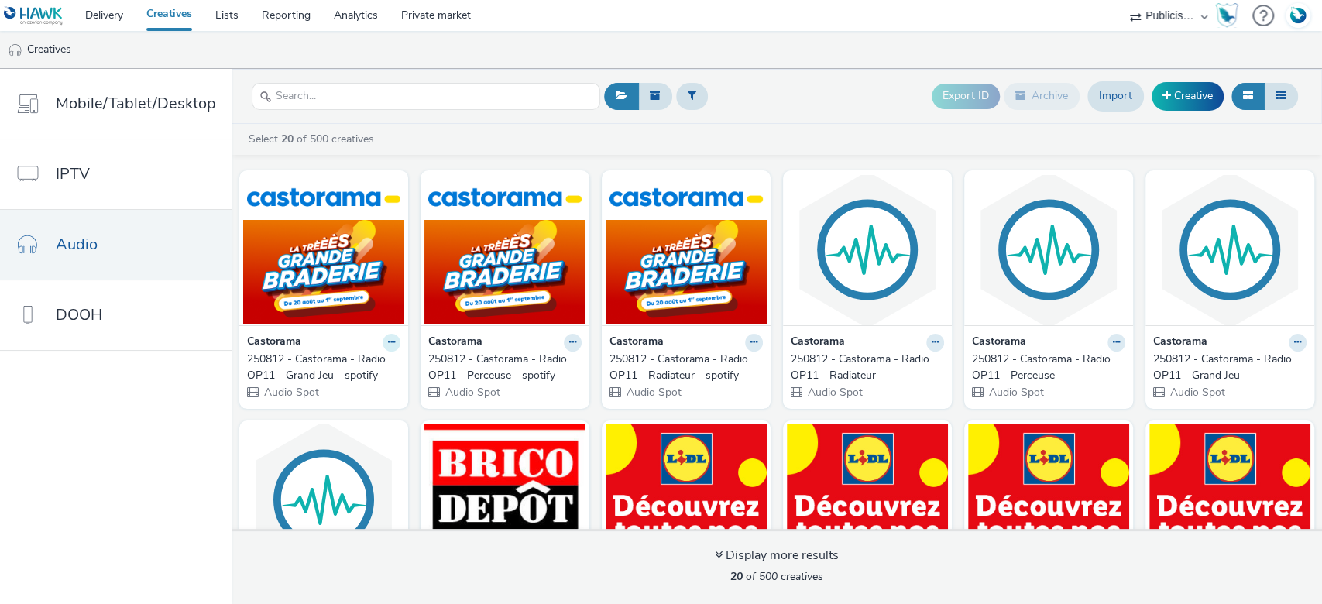
click at [388, 338] on icon at bounding box center [391, 342] width 7 height 9
click at [346, 366] on link "Edit" at bounding box center [342, 369] width 116 height 31
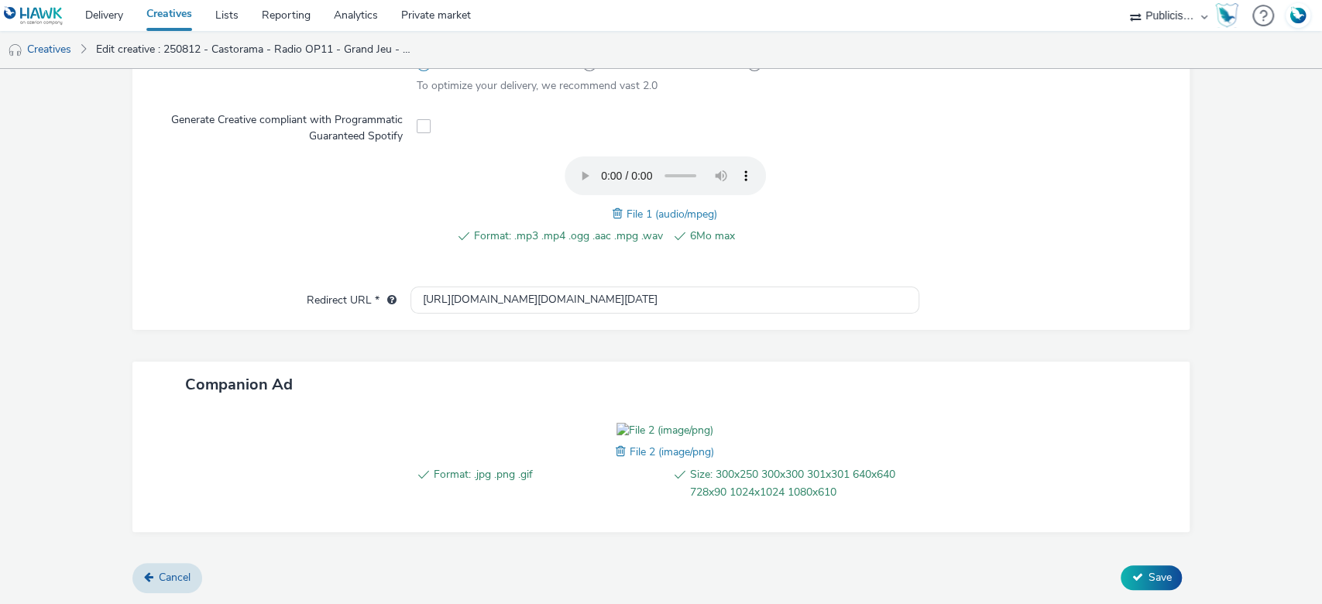
scroll to position [359, 0]
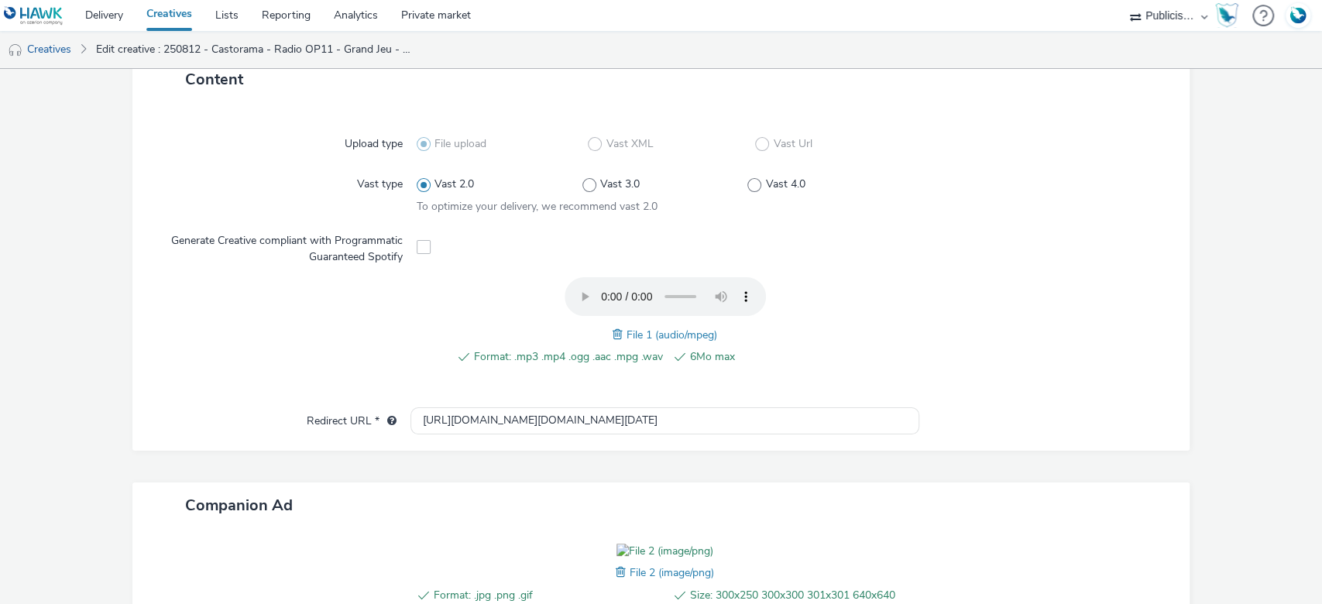
click at [417, 246] on span at bounding box center [424, 247] width 14 height 14
click at [420, 250] on span at bounding box center [424, 247] width 14 height 14
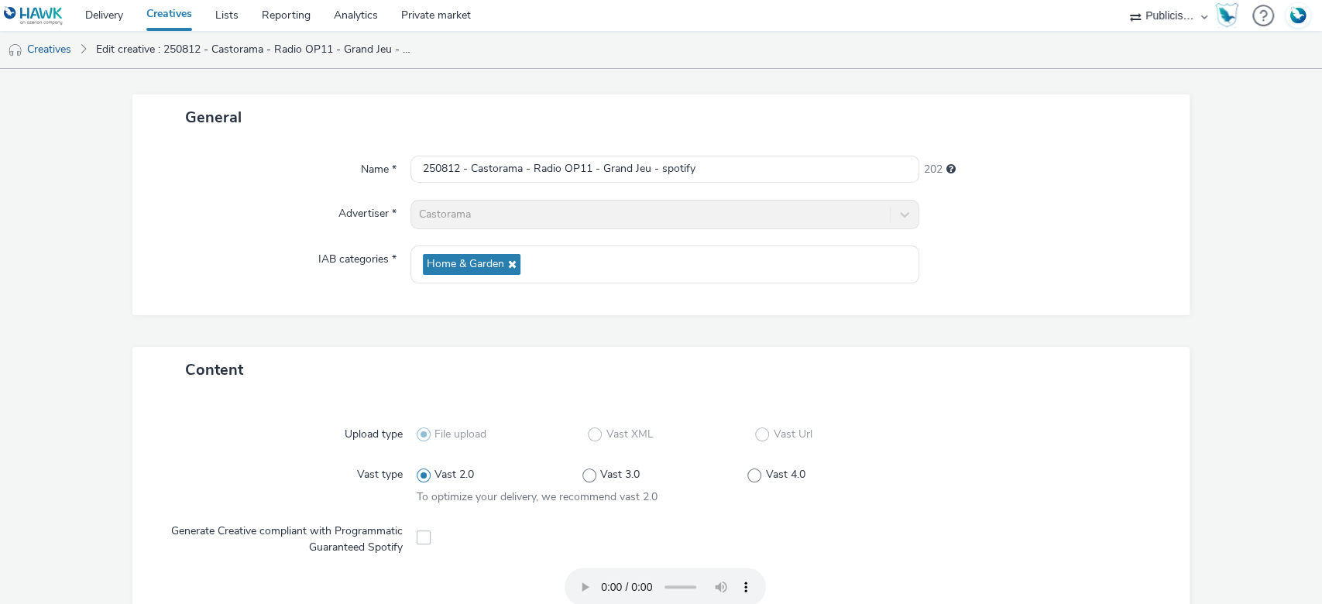
scroll to position [50, 0]
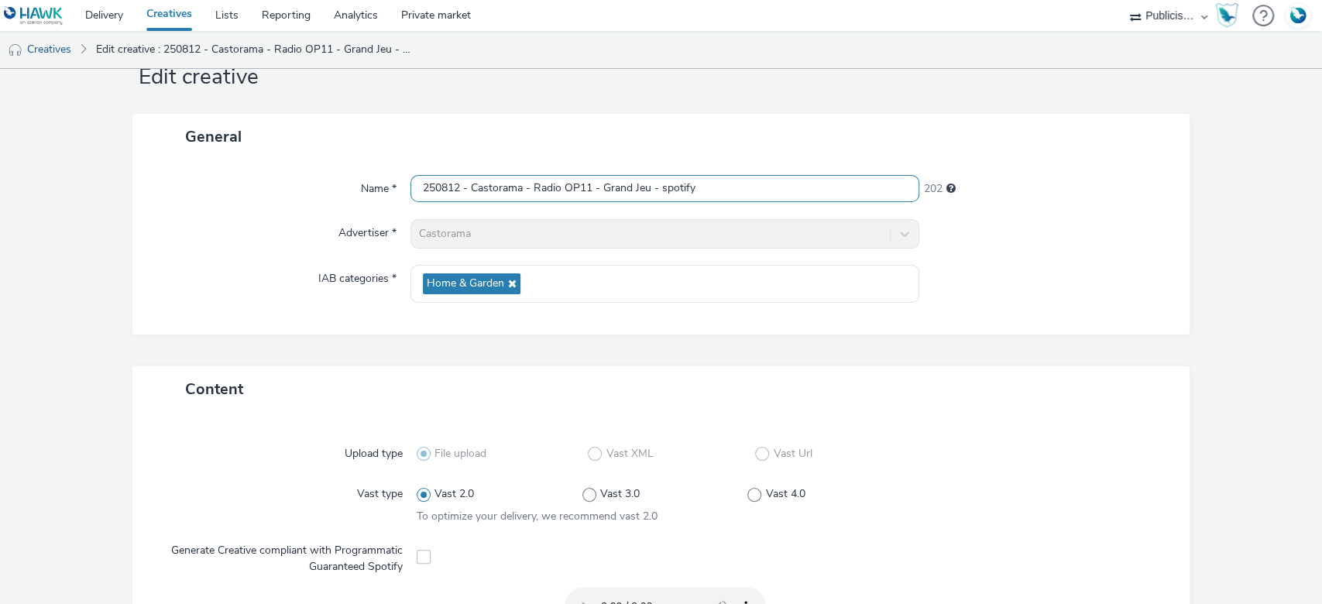
click at [713, 189] on input "250812 - Castorama - Radio OP11 - Grand Jeu - spotify" at bounding box center [665, 188] width 510 height 27
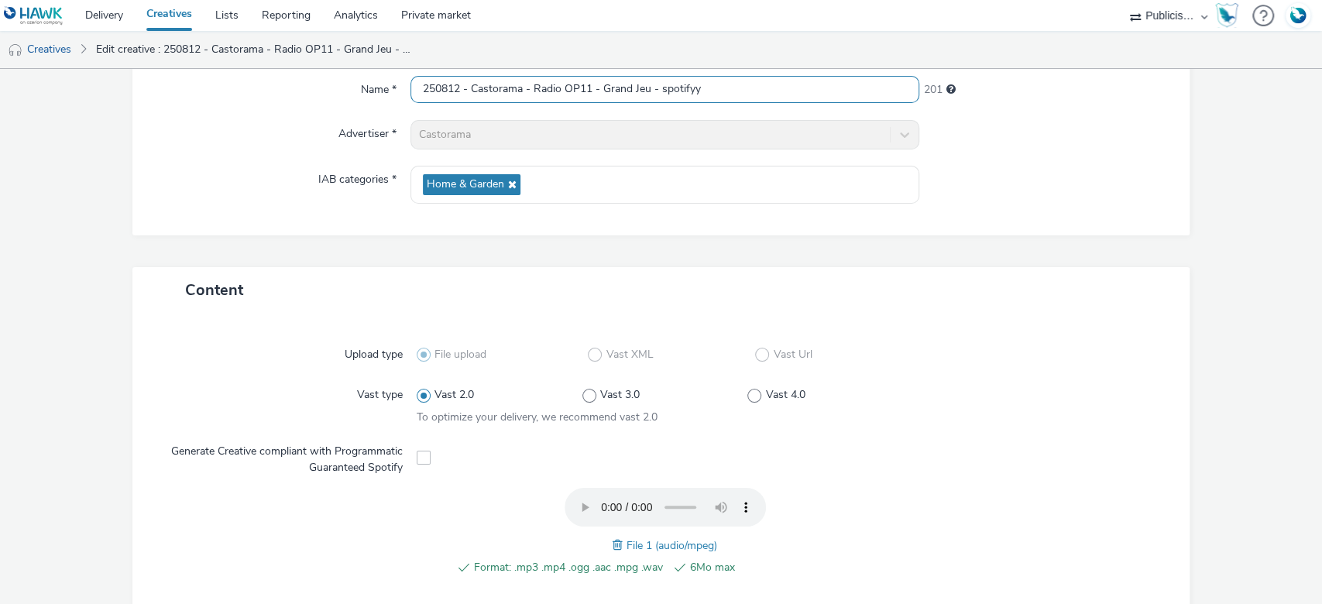
scroll to position [256, 0]
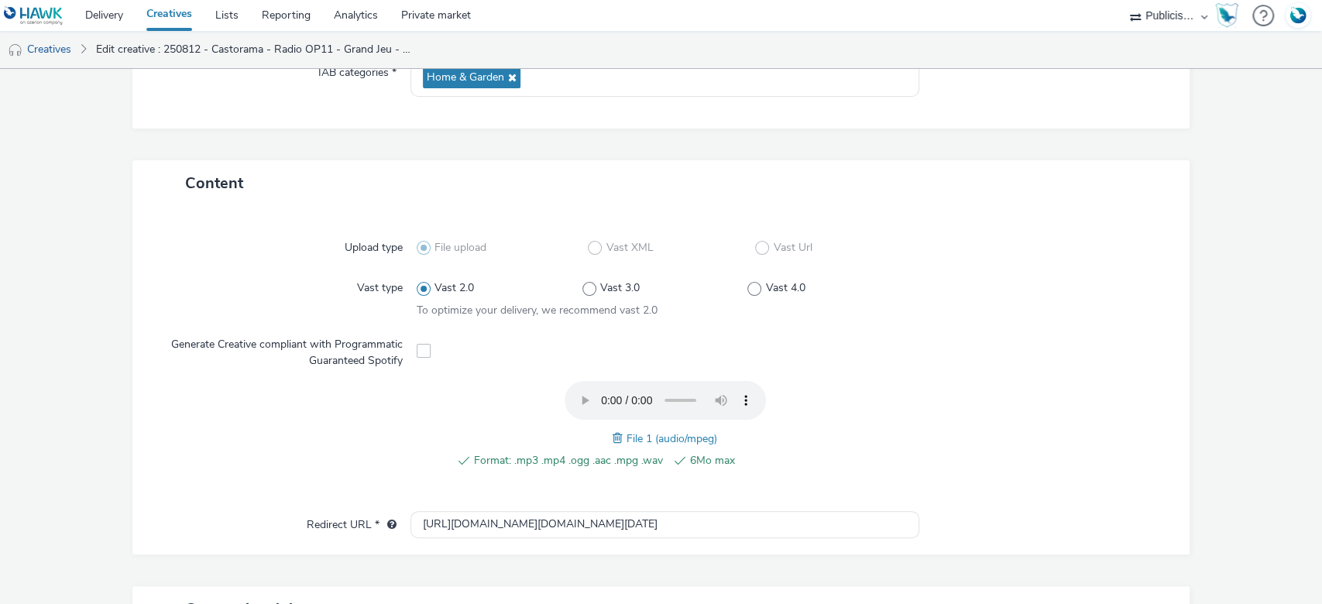
type input "250812 - Castorama - Radio OP11 - Grand Jeu - spotifyy"
click at [418, 349] on span at bounding box center [424, 351] width 14 height 14
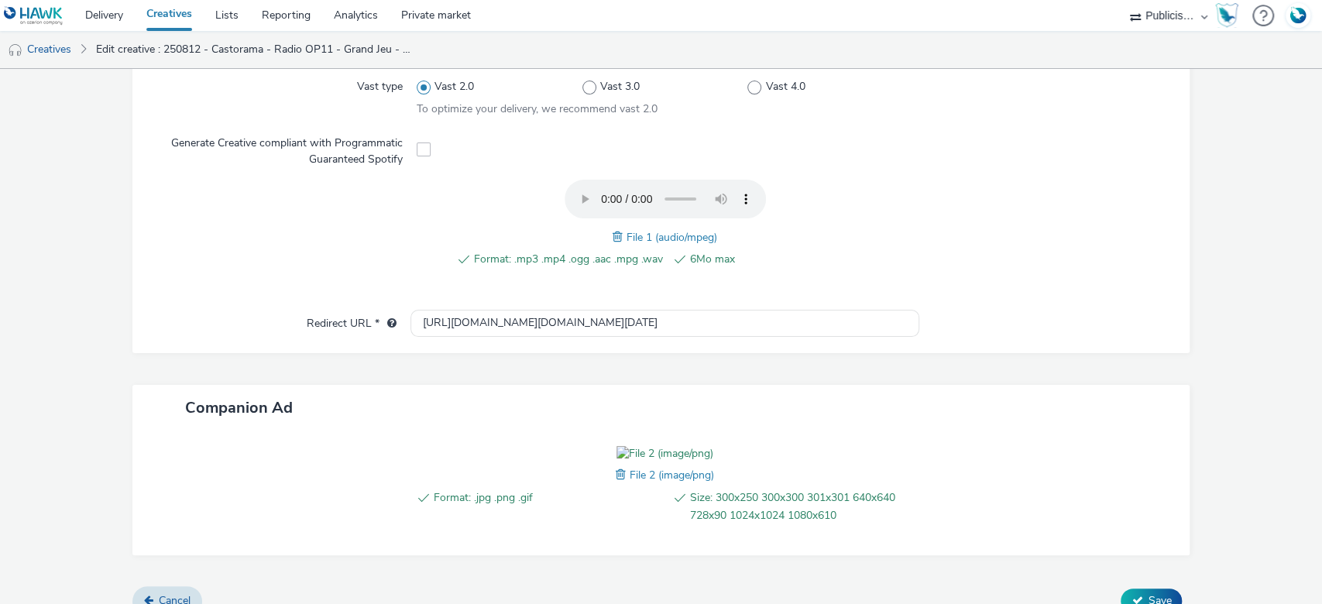
scroll to position [565, 0]
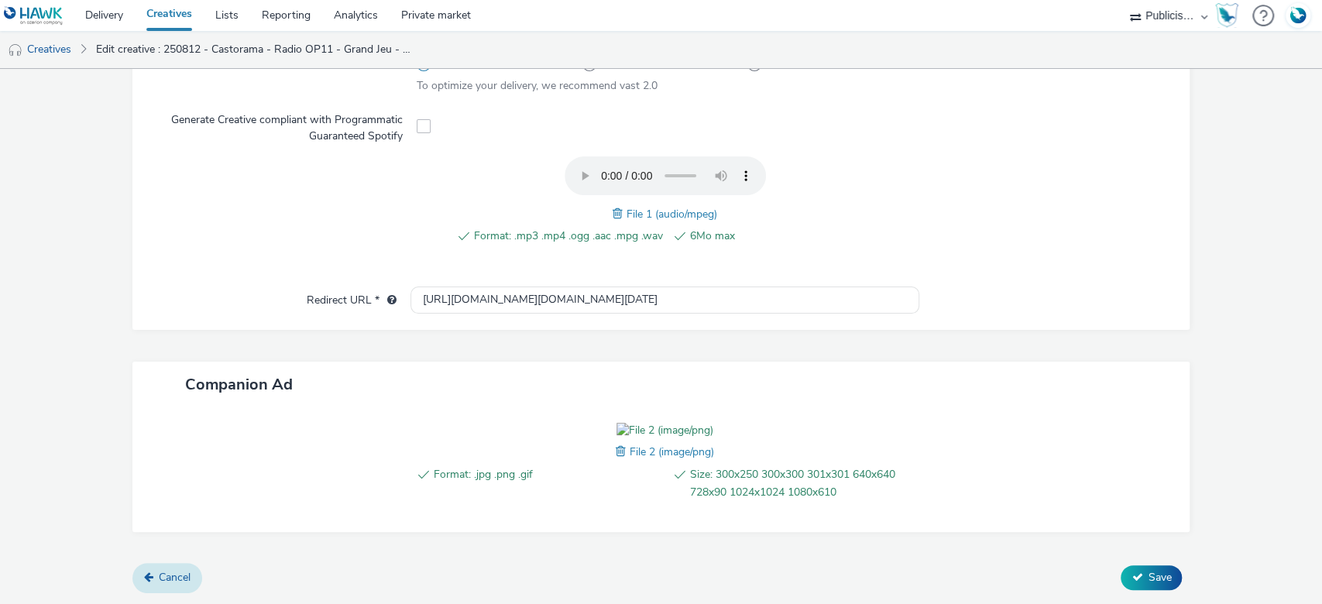
click at [163, 574] on span "Cancel" at bounding box center [175, 577] width 32 height 15
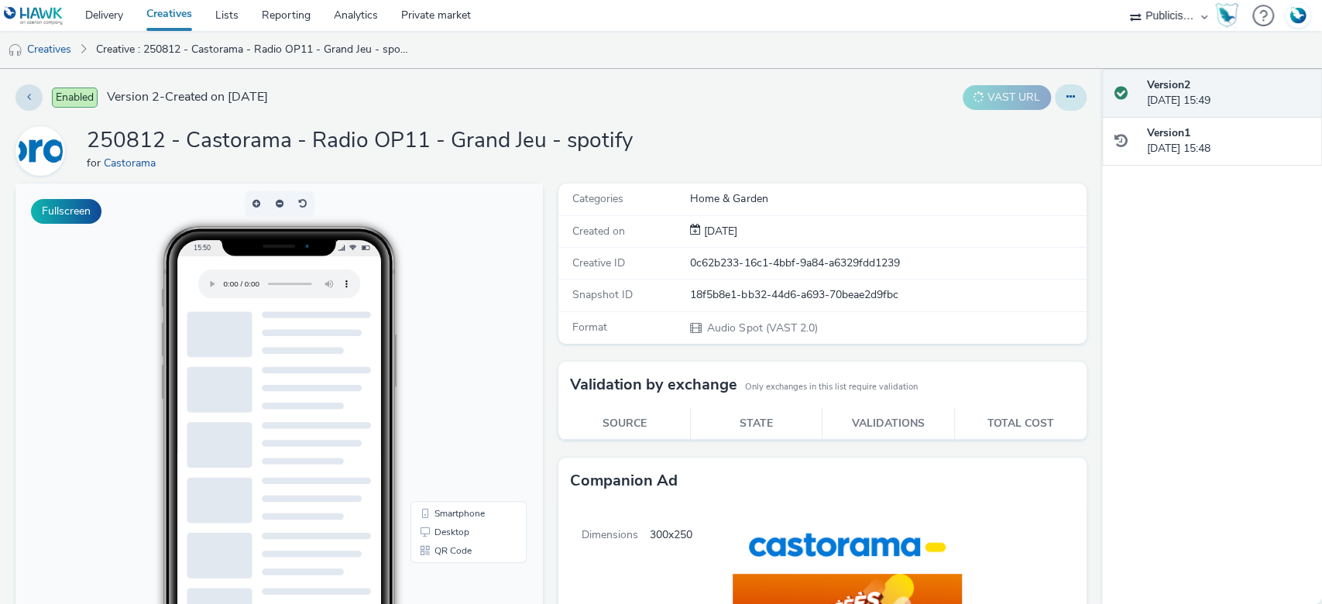
click at [1060, 108] on button at bounding box center [1071, 97] width 32 height 26
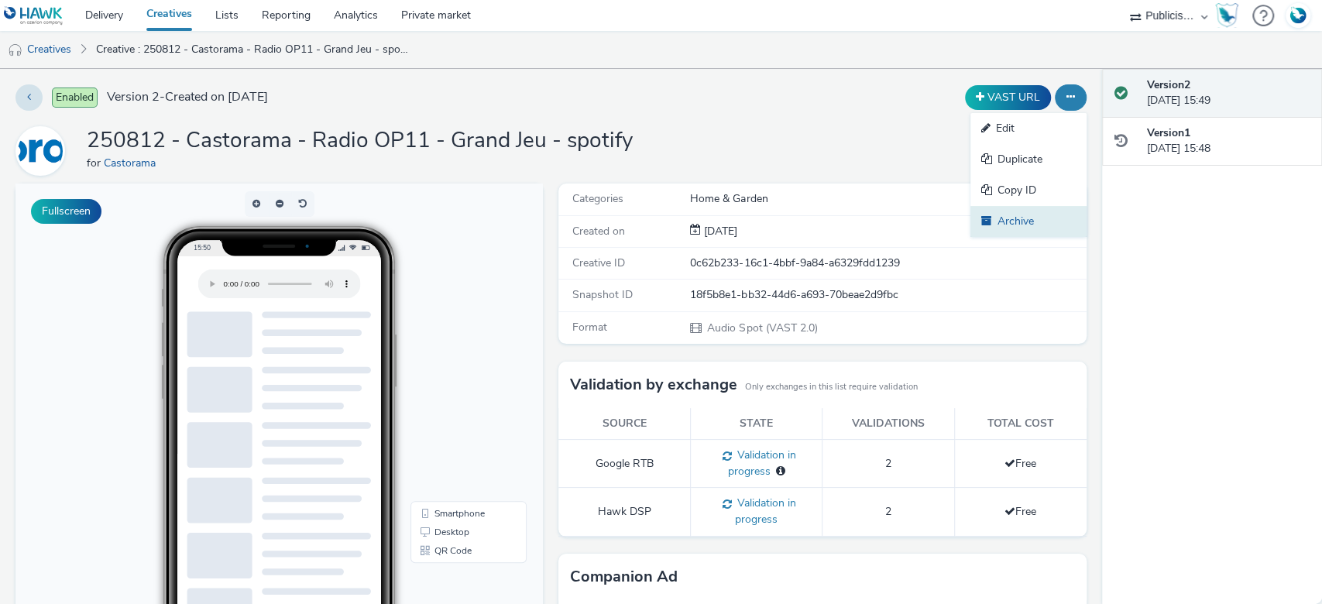
click at [1010, 220] on link "Archive" at bounding box center [1028, 221] width 116 height 31
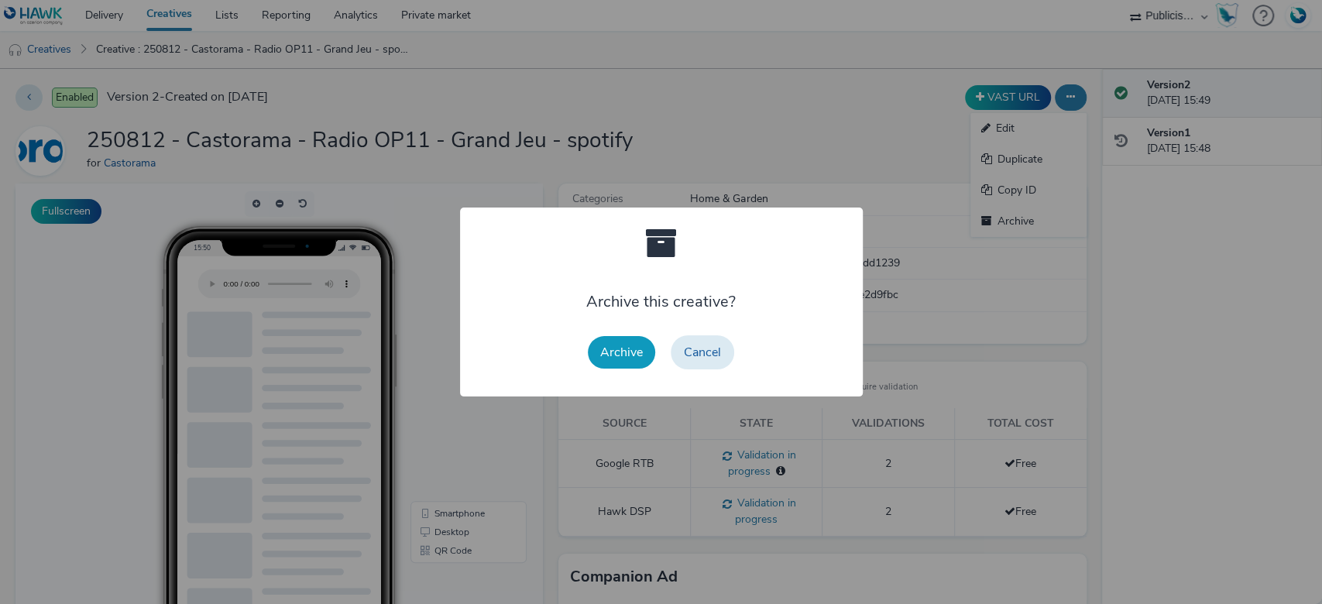
click at [612, 344] on button "Archive" at bounding box center [621, 352] width 67 height 33
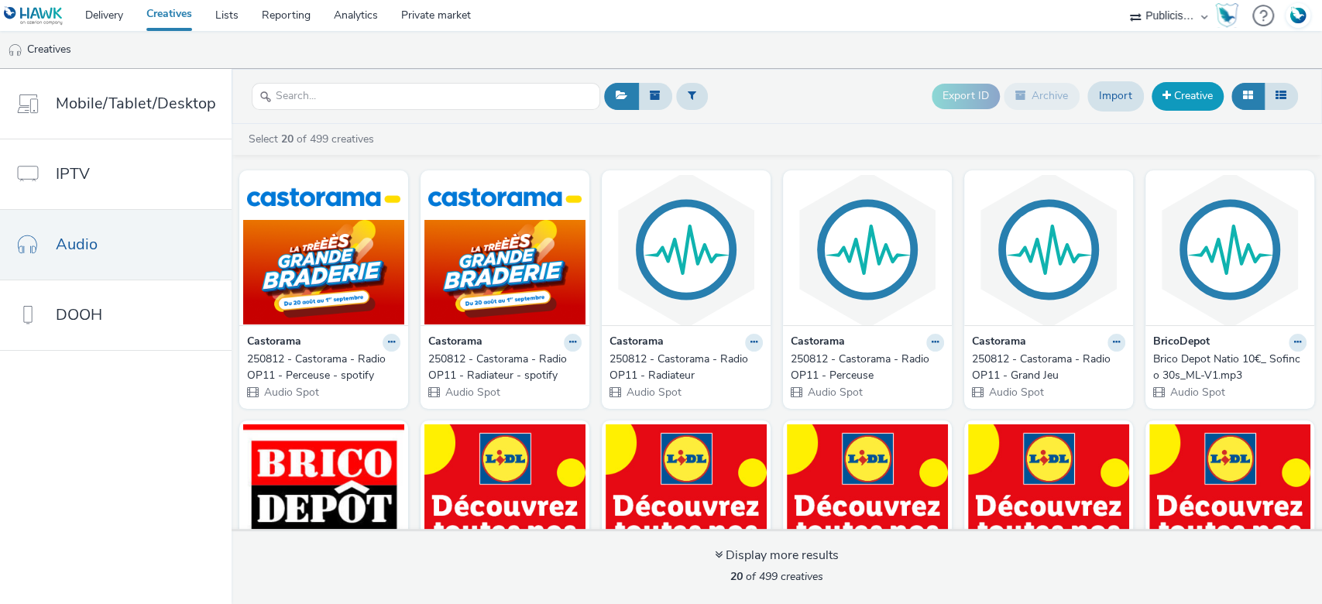
click at [1171, 95] on link "Creative" at bounding box center [1188, 96] width 72 height 28
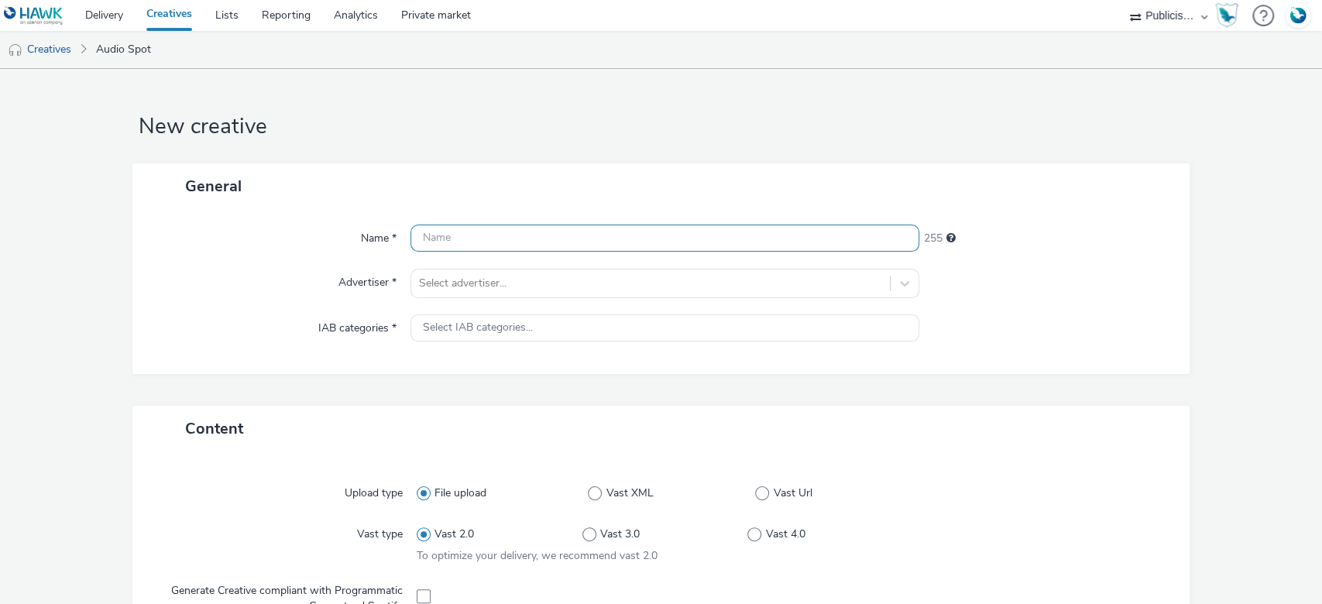
click at [505, 232] on input "text" at bounding box center [665, 238] width 510 height 27
paste input "250812 - Castorama - Radio OP11 - Grand Jeu"
type input "250812 - Castorama - Radio OP11 - Grand Jeu"
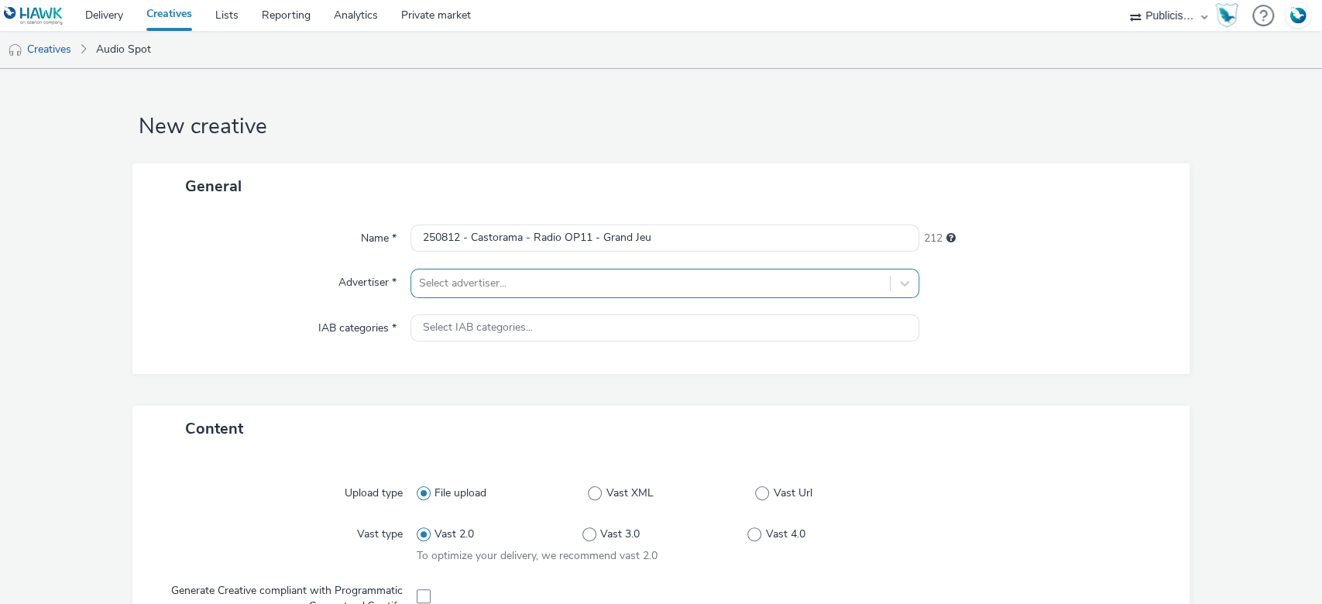
click at [482, 283] on div at bounding box center [651, 283] width 464 height 19
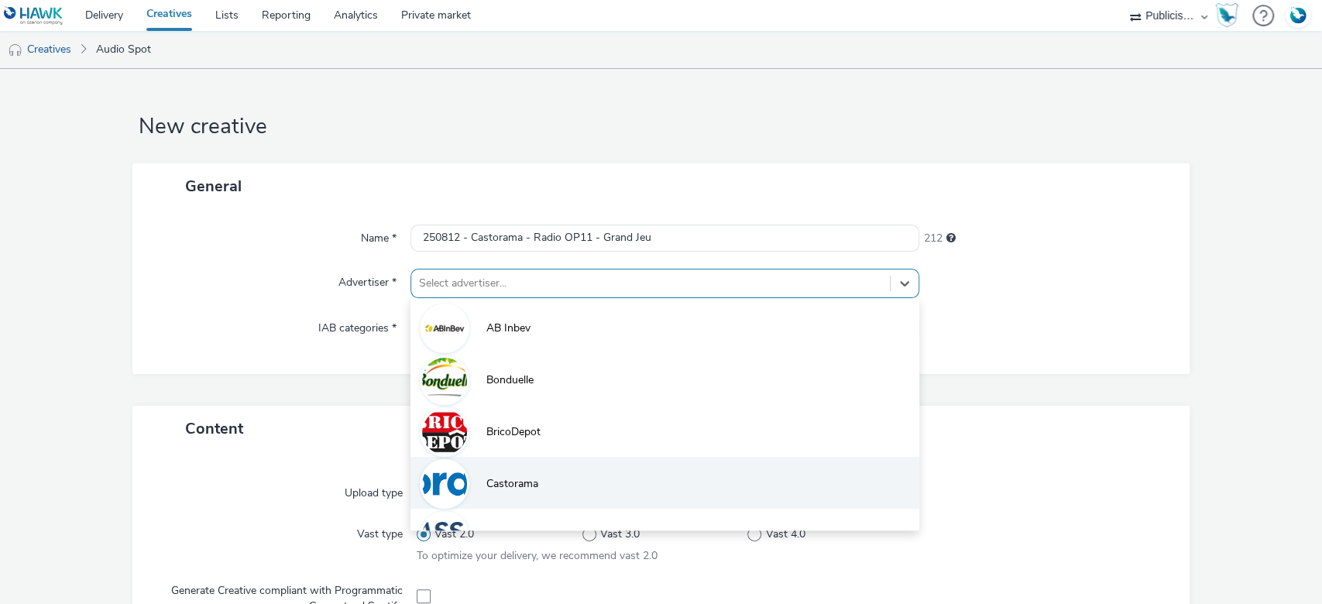
click at [496, 476] on span "Castorama" at bounding box center [512, 483] width 52 height 15
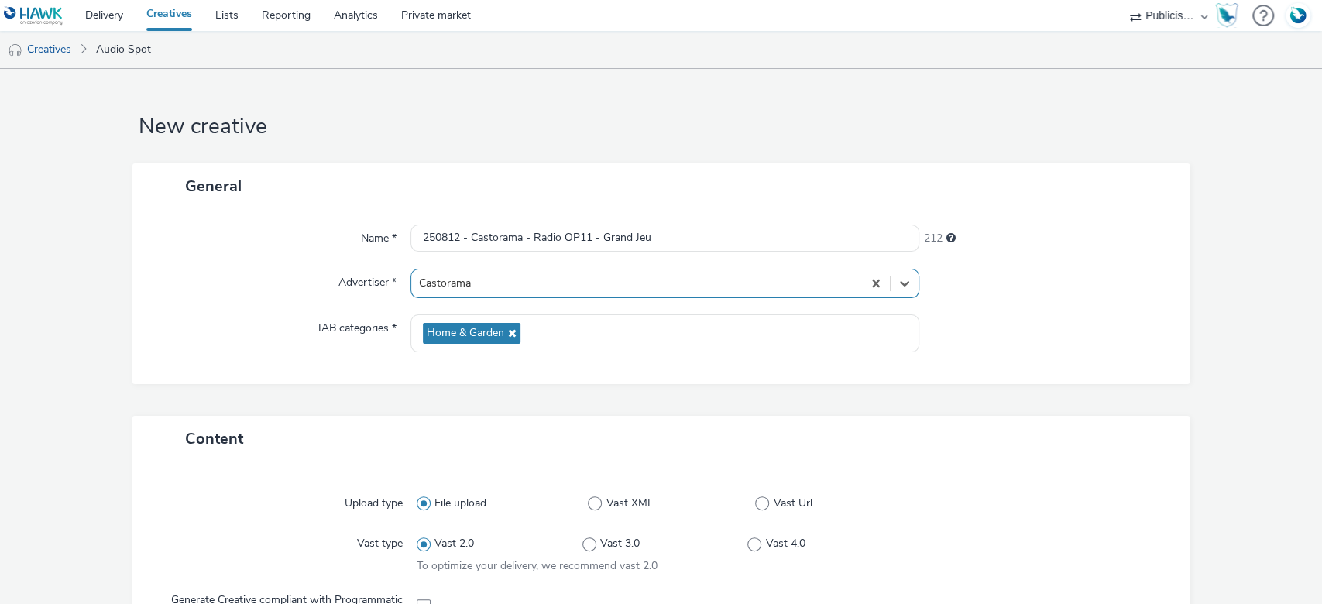
click at [230, 304] on div "Name * 250812 - Castorama - Radio OP11 - Grand Jeu 212 Advertiser * option Cast…" at bounding box center [661, 296] width 1058 height 175
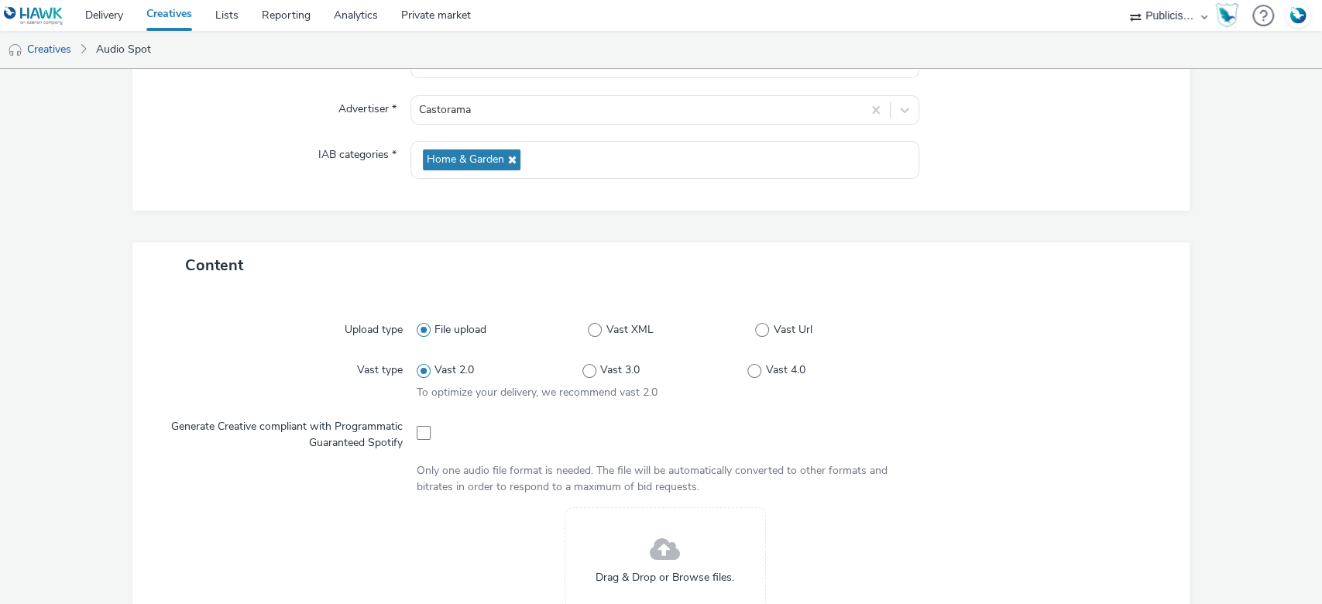
scroll to position [206, 0]
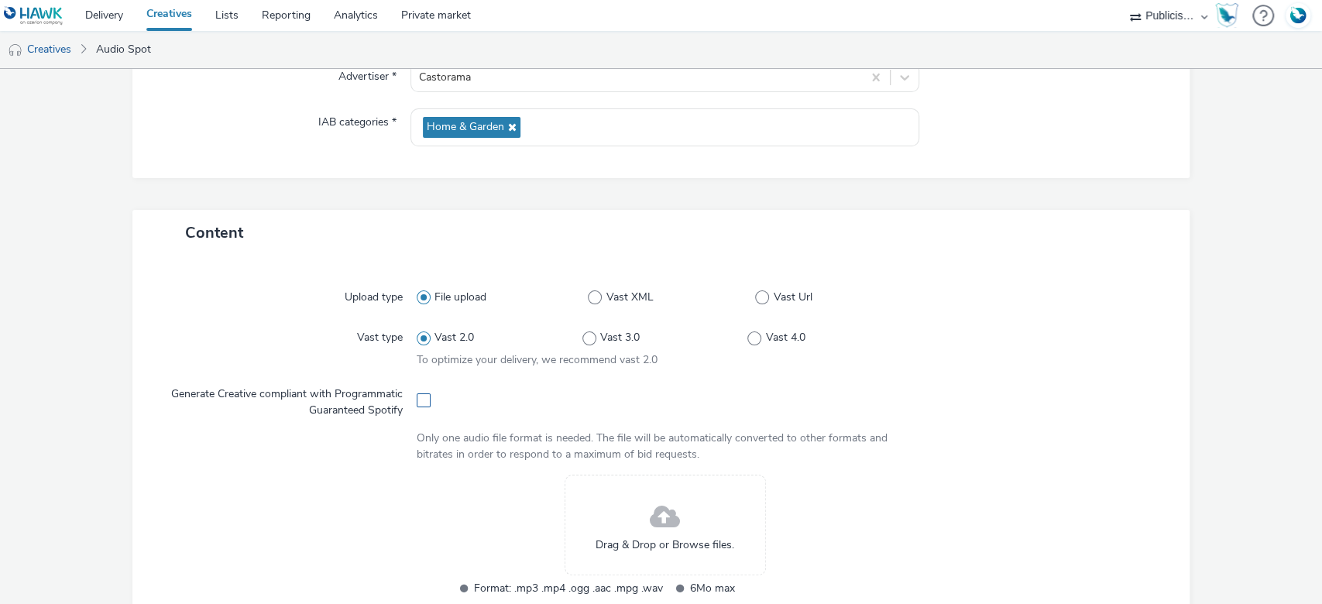
click at [421, 400] on span at bounding box center [424, 400] width 14 height 14
checkbox input "true"
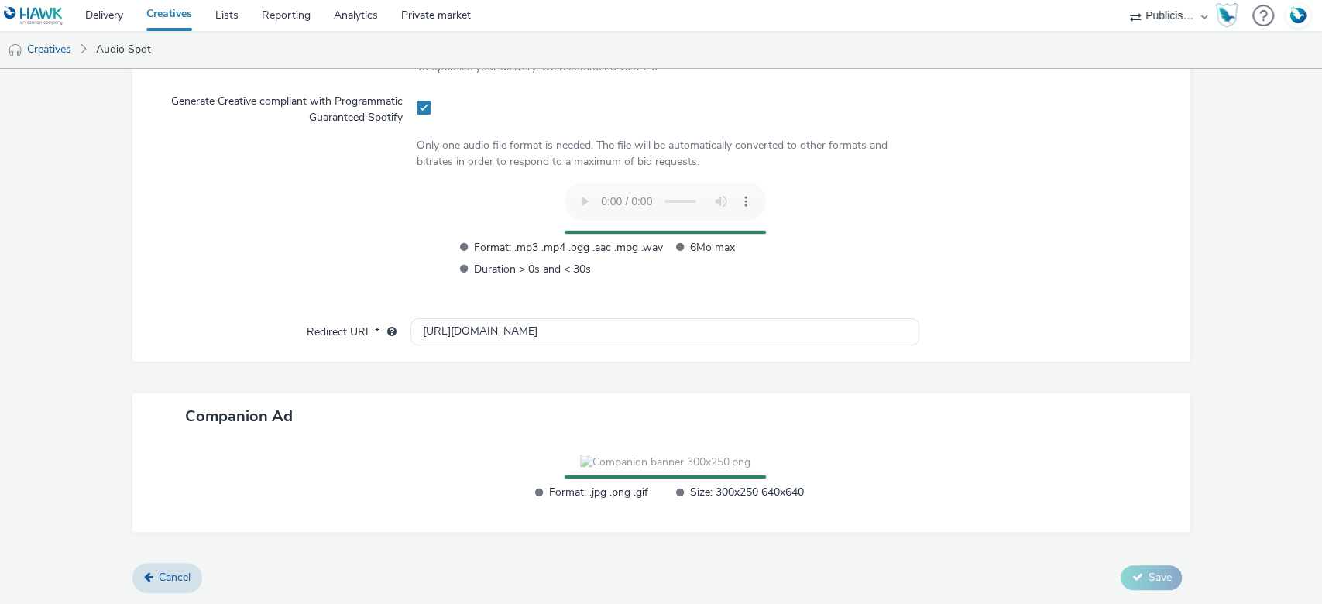
scroll to position [0, 0]
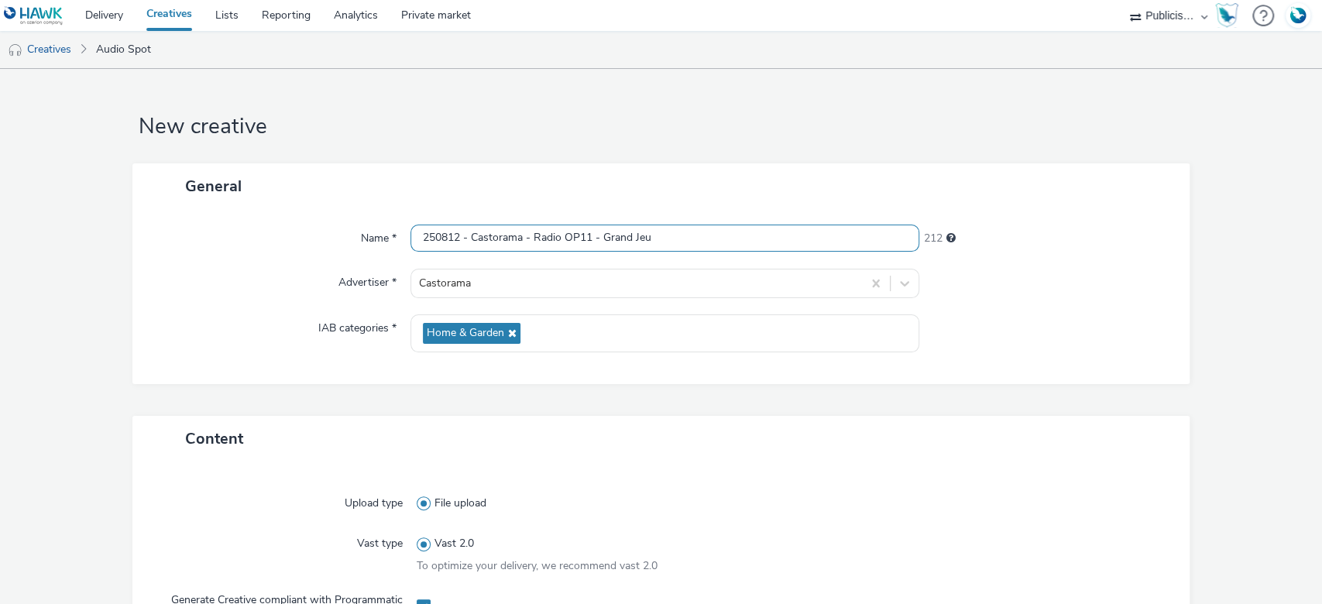
click at [706, 247] on input "250812 - Castorama - Radio OP11 - Grand Jeu" at bounding box center [665, 238] width 510 height 27
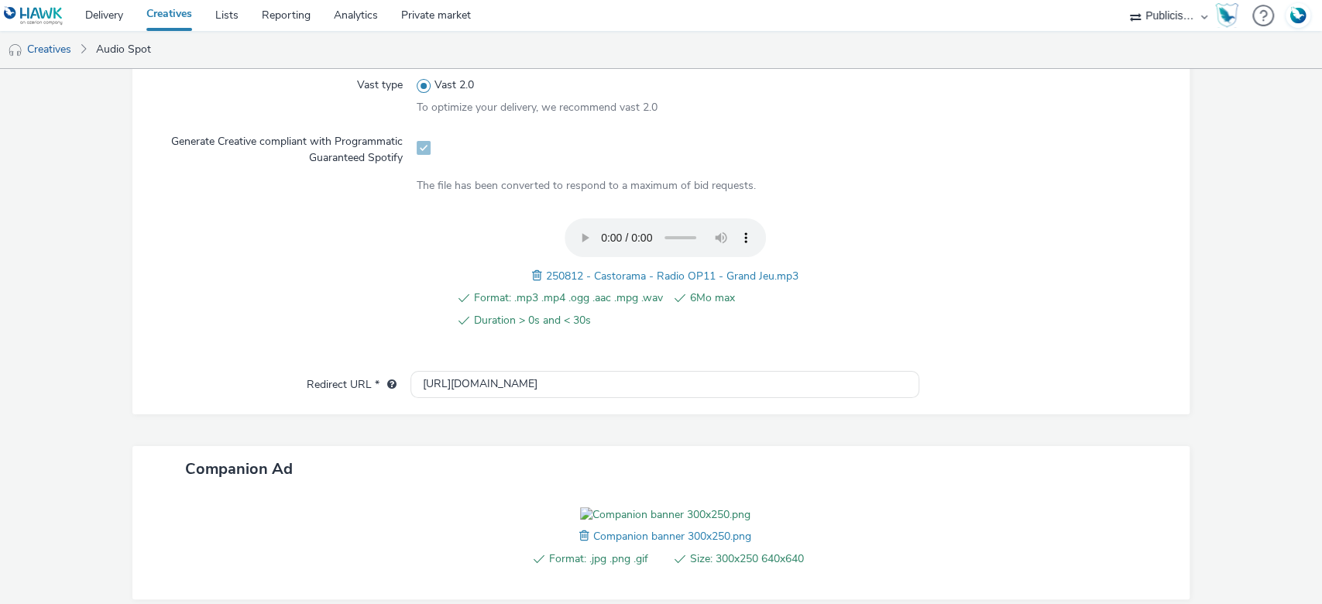
scroll to position [300, 0]
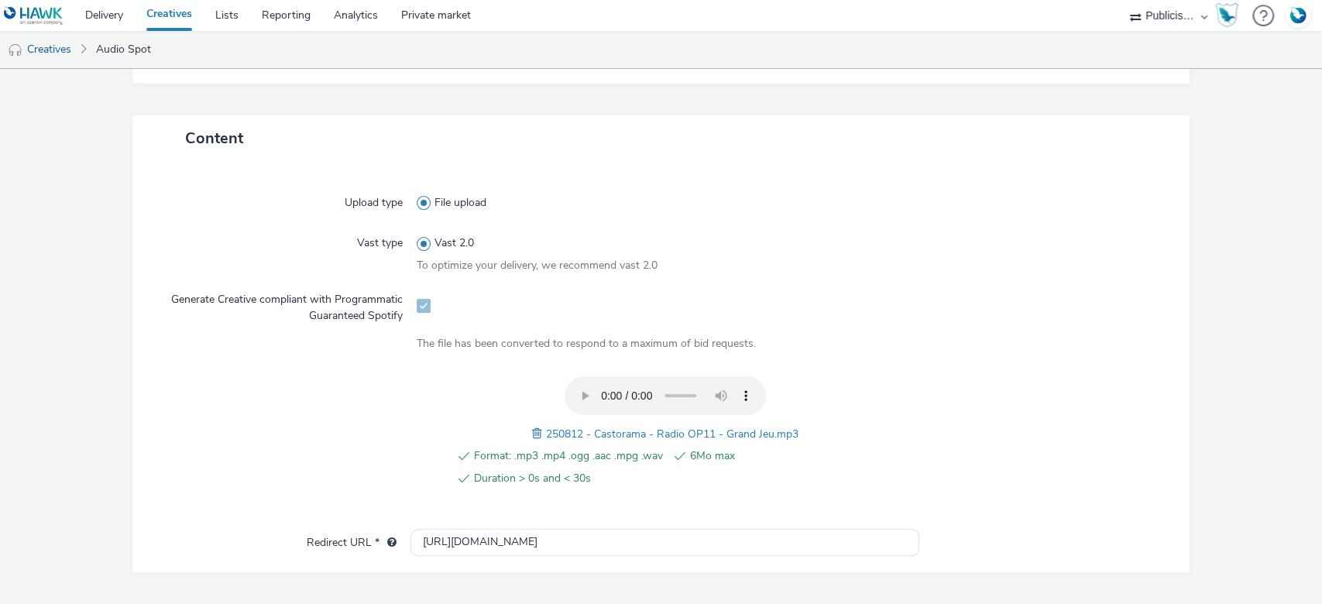
type input "250812 - Castorama - Radio OP11 - Grand Jeu - spotify"
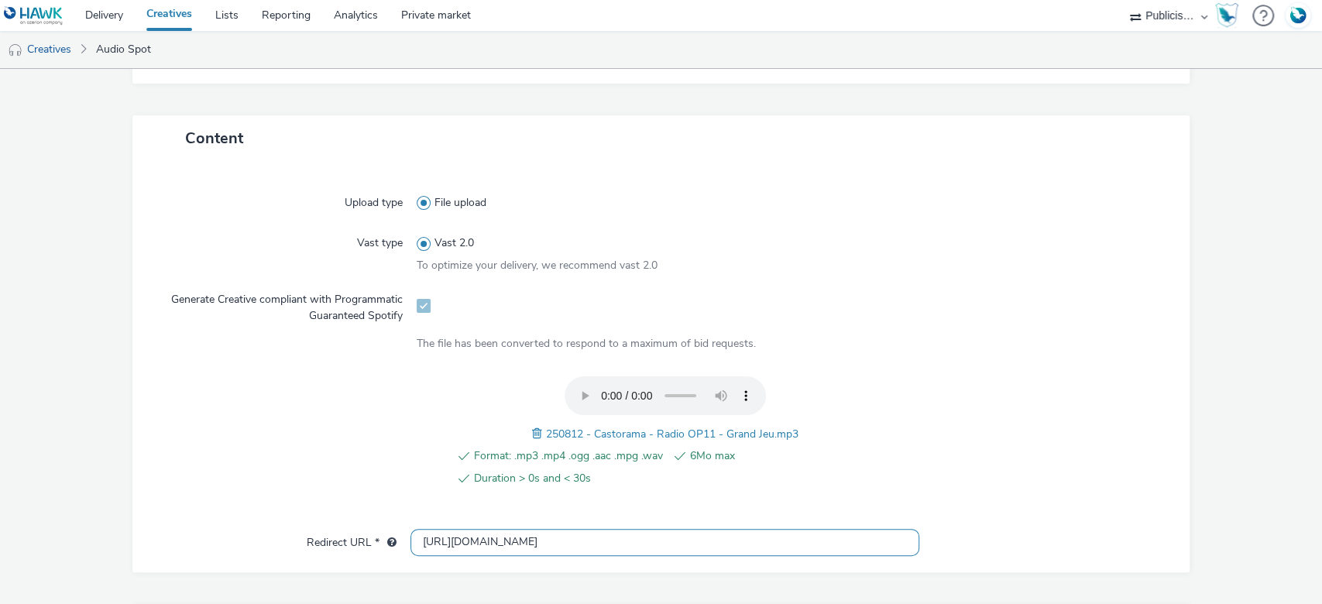
drag, startPoint x: 531, startPoint y: 539, endPoint x: 252, endPoint y: 512, distance: 279.4
click at [252, 512] on div "Upload type File upload Vast type Vast 2.0 To optimize your delivery, we recomm…" at bounding box center [661, 366] width 1058 height 411
paste input "s://www.castorama.fr/braderie/cat_id_5319.cat?utm_medium=audio&utm_source=digit…"
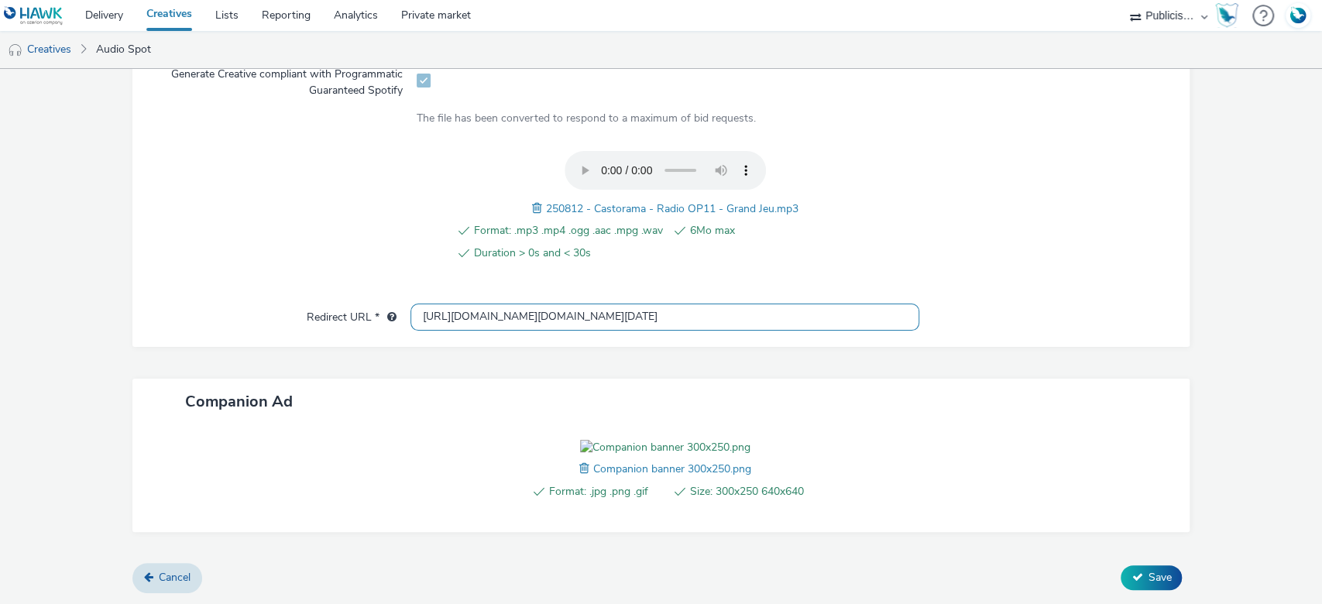
scroll to position [610, 0]
type input "https://www.castorama.fr/braderie/cat_id_5319.cat?utm_medium=audio&utm_source=d…"
click at [1148, 575] on span "Save" at bounding box center [1159, 577] width 23 height 15
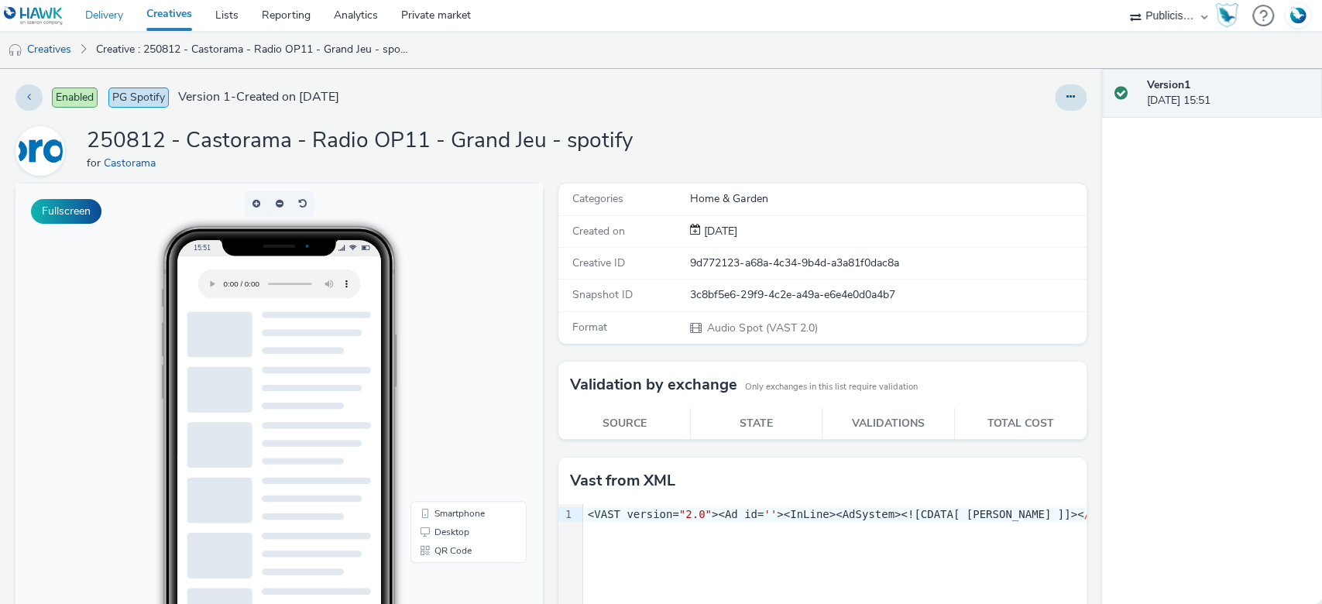
click at [111, 15] on link "Delivery" at bounding box center [104, 15] width 61 height 31
